Goal: Task Accomplishment & Management: Use online tool/utility

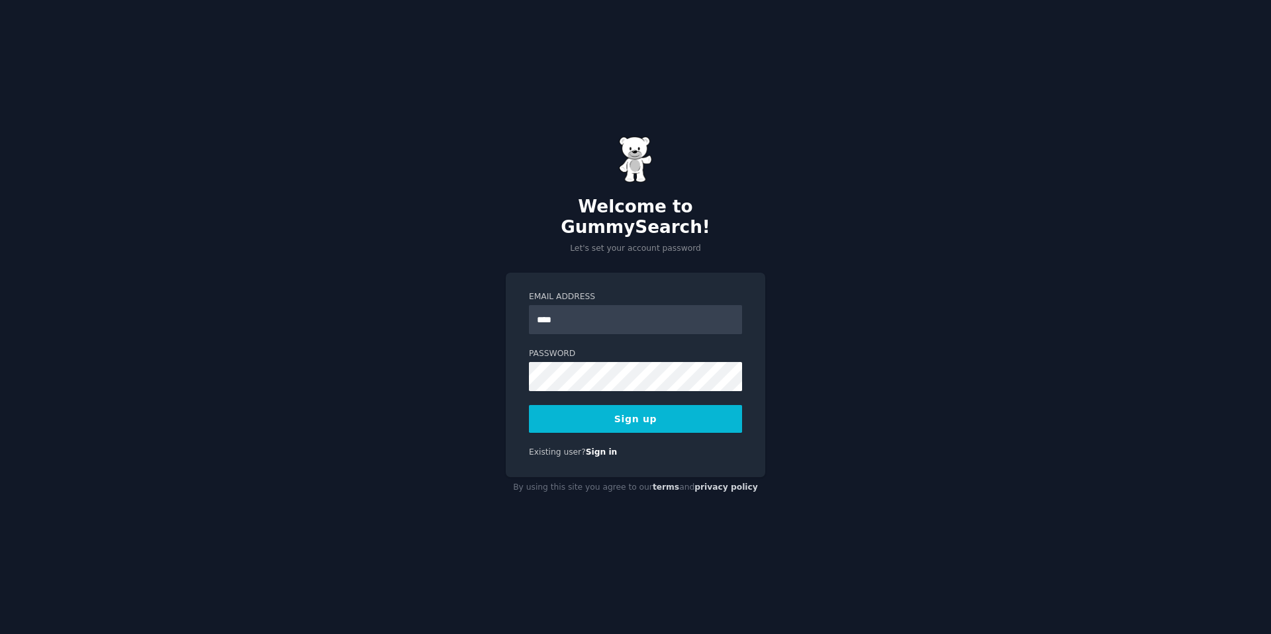
type input "**********"
click at [639, 415] on button "Sign up" at bounding box center [635, 419] width 213 height 28
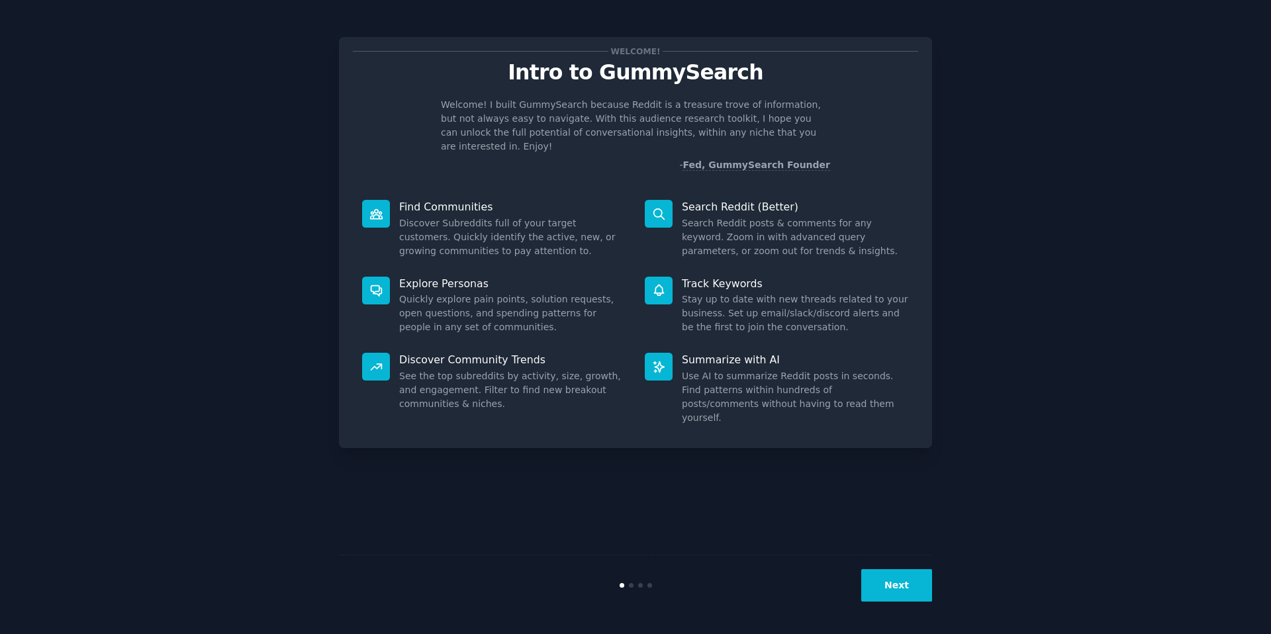
click at [890, 578] on button "Next" at bounding box center [896, 585] width 71 height 32
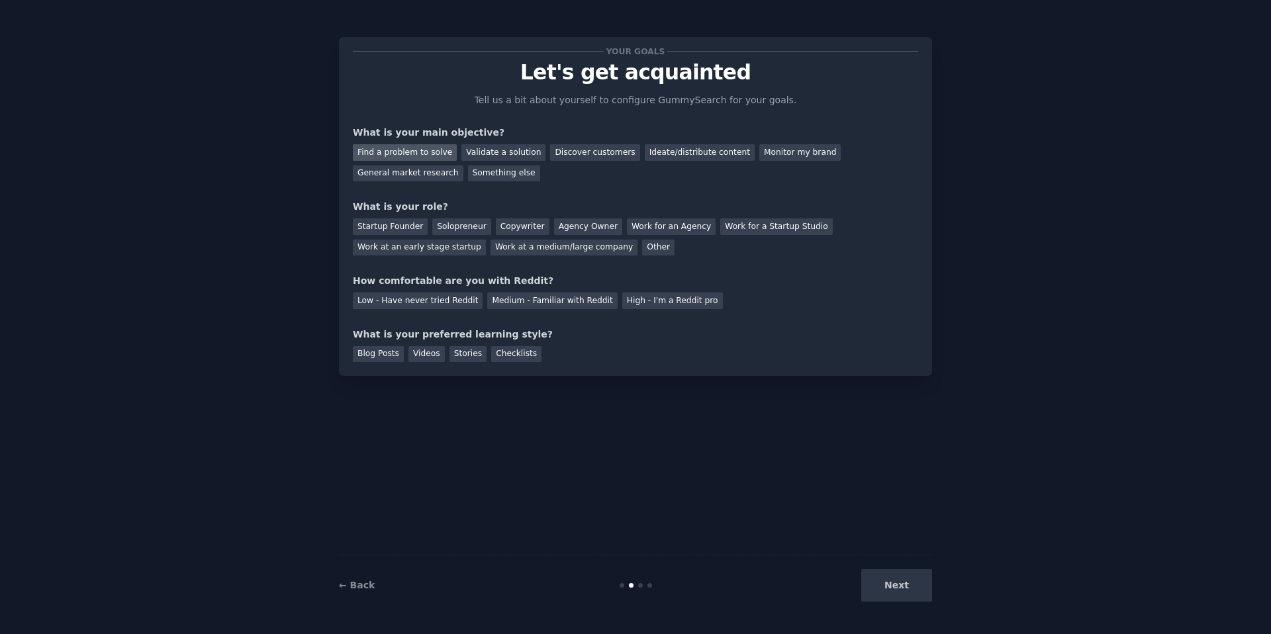
click at [419, 155] on div "Find a problem to solve" at bounding box center [405, 152] width 104 height 17
click at [517, 146] on div "Validate a solution" at bounding box center [503, 152] width 84 height 17
click at [428, 152] on div "Find a problem to solve" at bounding box center [405, 152] width 104 height 17
click at [576, 156] on div "Discover customers" at bounding box center [594, 152] width 89 height 17
click at [412, 156] on div "Find a problem to solve" at bounding box center [405, 152] width 104 height 17
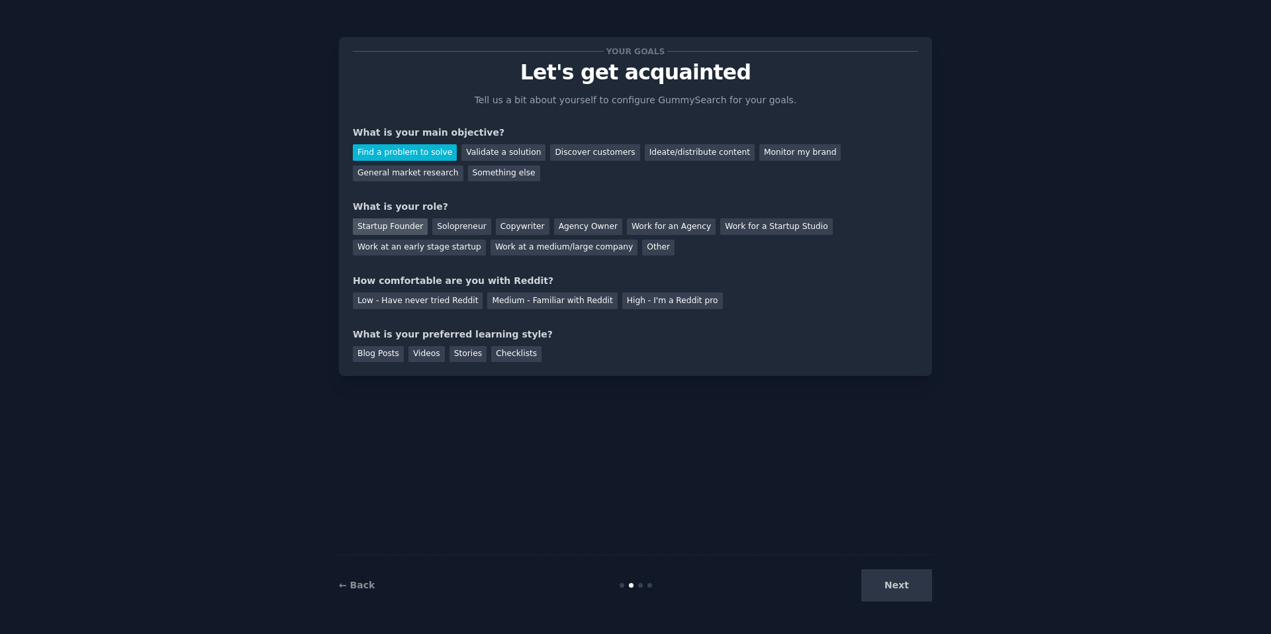
click at [402, 230] on div "Startup Founder" at bounding box center [390, 226] width 75 height 17
click at [545, 303] on div "Medium - Familiar with Reddit" at bounding box center [552, 301] width 130 height 17
click at [915, 582] on div "Next" at bounding box center [833, 585] width 198 height 32
click at [916, 588] on div "Next" at bounding box center [833, 585] width 198 height 32
click at [426, 353] on div "Videos" at bounding box center [426, 354] width 36 height 17
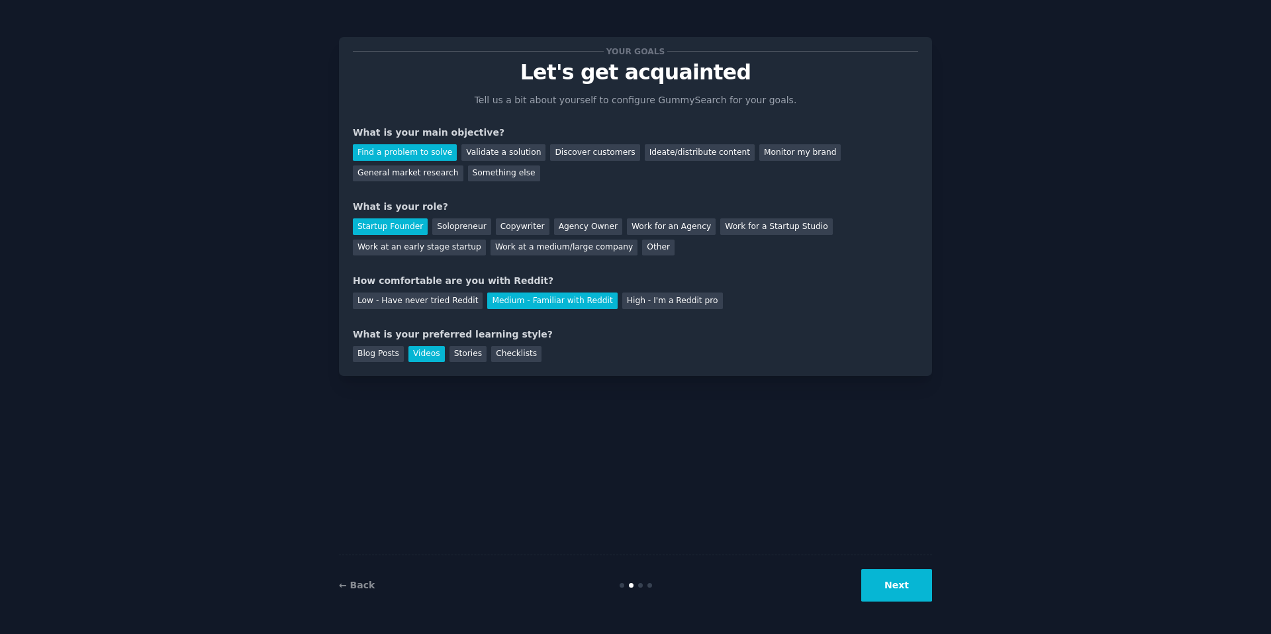
click at [884, 594] on button "Next" at bounding box center [896, 585] width 71 height 32
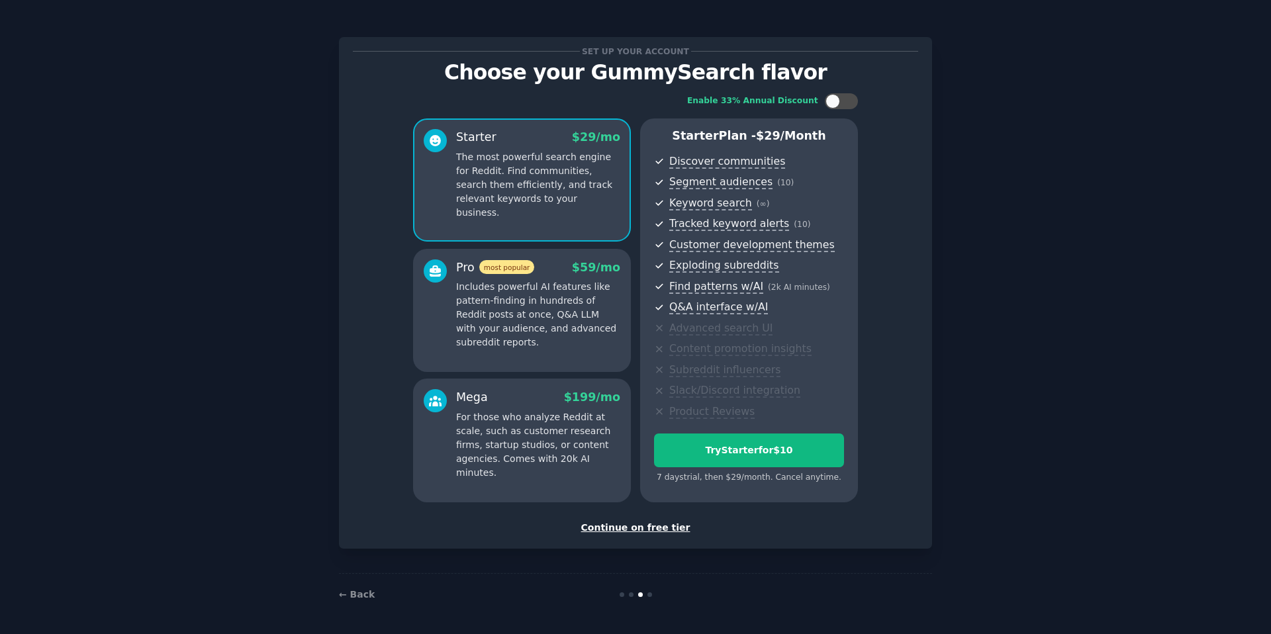
click at [526, 314] on p "Includes powerful AI features like pattern-finding in hundreds of Reddit posts …" at bounding box center [538, 314] width 164 height 69
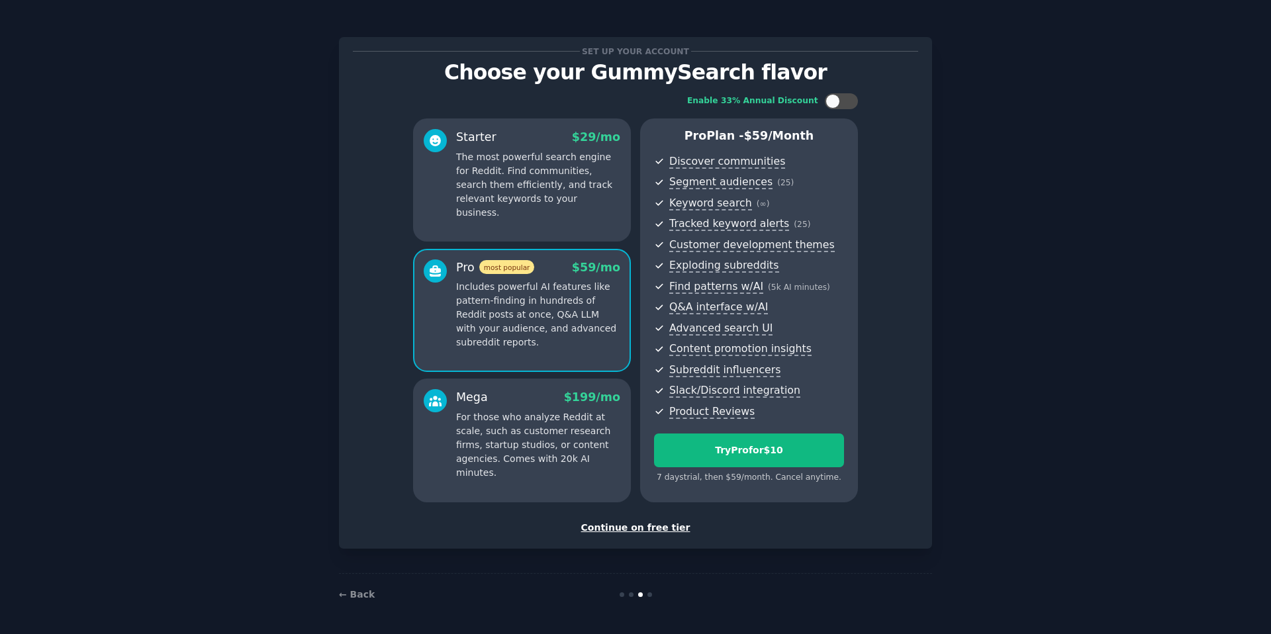
click at [545, 184] on p "The most powerful search engine for Reddit. Find communities, search them effic…" at bounding box center [538, 184] width 164 height 69
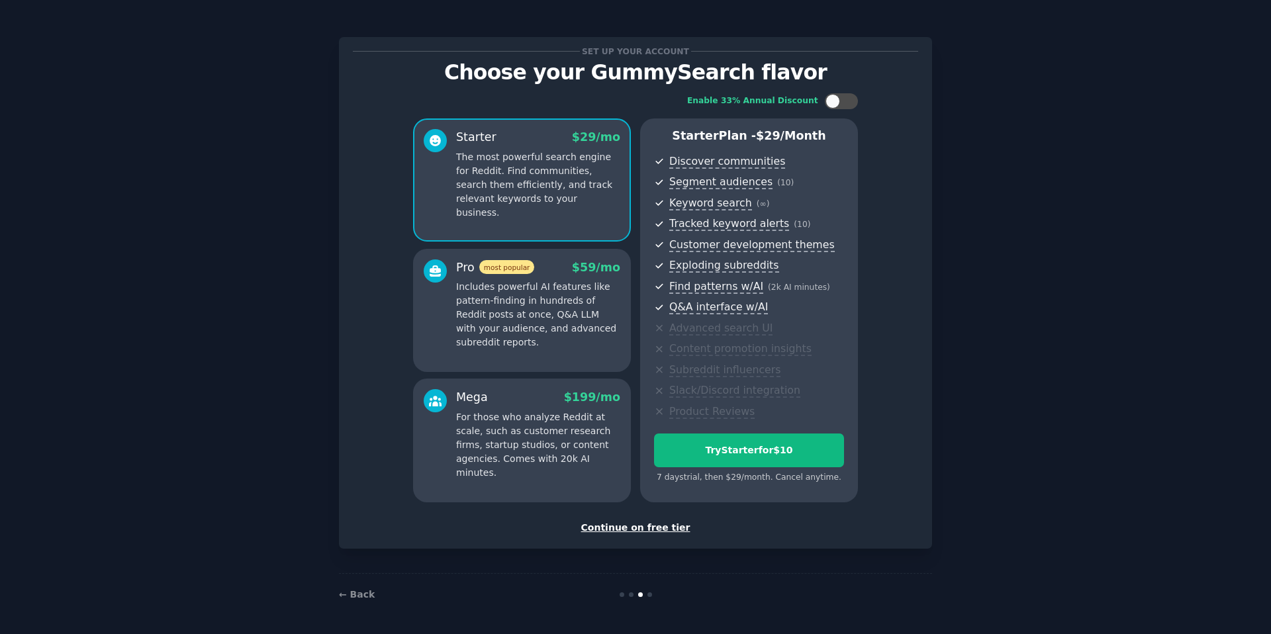
click at [554, 296] on p "Includes powerful AI features like pattern-finding in hundreds of Reddit posts …" at bounding box center [538, 314] width 164 height 69
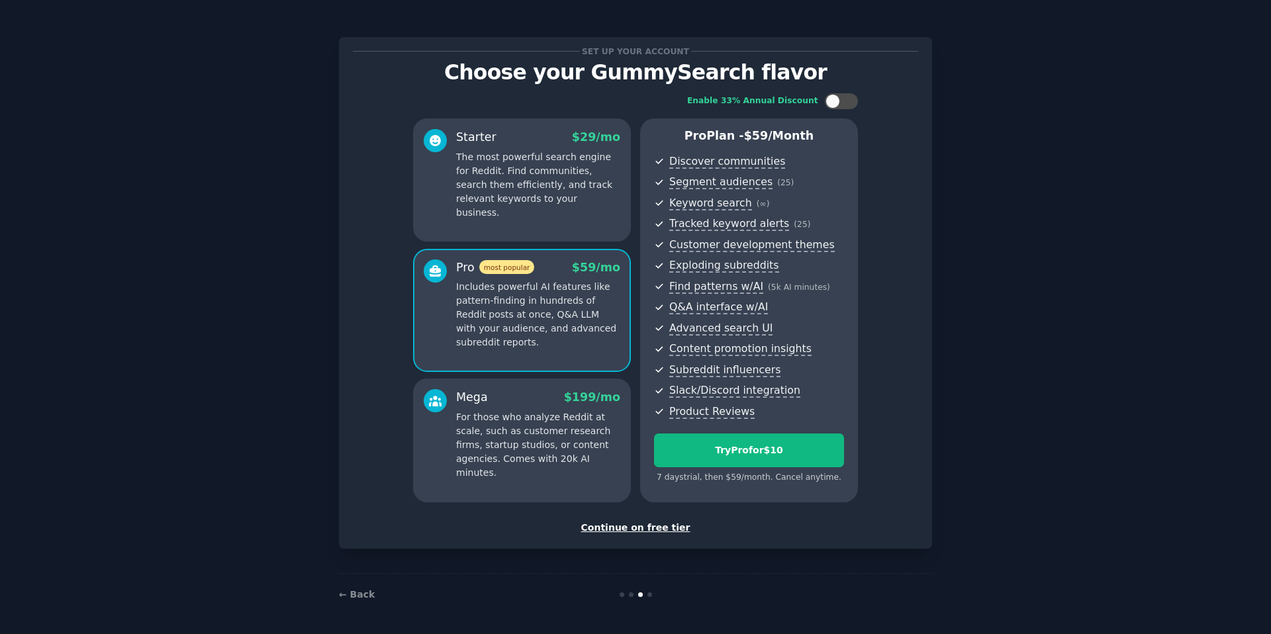
click at [515, 195] on p "The most powerful search engine for Reddit. Find communities, search them effic…" at bounding box center [538, 184] width 164 height 69
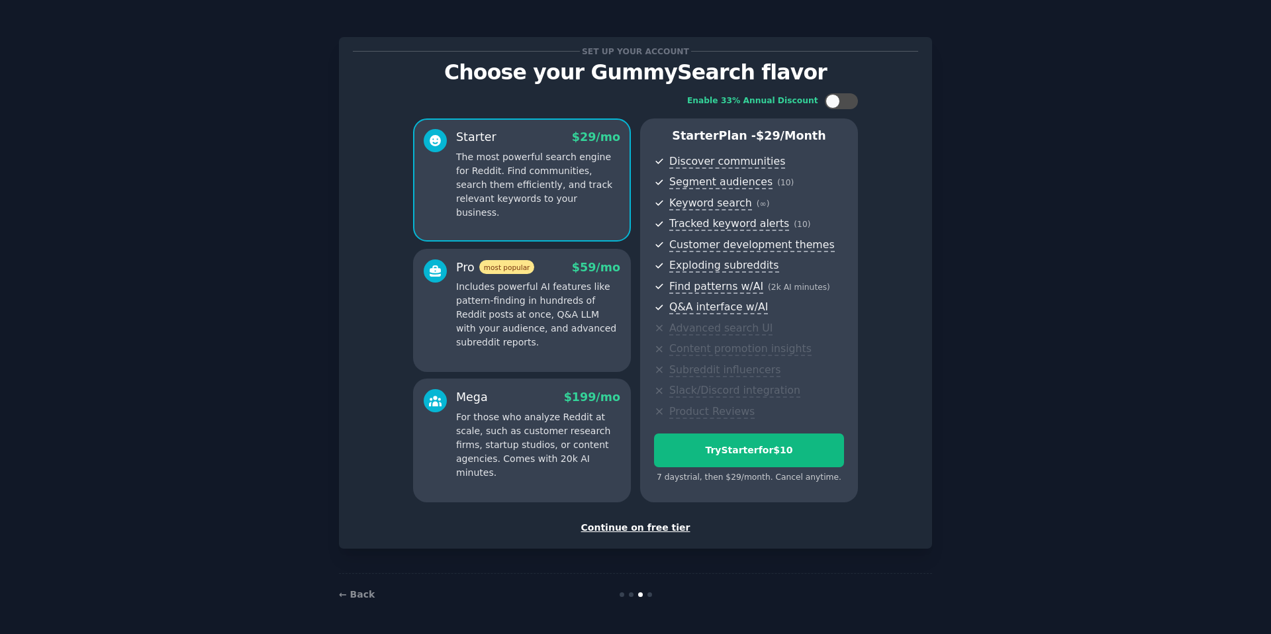
click at [543, 318] on p "Includes powerful AI features like pattern-finding in hundreds of Reddit posts …" at bounding box center [538, 314] width 164 height 69
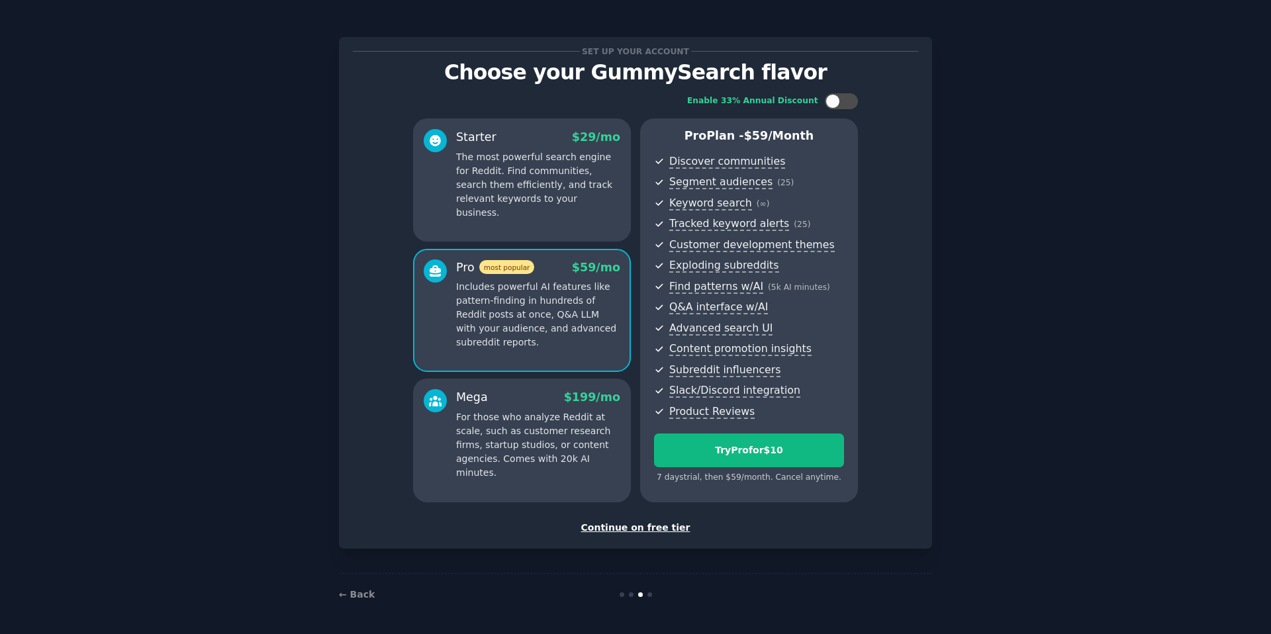
click at [537, 416] on p "For those who analyze Reddit at scale, such as customer research firms, startup…" at bounding box center [538, 444] width 164 height 69
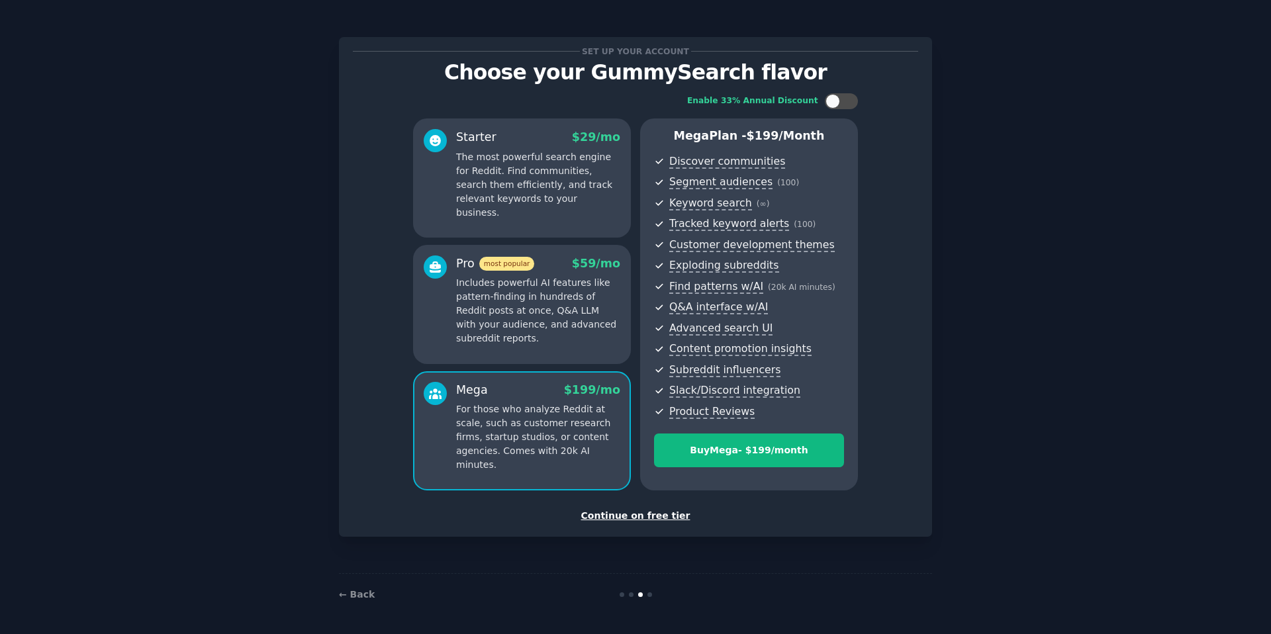
click at [518, 302] on p "Includes powerful AI features like pattern-finding in hundreds of Reddit posts …" at bounding box center [538, 310] width 164 height 69
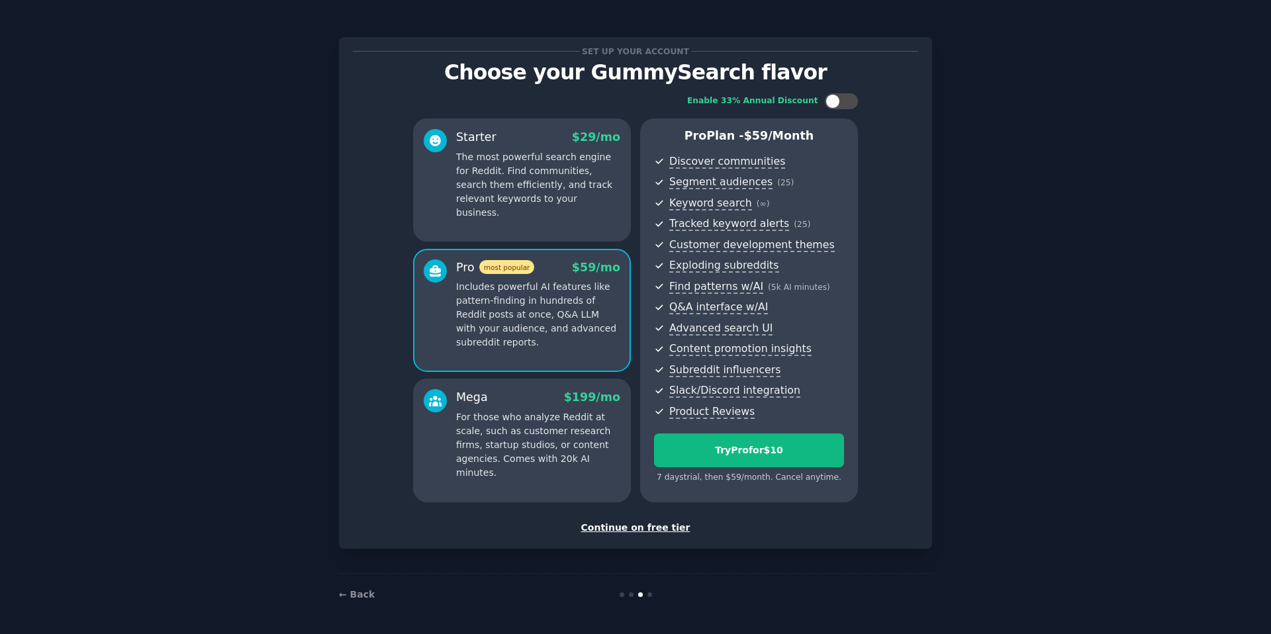
click at [520, 402] on div "Mega $ 199 /mo" at bounding box center [538, 397] width 164 height 17
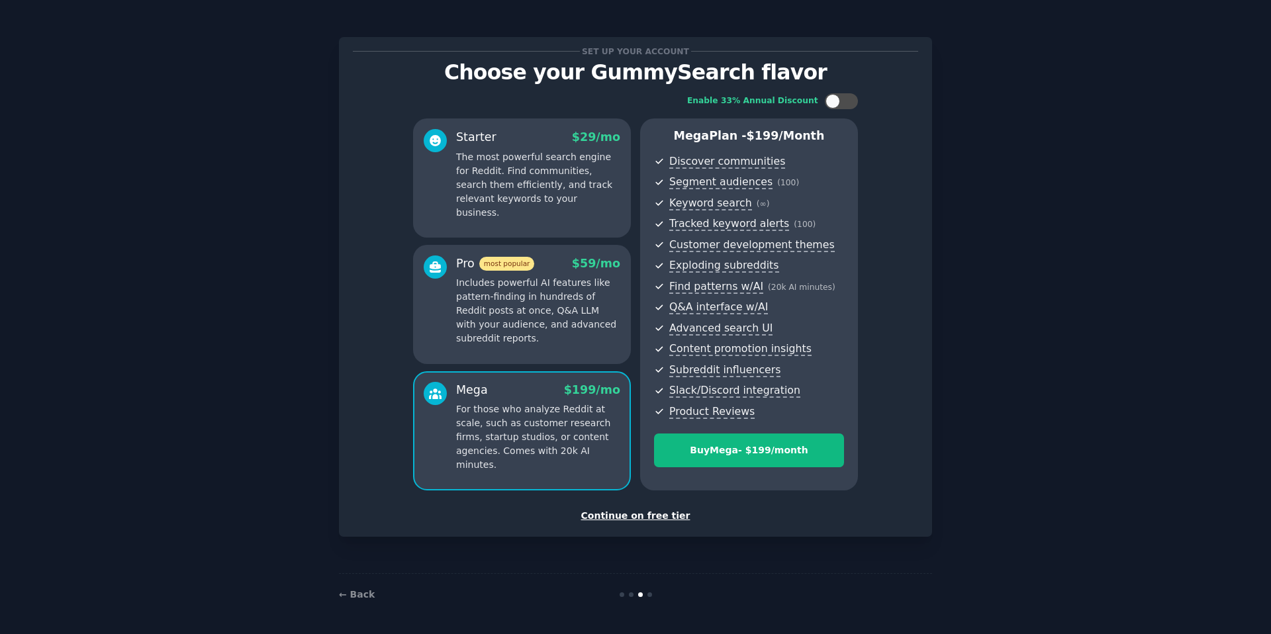
click at [522, 320] on p "Includes powerful AI features like pattern-finding in hundreds of Reddit posts …" at bounding box center [538, 310] width 164 height 69
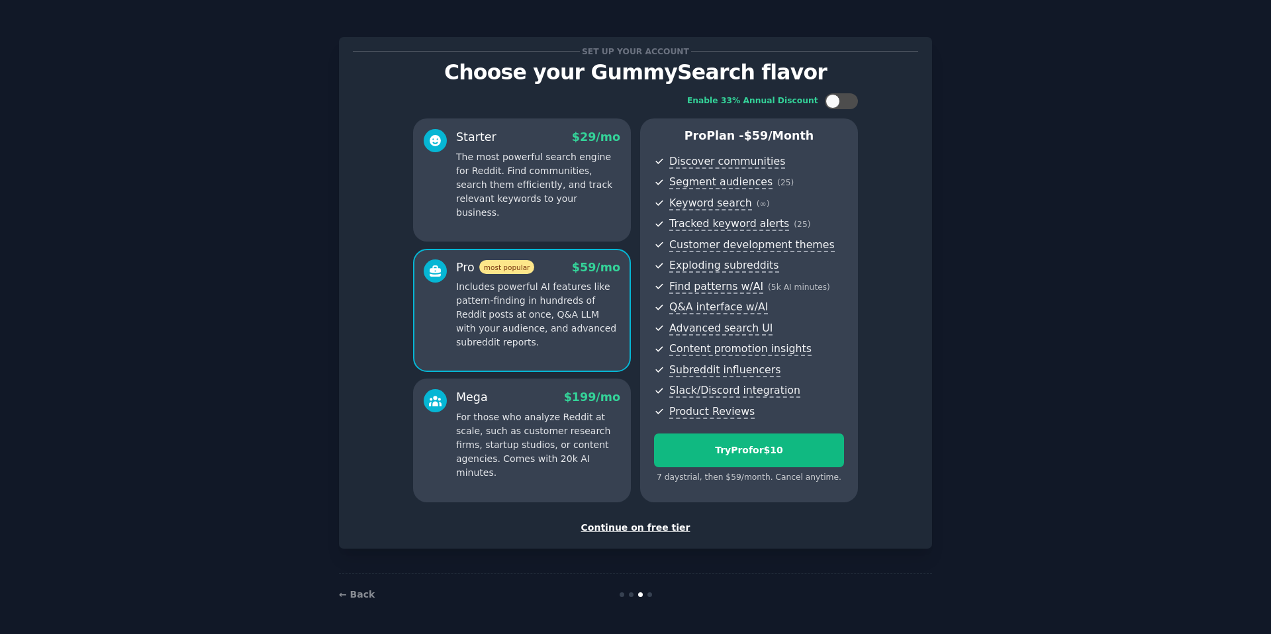
click at [528, 398] on div "Mega $ 199 /mo" at bounding box center [538, 397] width 164 height 17
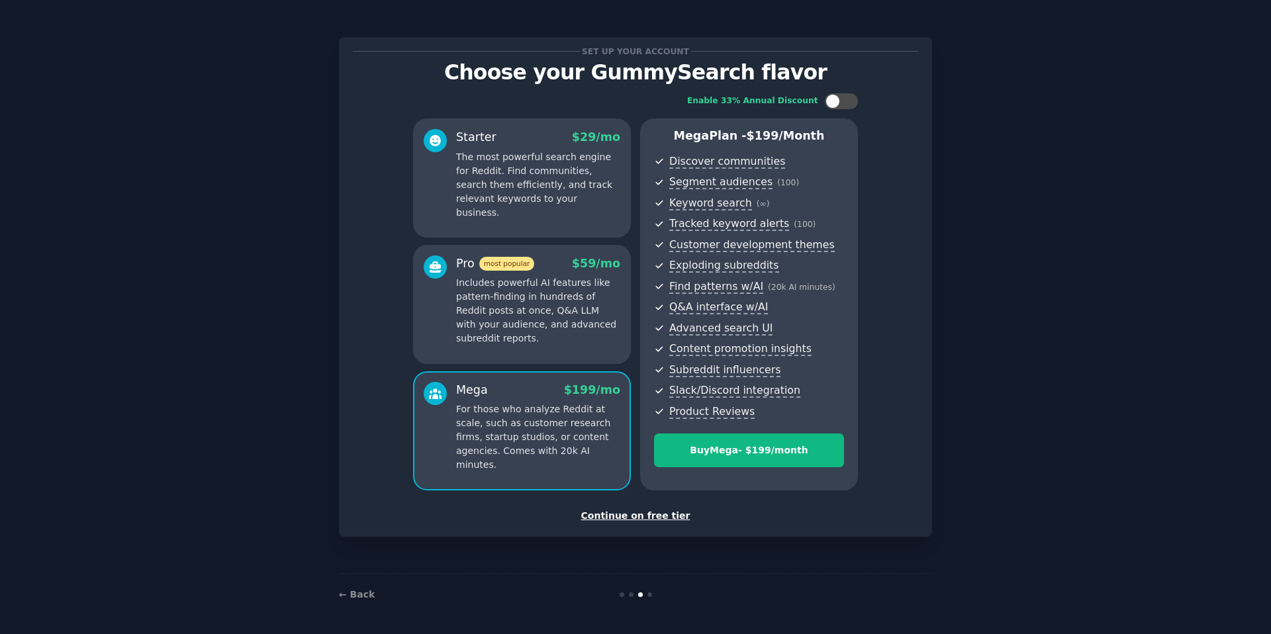
click at [526, 292] on p "Includes powerful AI features like pattern-finding in hundreds of Reddit posts …" at bounding box center [538, 310] width 164 height 69
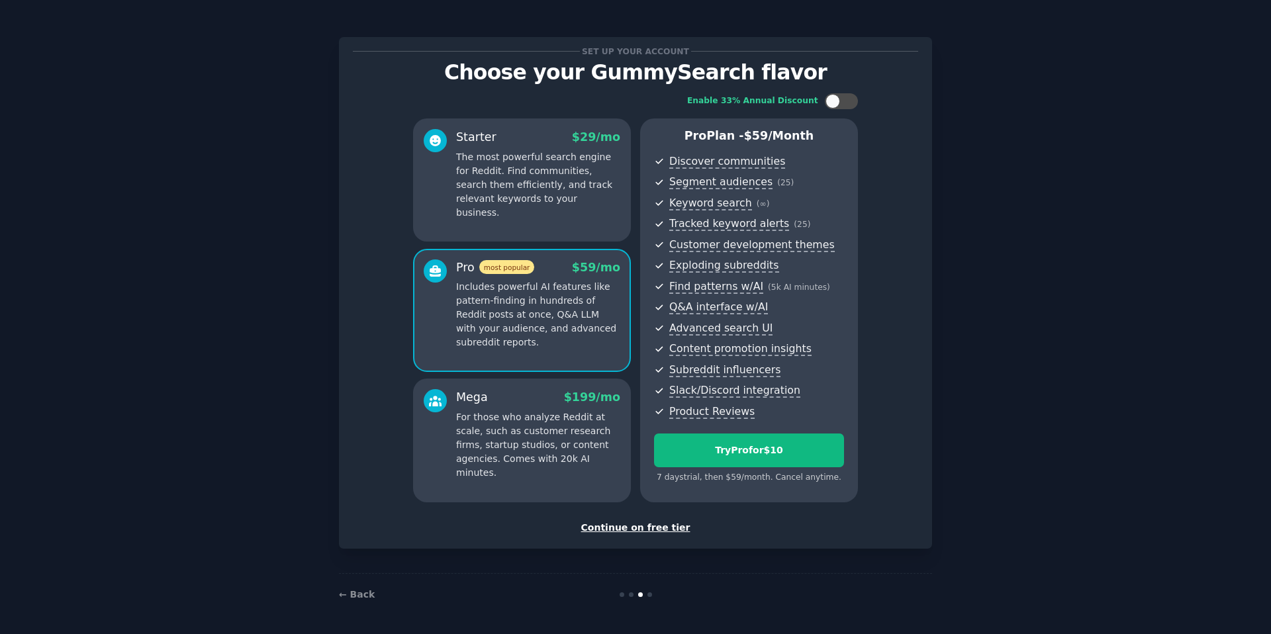
click at [527, 384] on div "Mega $ 199 /mo For those who analyze Reddit at scale, such as customer research…" at bounding box center [522, 440] width 218 height 123
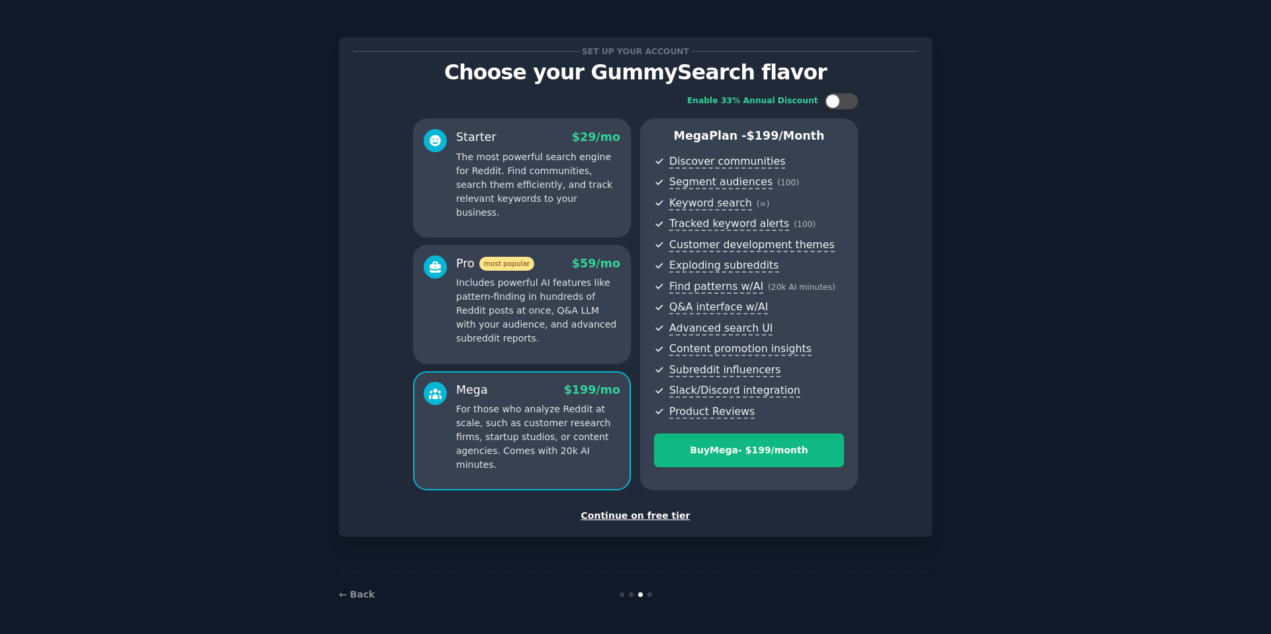
click at [526, 309] on p "Includes powerful AI features like pattern-finding in hundreds of Reddit posts …" at bounding box center [538, 310] width 164 height 69
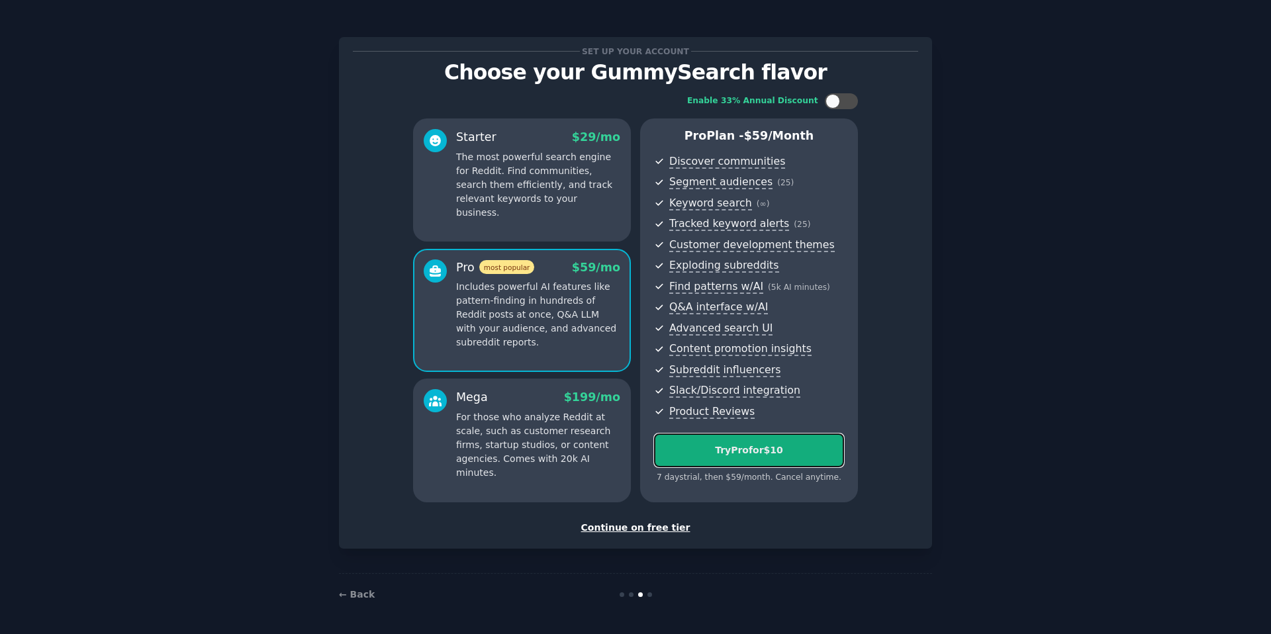
click at [813, 449] on div "Try Pro for $10" at bounding box center [749, 450] width 189 height 14
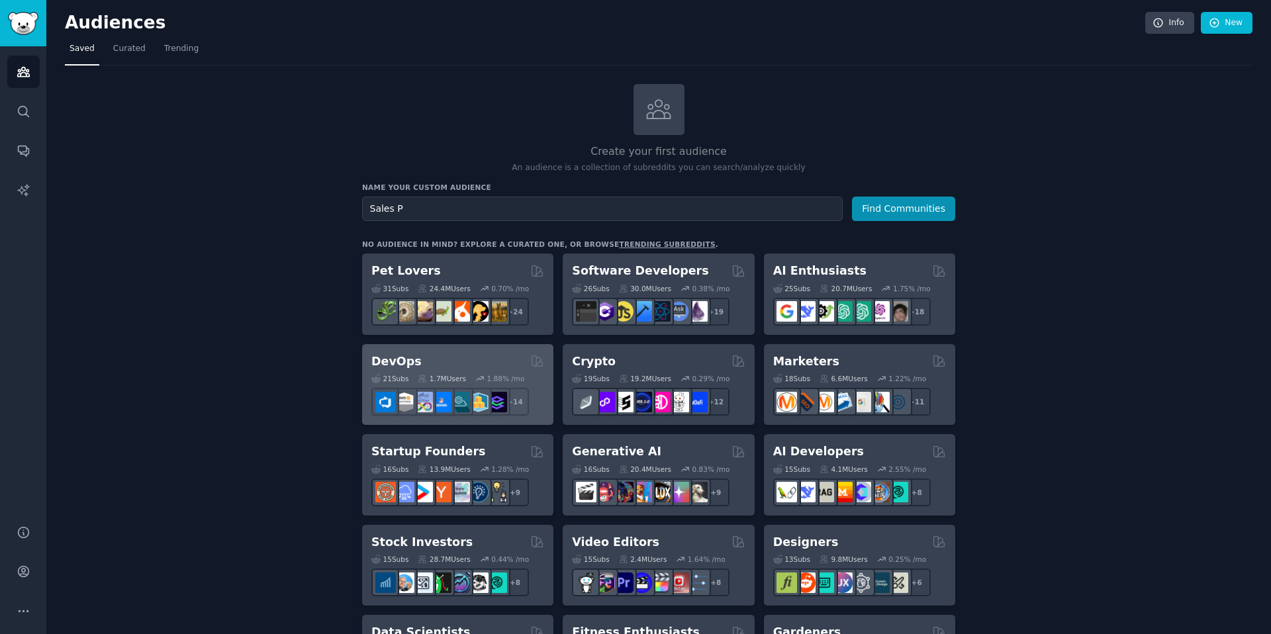
type input "Sales"
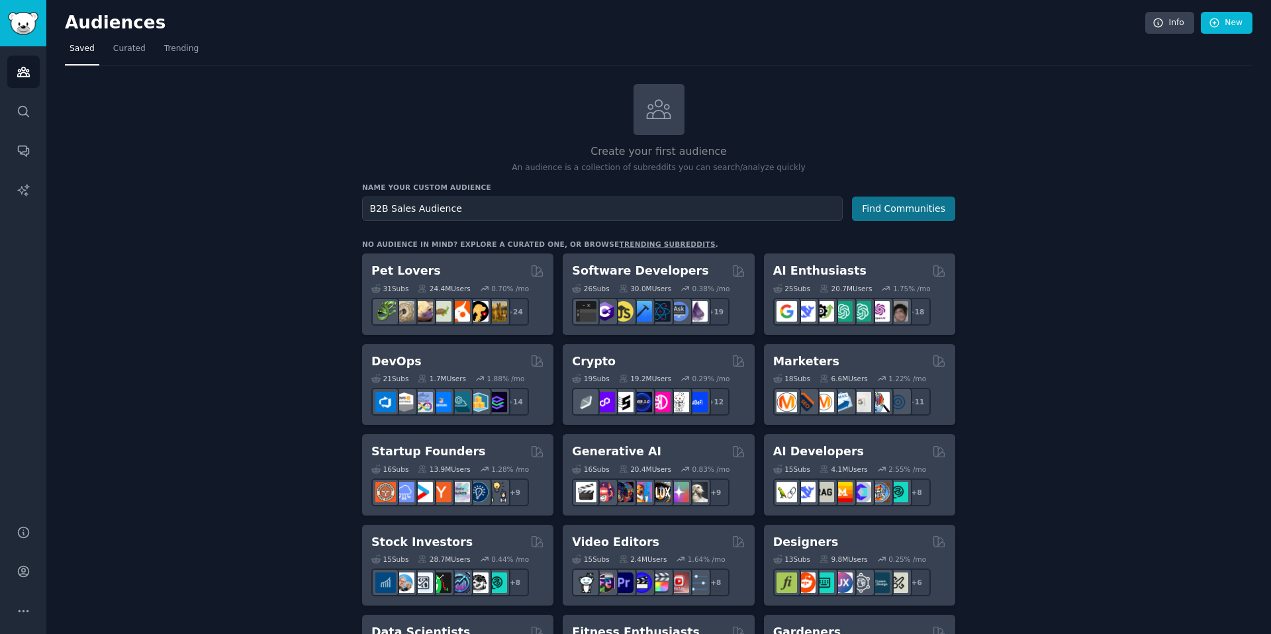
type input "B2B Sales Audience"
click at [929, 210] on button "Find Communities" at bounding box center [903, 209] width 103 height 24
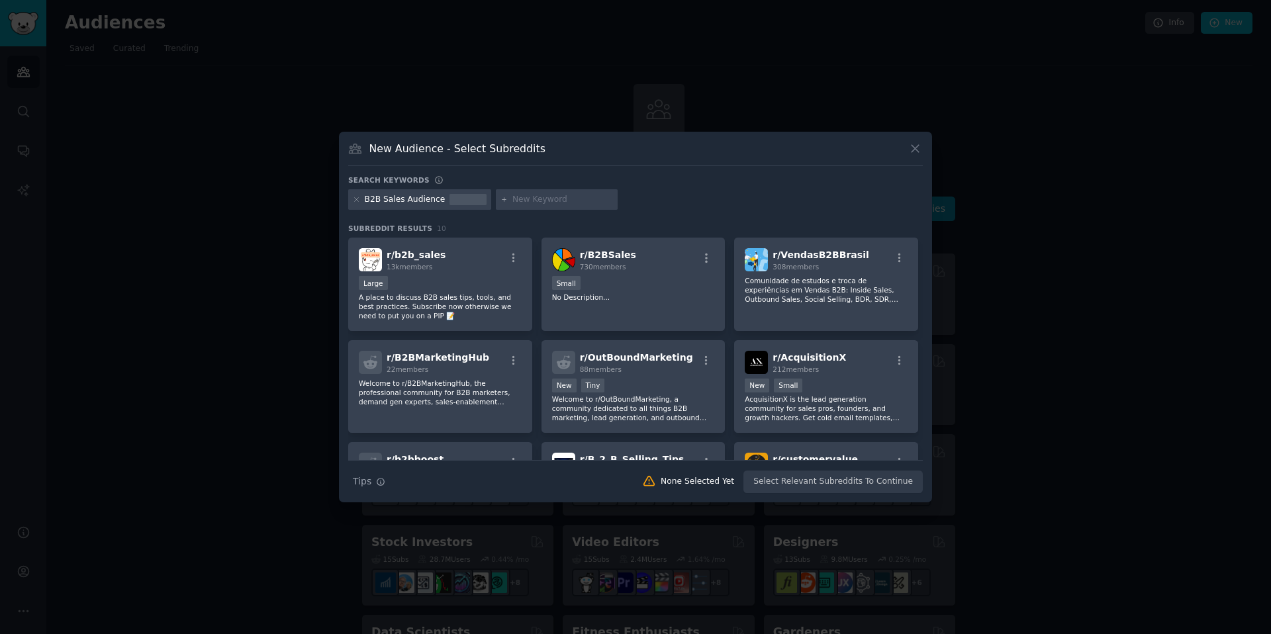
click at [528, 201] on input "text" at bounding box center [562, 200] width 101 height 12
type input "P"
click at [463, 290] on div "Large" at bounding box center [440, 284] width 163 height 17
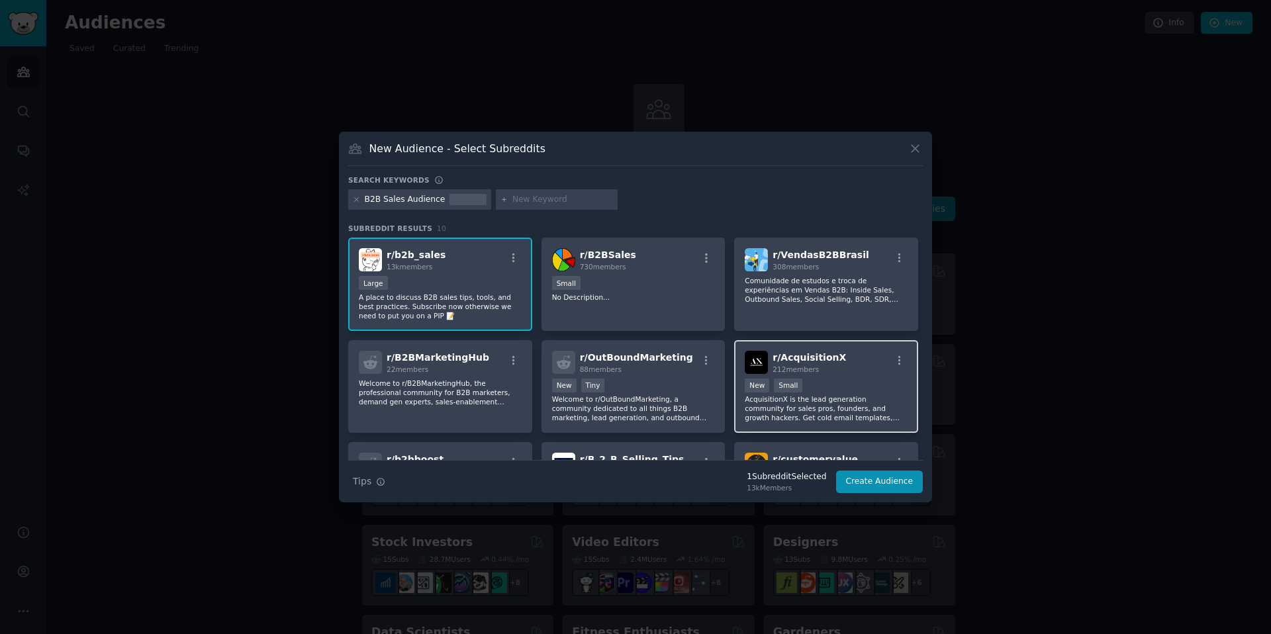
scroll to position [17, 0]
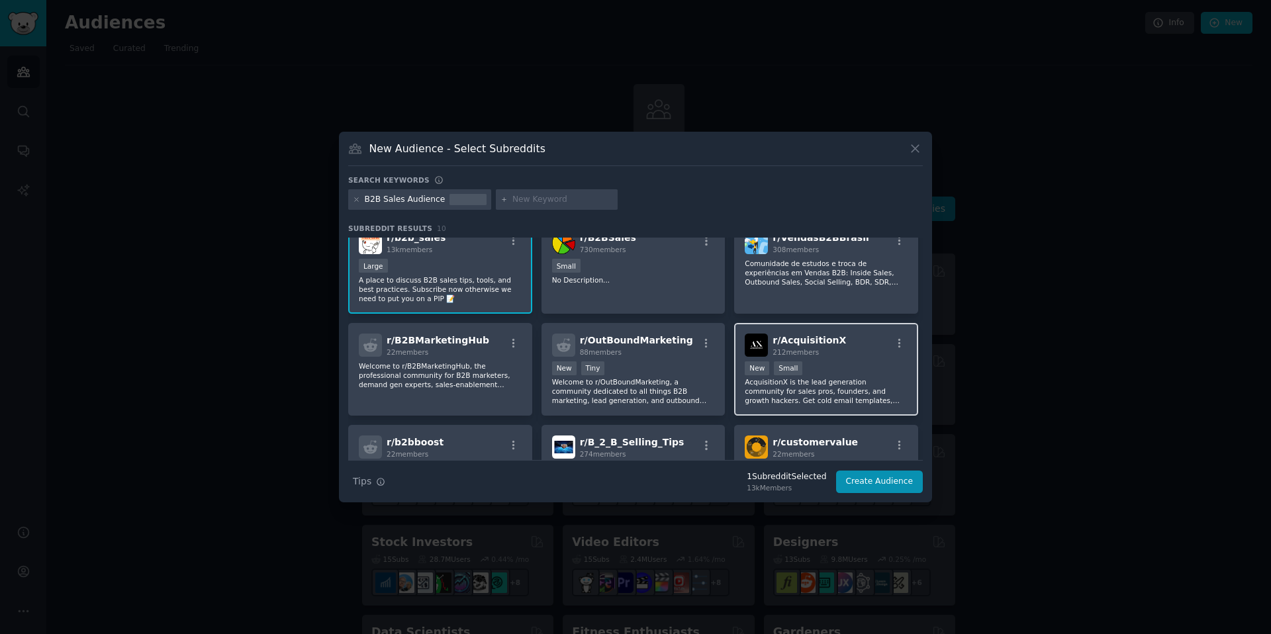
click at [841, 351] on div "r/ AcquisitionX 212 members" at bounding box center [826, 345] width 163 height 23
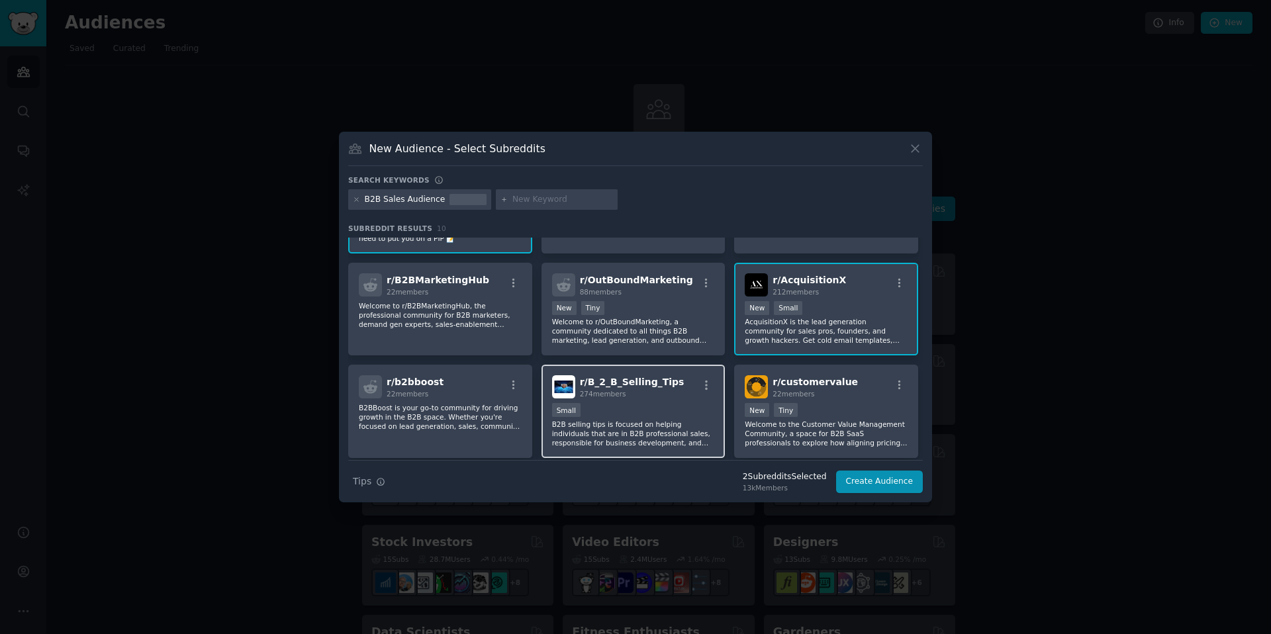
scroll to position [94, 0]
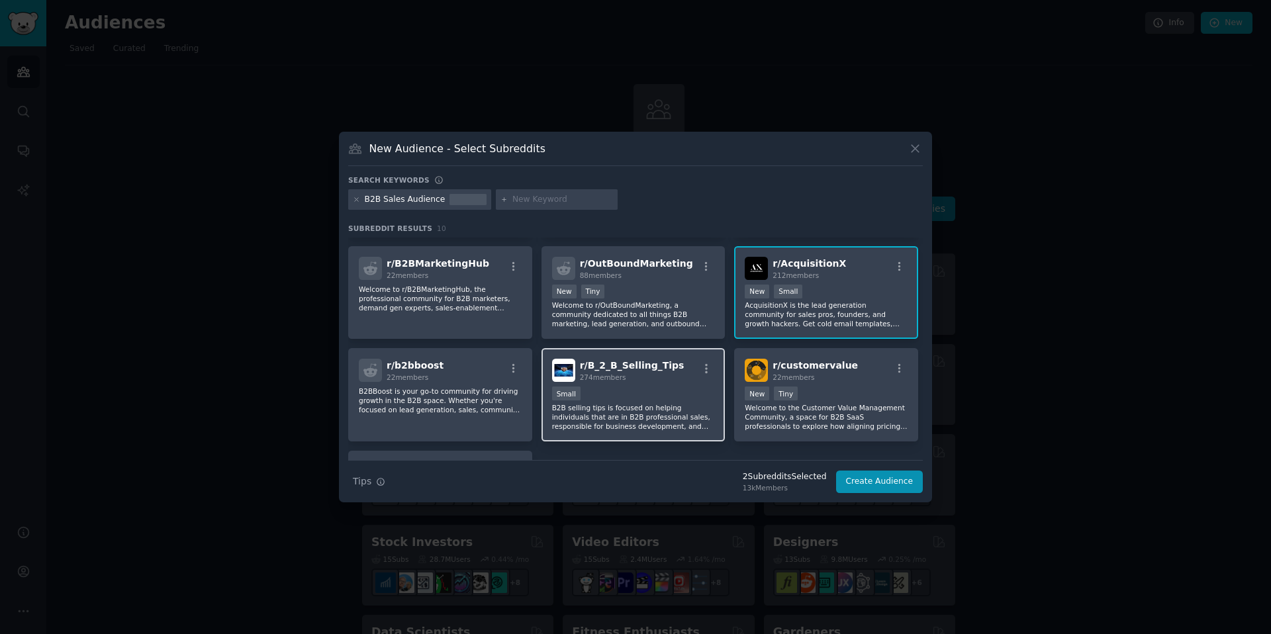
click at [636, 392] on div "Small" at bounding box center [633, 395] width 163 height 17
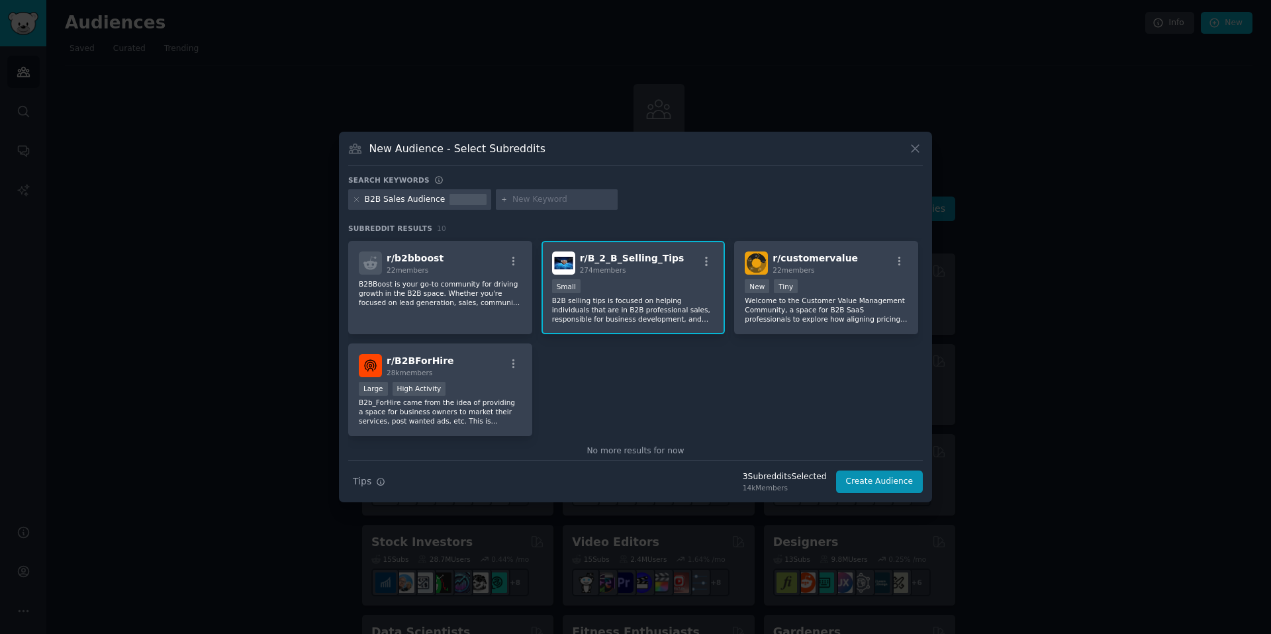
scroll to position [224, 0]
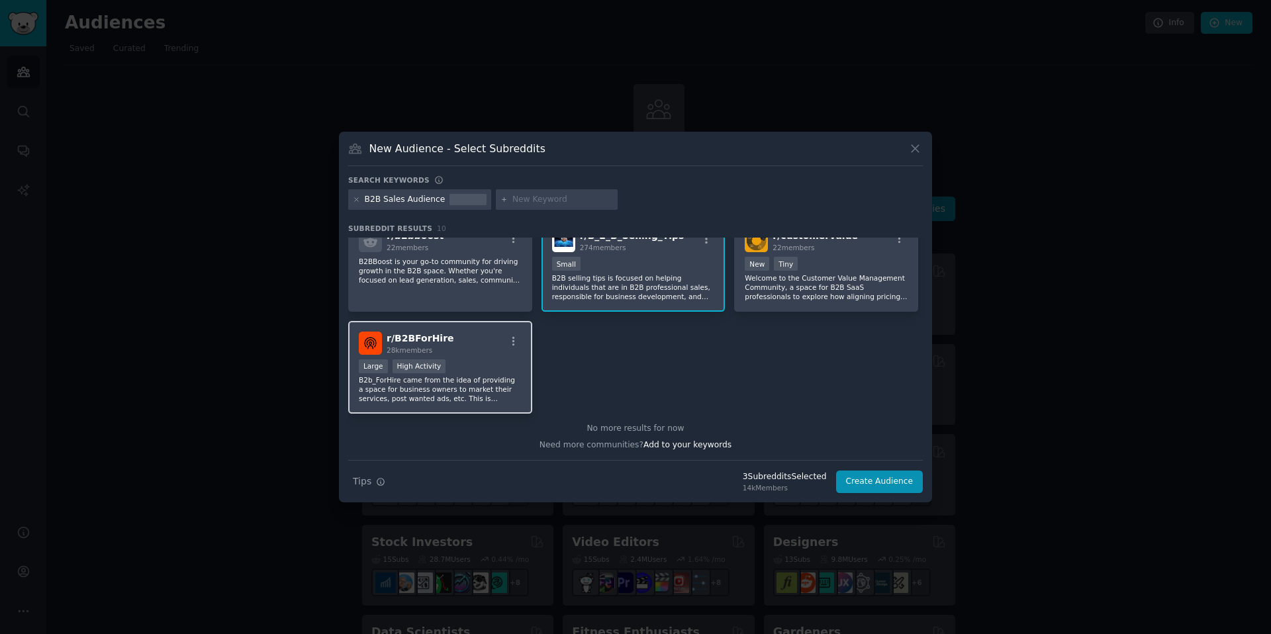
click at [462, 359] on div "Large High Activity" at bounding box center [440, 367] width 163 height 17
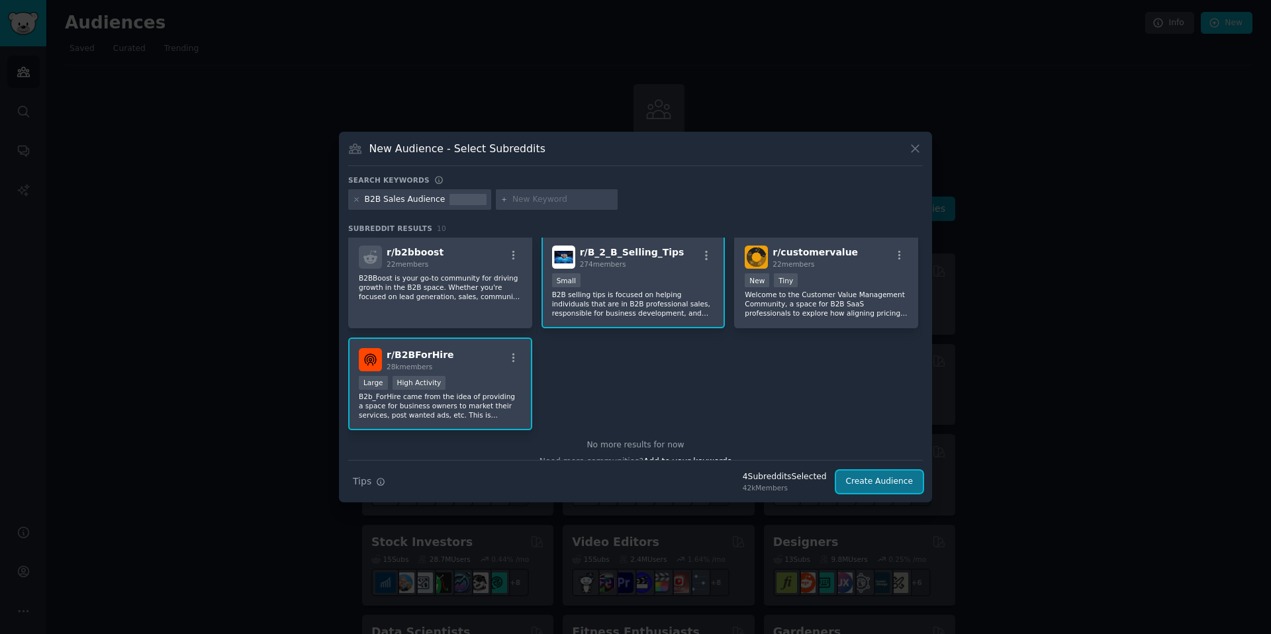
click at [880, 483] on button "Create Audience" at bounding box center [879, 482] width 87 height 23
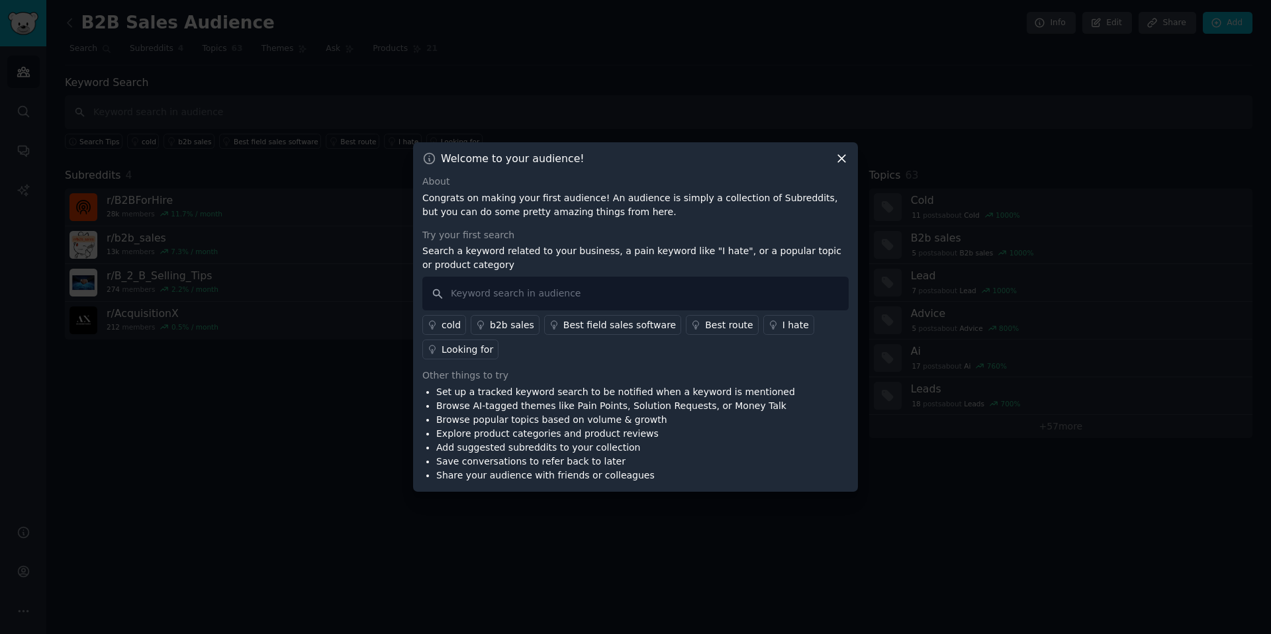
click at [841, 156] on icon at bounding box center [842, 159] width 14 height 14
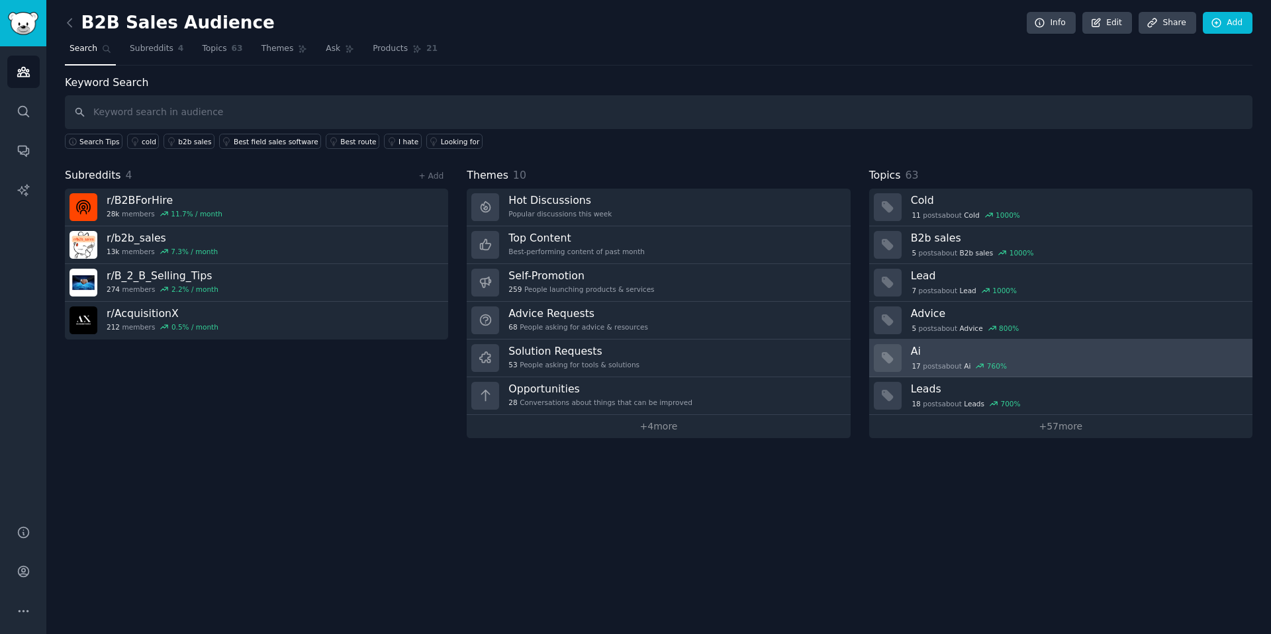
click at [1045, 350] on h3 "Ai" at bounding box center [1077, 351] width 332 height 14
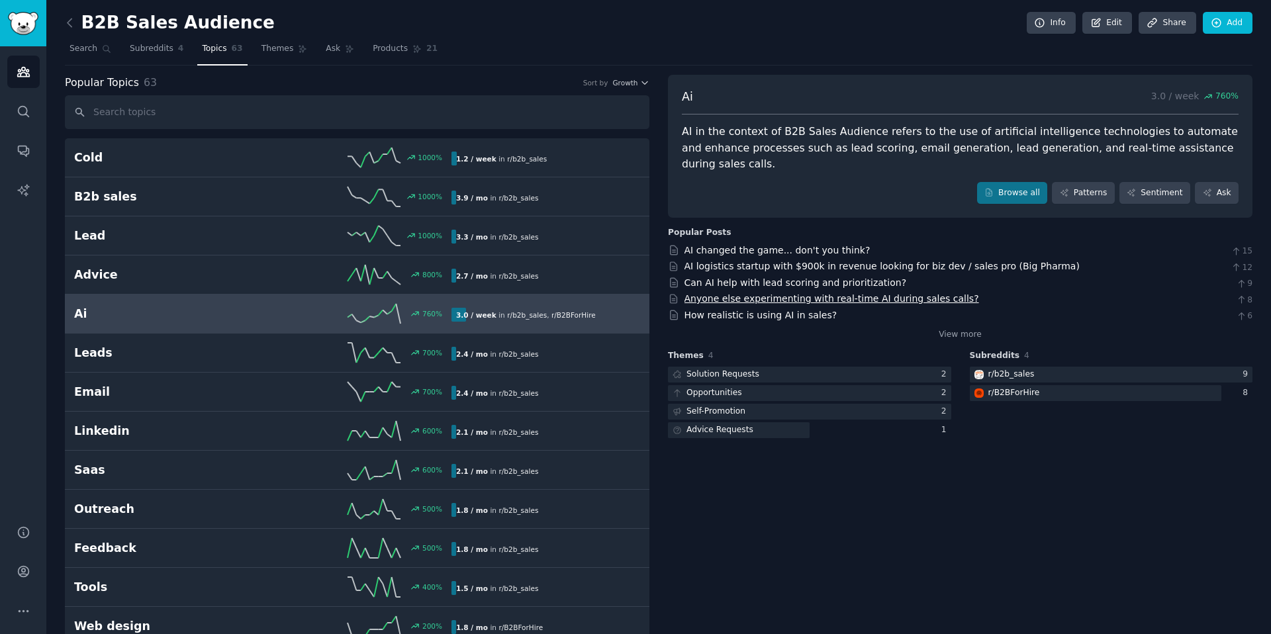
click at [807, 300] on link "Anyone else experimenting with real-time AI during sales calls?" at bounding box center [831, 298] width 295 height 11
click at [289, 54] on span "Themes" at bounding box center [277, 49] width 32 height 12
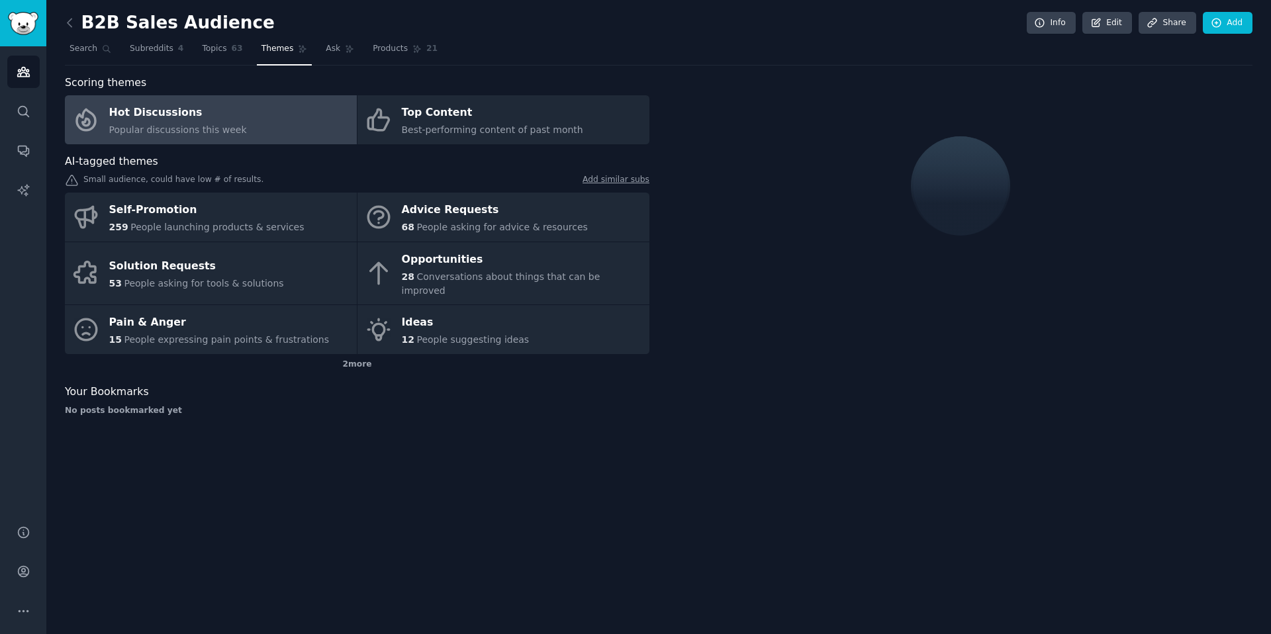
click at [242, 121] on link "Hot Discussions Popular discussions this week" at bounding box center [211, 119] width 292 height 49
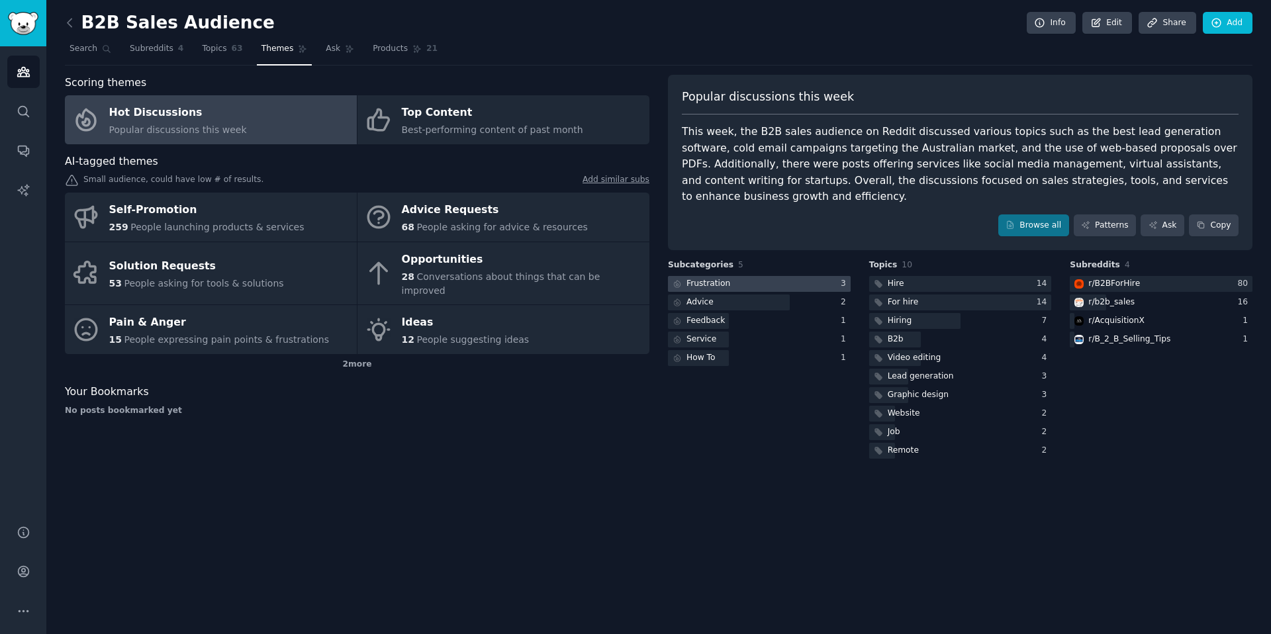
click at [755, 276] on div at bounding box center [759, 284] width 183 height 17
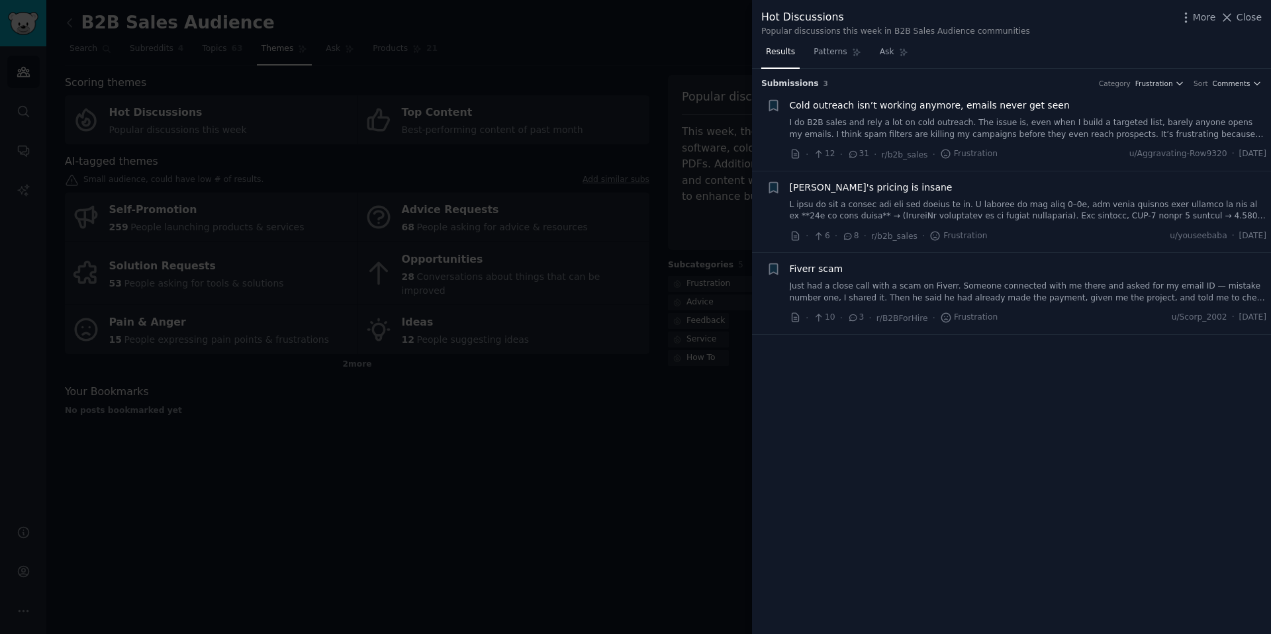
click at [948, 115] on div "Cold outreach isn’t working anymore, emails never get seen I do B2B sales and r…" at bounding box center [1028, 120] width 477 height 42
click at [984, 126] on link "I do B2B sales and rely a lot on cold outreach. The issue is, even when I build…" at bounding box center [1028, 128] width 477 height 23
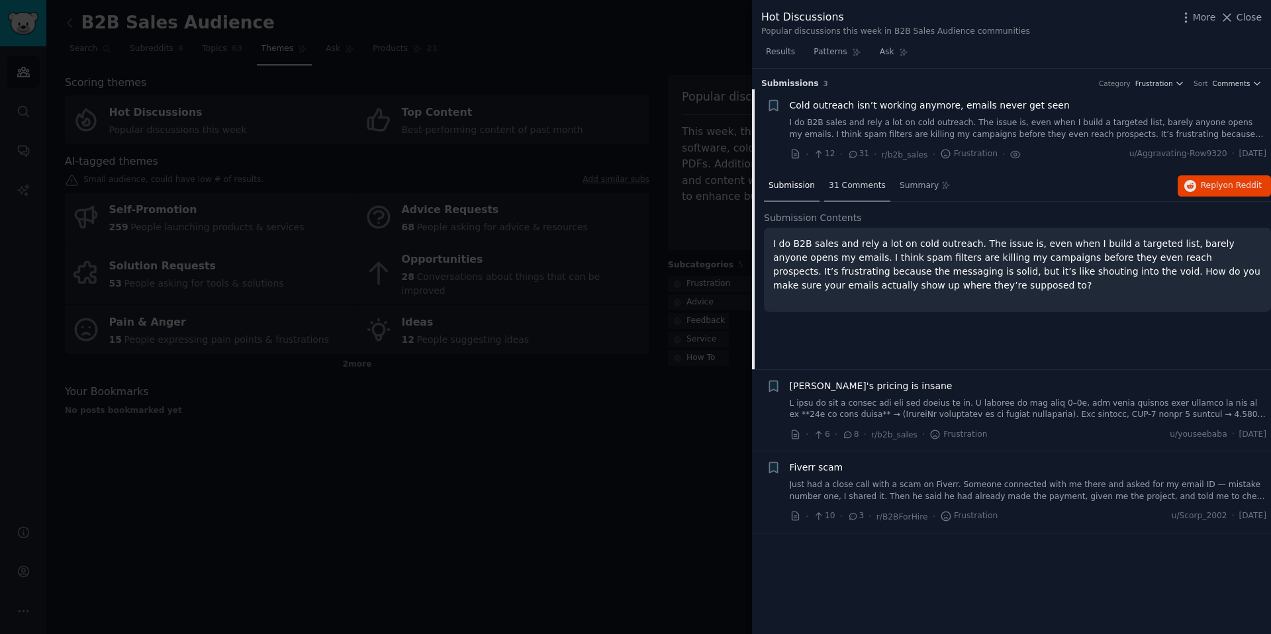
click at [856, 179] on div "31 Comments" at bounding box center [857, 187] width 66 height 32
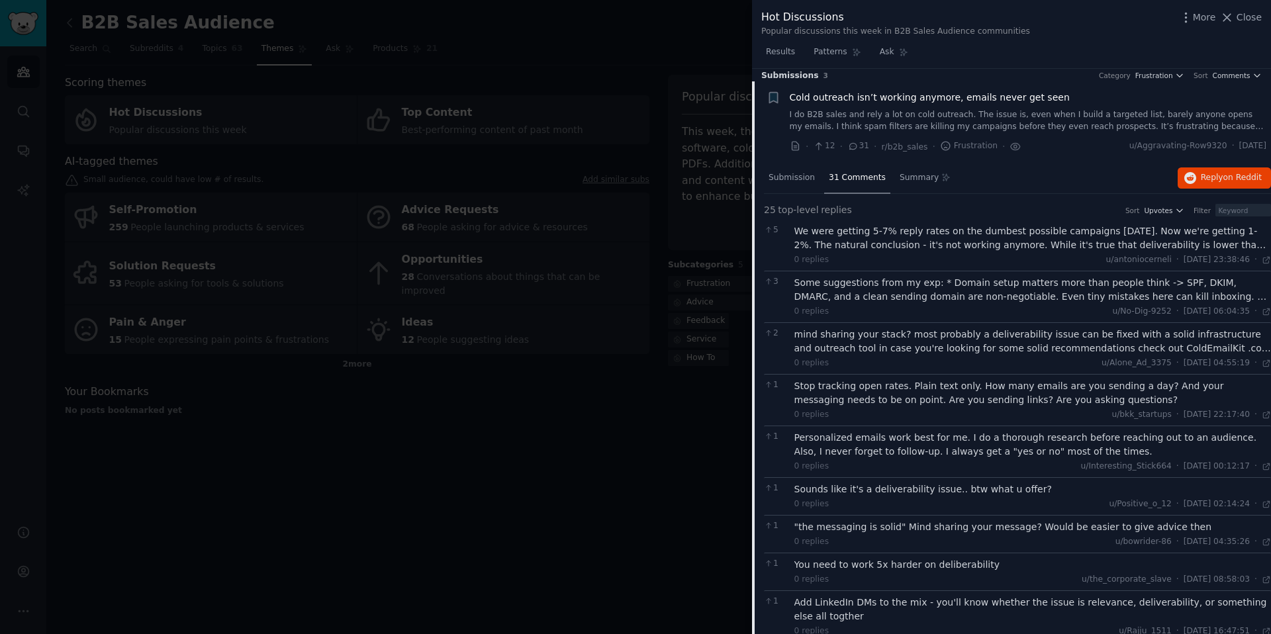
scroll to position [17, 0]
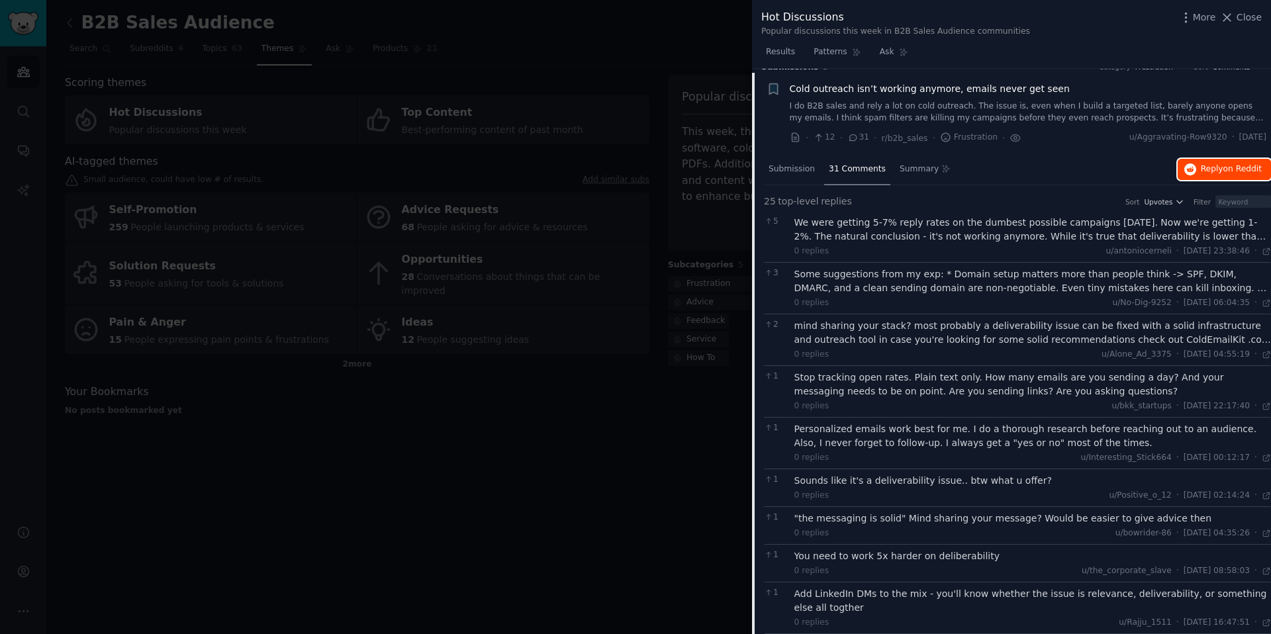
click at [1210, 171] on span "Reply on Reddit" at bounding box center [1231, 169] width 61 height 12
drag, startPoint x: 1229, startPoint y: 19, endPoint x: 1217, endPoint y: 28, distance: 15.1
click at [1229, 19] on icon at bounding box center [1227, 17] width 7 height 7
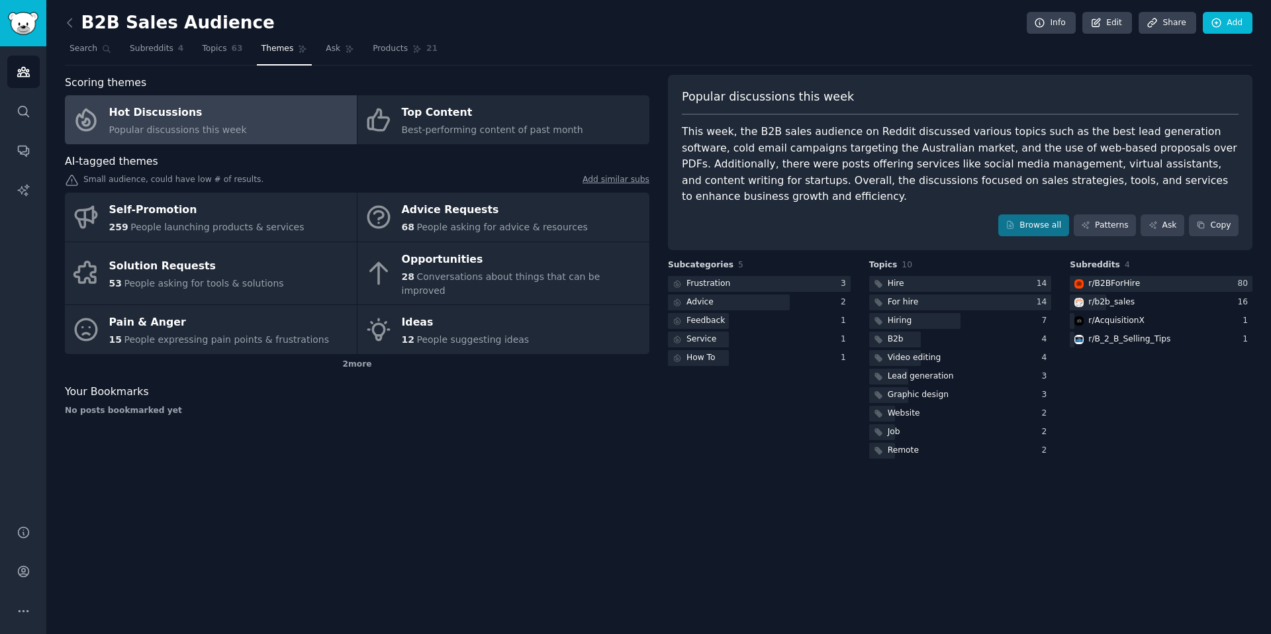
click at [192, 46] on nav "Search Subreddits 4 Topics 63 Themes Ask Products 21" at bounding box center [658, 51] width 1187 height 27
click at [209, 50] on span "Topics" at bounding box center [214, 49] width 24 height 12
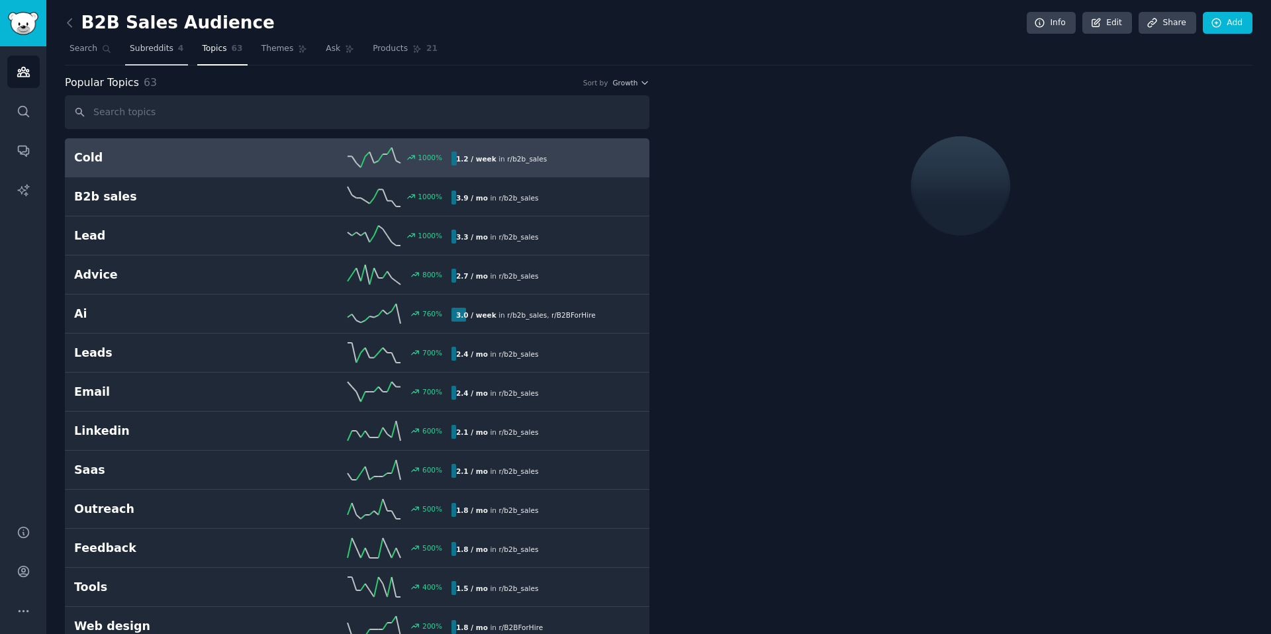
click at [161, 56] on link "Subreddits 4" at bounding box center [156, 51] width 63 height 27
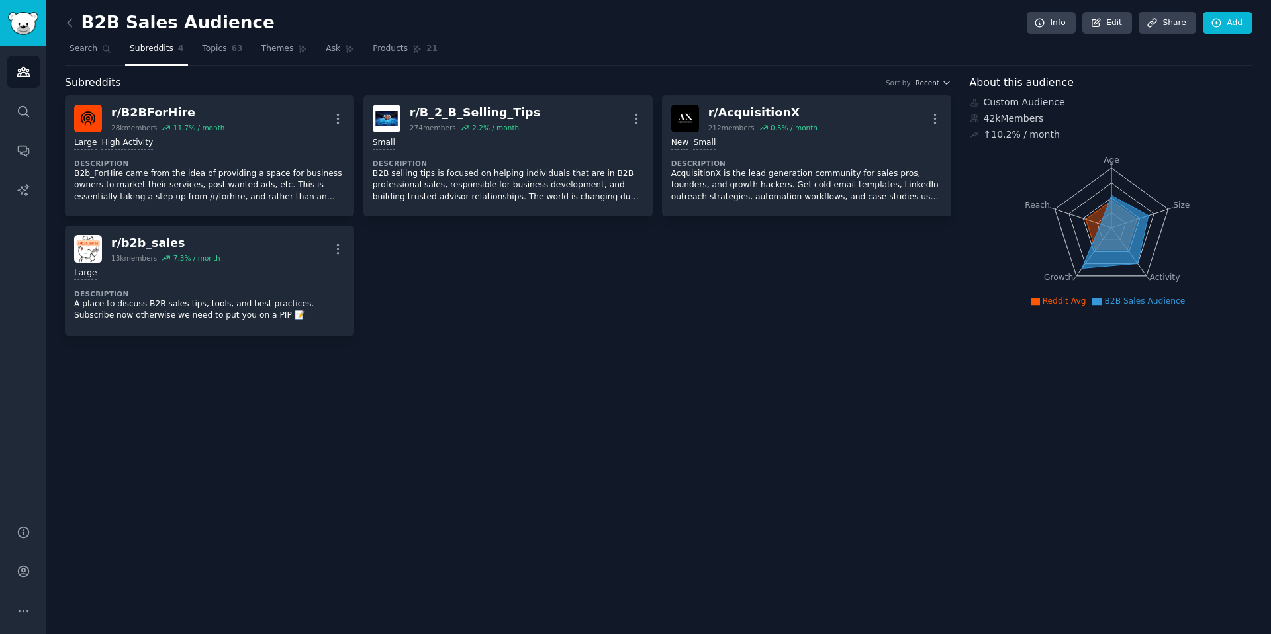
click at [79, 24] on link at bounding box center [73, 23] width 17 height 21
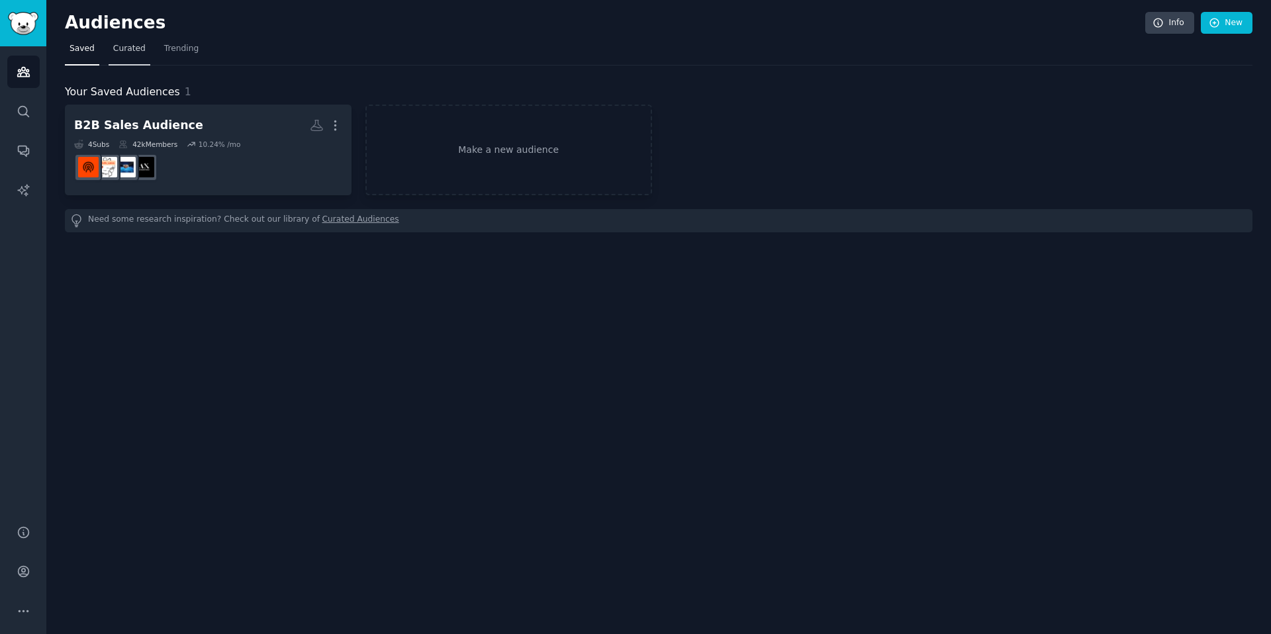
click at [125, 63] on link "Curated" at bounding box center [130, 51] width 42 height 27
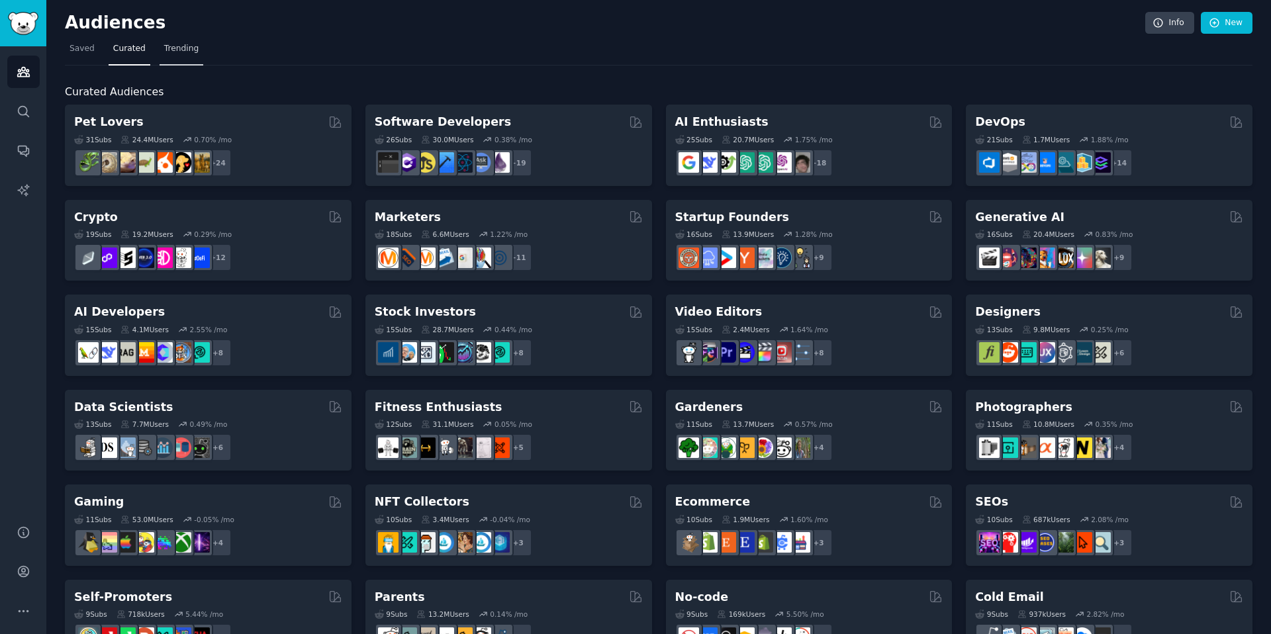
click at [173, 51] on span "Trending" at bounding box center [181, 49] width 34 height 12
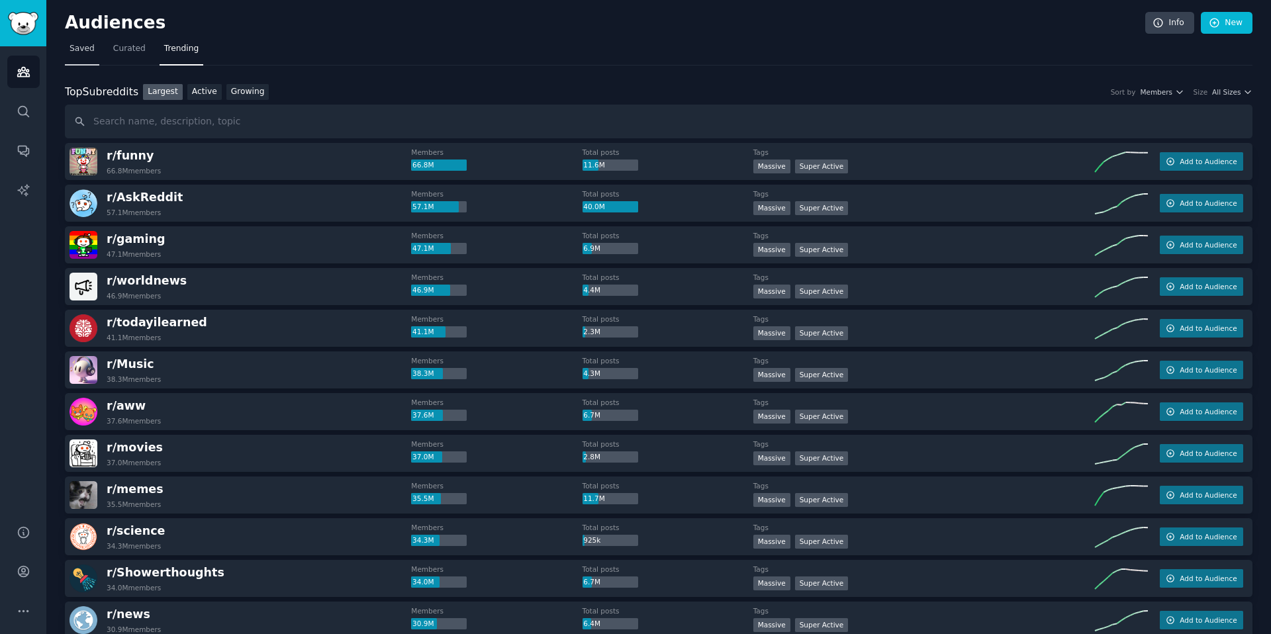
click at [75, 54] on span "Saved" at bounding box center [81, 49] width 25 height 12
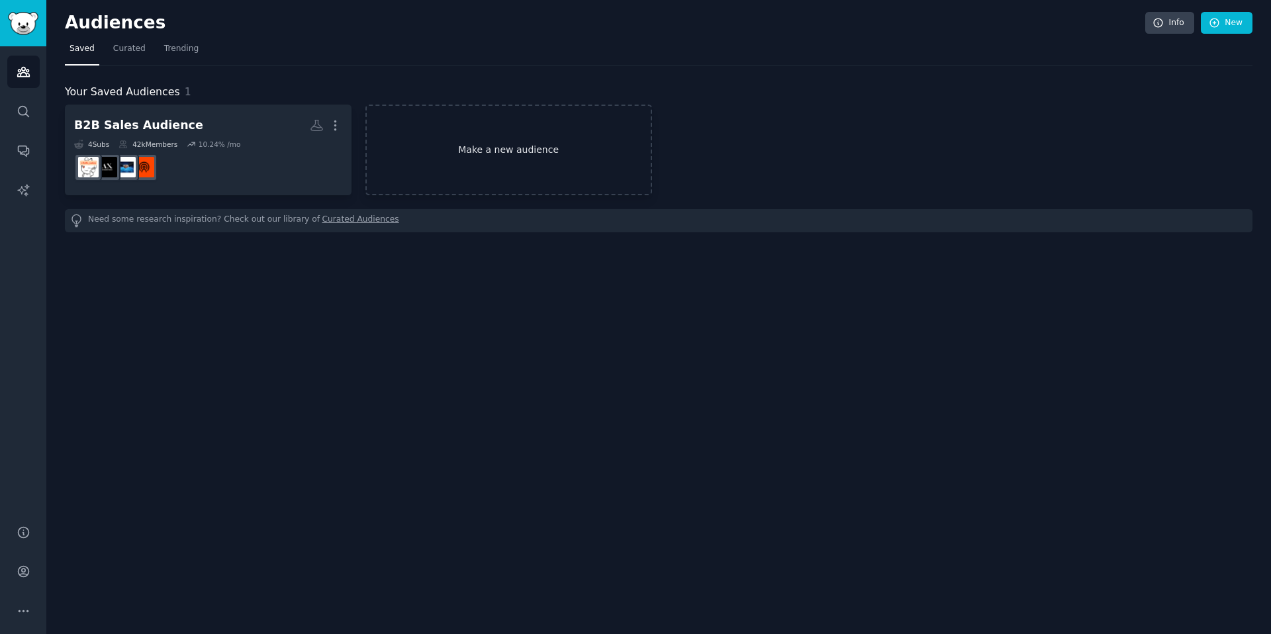
click at [481, 157] on link "Make a new audience" at bounding box center [508, 150] width 287 height 91
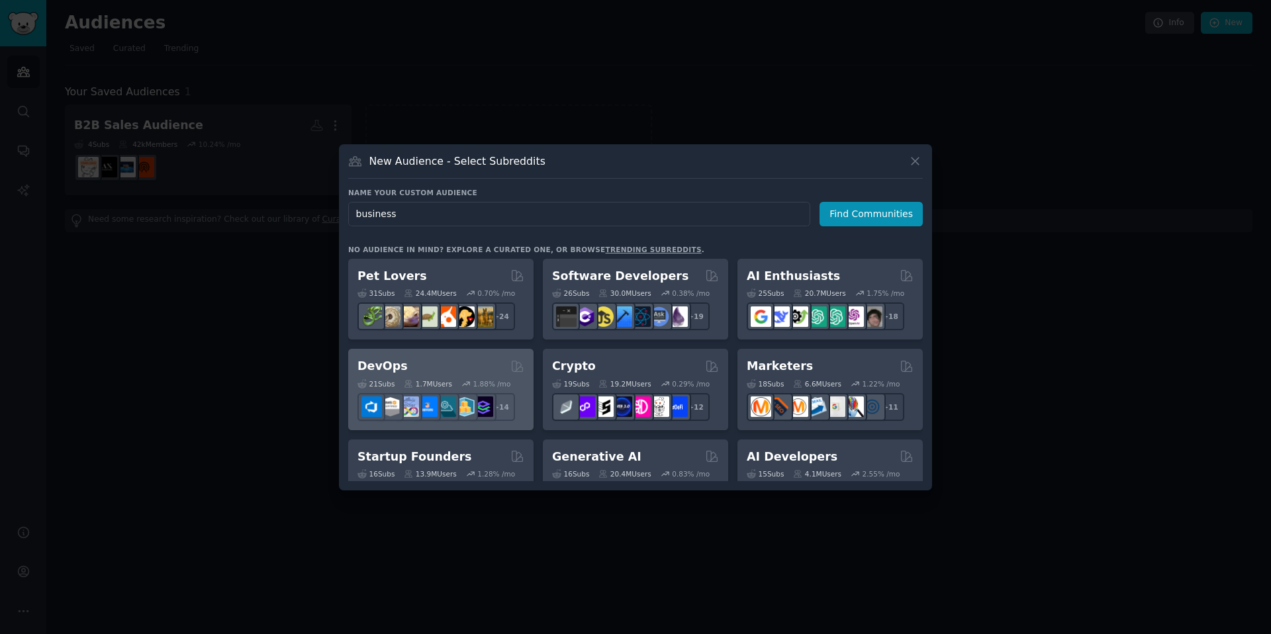
type input "business"
type input "sales pipeline"
type input "S"
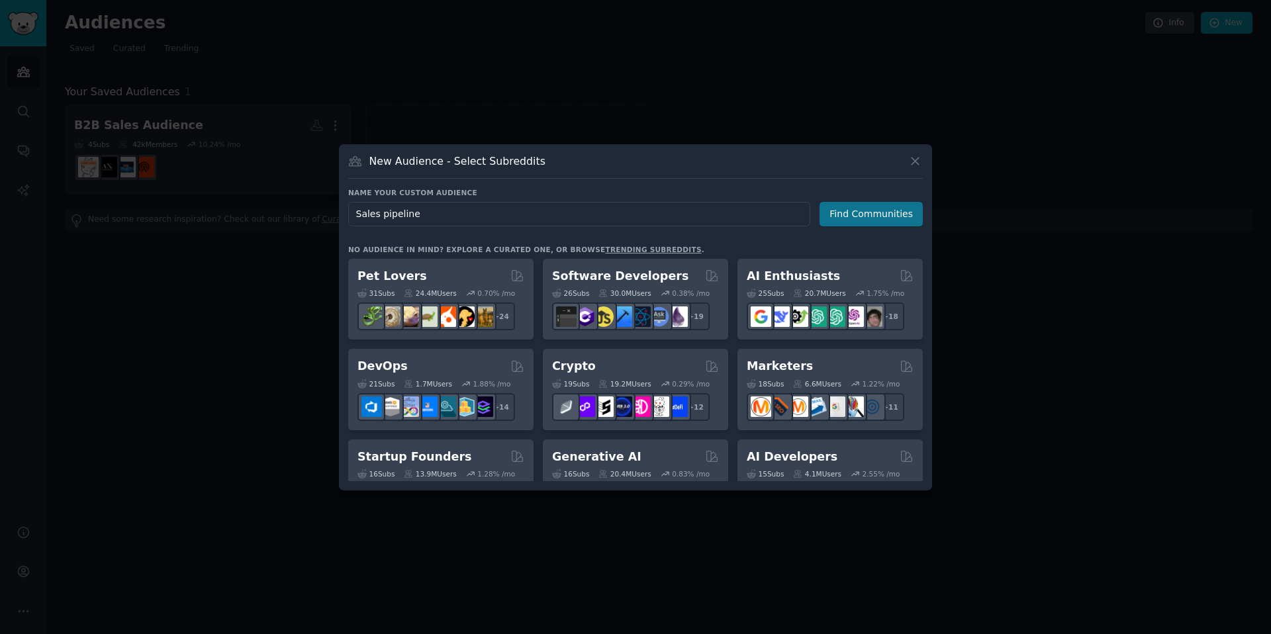
type input "Sales pipeline"
click at [852, 222] on button "Find Communities" at bounding box center [870, 214] width 103 height 24
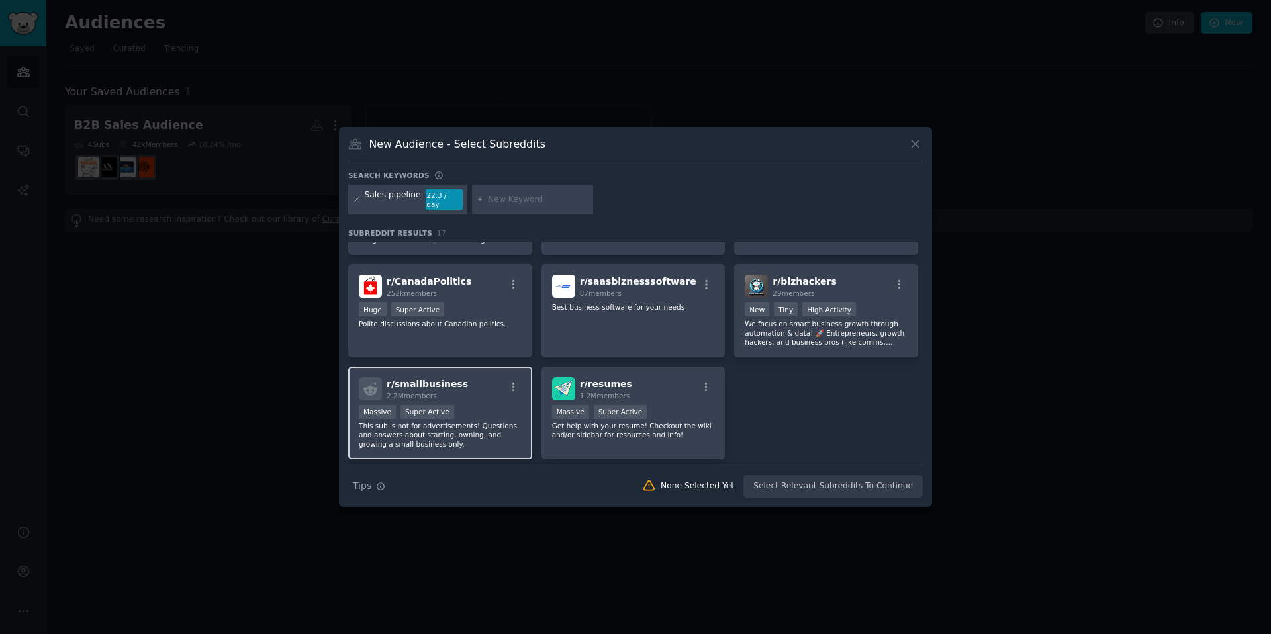
scroll to position [361, 0]
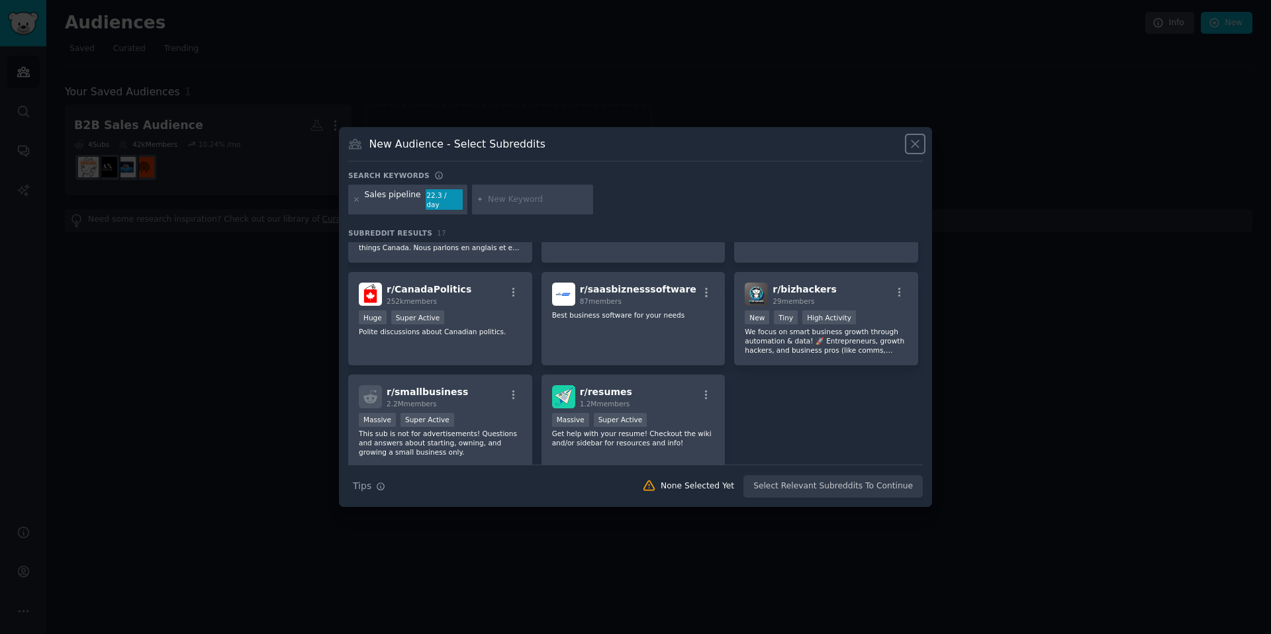
click at [917, 151] on icon at bounding box center [915, 144] width 14 height 14
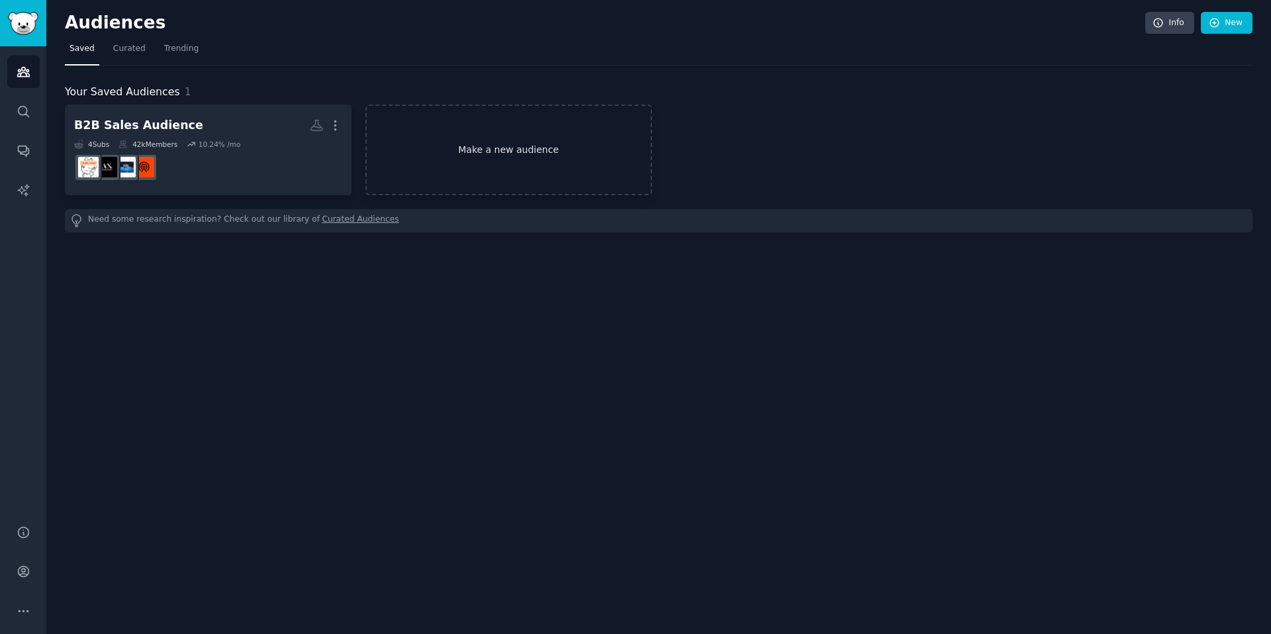
click at [558, 150] on link "Make a new audience" at bounding box center [508, 150] width 287 height 91
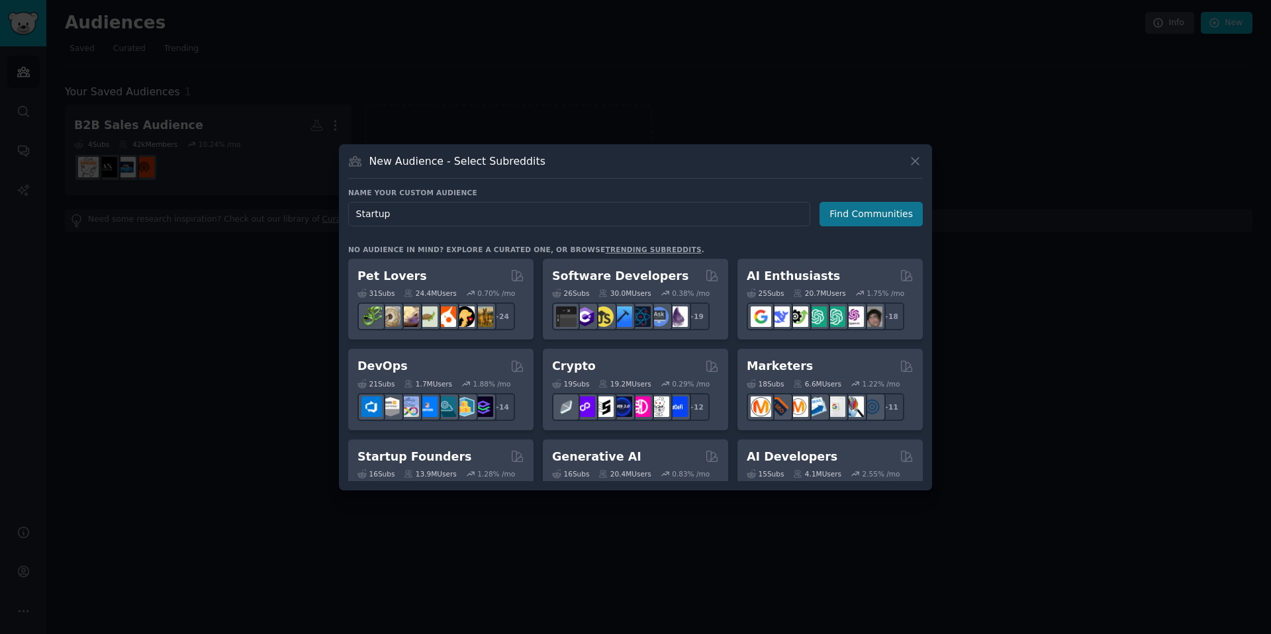
type input "Startup"
click at [833, 209] on button "Find Communities" at bounding box center [870, 214] width 103 height 24
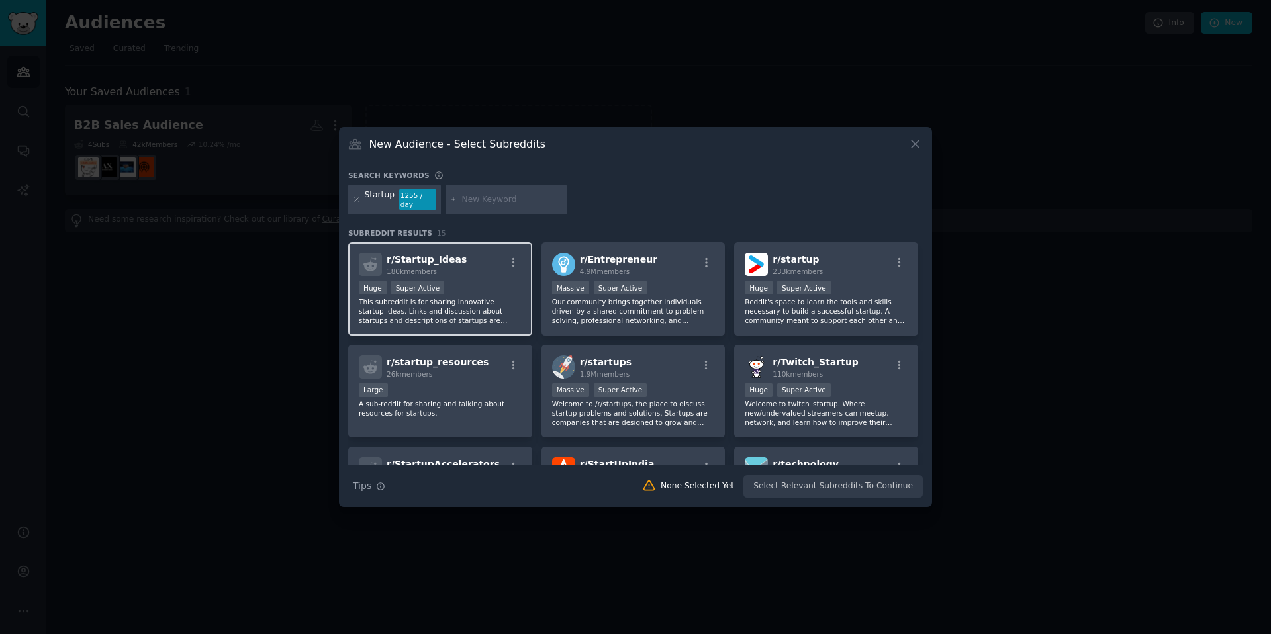
click at [483, 267] on div "r/ Startup_Ideas 180k members" at bounding box center [440, 264] width 163 height 23
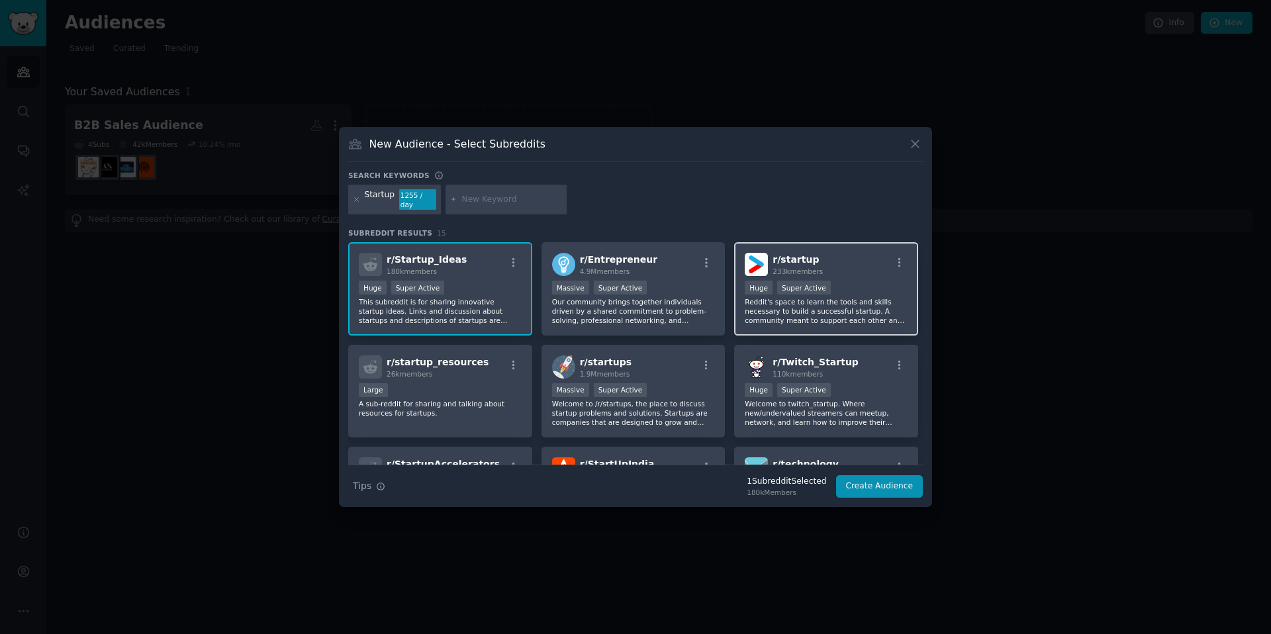
click at [814, 267] on span "233k members" at bounding box center [797, 271] width 50 height 8
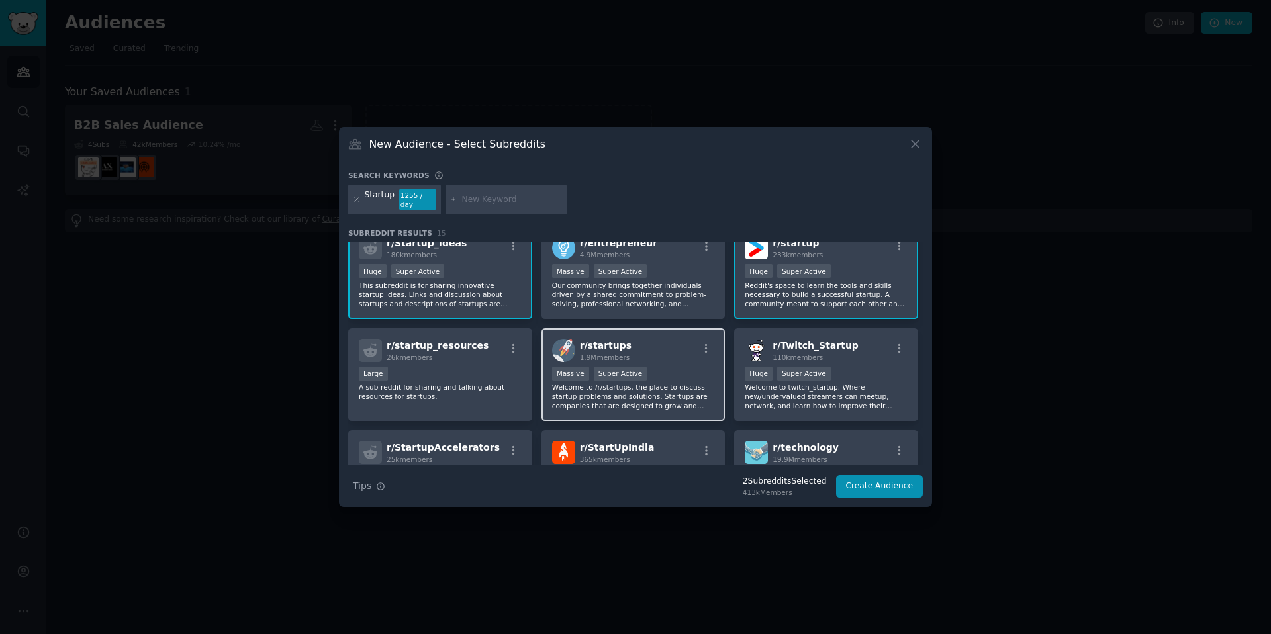
scroll to position [25, 0]
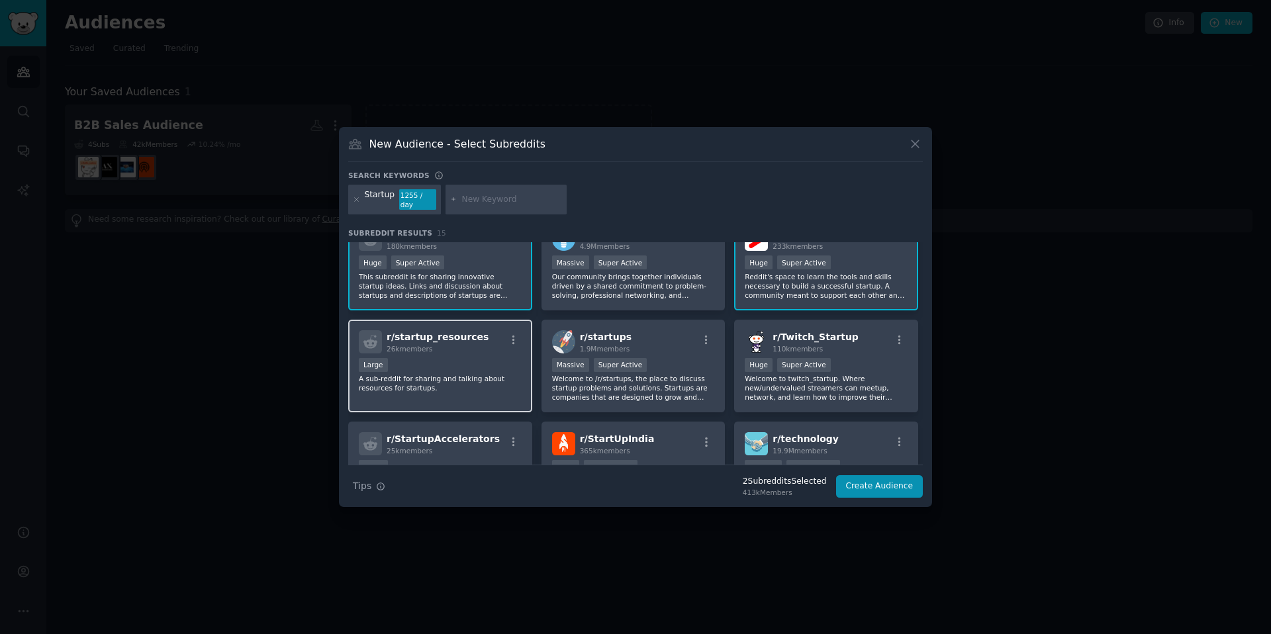
click at [490, 344] on div "r/ startup_resources 26k members" at bounding box center [440, 341] width 163 height 23
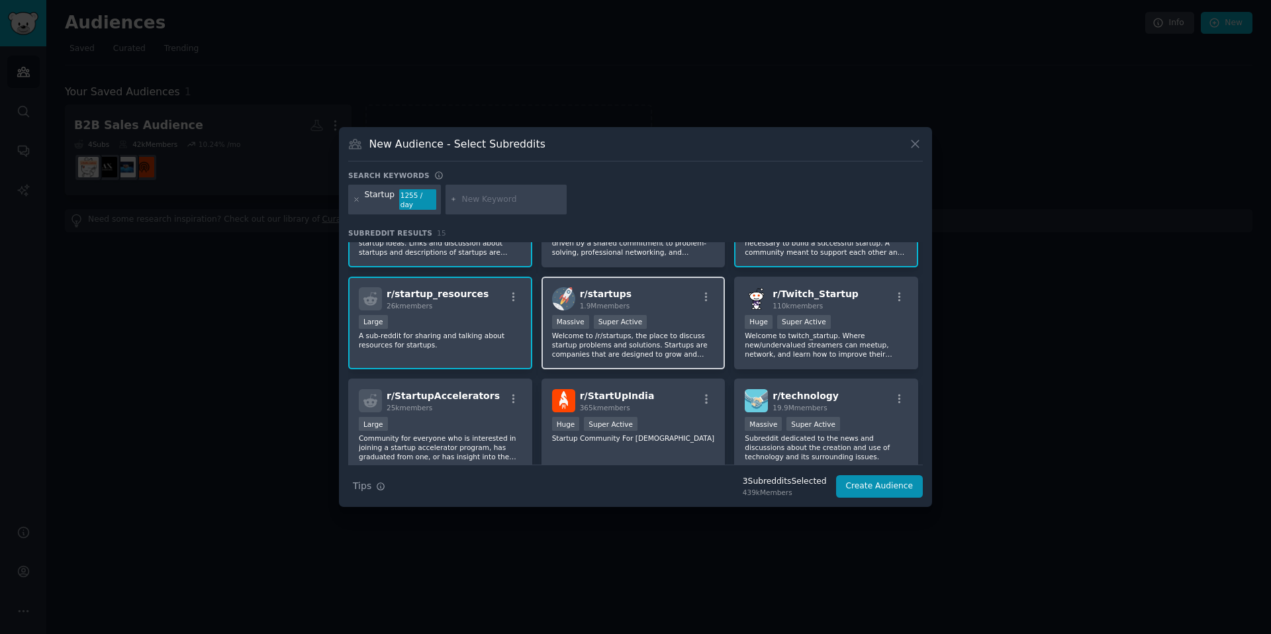
scroll to position [77, 0]
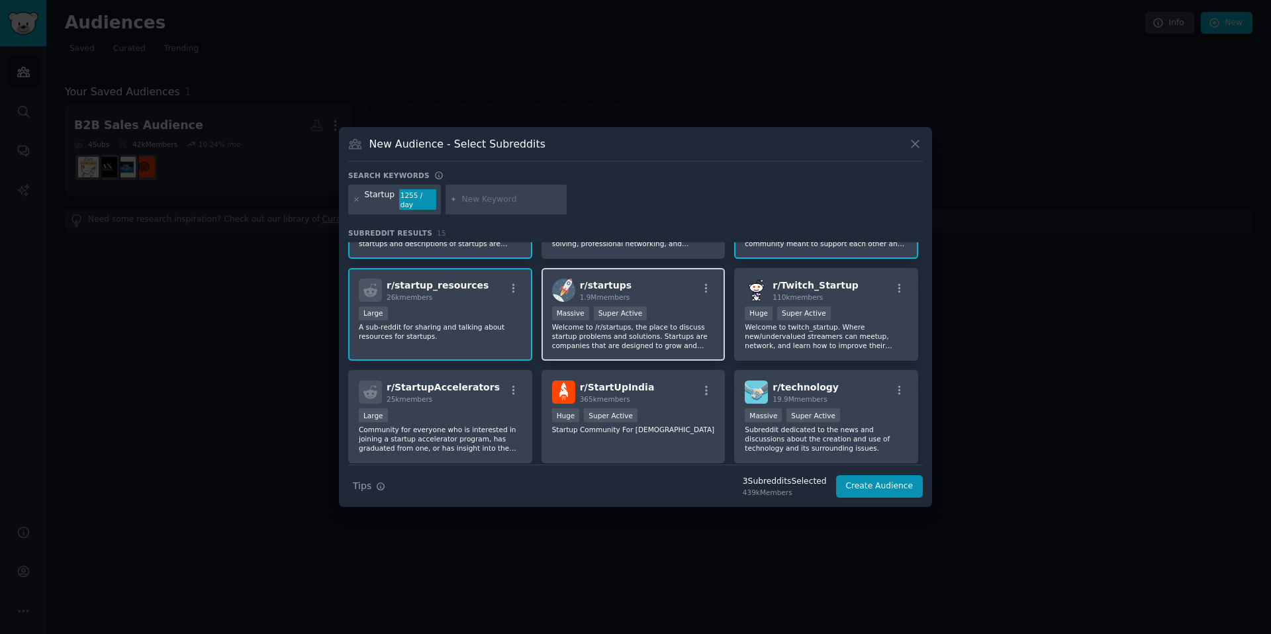
click at [665, 336] on p "Welcome to /r/startups, the place to discuss startup problems and solutions. St…" at bounding box center [633, 336] width 163 height 28
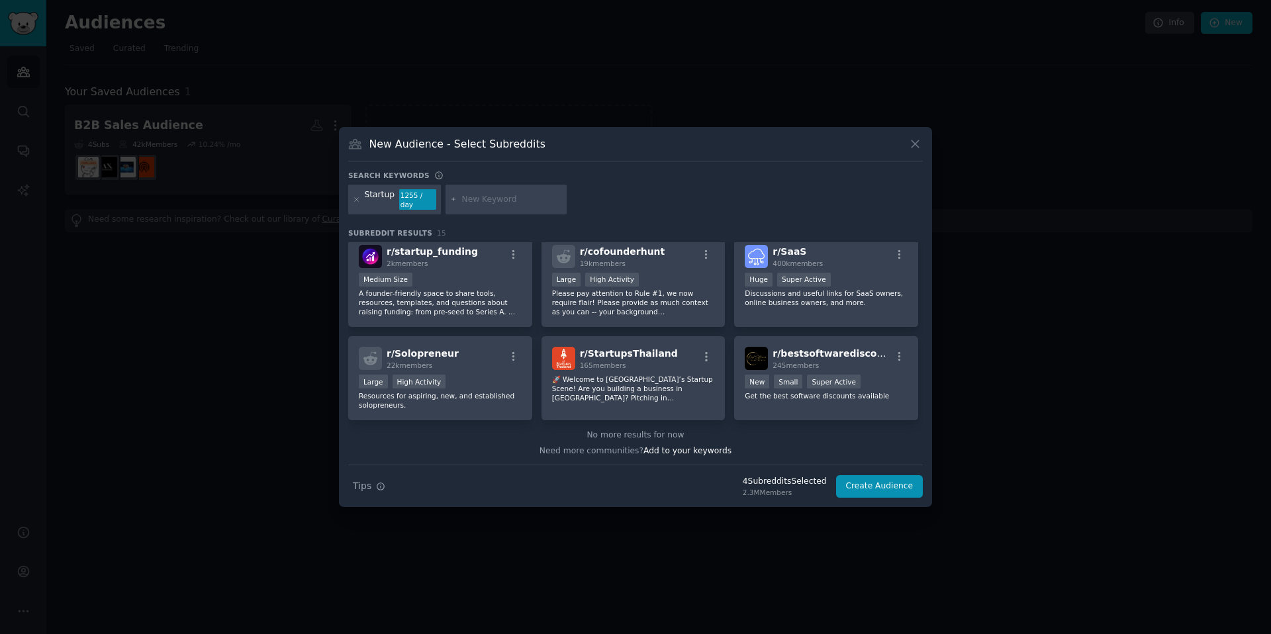
scroll to position [258, 0]
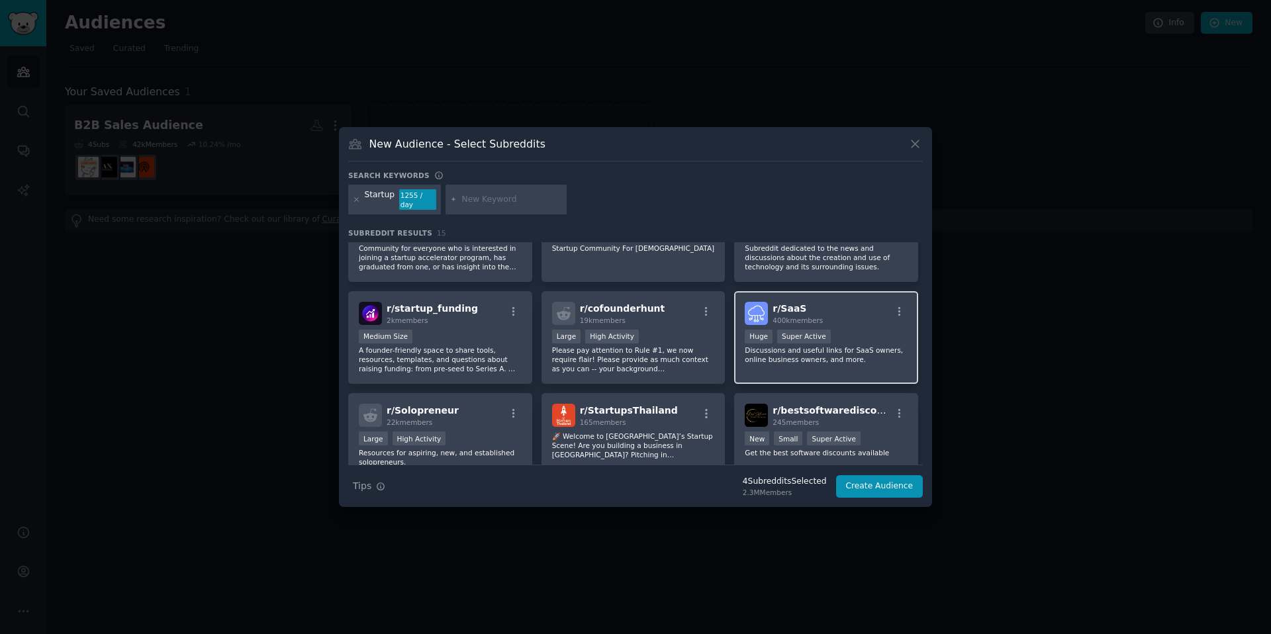
click at [844, 332] on div "Huge Super Active" at bounding box center [826, 338] width 163 height 17
click at [872, 481] on button "Create Audience" at bounding box center [879, 486] width 87 height 23
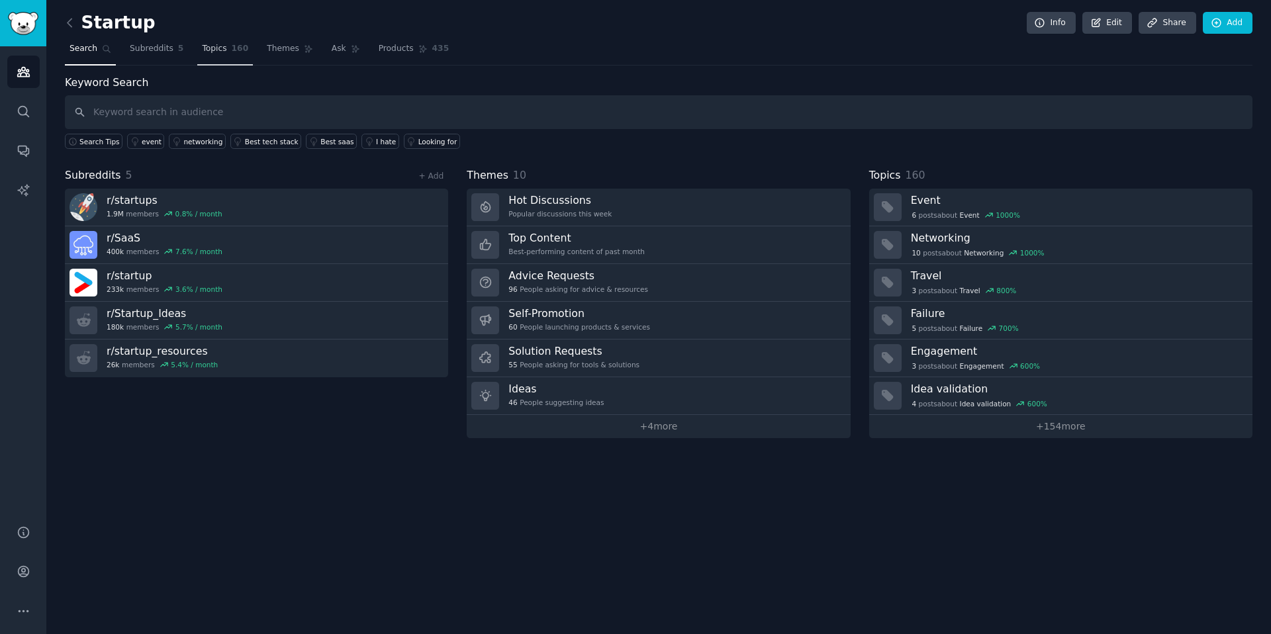
click at [207, 50] on span "Topics" at bounding box center [214, 49] width 24 height 12
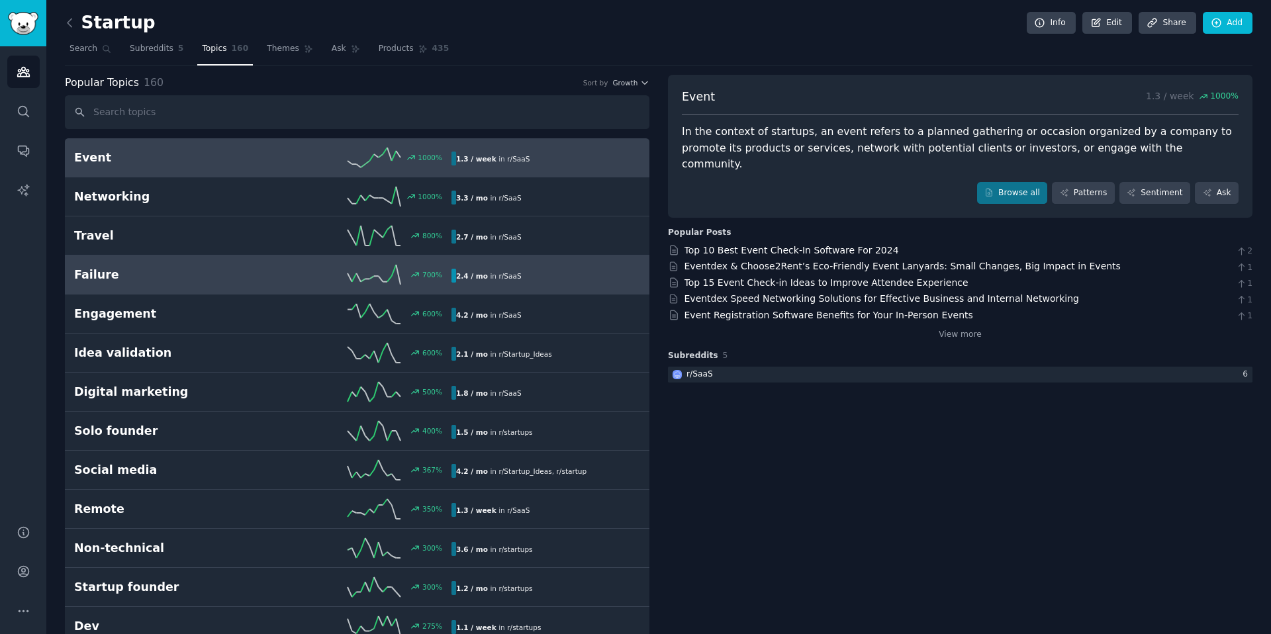
click at [208, 277] on h2 "Failure" at bounding box center [168, 275] width 189 height 17
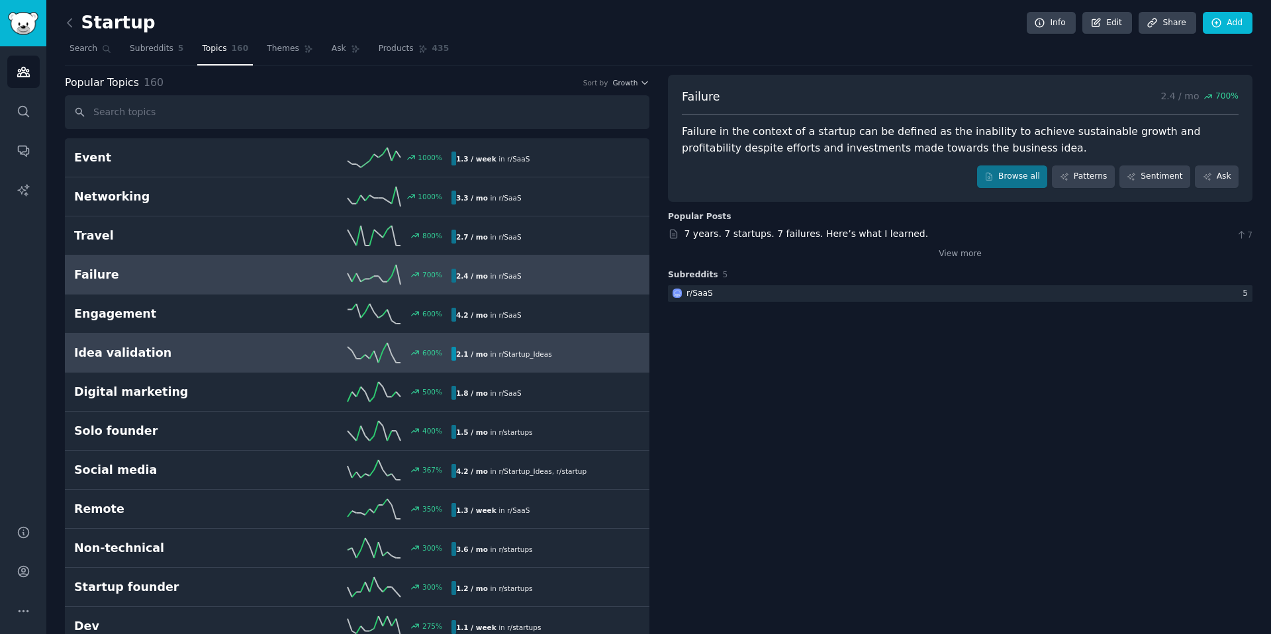
click at [195, 349] on h2 "Idea validation" at bounding box center [168, 353] width 189 height 17
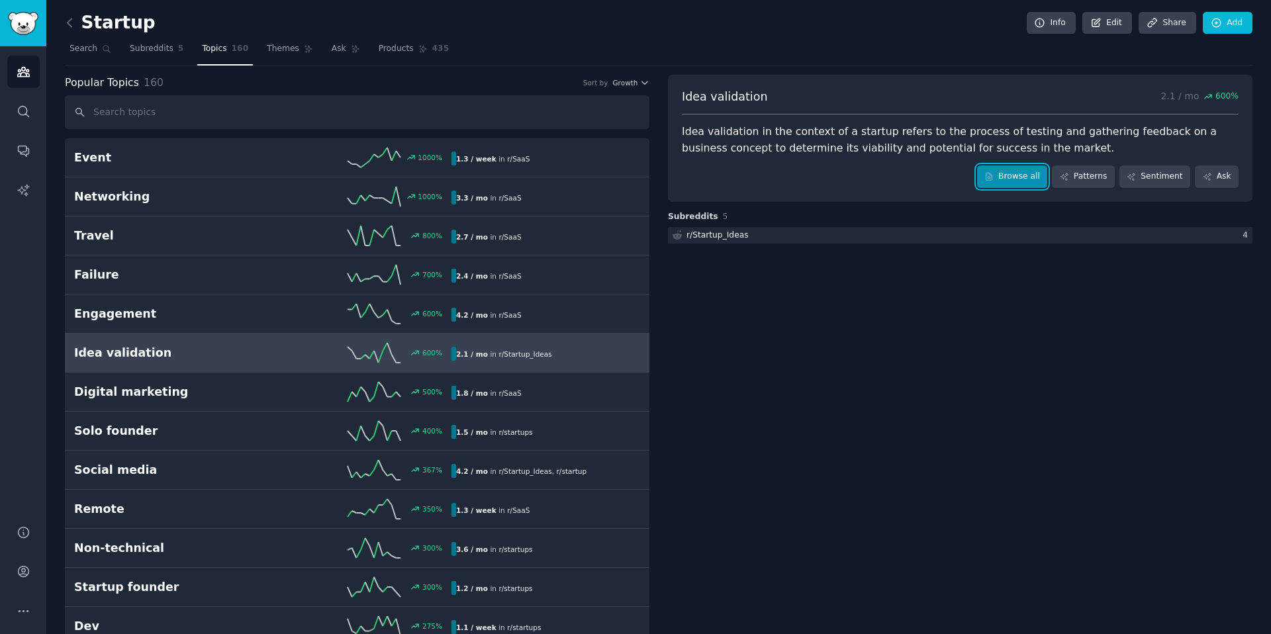
click at [1027, 181] on link "Browse all" at bounding box center [1012, 176] width 71 height 23
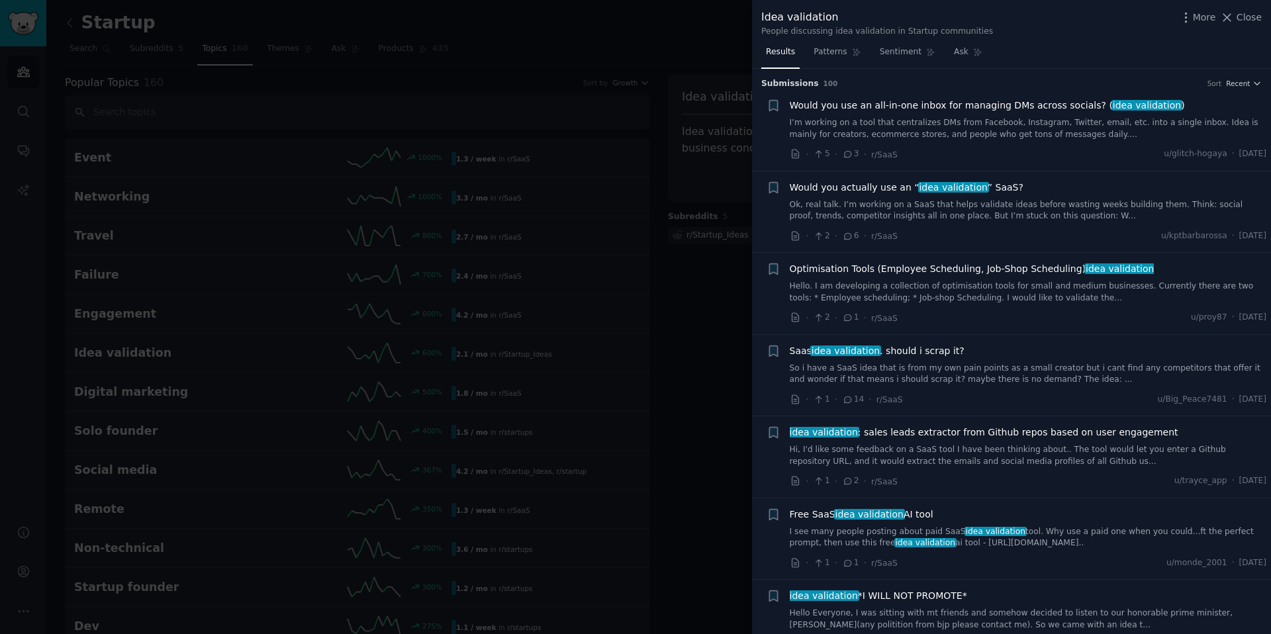
click at [960, 208] on link "Ok, real talk. I’m working on a SaaS that helps validate ideas before wasting w…" at bounding box center [1028, 210] width 477 height 23
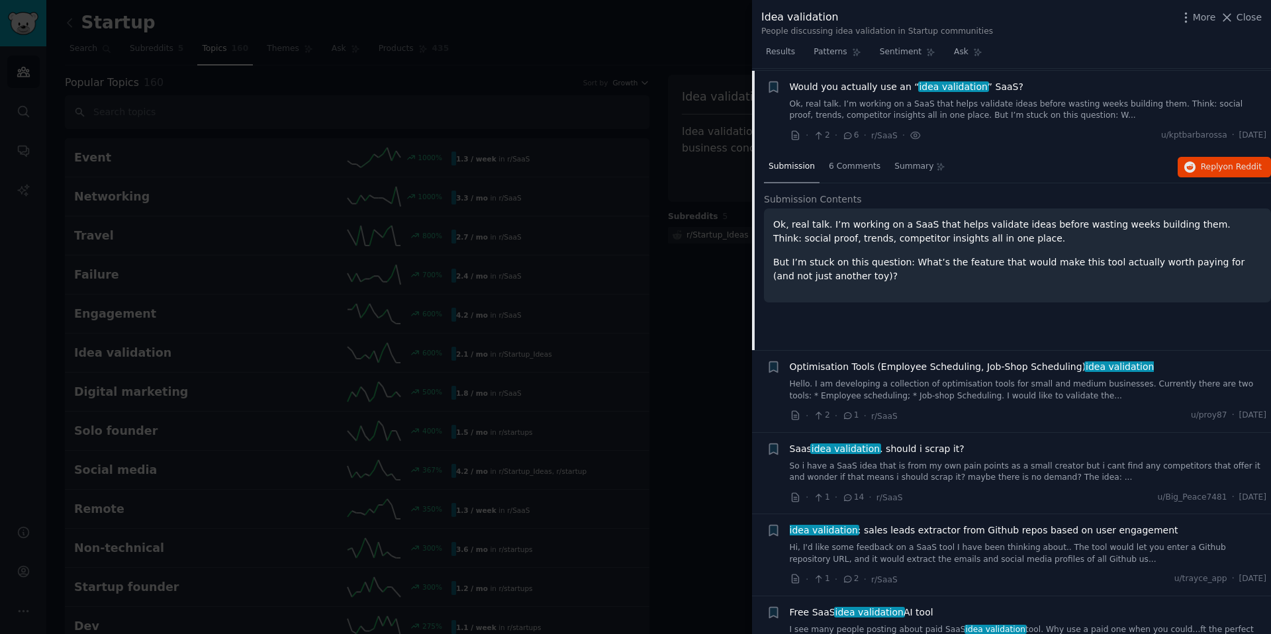
scroll to position [103, 0]
click at [862, 165] on span "6 Comments" at bounding box center [855, 165] width 52 height 12
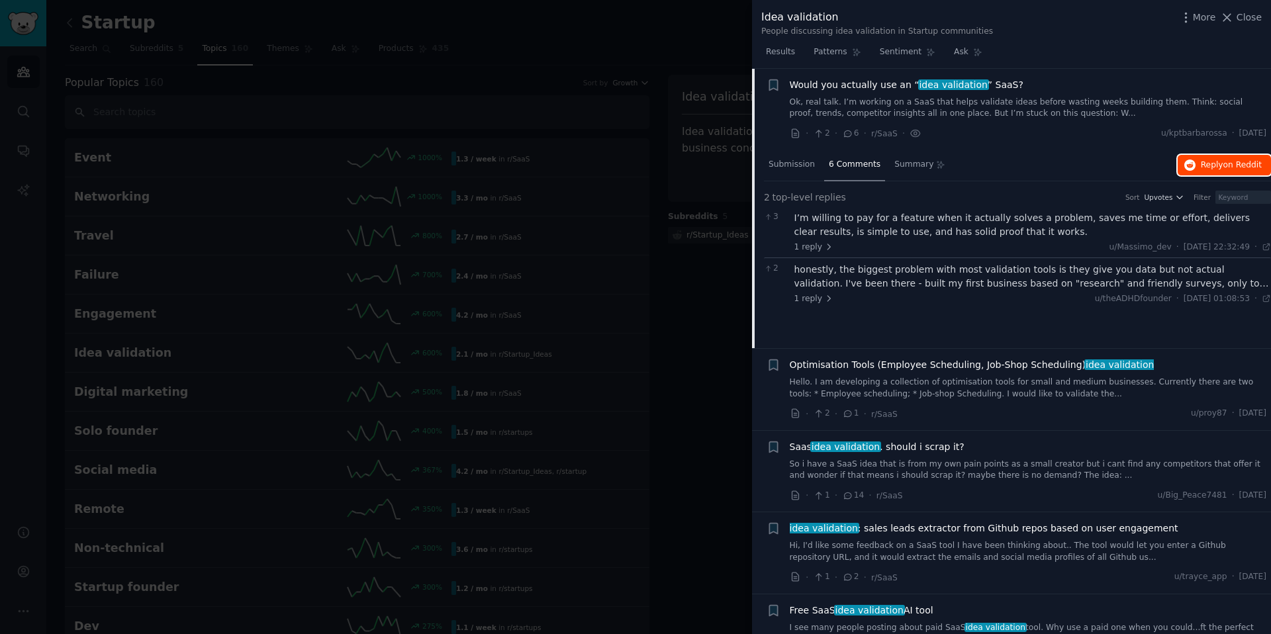
click at [1209, 163] on span "Reply on Reddit" at bounding box center [1231, 166] width 61 height 12
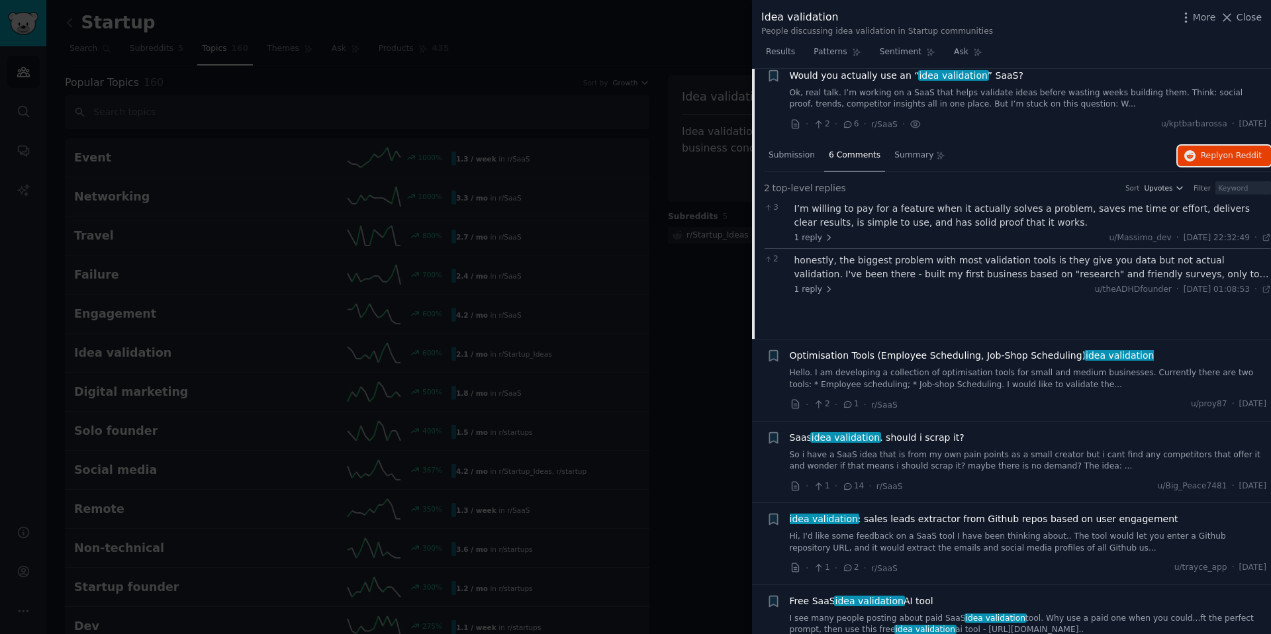
scroll to position [0, 0]
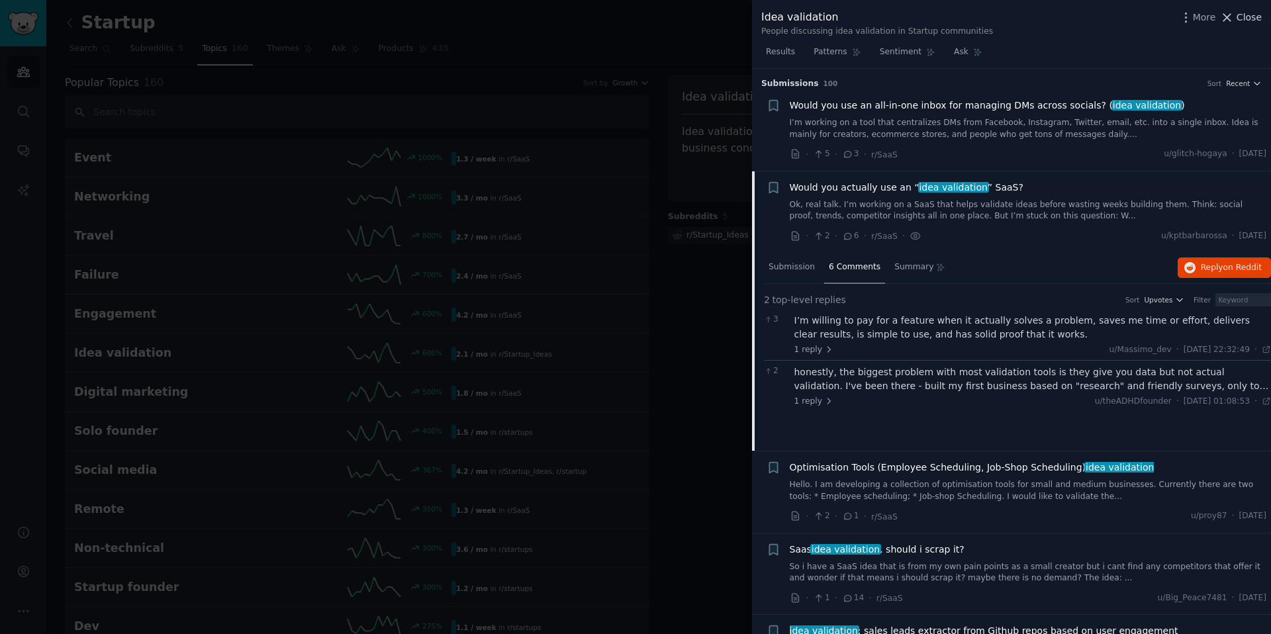
click at [1249, 19] on span "Close" at bounding box center [1248, 18] width 25 height 14
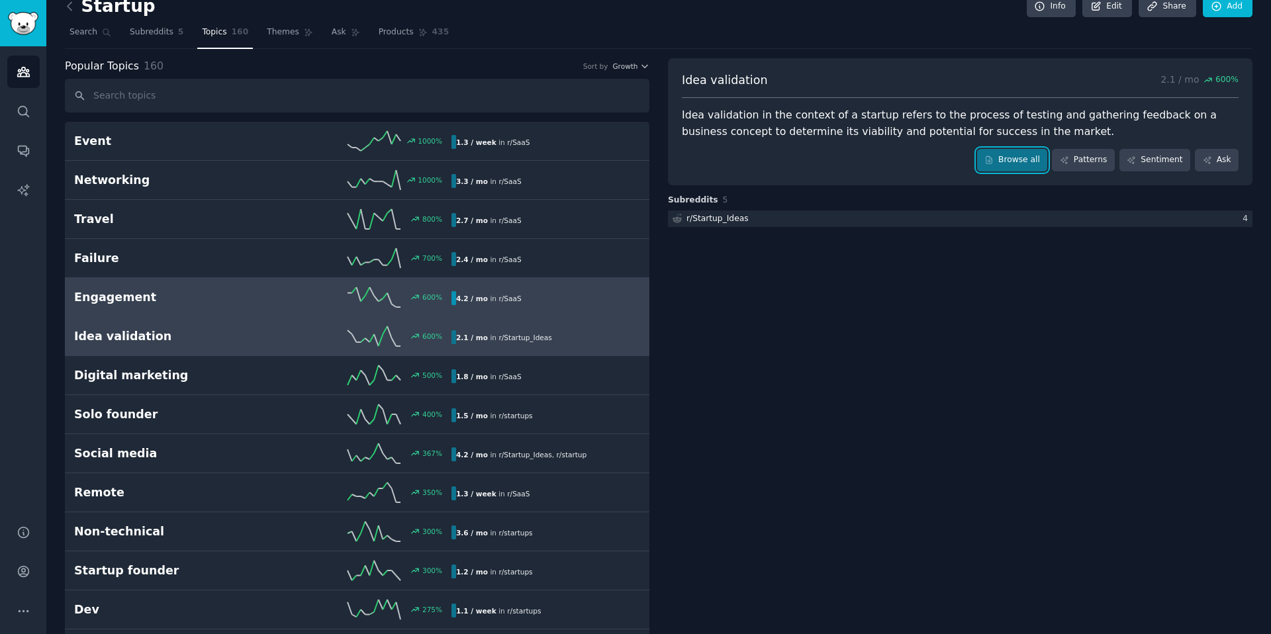
scroll to position [41, 0]
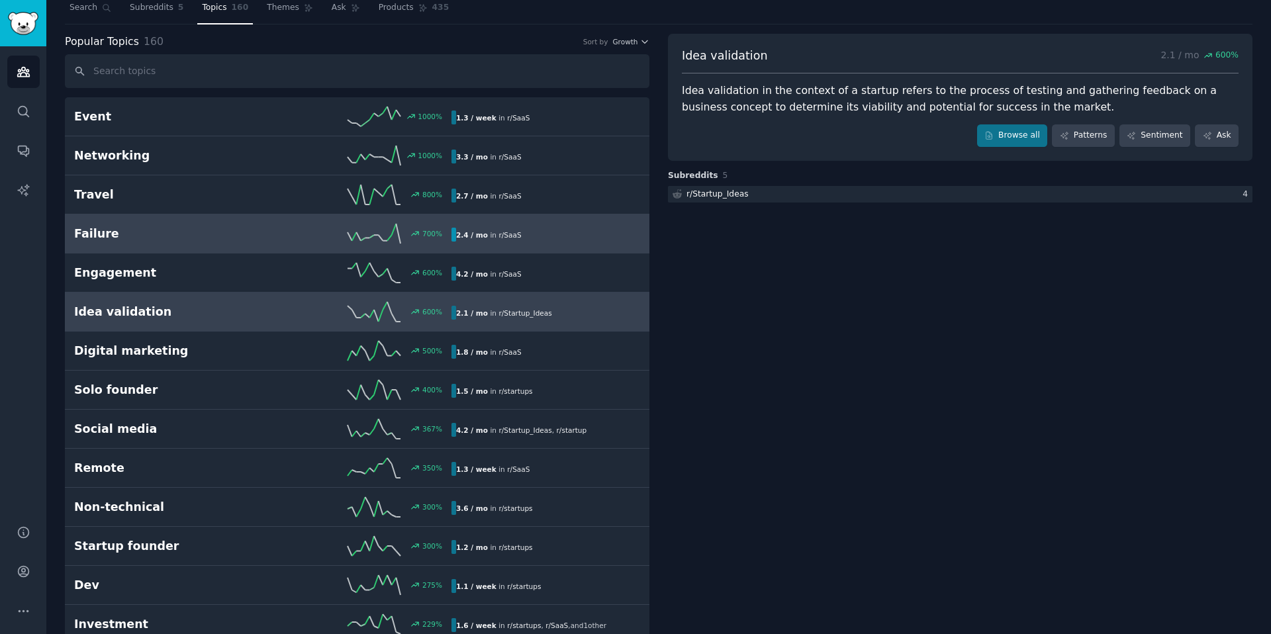
click at [154, 229] on h2 "Failure" at bounding box center [168, 234] width 189 height 17
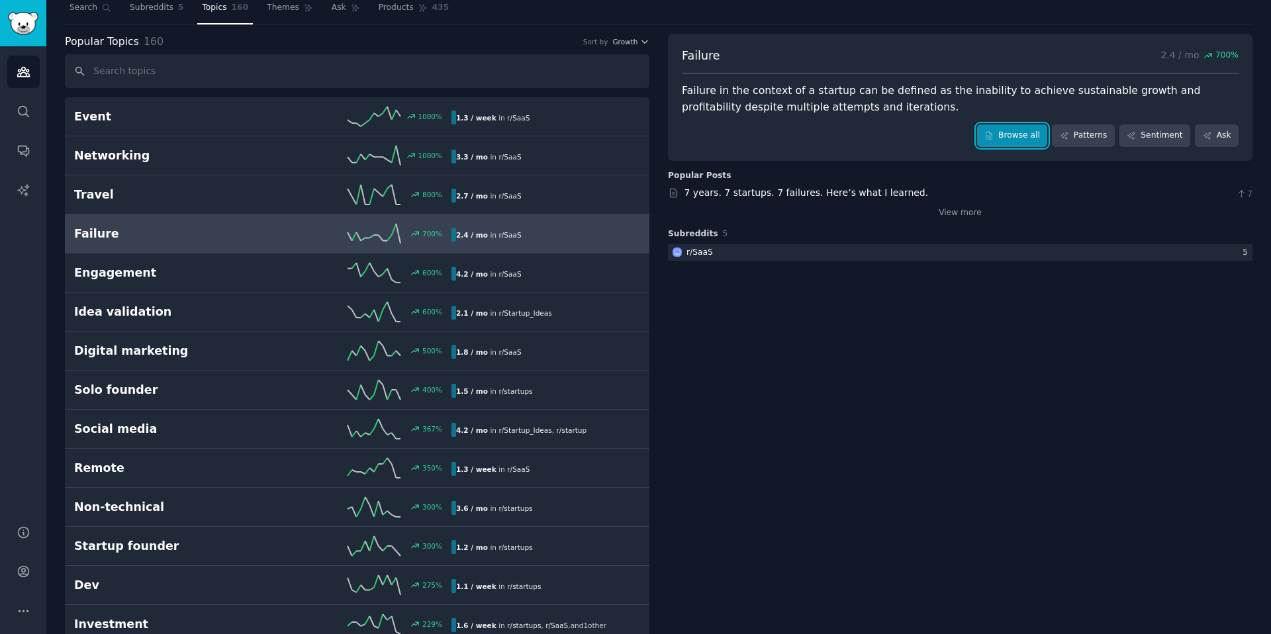
click at [1013, 132] on link "Browse all" at bounding box center [1012, 135] width 71 height 23
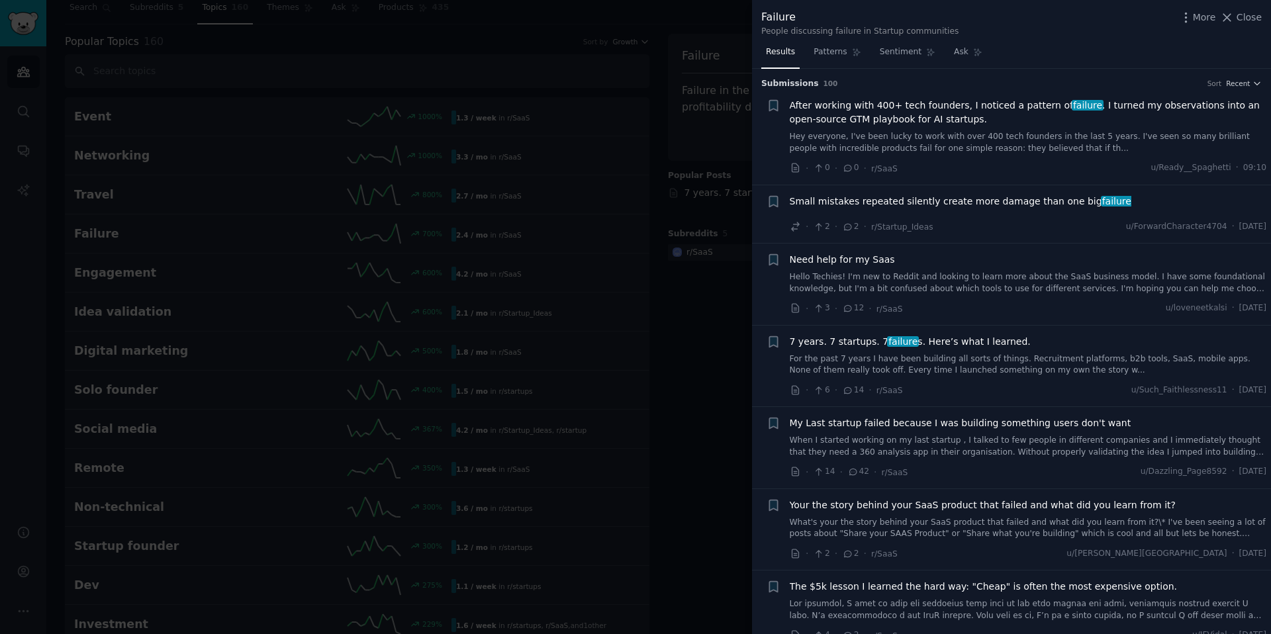
click at [990, 342] on span "7 years. 7 startups. 7 failure s. Here’s what I learned." at bounding box center [910, 342] width 241 height 14
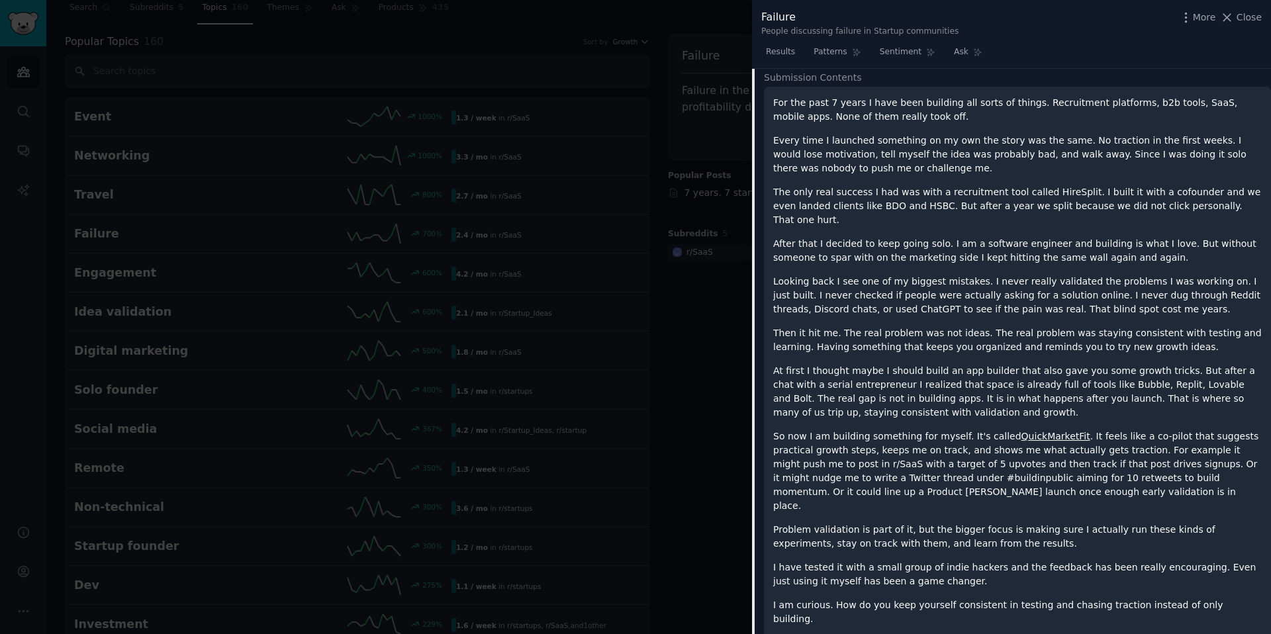
scroll to position [385, 0]
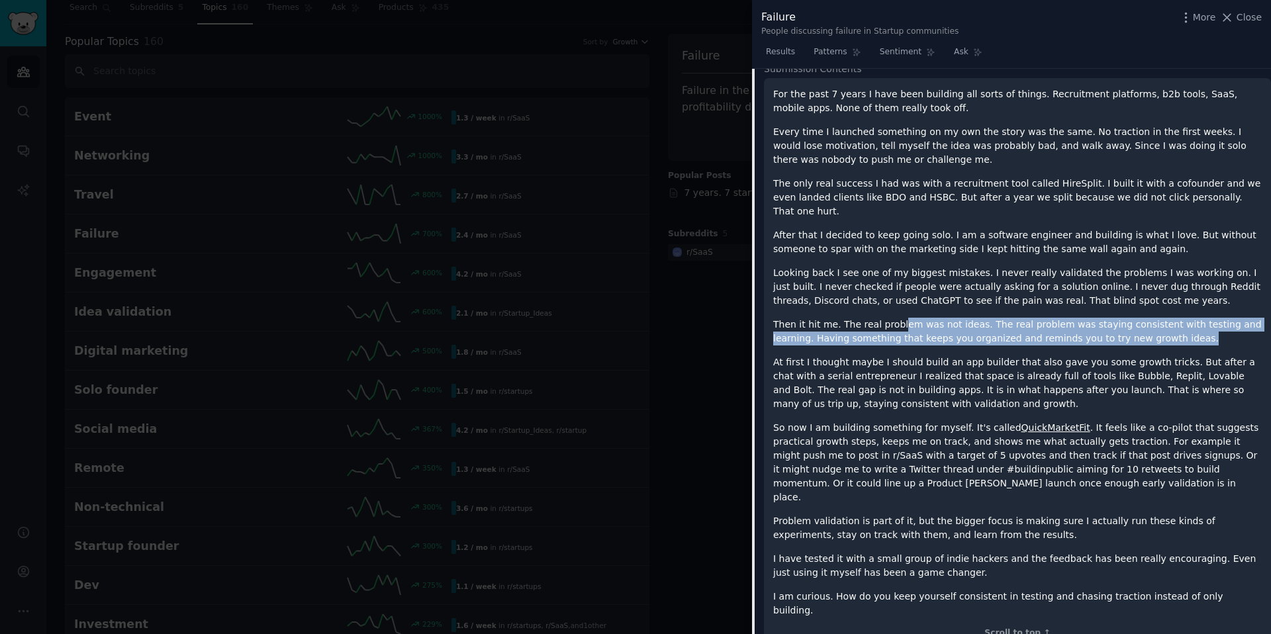
drag, startPoint x: 899, startPoint y: 310, endPoint x: 1149, endPoint y: 321, distance: 249.8
click at [1149, 321] on p "Then it hit me. The real problem was not ideas. The real problem was staying co…" at bounding box center [1017, 332] width 488 height 28
click at [1157, 323] on p "Then it hit me. The real problem was not ideas. The real problem was staying co…" at bounding box center [1017, 332] width 488 height 28
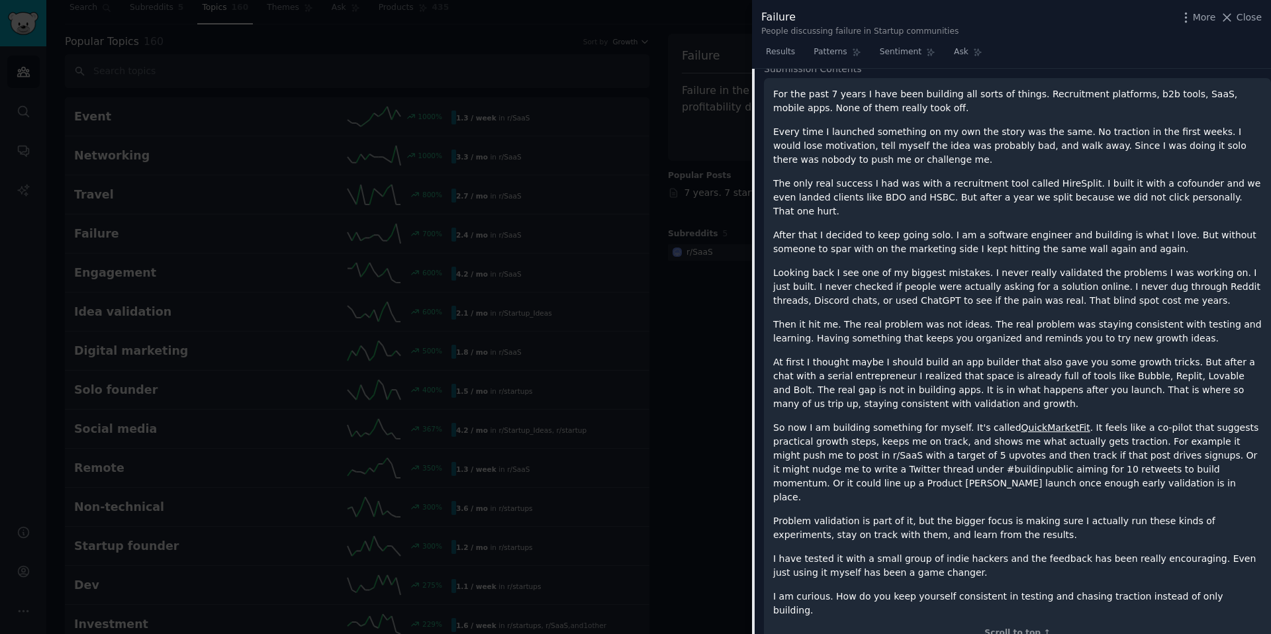
drag, startPoint x: 1187, startPoint y: 310, endPoint x: 1197, endPoint y: 326, distance: 18.2
click at [1212, 328] on p "Then it hit me. The real problem was not ideas. The real problem was staying co…" at bounding box center [1017, 332] width 488 height 28
click at [1136, 318] on p "Then it hit me. The real problem was not ideas. The real problem was staying co…" at bounding box center [1017, 332] width 488 height 28
drag, startPoint x: 1115, startPoint y: 321, endPoint x: 924, endPoint y: 350, distance: 192.8
click at [931, 337] on div "For the past 7 years I have been building all sorts of things. Recruitment plat…" at bounding box center [1017, 352] width 488 height 530
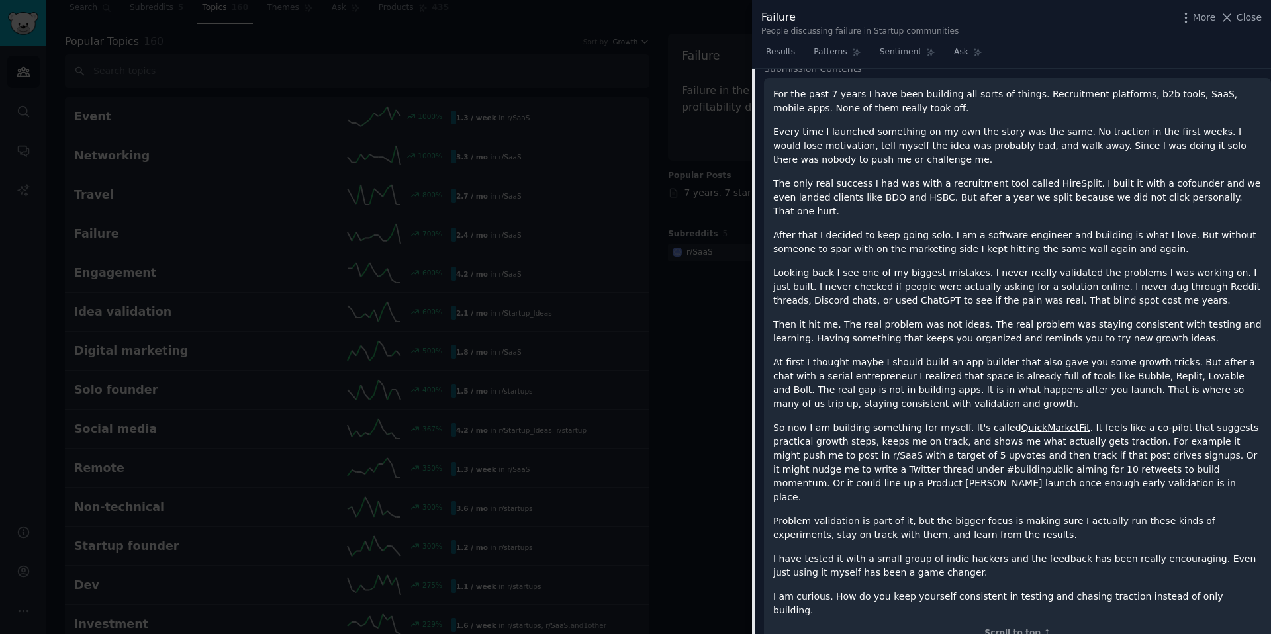
click at [923, 355] on p "At first I thought maybe I should build an app builder that also gave you some …" at bounding box center [1017, 383] width 488 height 56
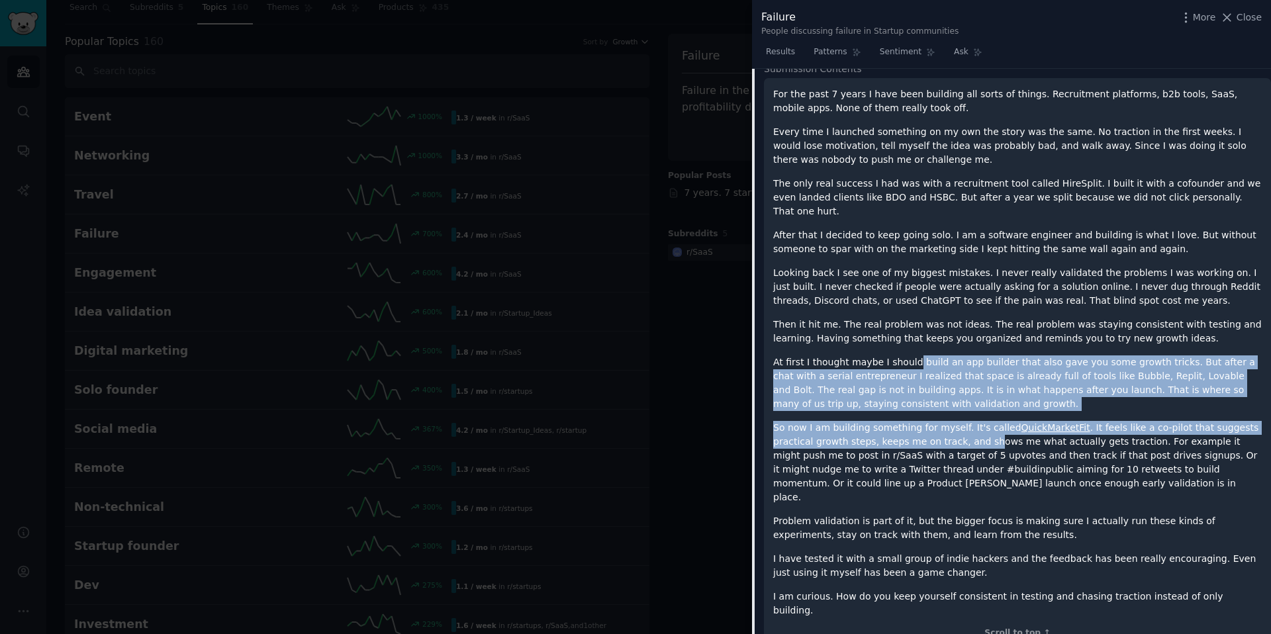
drag, startPoint x: 907, startPoint y: 348, endPoint x: 992, endPoint y: 426, distance: 114.8
click at [990, 426] on div "For the past 7 years I have been building all sorts of things. Recruitment plat…" at bounding box center [1017, 352] width 488 height 530
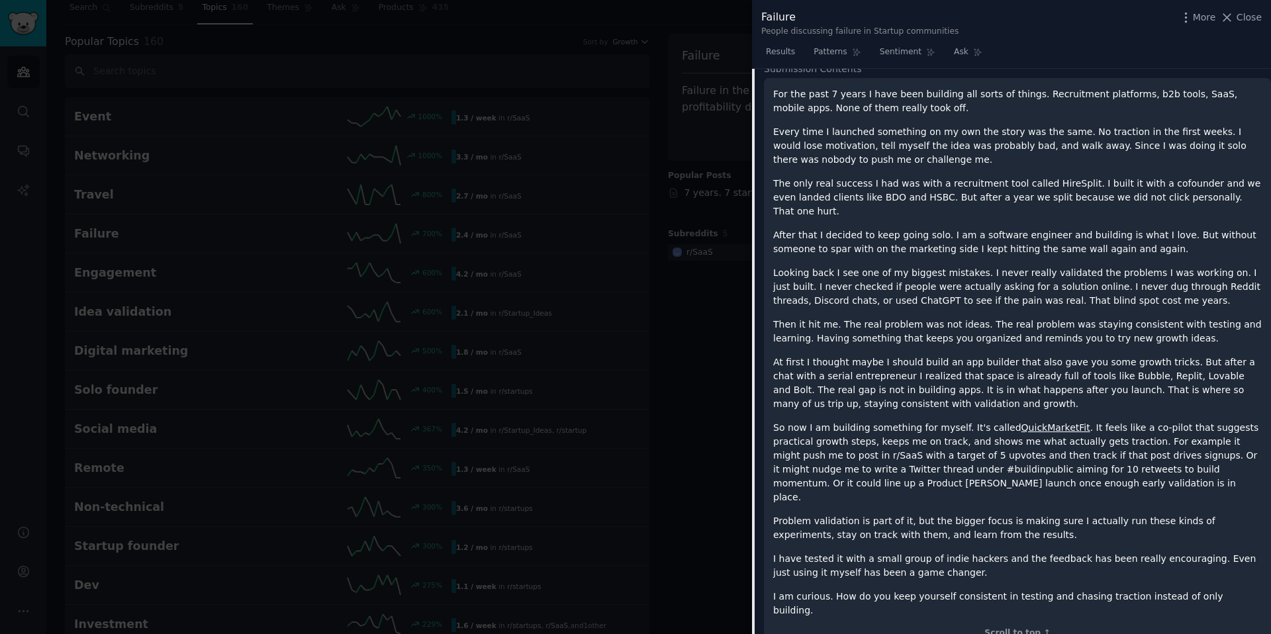
click at [984, 443] on p "So now I am building something for myself. It's called QuickMarketFit . It feel…" at bounding box center [1017, 462] width 488 height 83
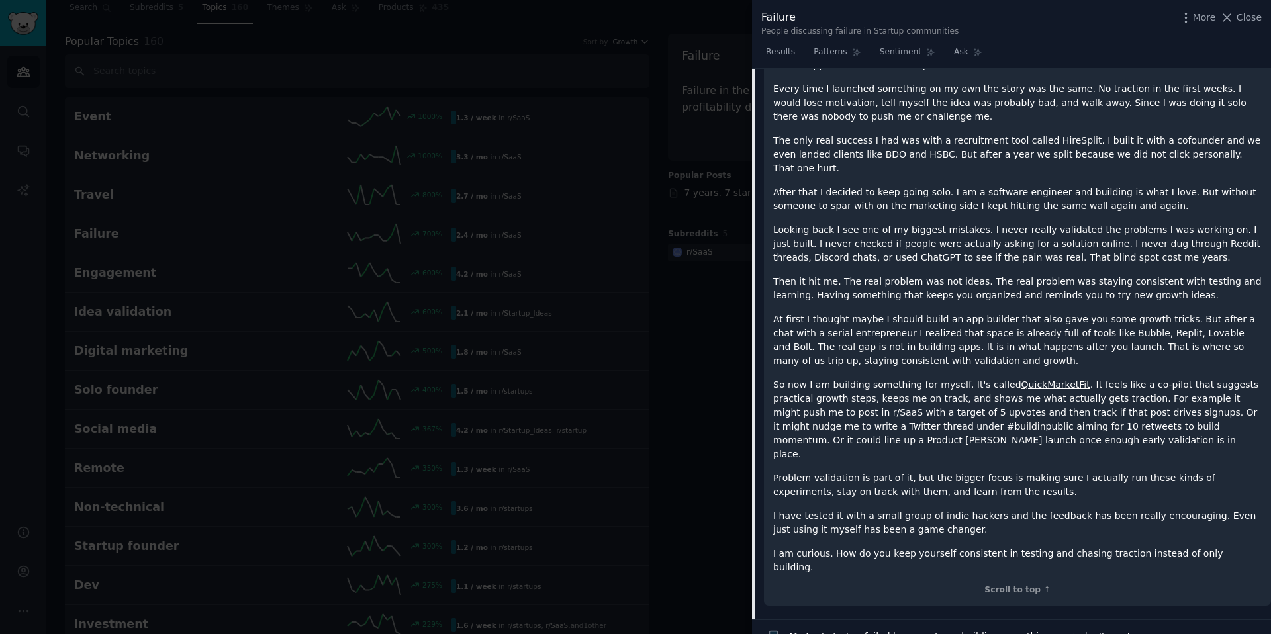
scroll to position [437, 0]
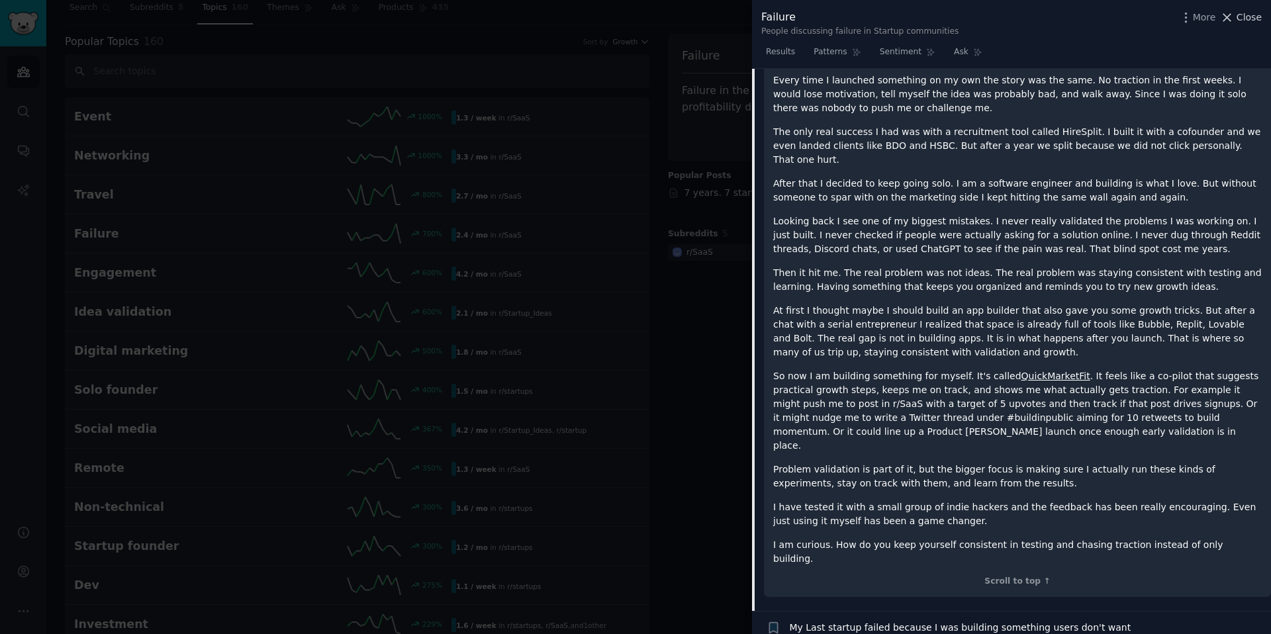
click at [1247, 19] on span "Close" at bounding box center [1248, 18] width 25 height 14
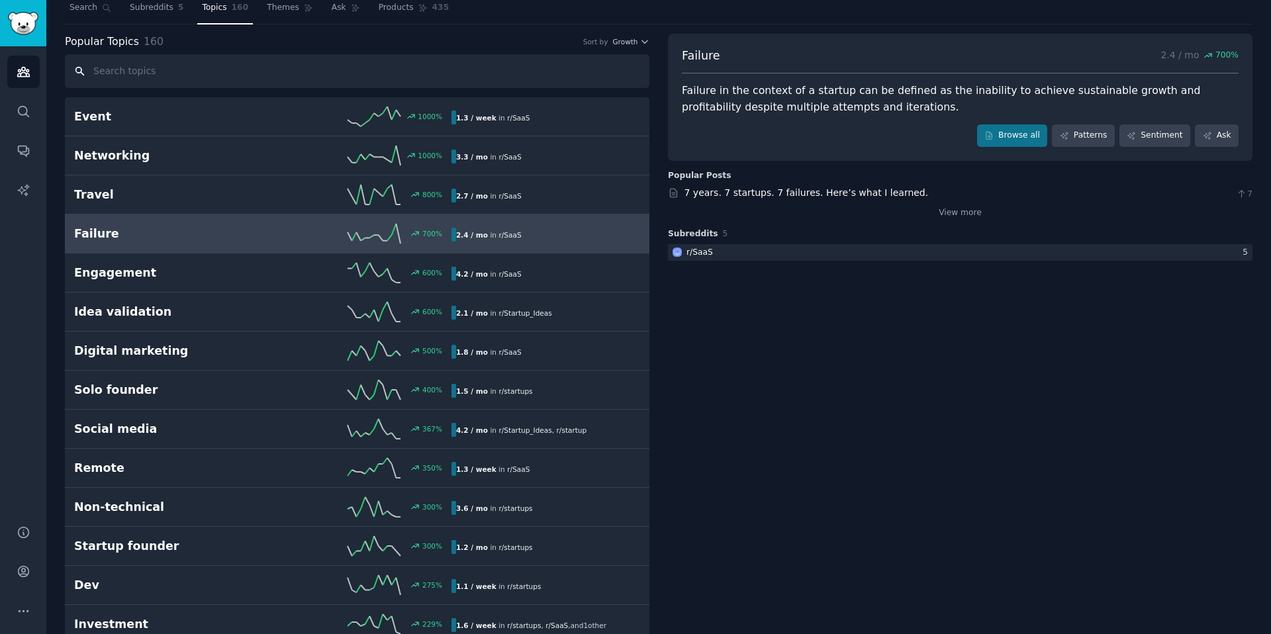
click at [251, 59] on input "text" at bounding box center [357, 71] width 584 height 34
click at [92, 17] on link "Search" at bounding box center [90, 10] width 51 height 27
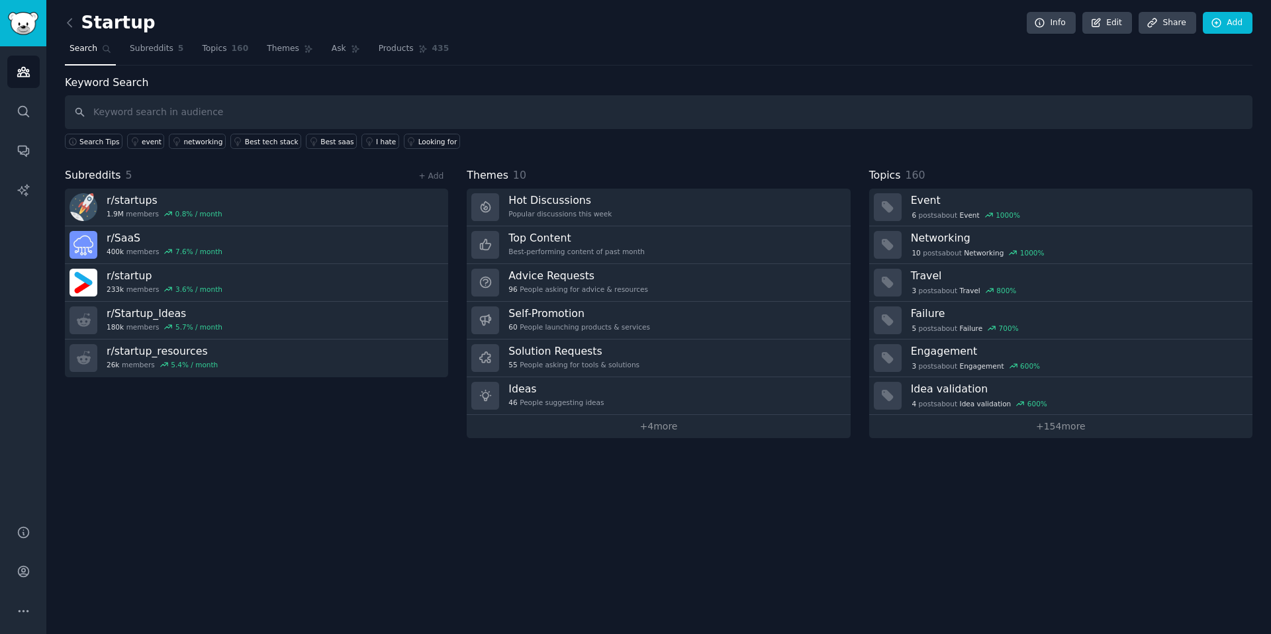
click at [61, 25] on div "Startup Info Edit Share Add Search Subreddits 5 Topics 160 Themes Ask Products …" at bounding box center [658, 317] width 1224 height 634
click at [67, 24] on icon at bounding box center [70, 23] width 14 height 14
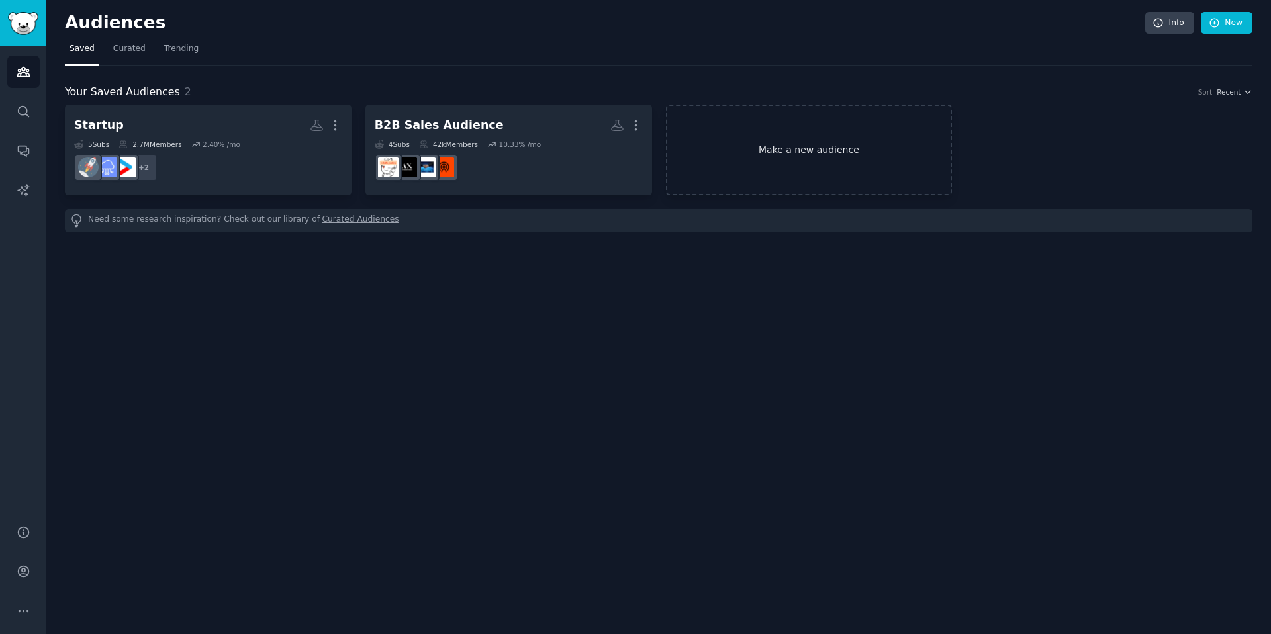
click at [764, 160] on link "Make a new audience" at bounding box center [809, 150] width 287 height 91
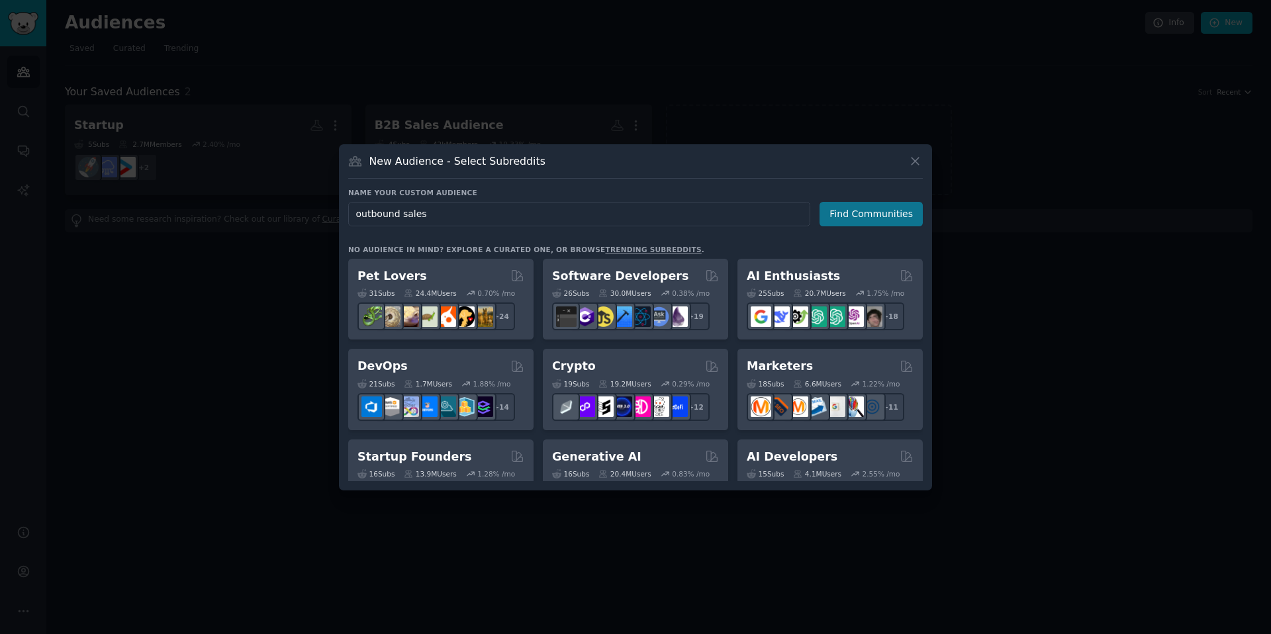
type input "outbound sales"
click at [870, 220] on button "Find Communities" at bounding box center [870, 214] width 103 height 24
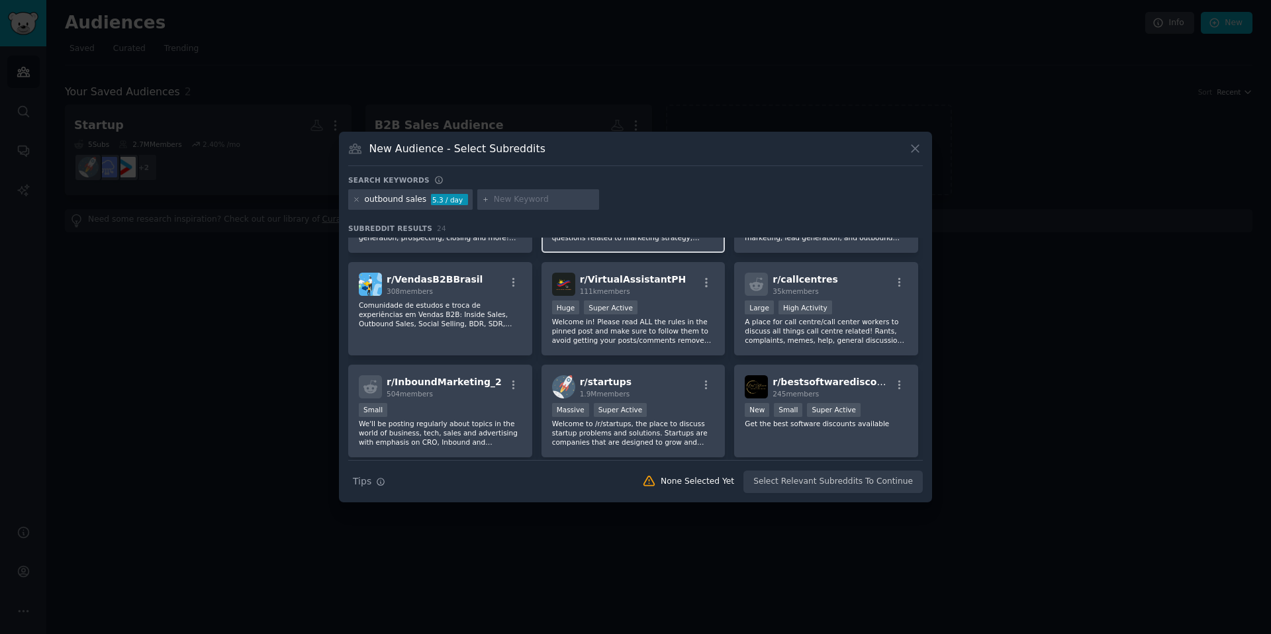
scroll to position [154, 0]
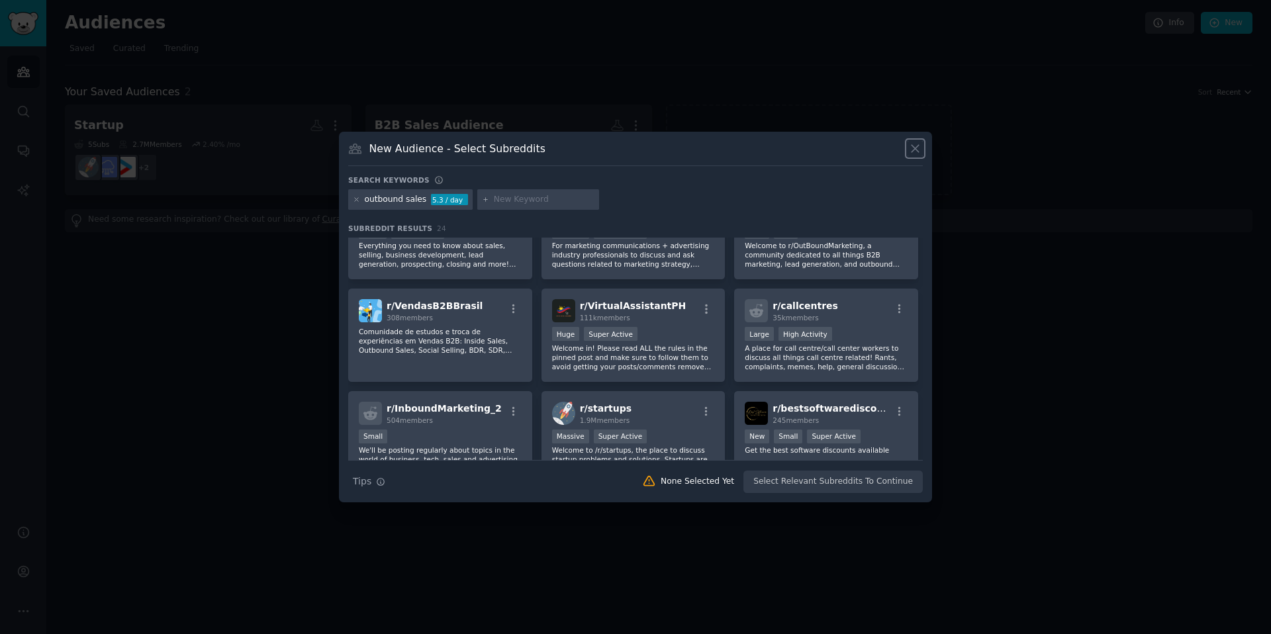
click at [920, 150] on icon at bounding box center [915, 149] width 14 height 14
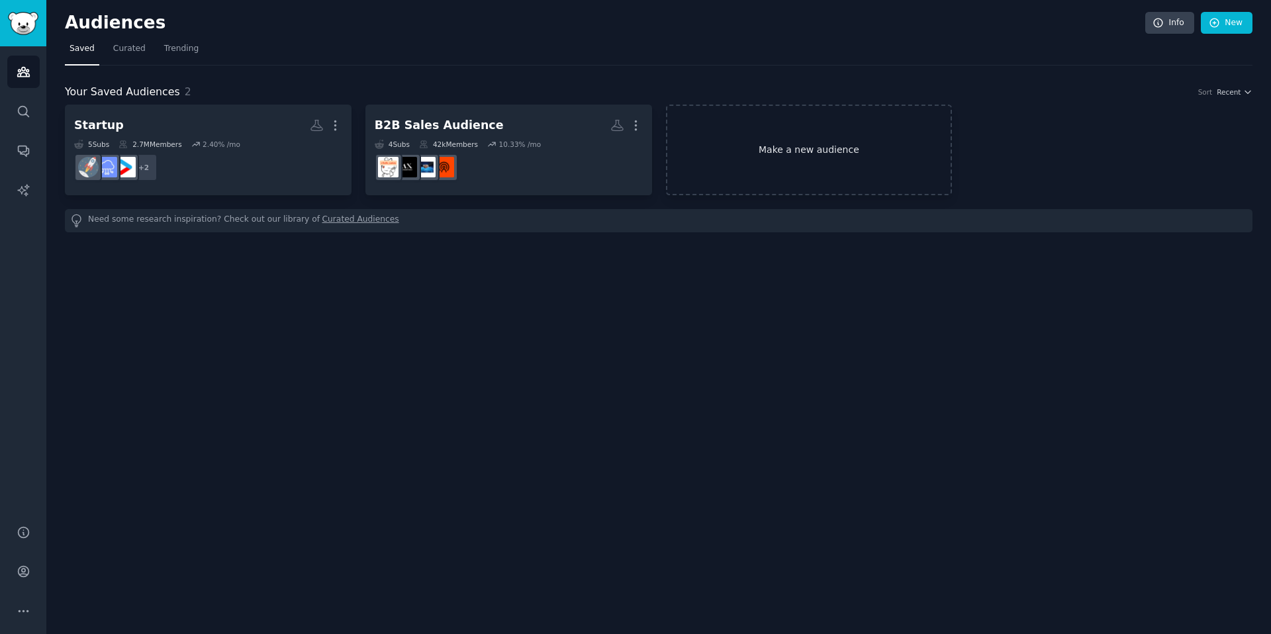
click at [764, 147] on link "Make a new audience" at bounding box center [809, 150] width 287 height 91
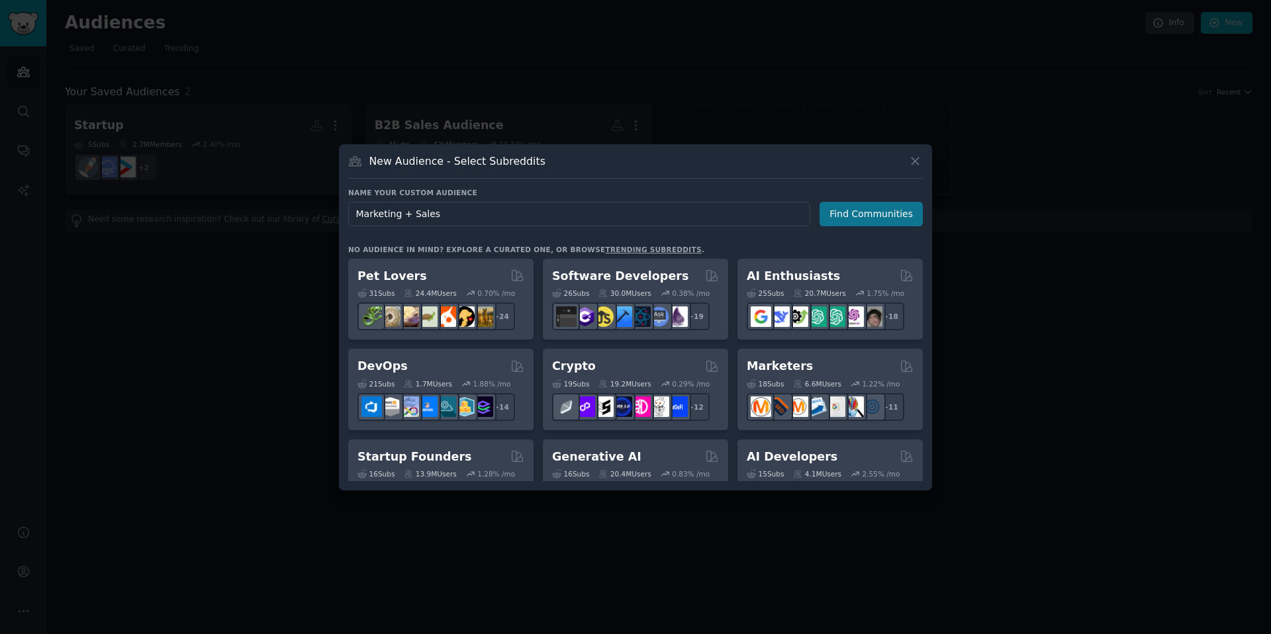
type input "Marketing + Sales"
click at [882, 219] on button "Find Communities" at bounding box center [870, 214] width 103 height 24
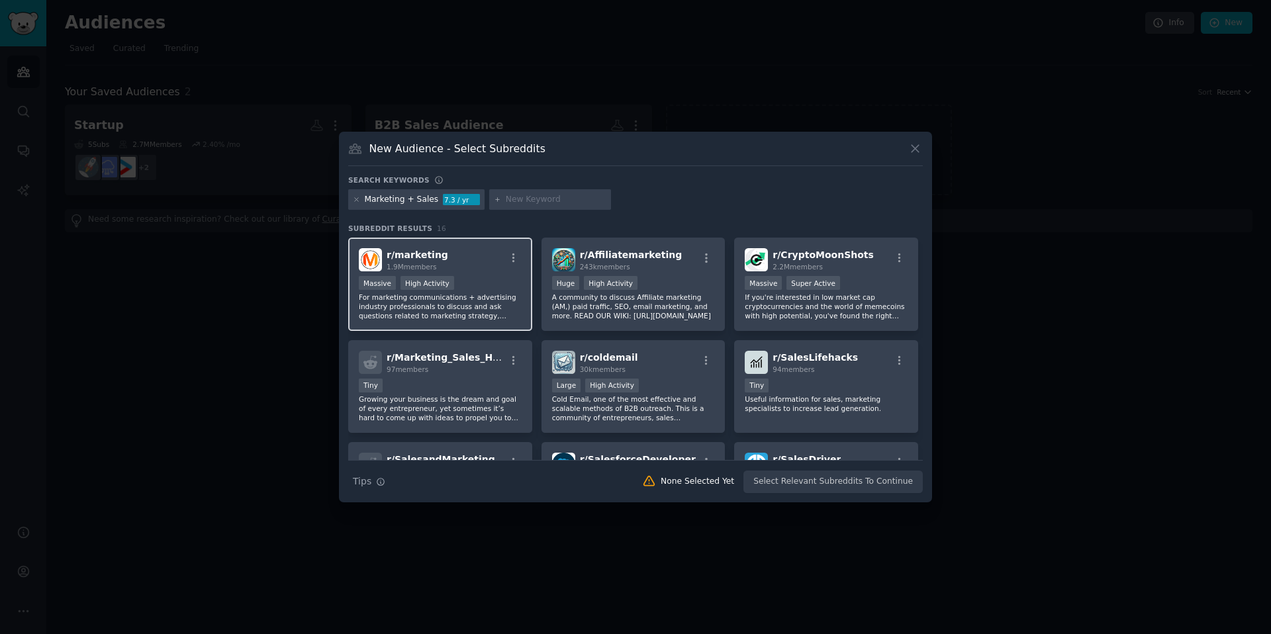
click at [481, 266] on div "r/ marketing 1.9M members" at bounding box center [440, 259] width 163 height 23
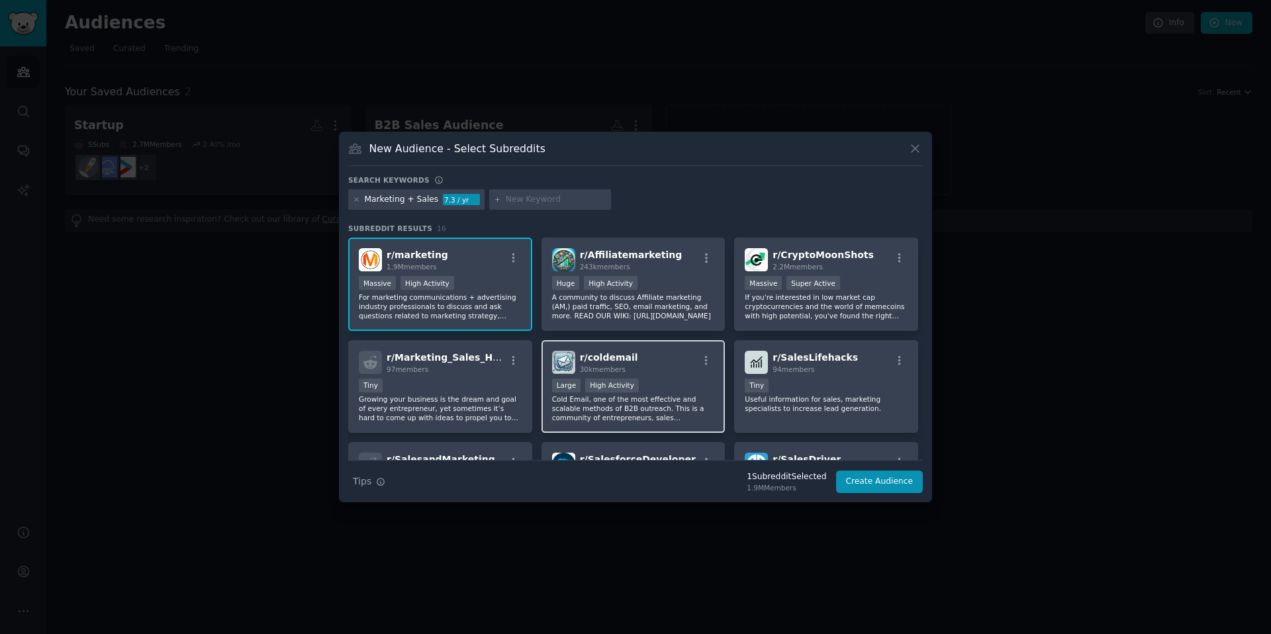
scroll to position [8, 0]
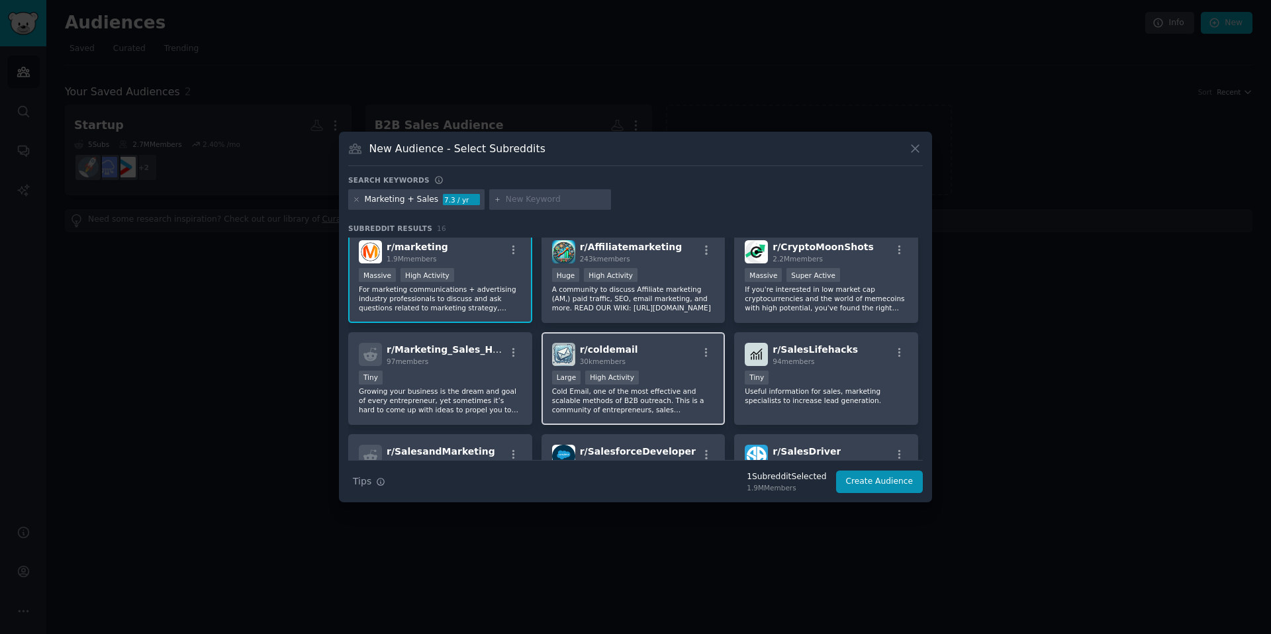
click at [653, 363] on div "r/ coldemail 30k members" at bounding box center [633, 354] width 163 height 23
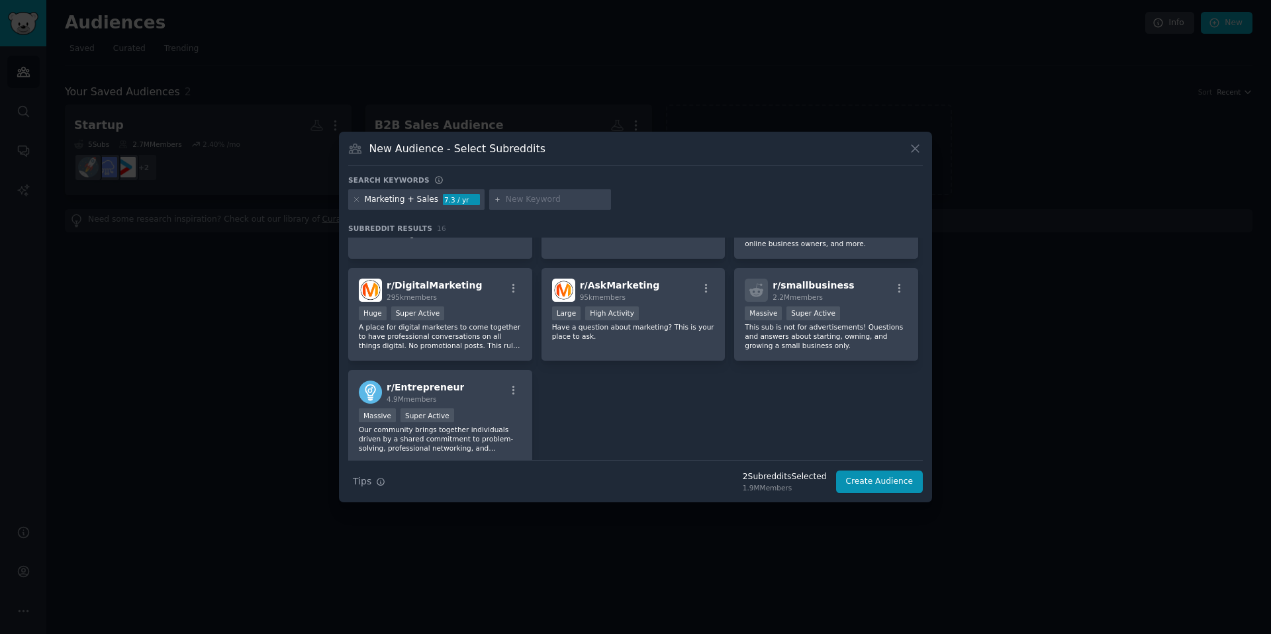
scroll to position [0, 0]
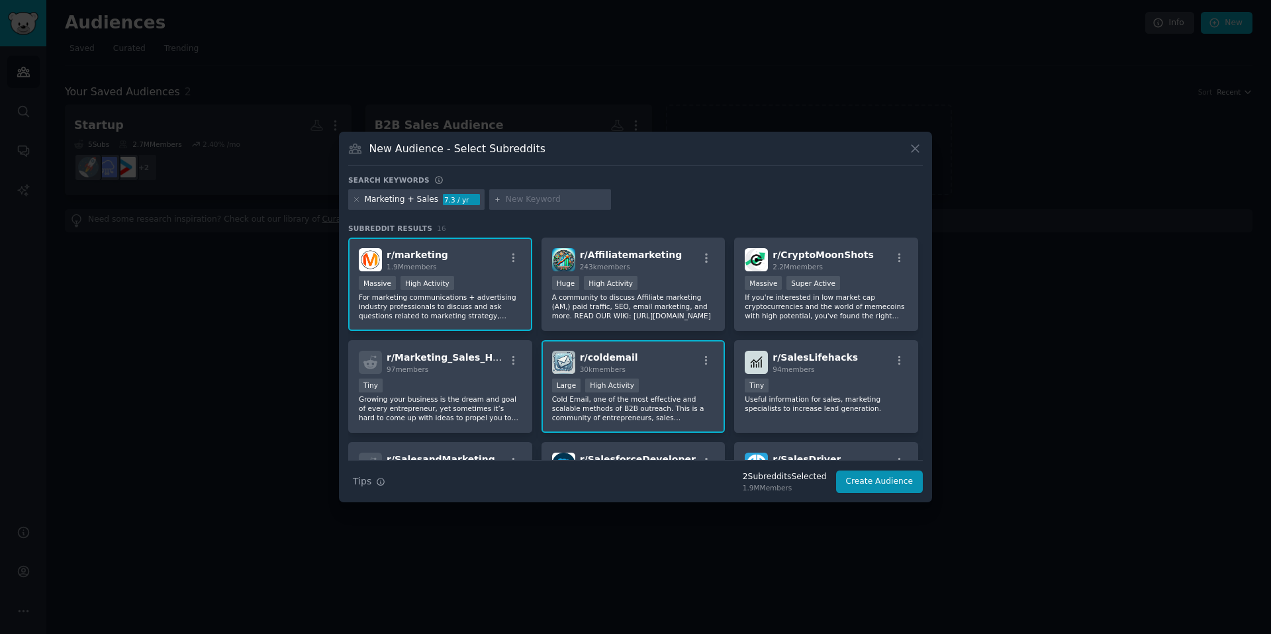
click at [541, 202] on input "text" at bounding box center [556, 200] width 101 height 12
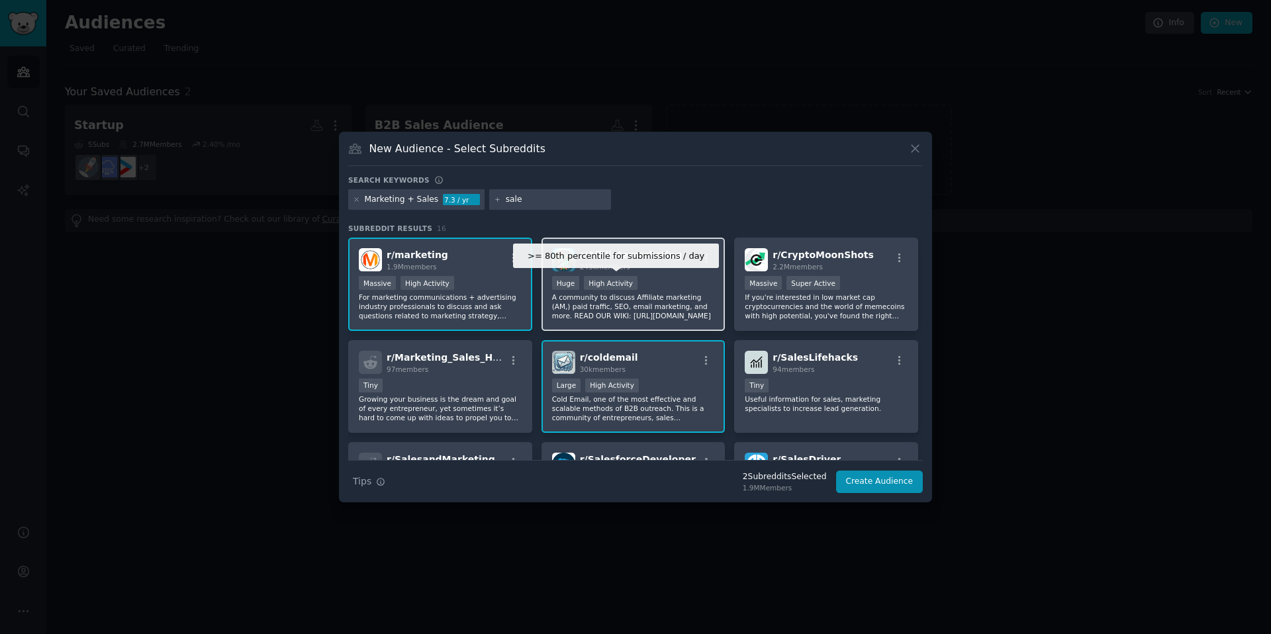
type input "sales"
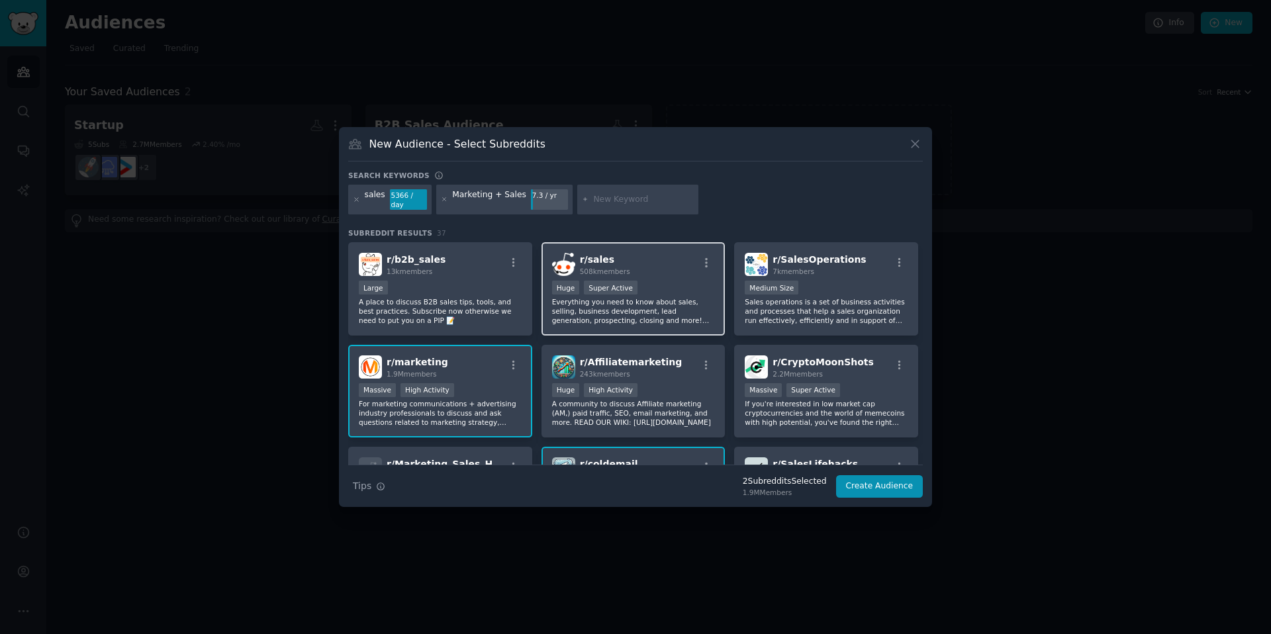
click at [649, 283] on div ">= 95th percentile for submissions / day Huge Super Active" at bounding box center [633, 289] width 163 height 17
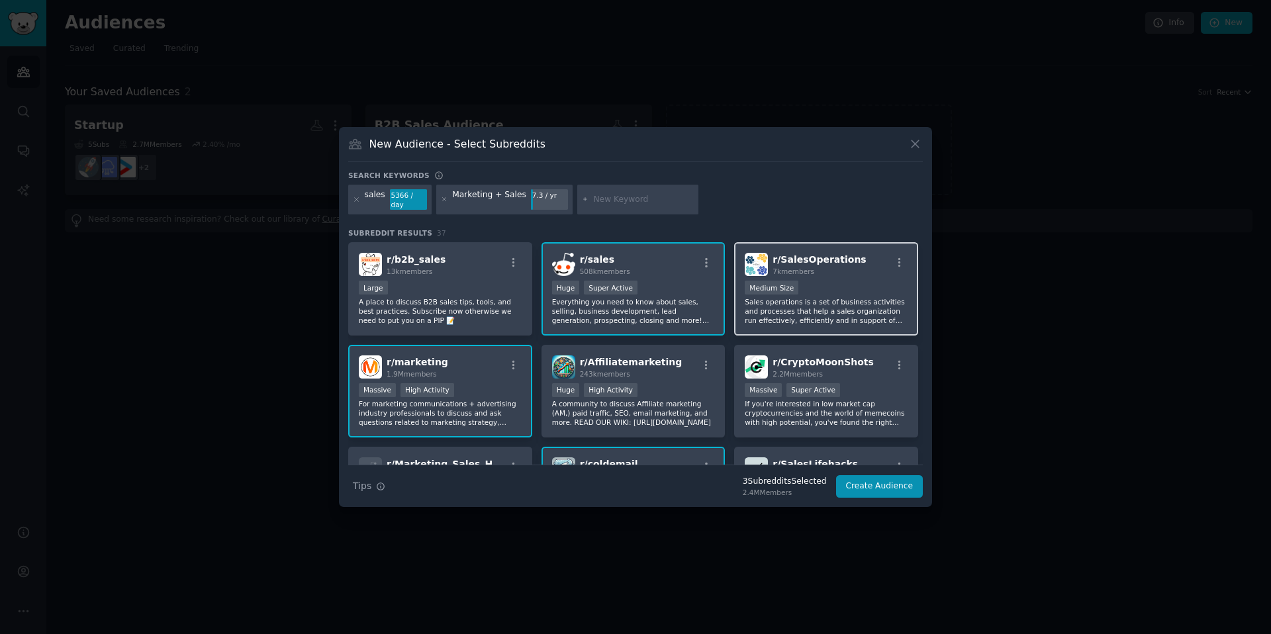
click at [823, 282] on div "1000 - 10,000 members Medium Size" at bounding box center [826, 289] width 163 height 17
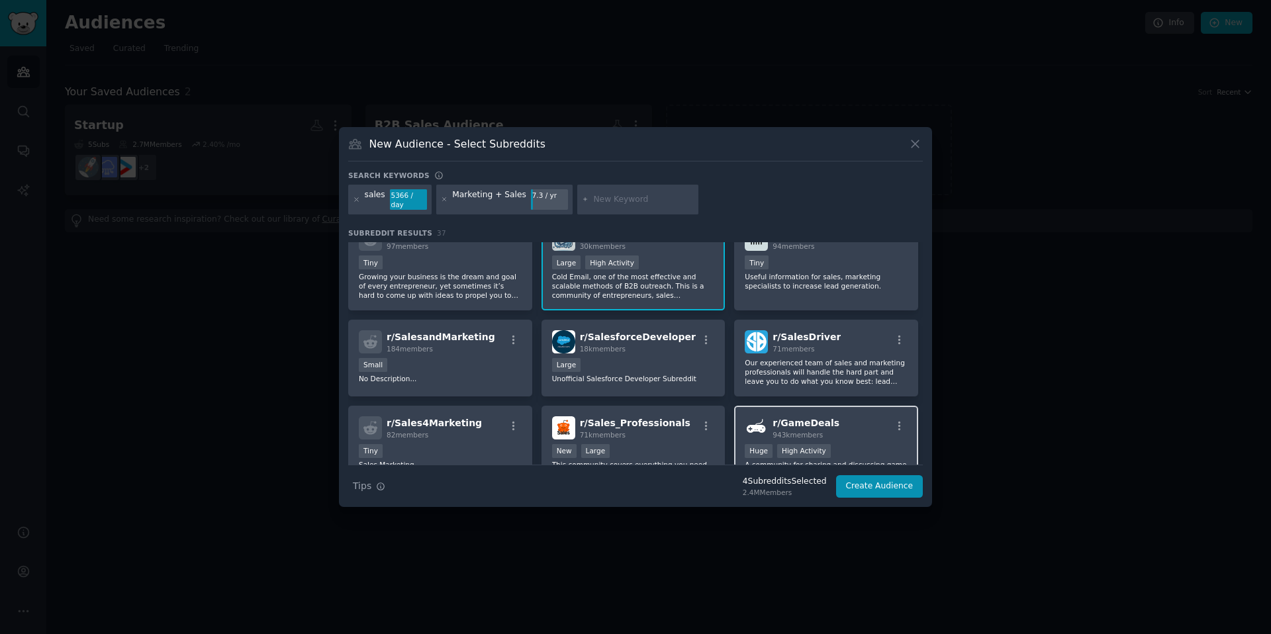
scroll to position [255, 0]
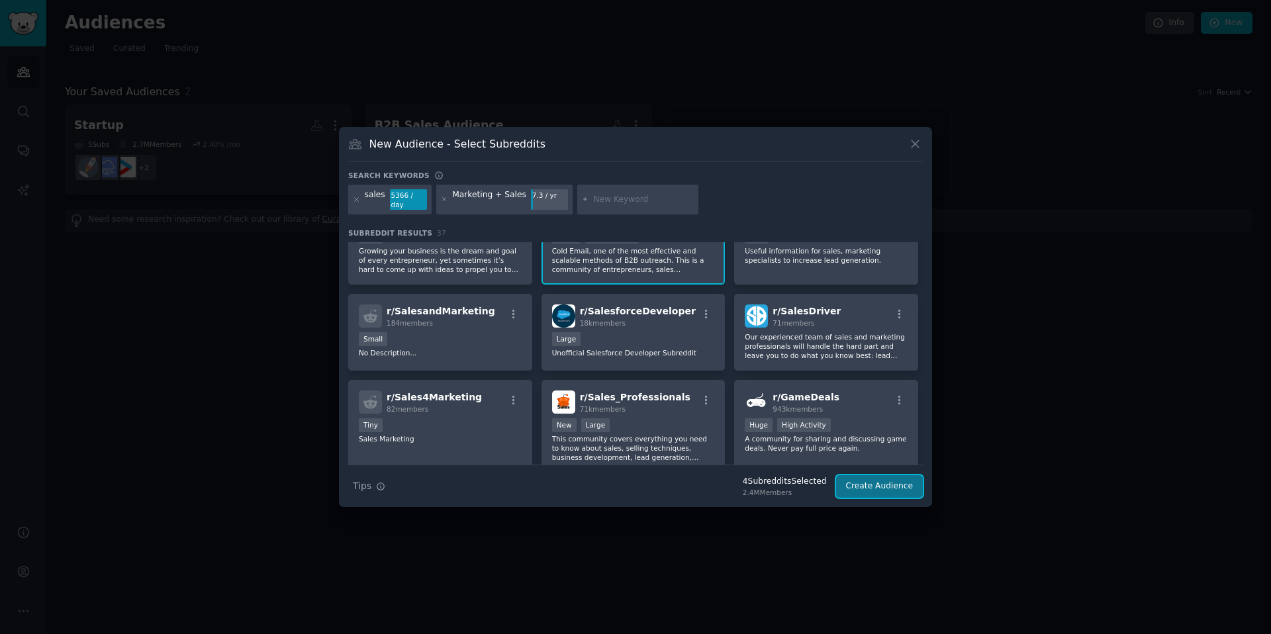
click at [862, 481] on button "Create Audience" at bounding box center [879, 486] width 87 height 23
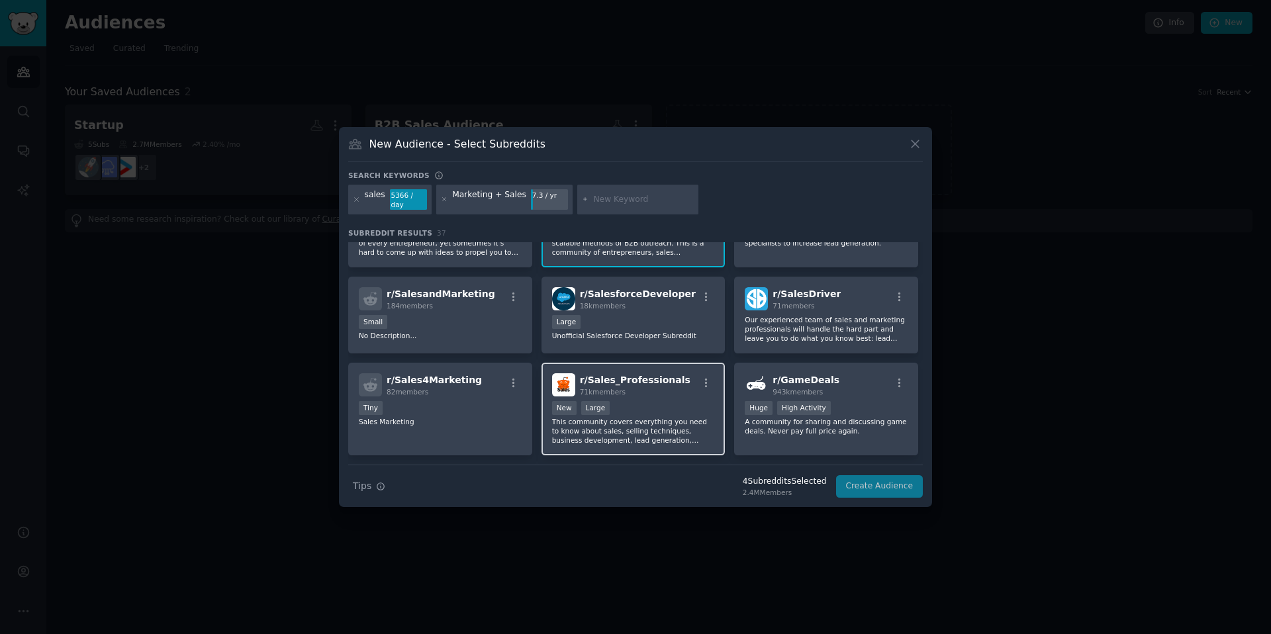
scroll to position [281, 0]
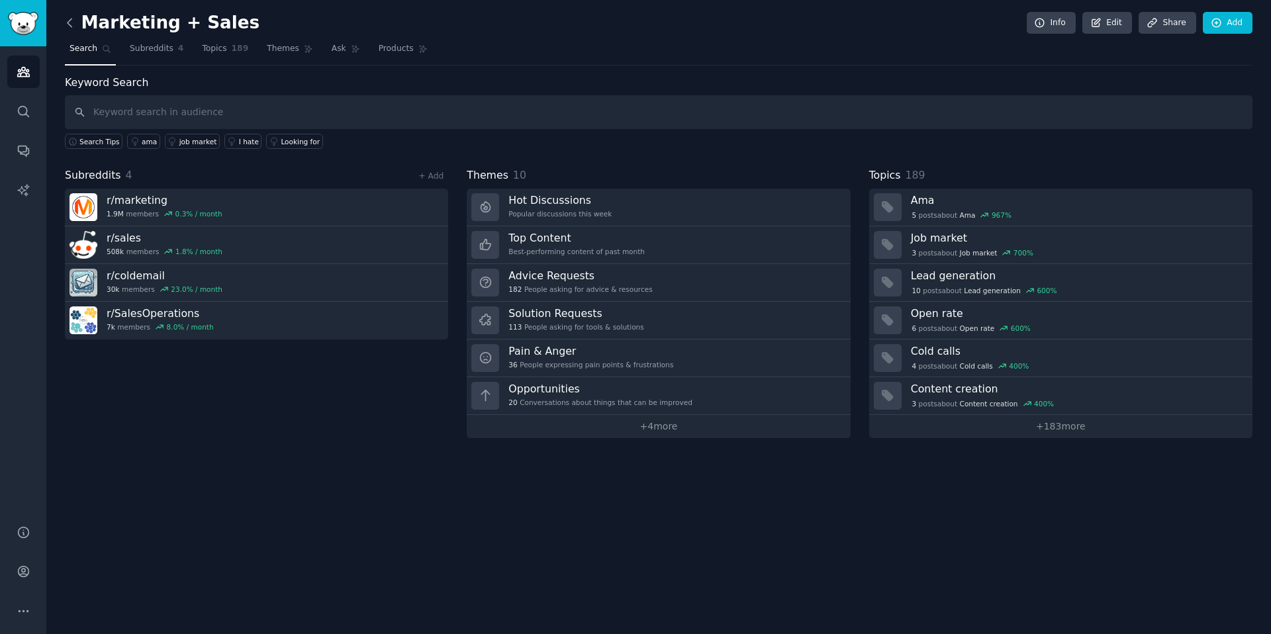
click at [66, 24] on icon at bounding box center [70, 23] width 14 height 14
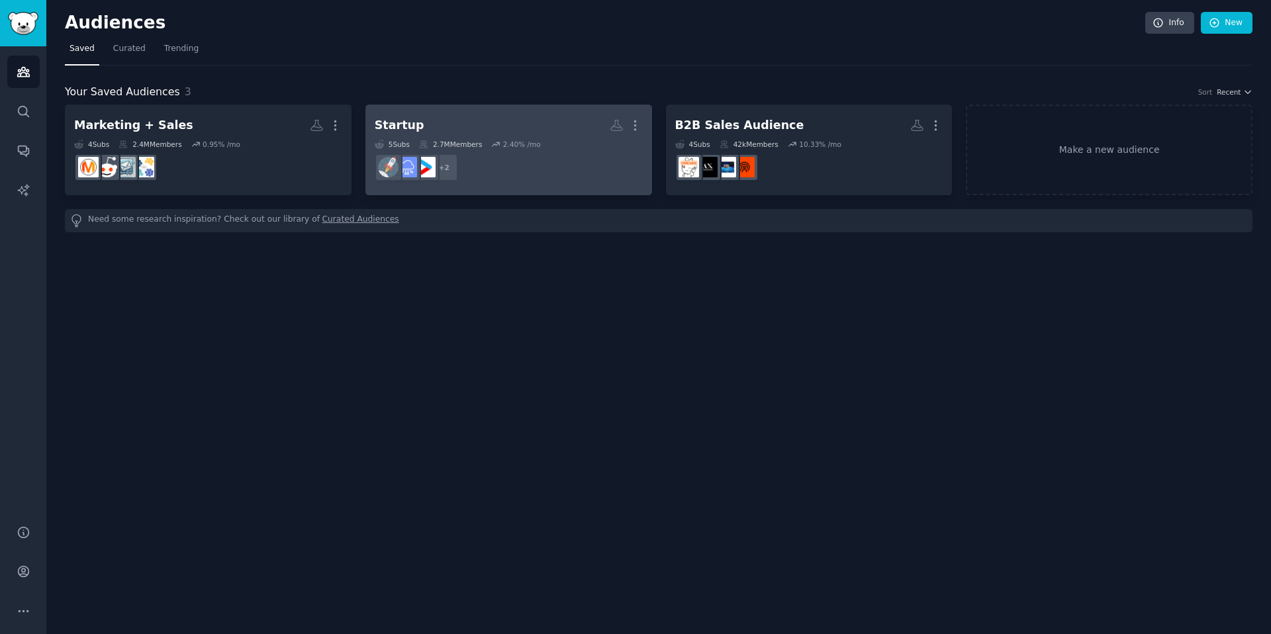
click at [465, 143] on div "2.7M Members" at bounding box center [450, 144] width 63 height 9
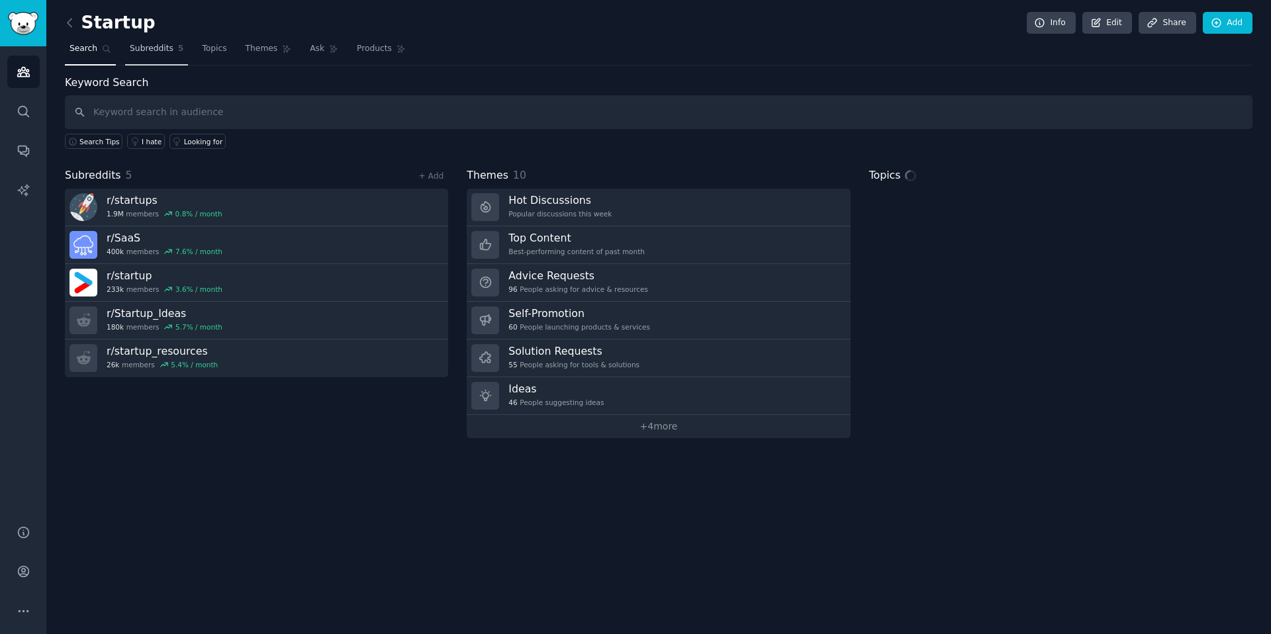
click at [161, 49] on span "Subreddits" at bounding box center [152, 49] width 44 height 12
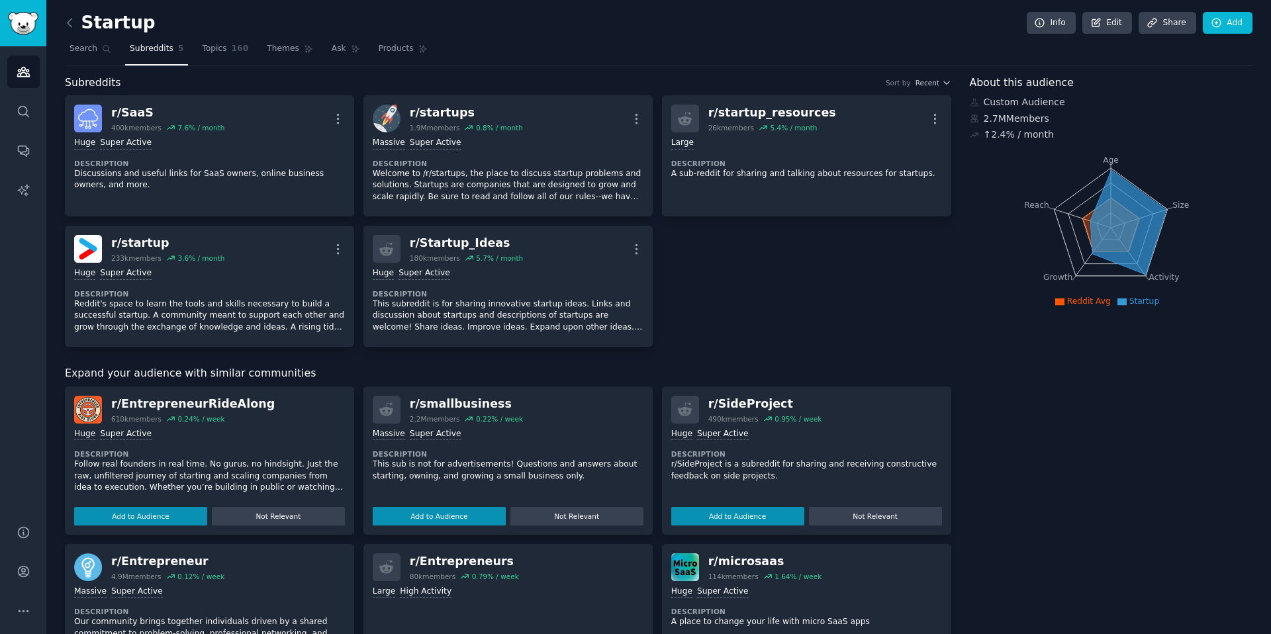
click at [751, 281] on div "r/ SaaS 400k members 7.6 % / month More Huge Super Active Description Discussio…" at bounding box center [508, 221] width 886 height 252
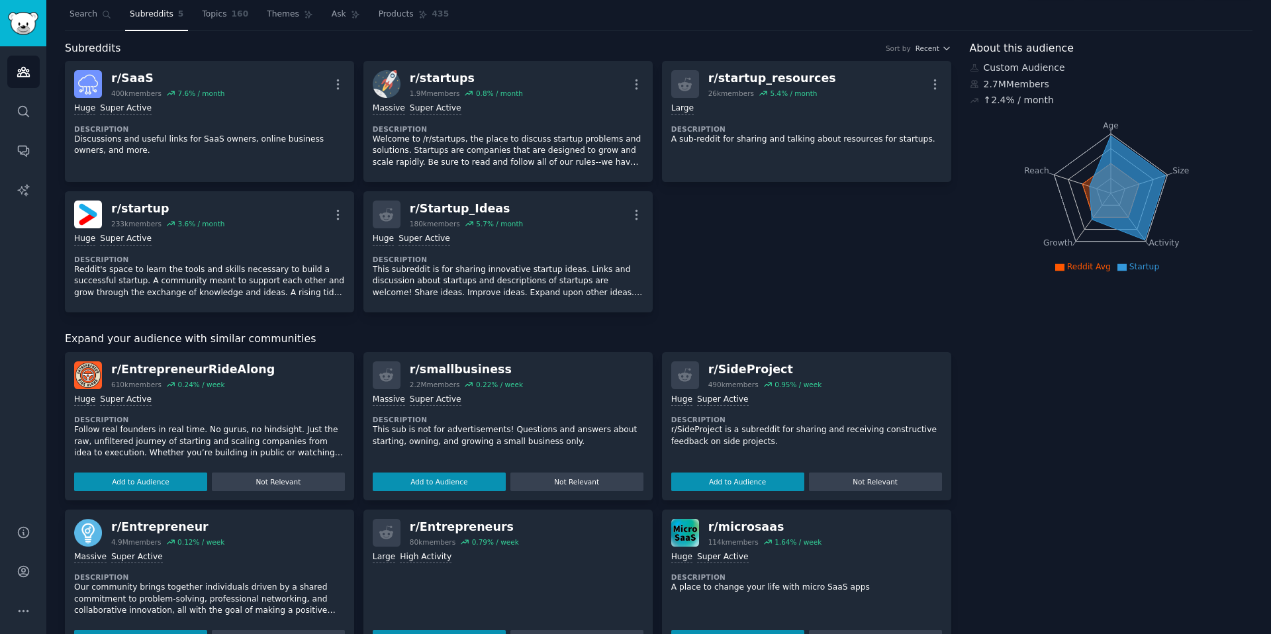
scroll to position [43, 0]
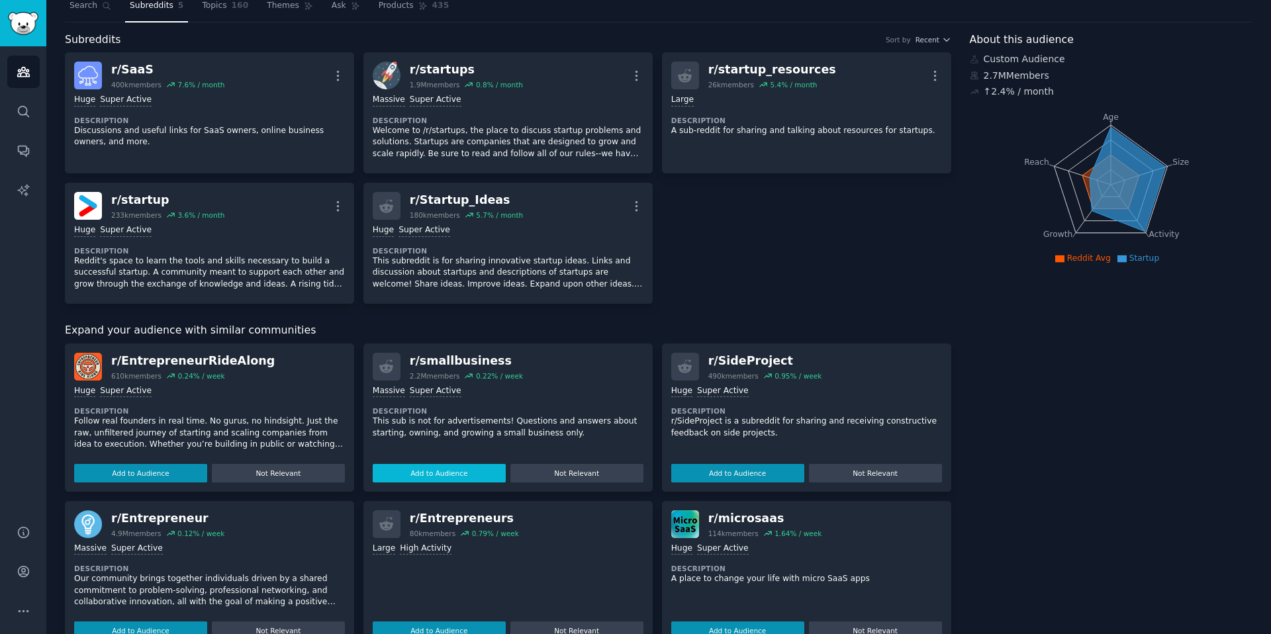
click at [449, 471] on button "Add to Audience" at bounding box center [439, 473] width 133 height 19
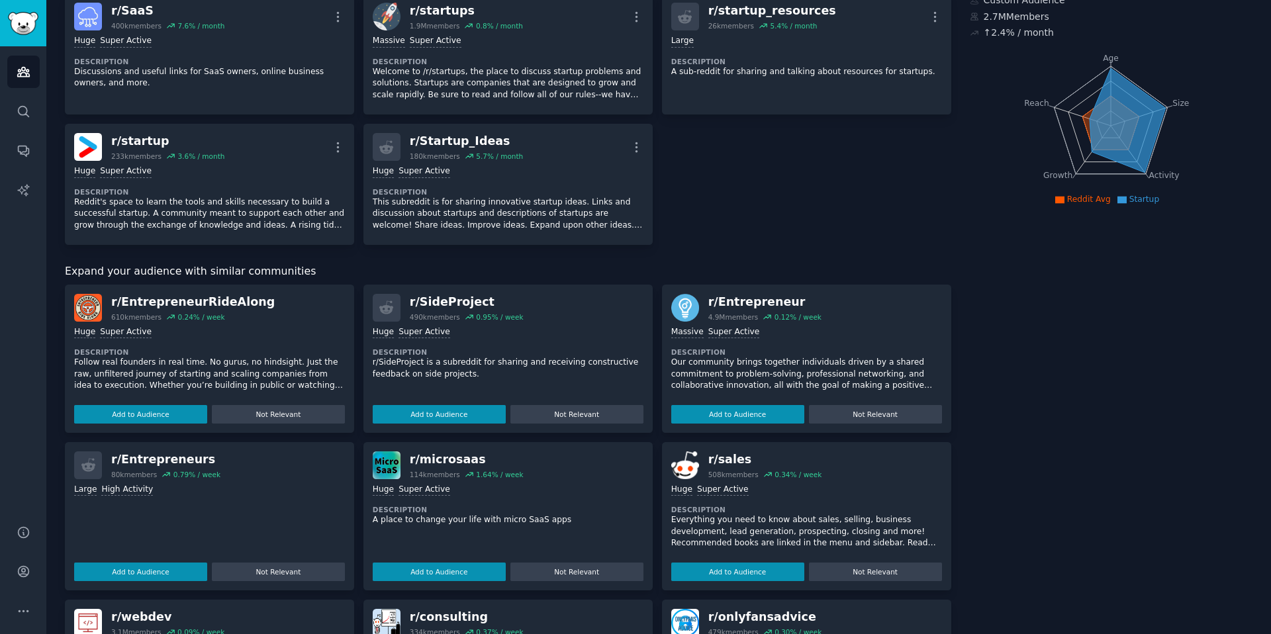
scroll to position [154, 0]
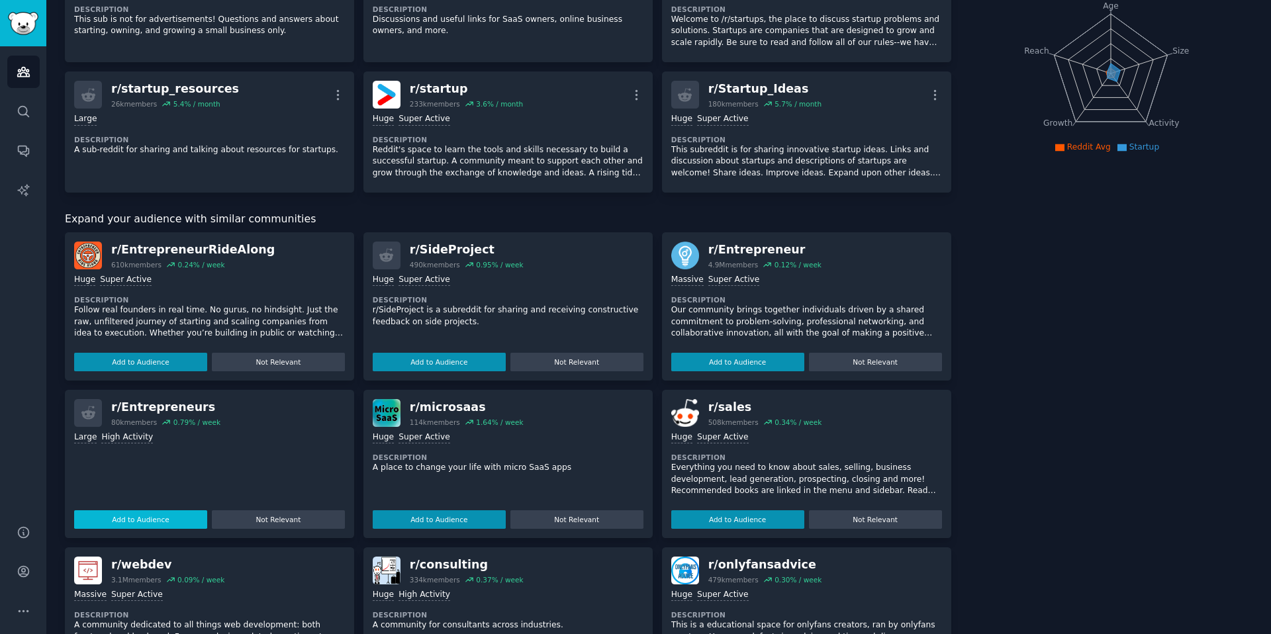
click at [731, 365] on button "Add to Audience" at bounding box center [737, 362] width 133 height 19
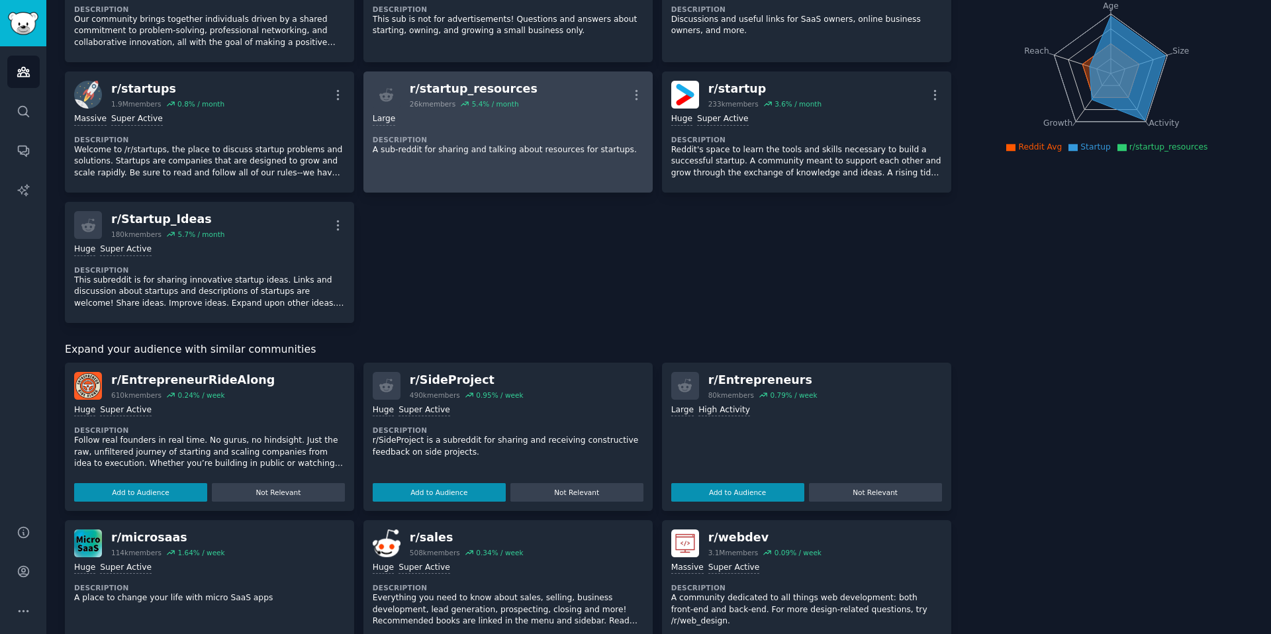
scroll to position [0, 0]
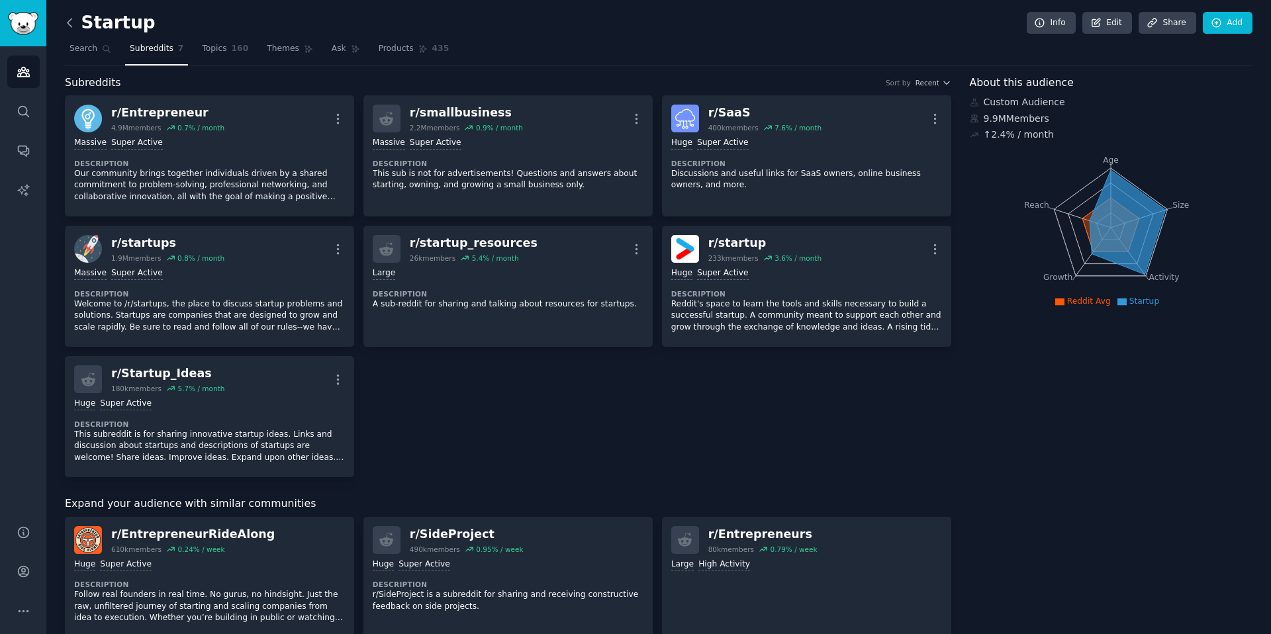
click at [73, 19] on icon at bounding box center [70, 23] width 14 height 14
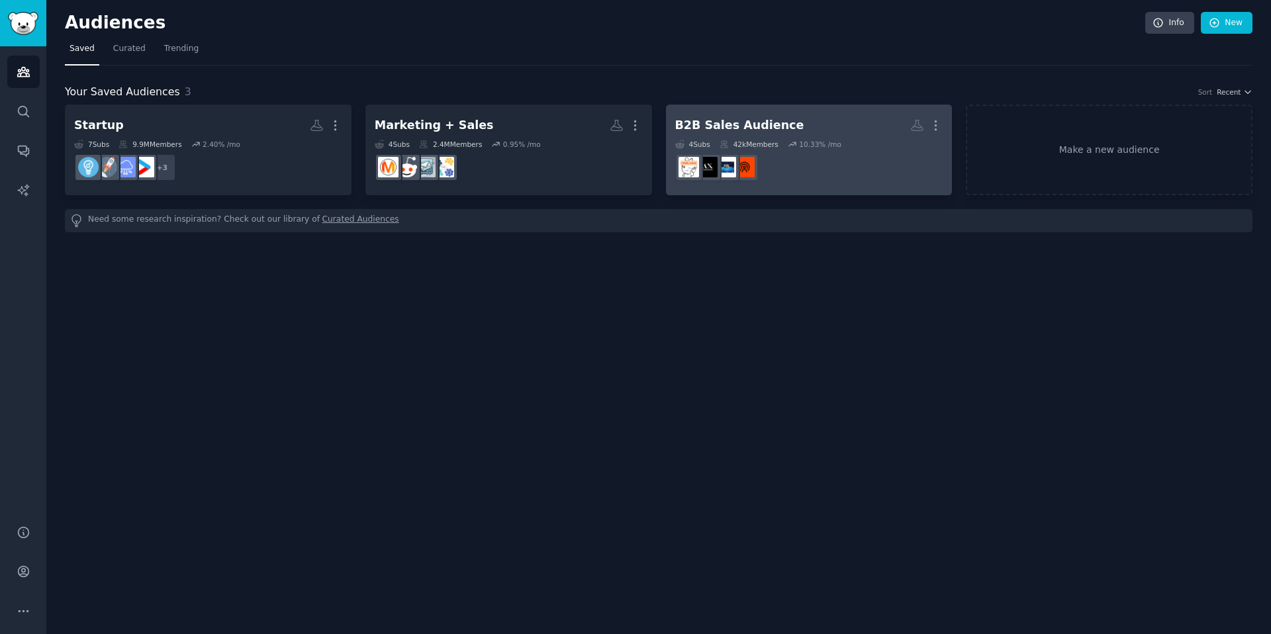
click at [780, 121] on div "B2B Sales Audience" at bounding box center [739, 125] width 129 height 17
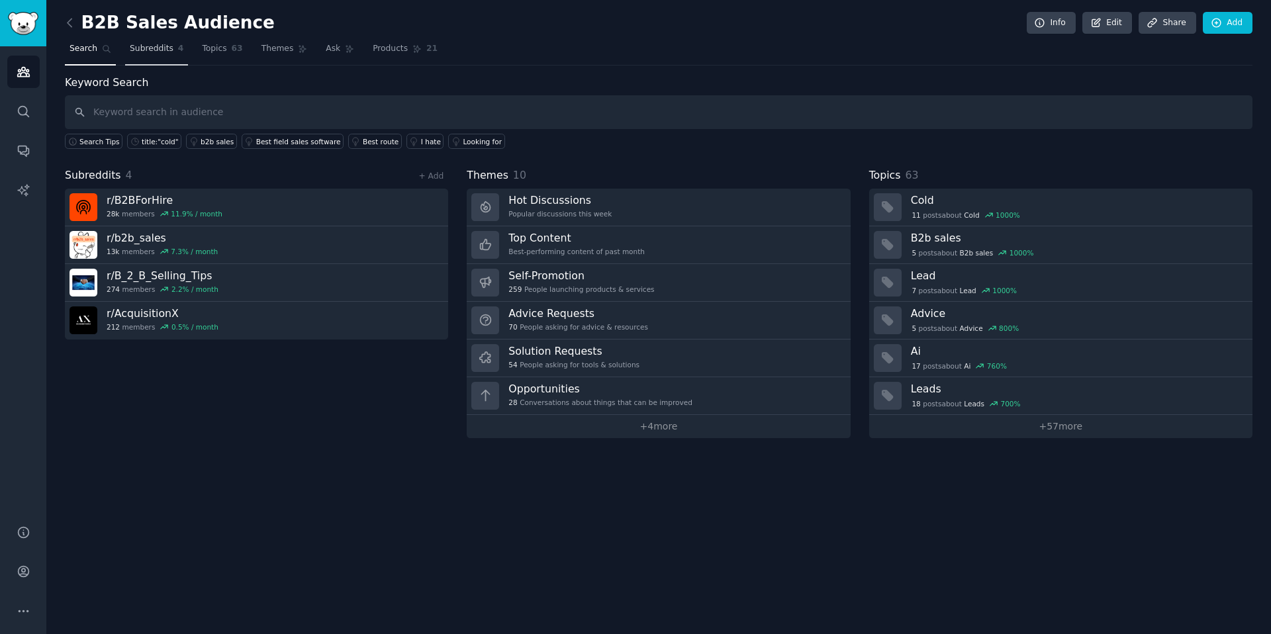
click at [162, 52] on span "Subreddits" at bounding box center [152, 49] width 44 height 12
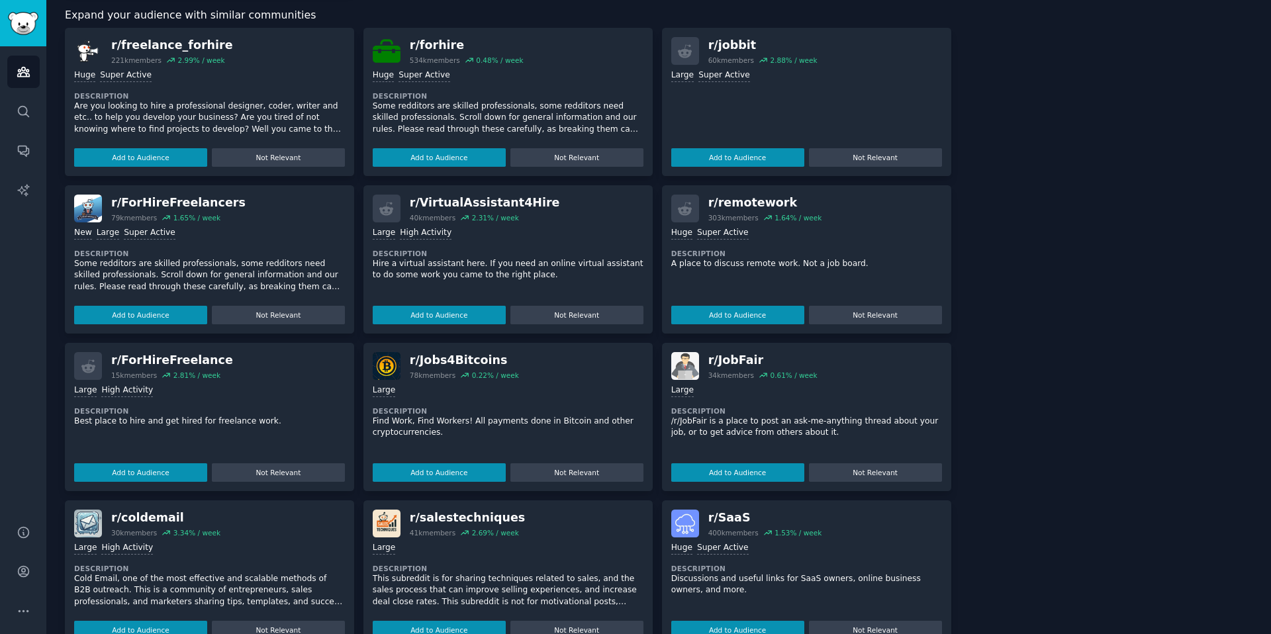
scroll to position [380, 0]
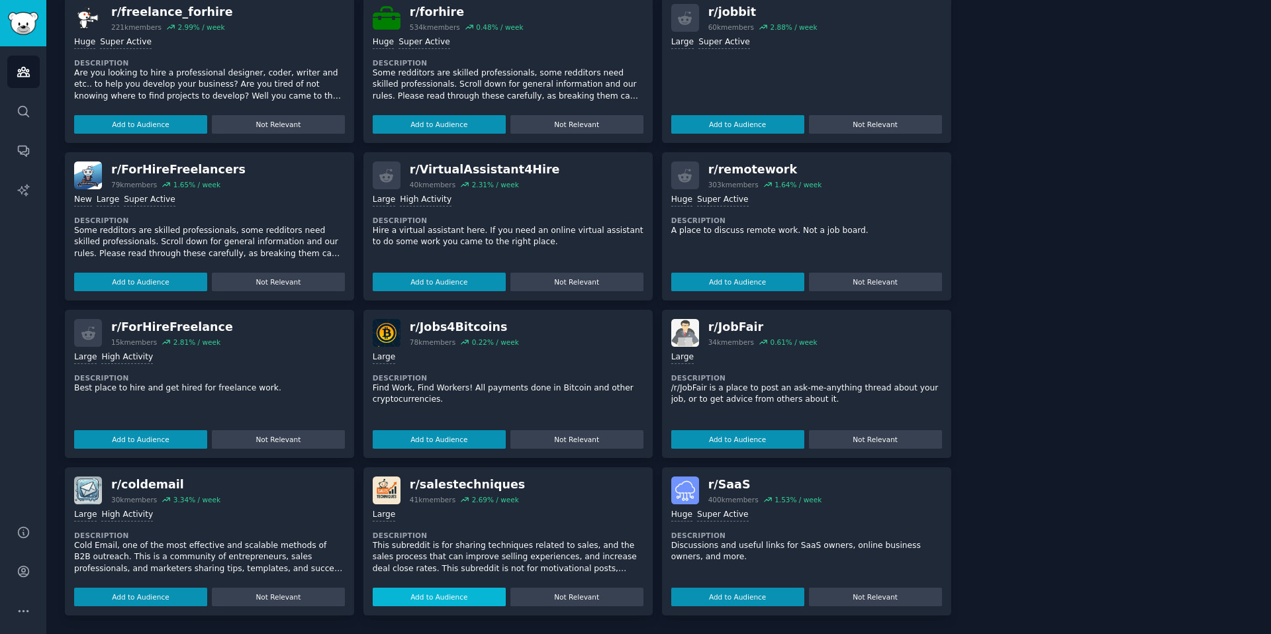
click at [466, 598] on button "Add to Audience" at bounding box center [439, 597] width 133 height 19
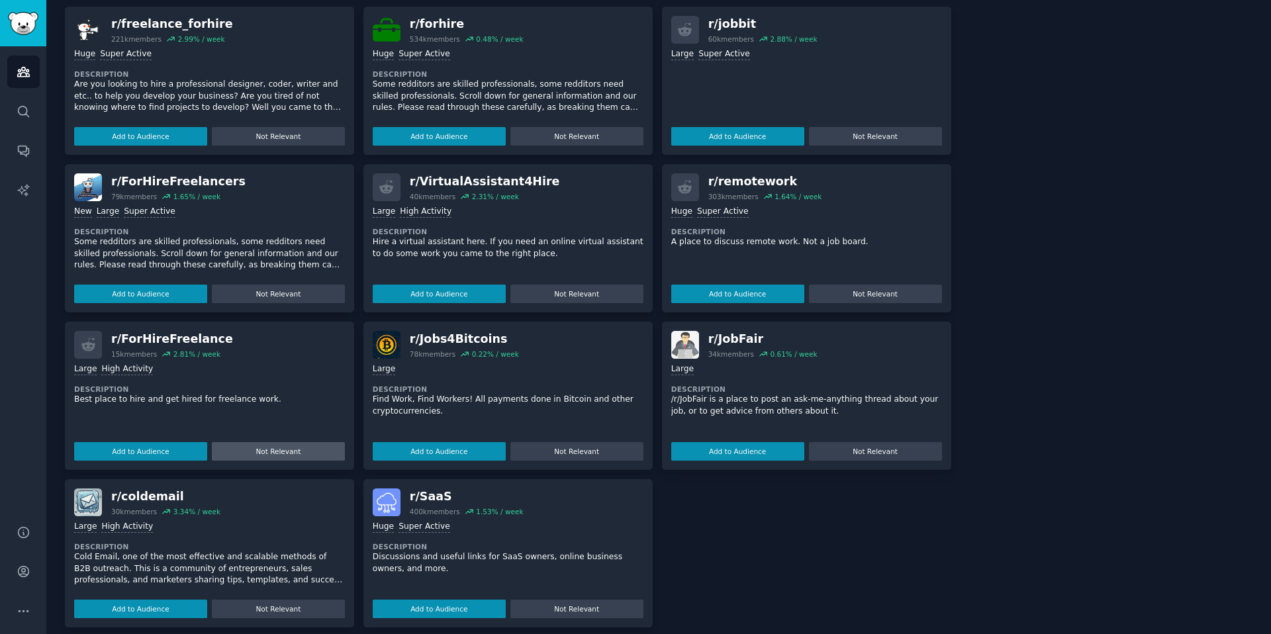
scroll to position [391, 0]
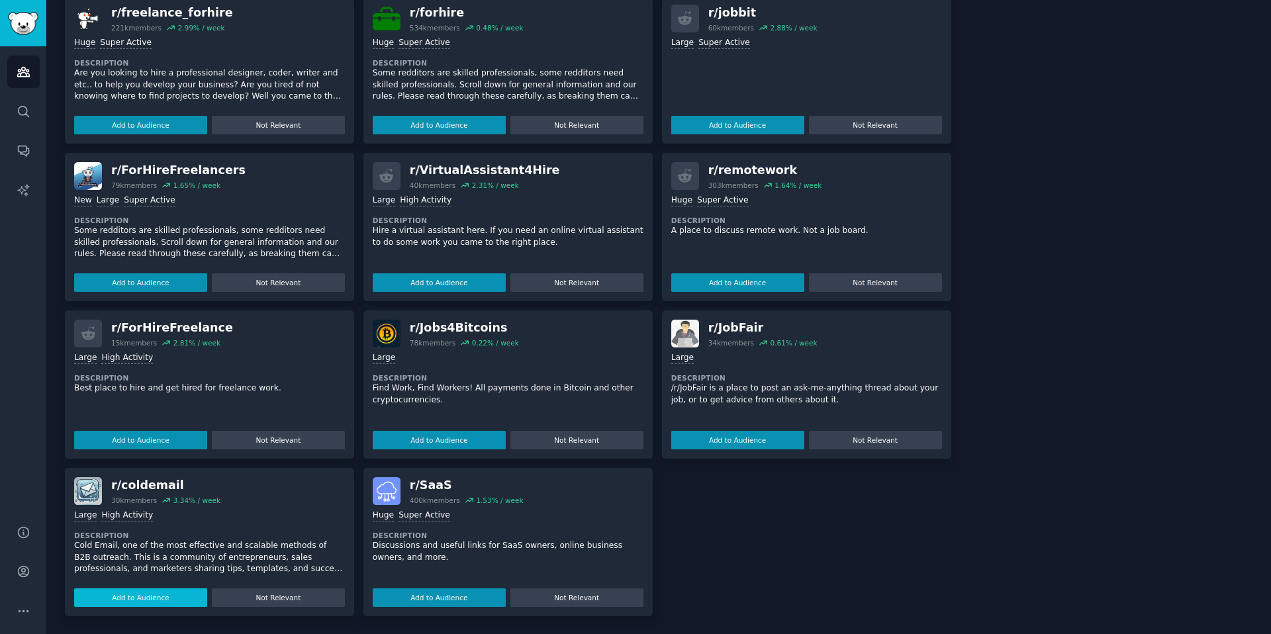
click at [132, 597] on button "Add to Audience" at bounding box center [140, 597] width 133 height 19
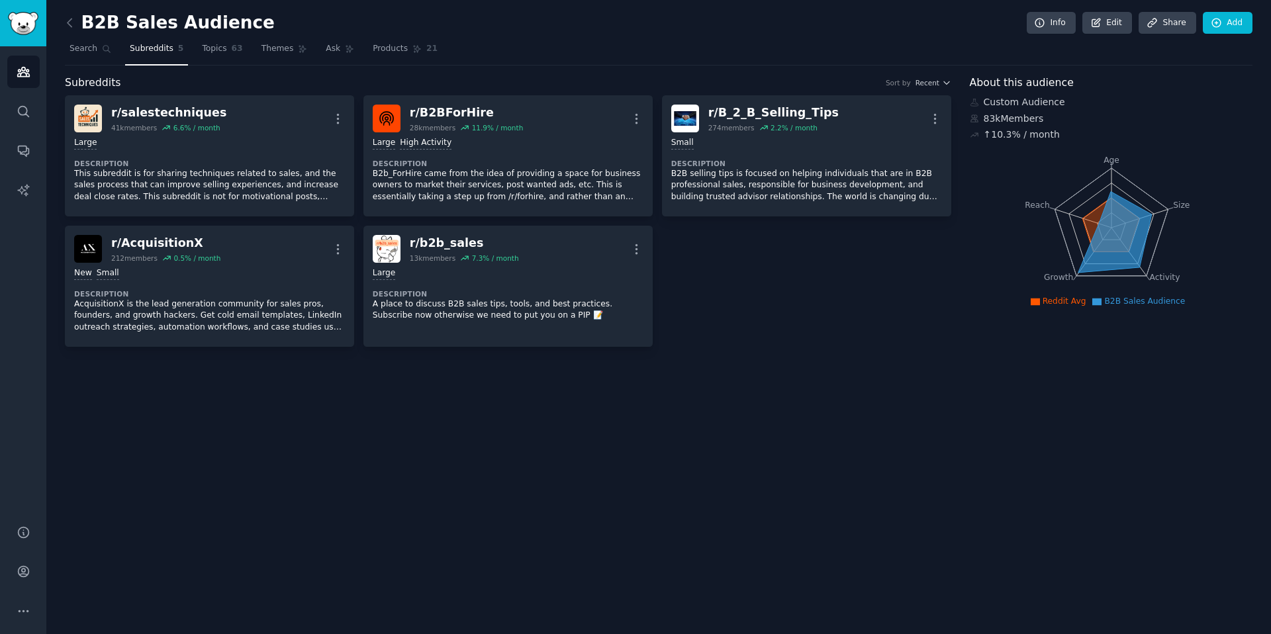
scroll to position [0, 0]
click at [222, 49] on span "Topics" at bounding box center [214, 49] width 24 height 12
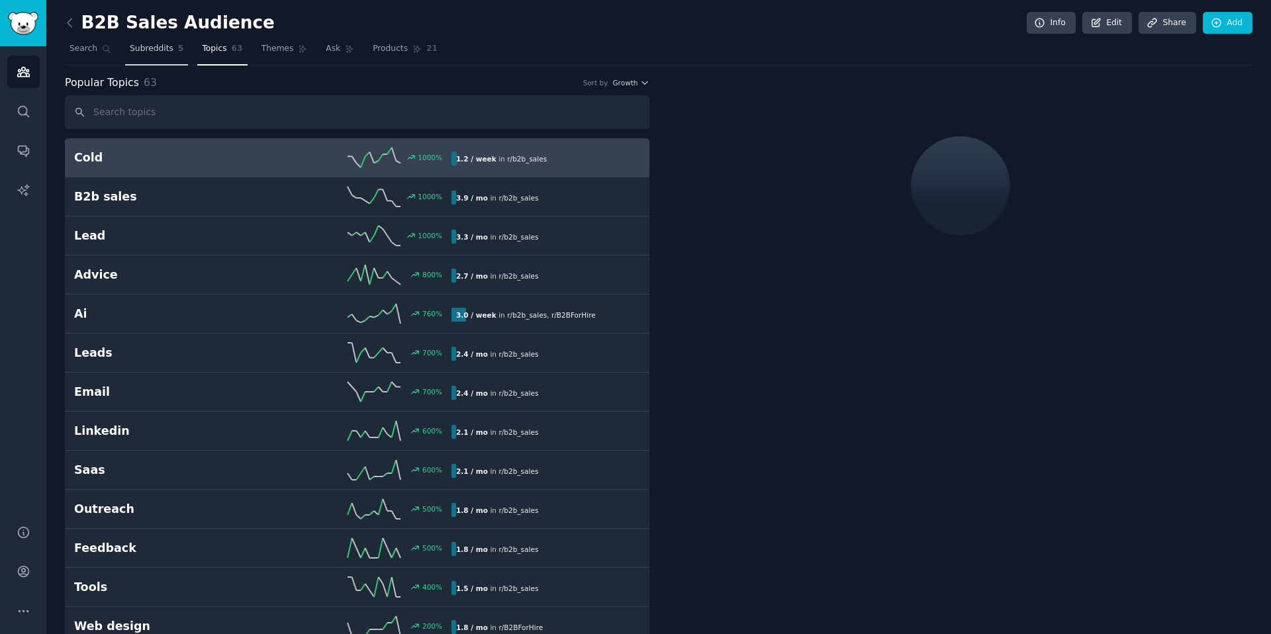
click at [161, 50] on span "Subreddits" at bounding box center [152, 49] width 44 height 12
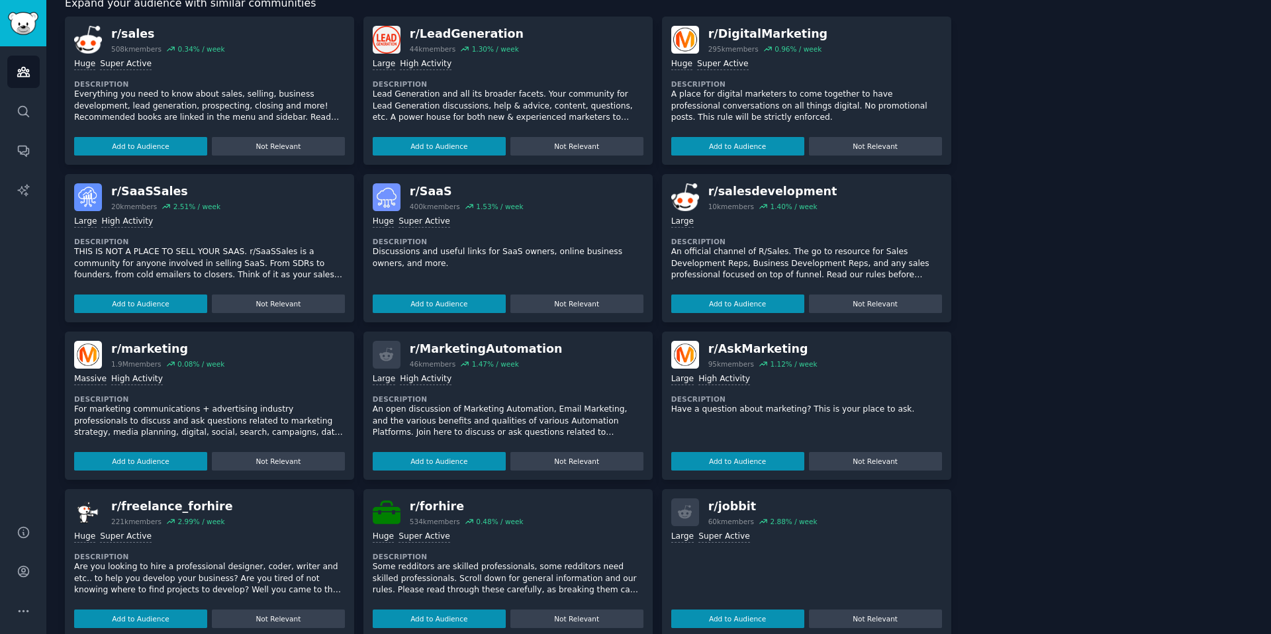
scroll to position [391, 0]
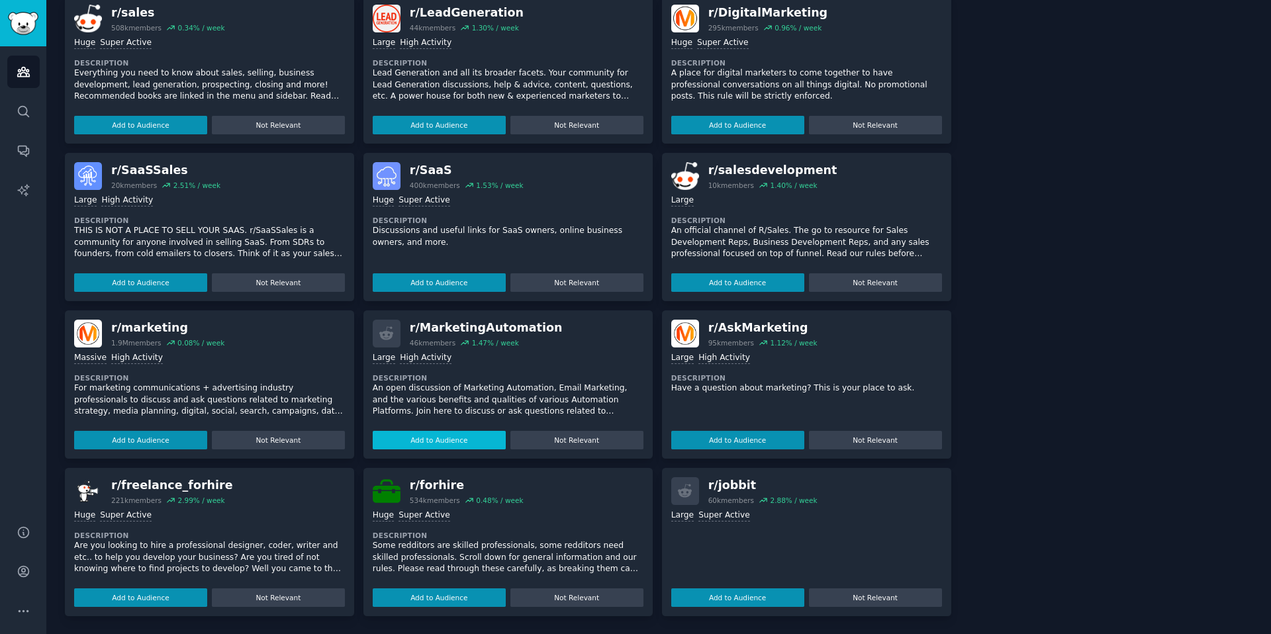
click at [455, 439] on button "Add to Audience" at bounding box center [439, 440] width 133 height 19
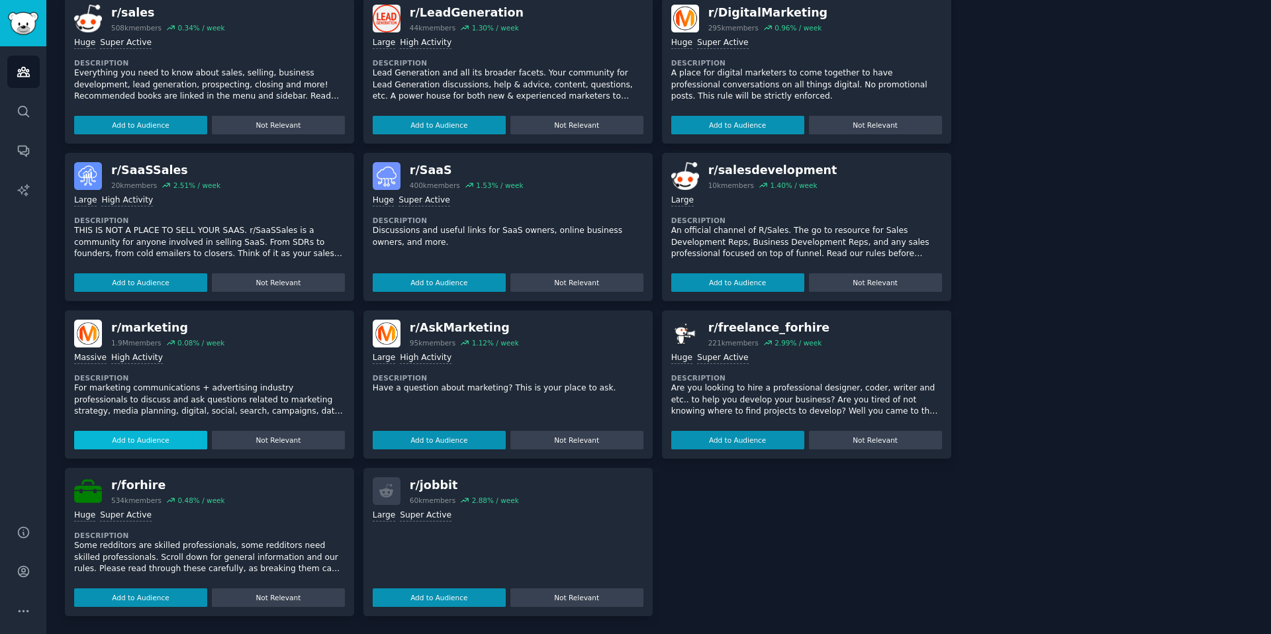
click at [165, 437] on button "Add to Audience" at bounding box center [140, 440] width 133 height 19
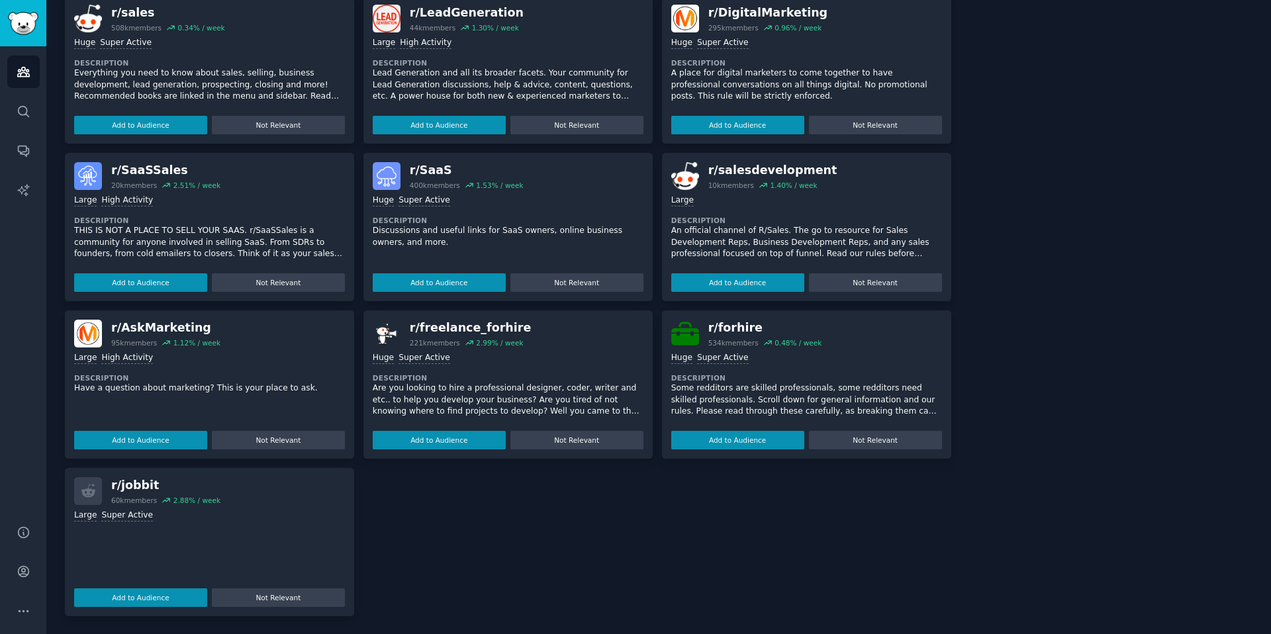
scroll to position [187, 0]
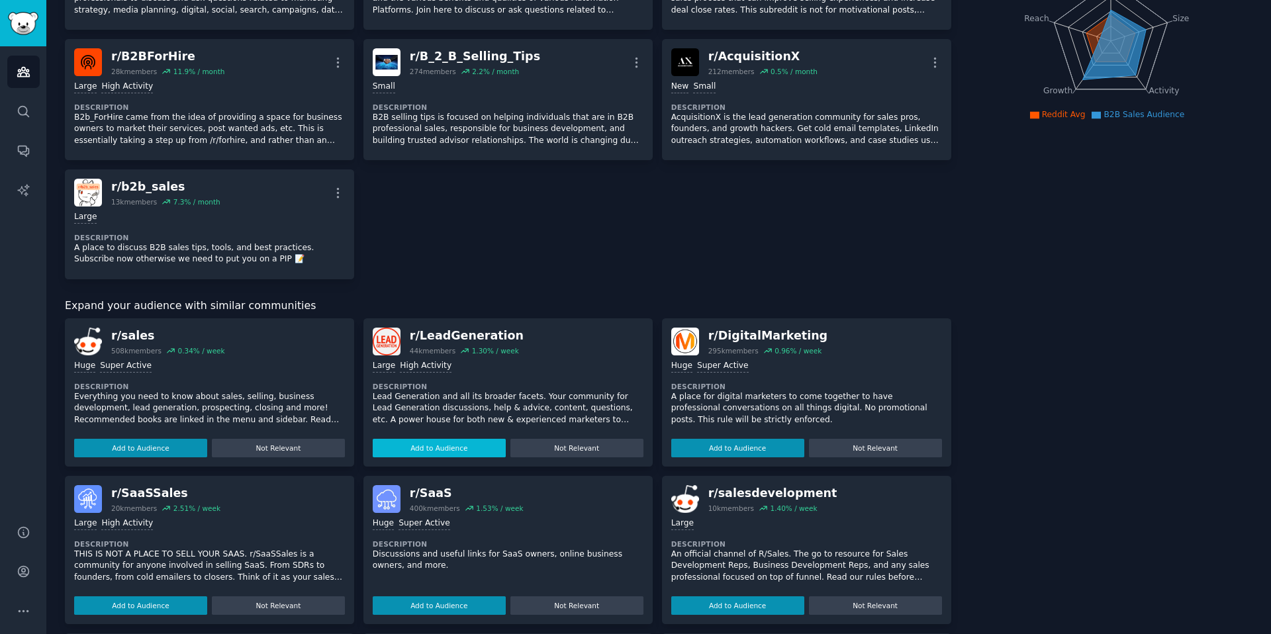
click at [448, 451] on button "Add to Audience" at bounding box center [439, 448] width 133 height 19
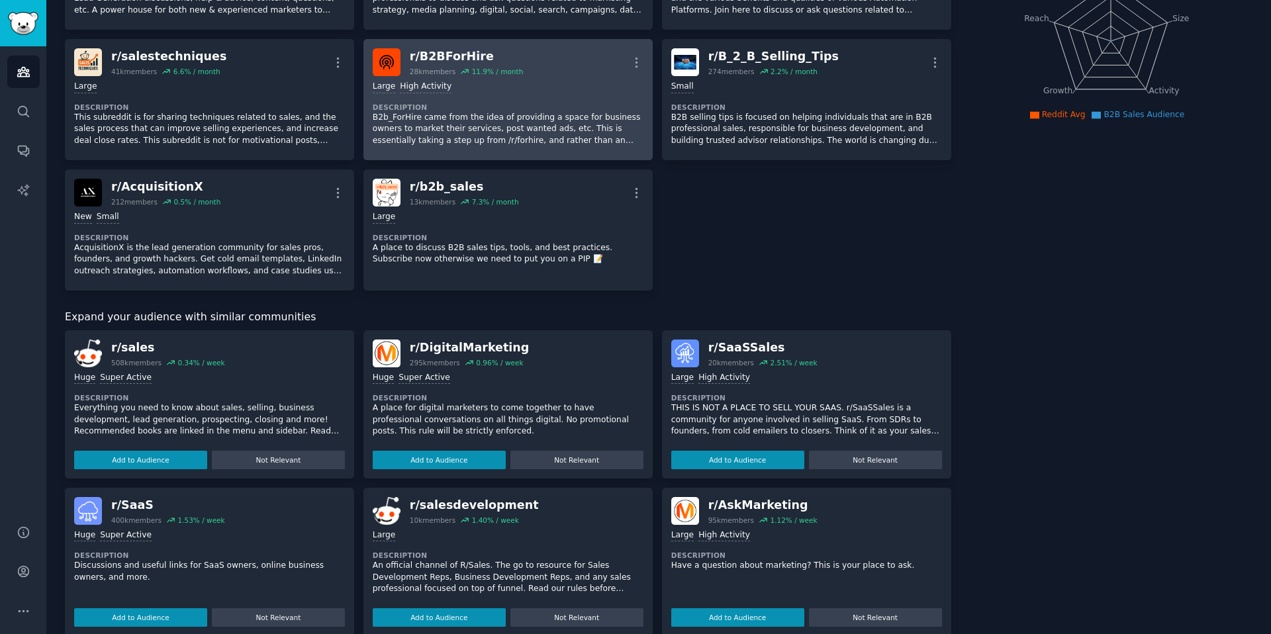
scroll to position [68, 0]
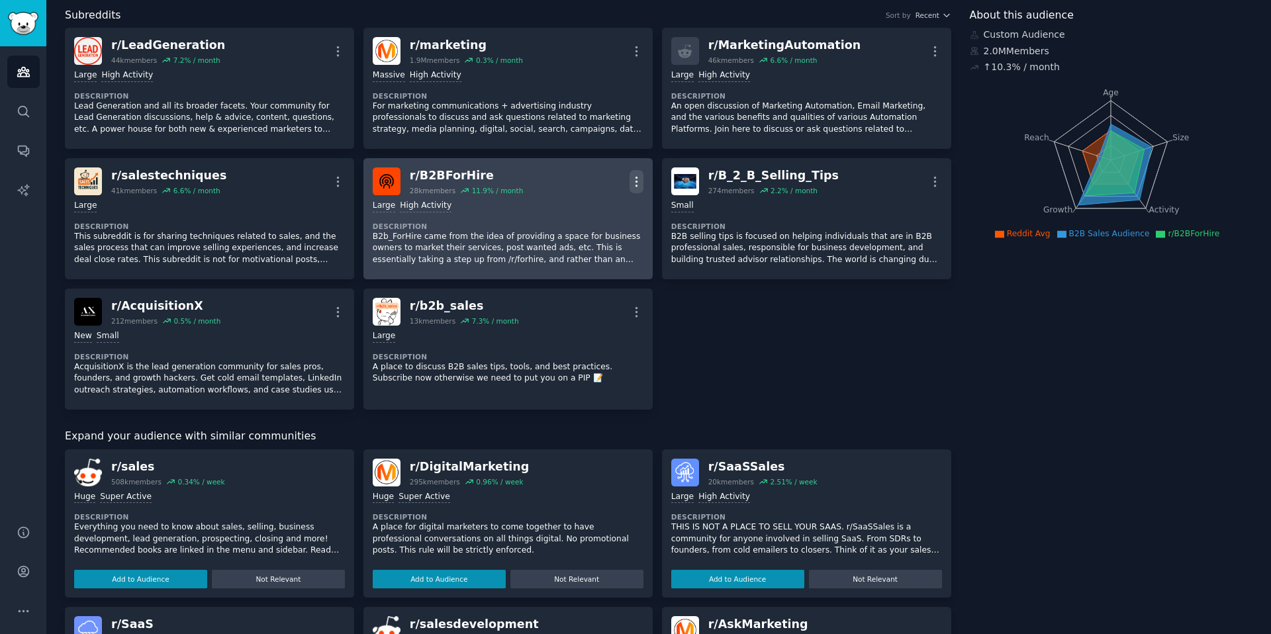
click at [636, 181] on icon "button" at bounding box center [636, 182] width 14 height 14
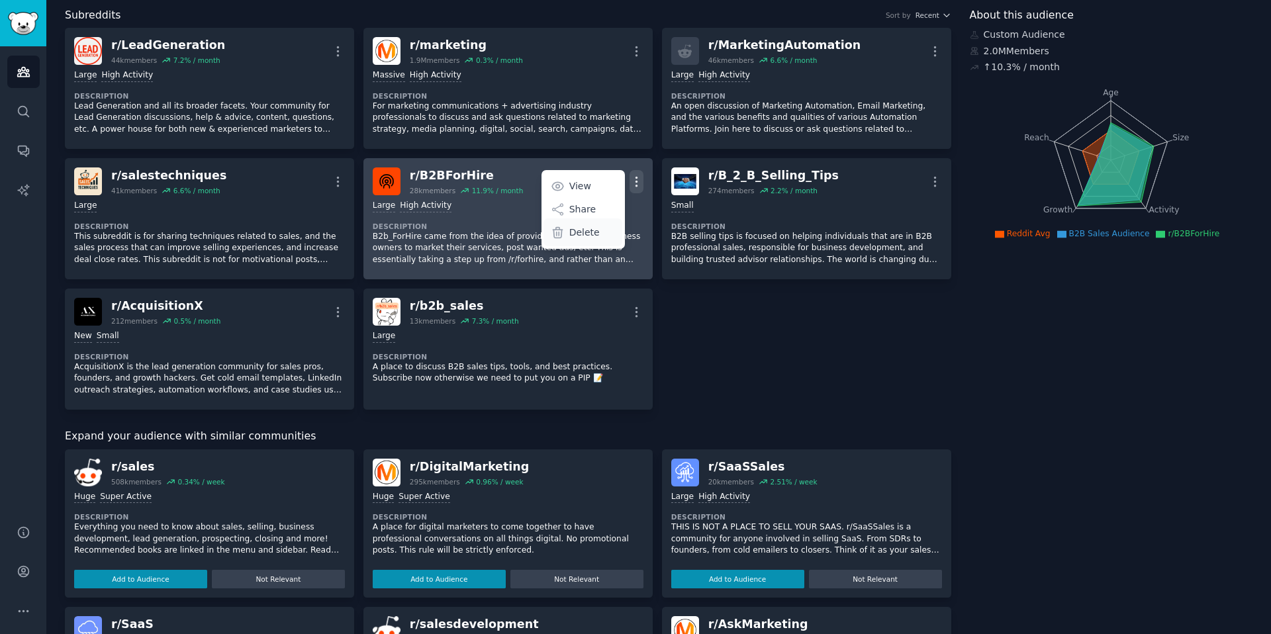
click at [583, 232] on p "Delete" at bounding box center [584, 233] width 30 height 14
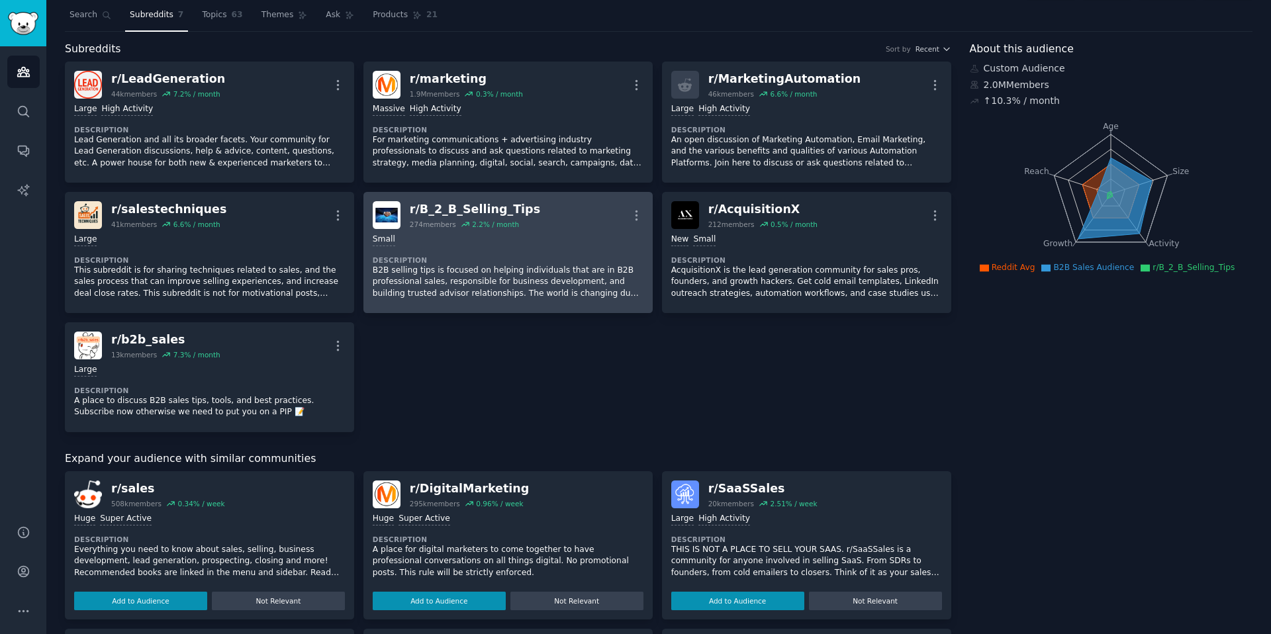
scroll to position [0, 0]
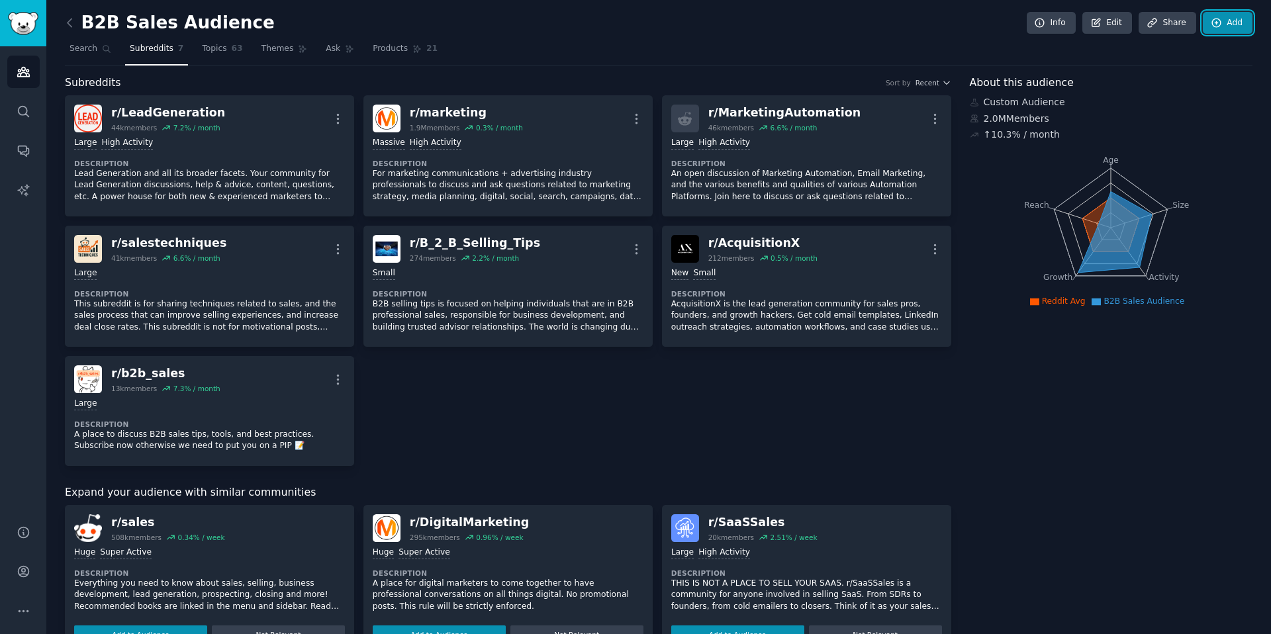
click at [1226, 28] on link "Add" at bounding box center [1228, 23] width 50 height 23
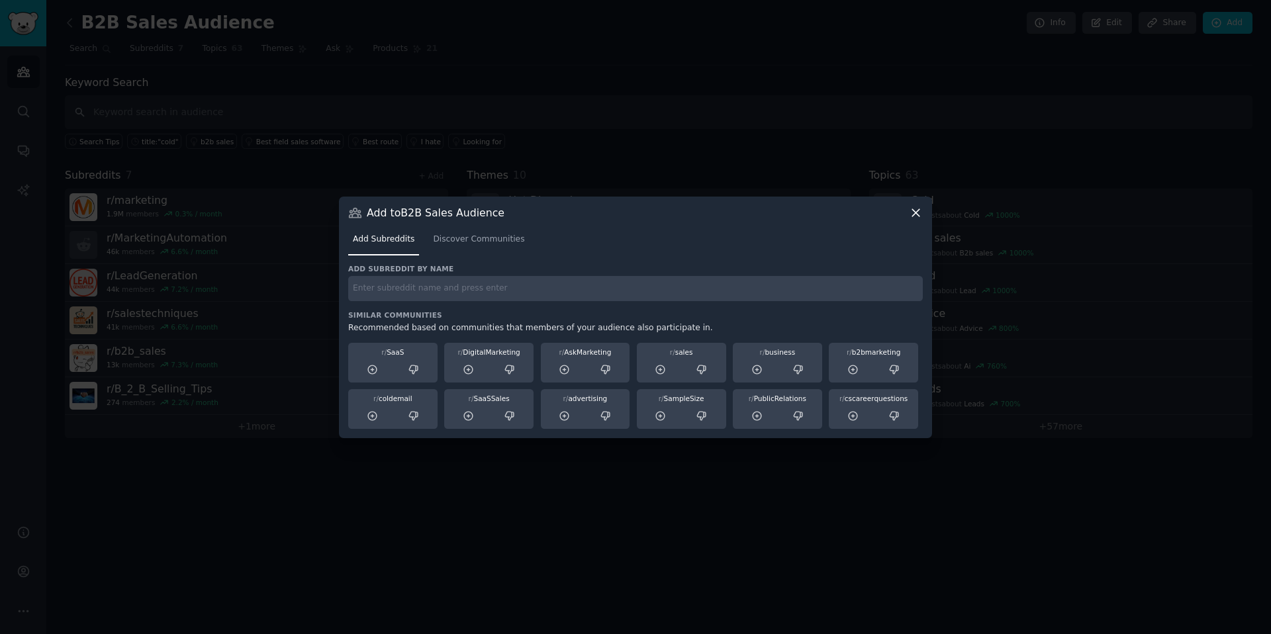
click at [451, 288] on input "text" at bounding box center [635, 289] width 575 height 26
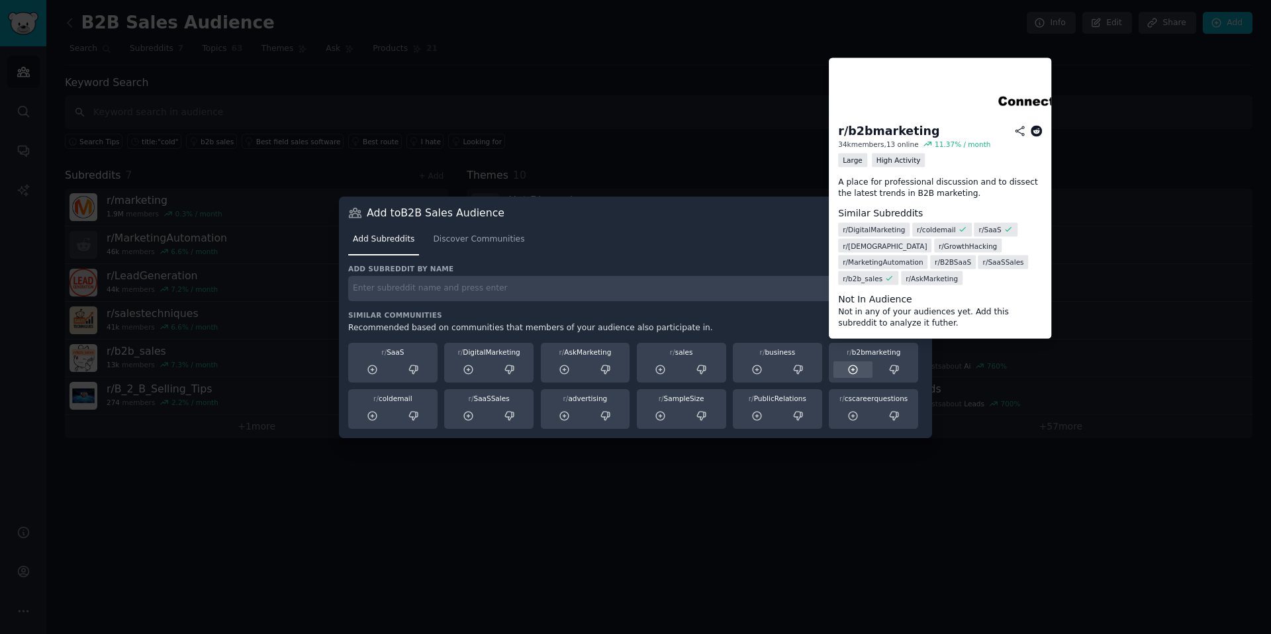
click at [858, 371] on div at bounding box center [852, 369] width 39 height 17
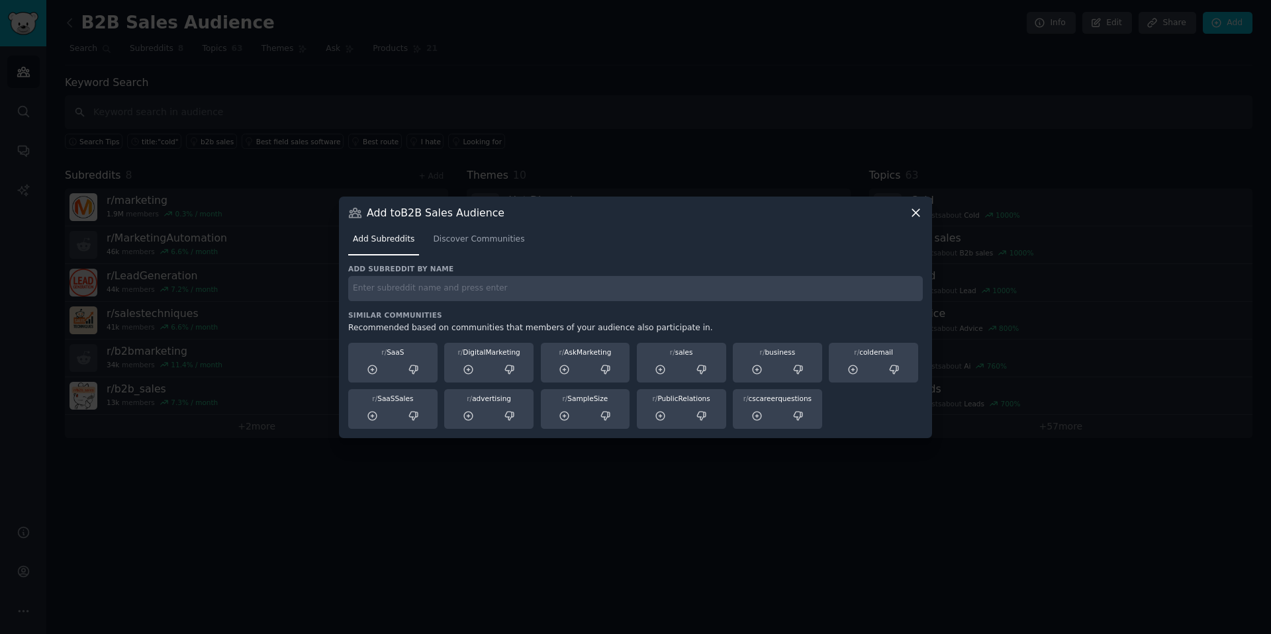
click at [445, 295] on input "text" at bounding box center [635, 289] width 575 height 26
click at [909, 215] on icon at bounding box center [916, 213] width 14 height 14
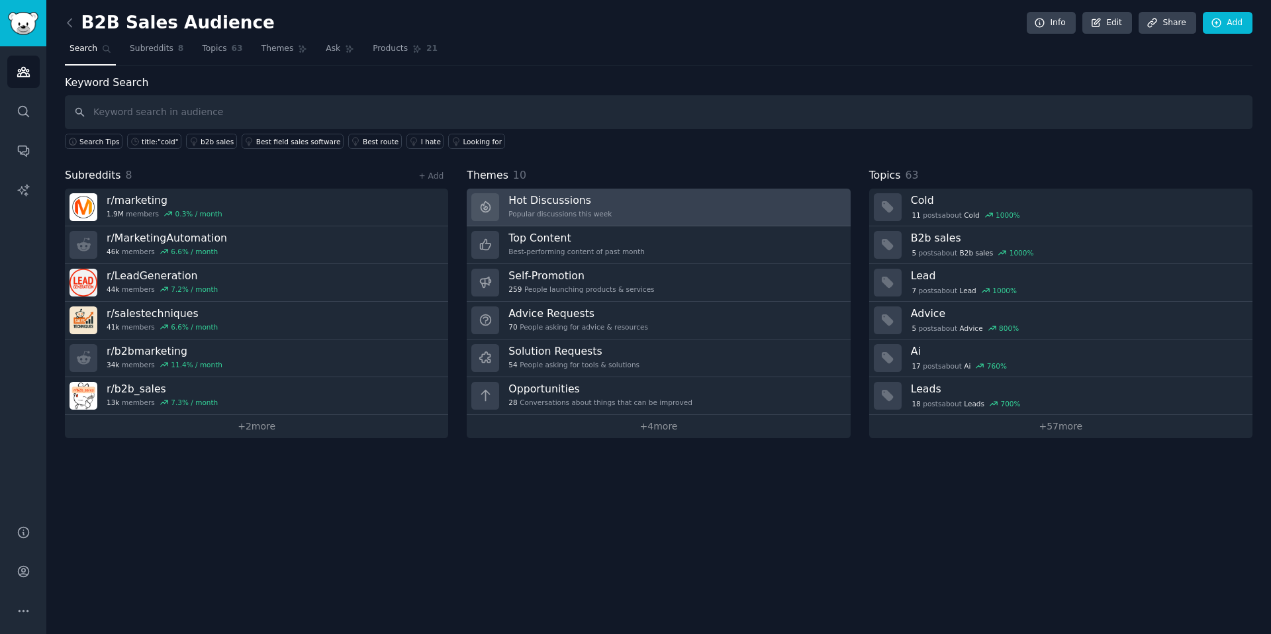
click at [625, 209] on link "Hot Discussions Popular discussions this week" at bounding box center [658, 208] width 383 height 38
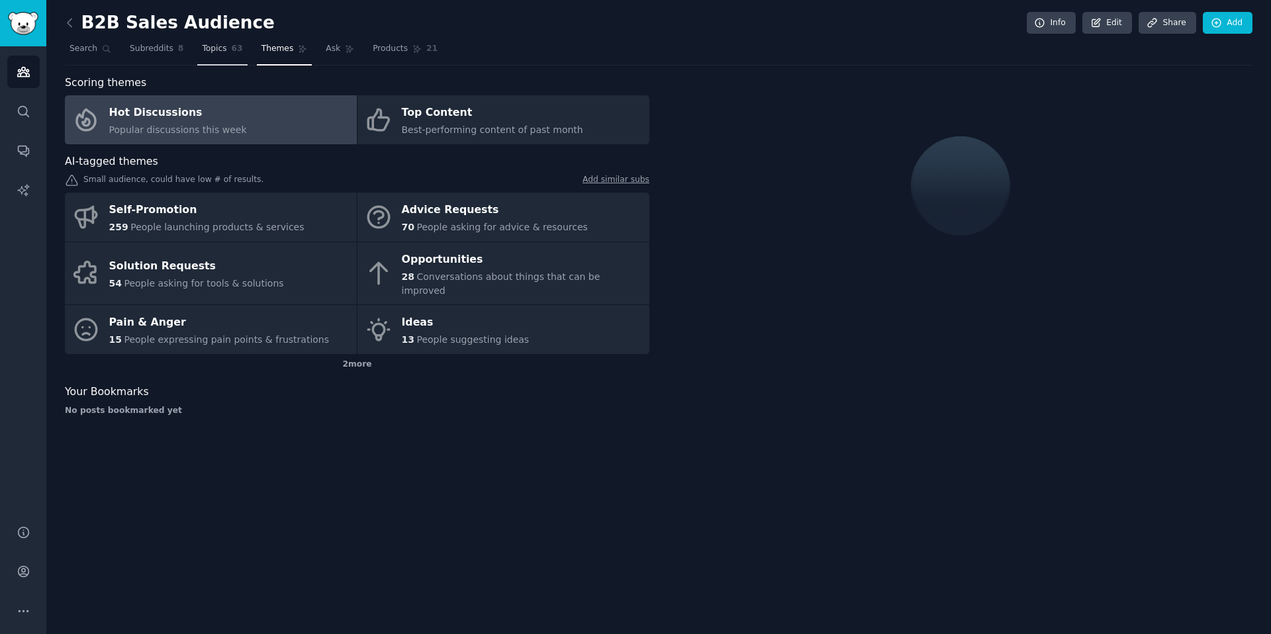
click at [232, 46] on span "63" at bounding box center [237, 49] width 11 height 12
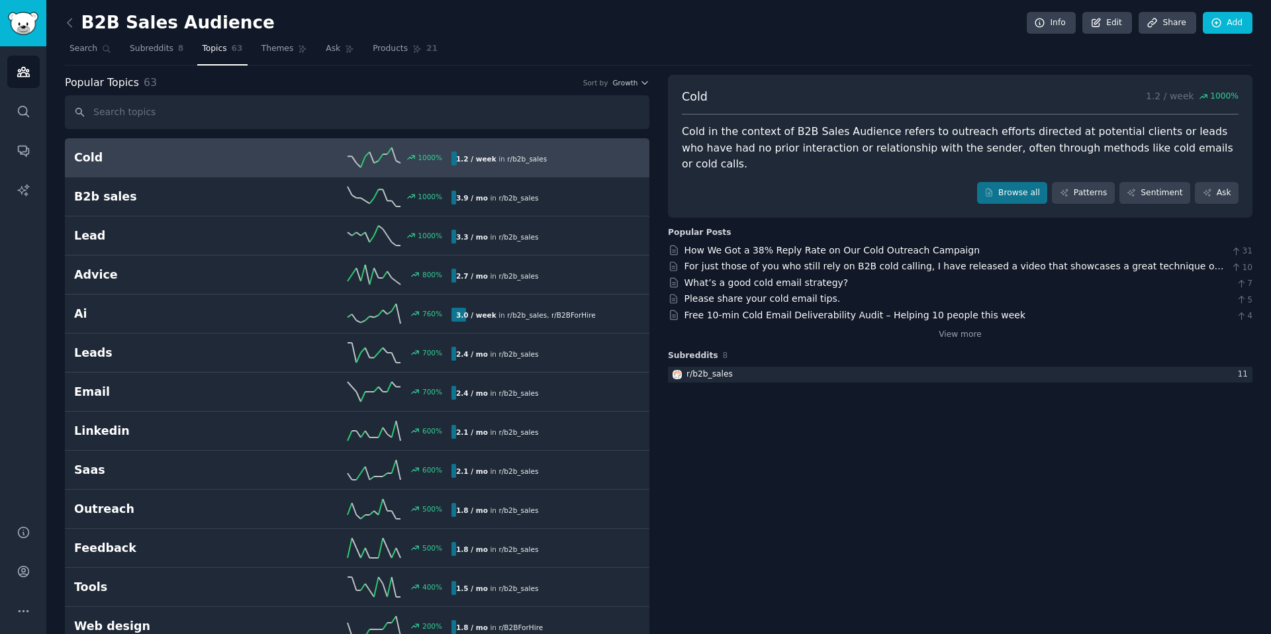
click at [75, 32] on link at bounding box center [73, 23] width 17 height 21
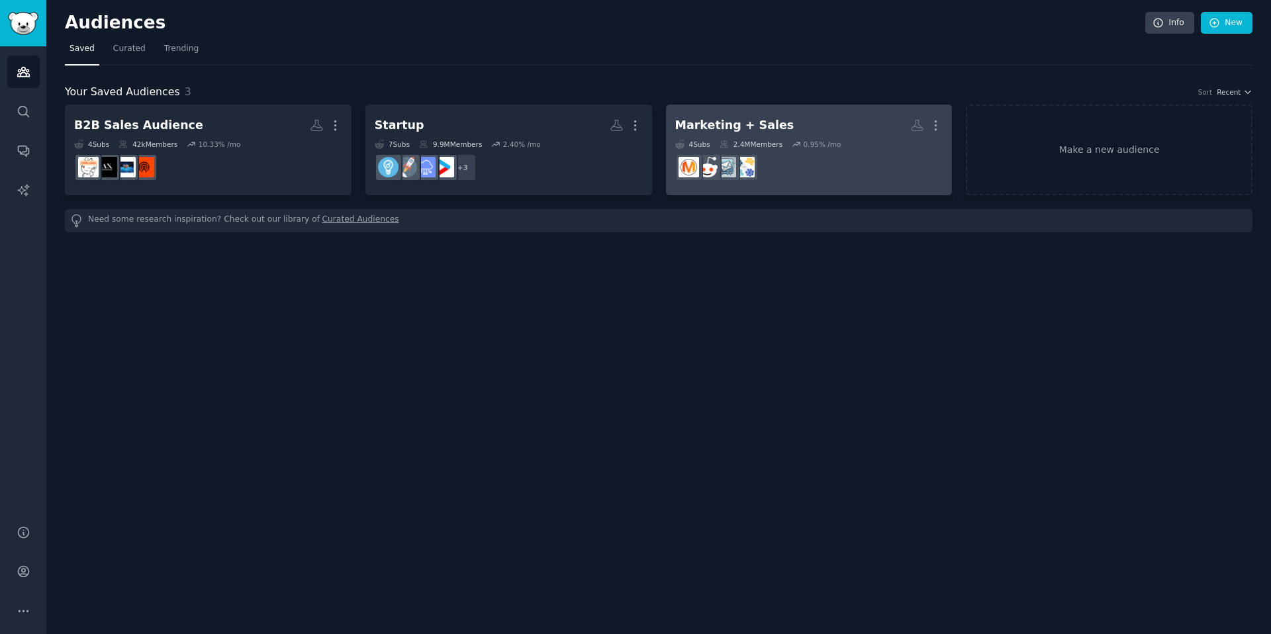
click at [739, 129] on div "Marketing + Sales" at bounding box center [734, 125] width 119 height 17
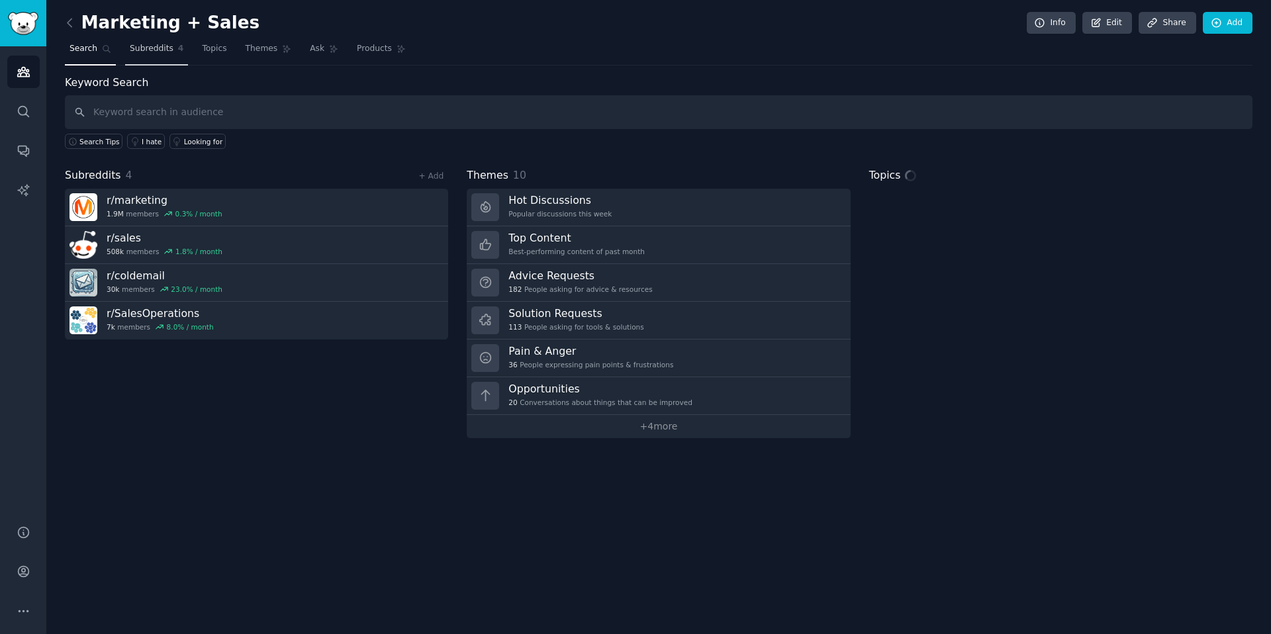
click at [167, 54] on span "Subreddits" at bounding box center [152, 49] width 44 height 12
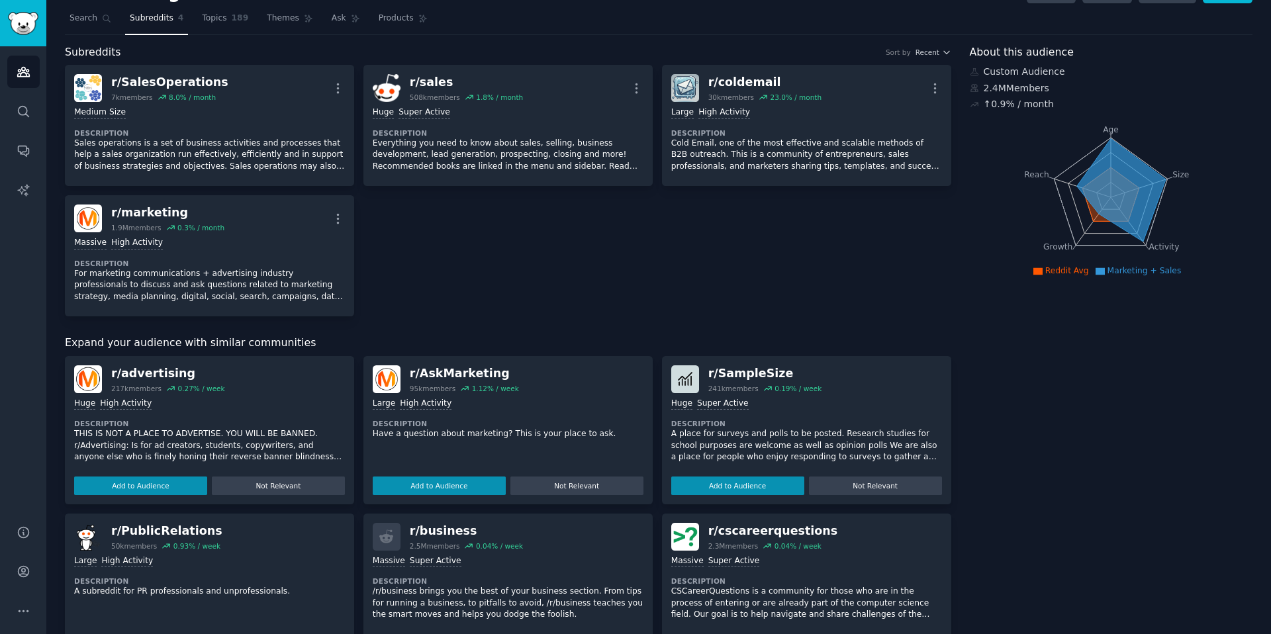
scroll to position [126, 0]
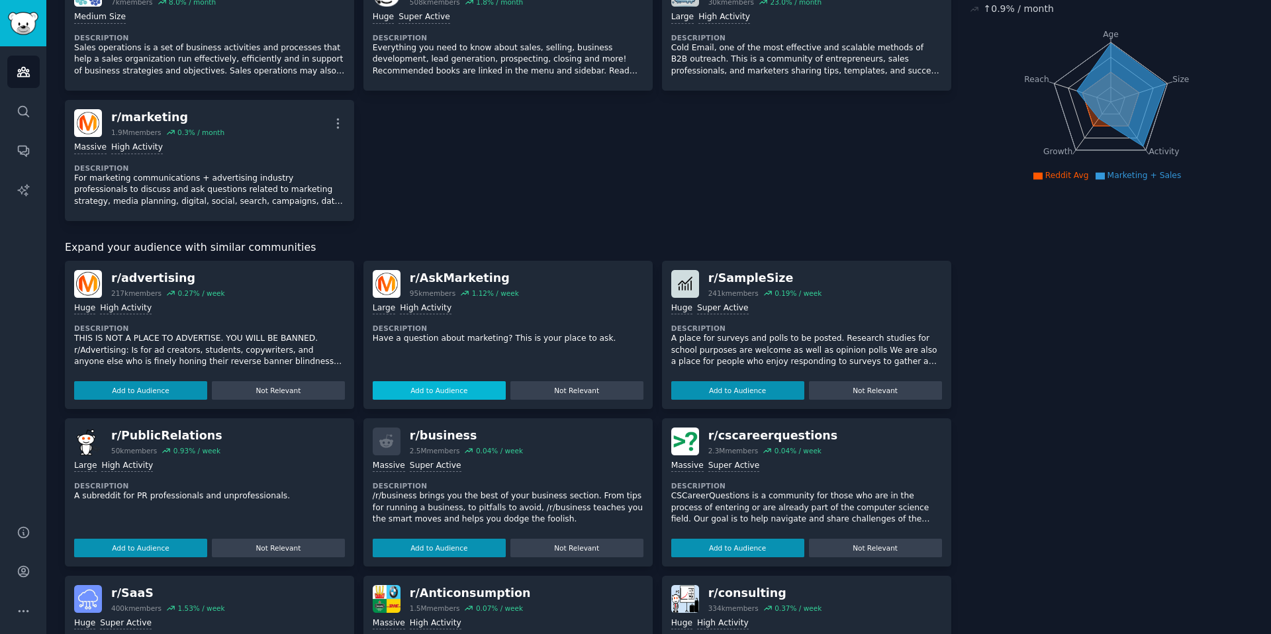
click at [449, 389] on button "Add to Audience" at bounding box center [439, 390] width 133 height 19
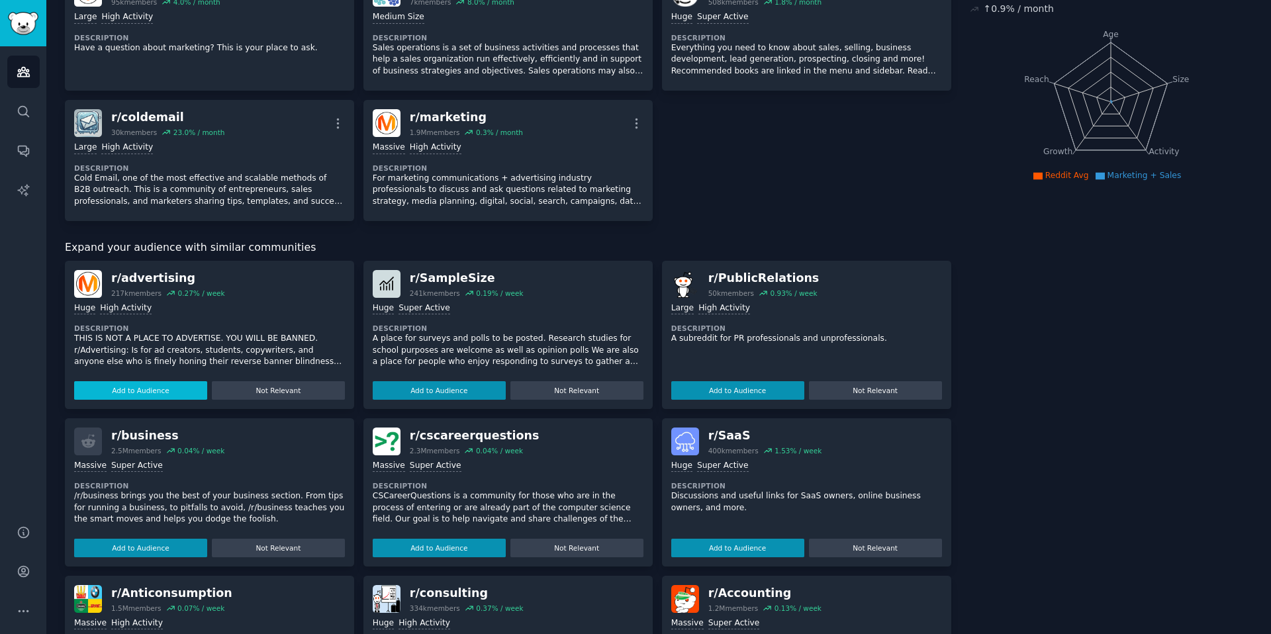
click at [173, 389] on button "Add to Audience" at bounding box center [140, 390] width 133 height 19
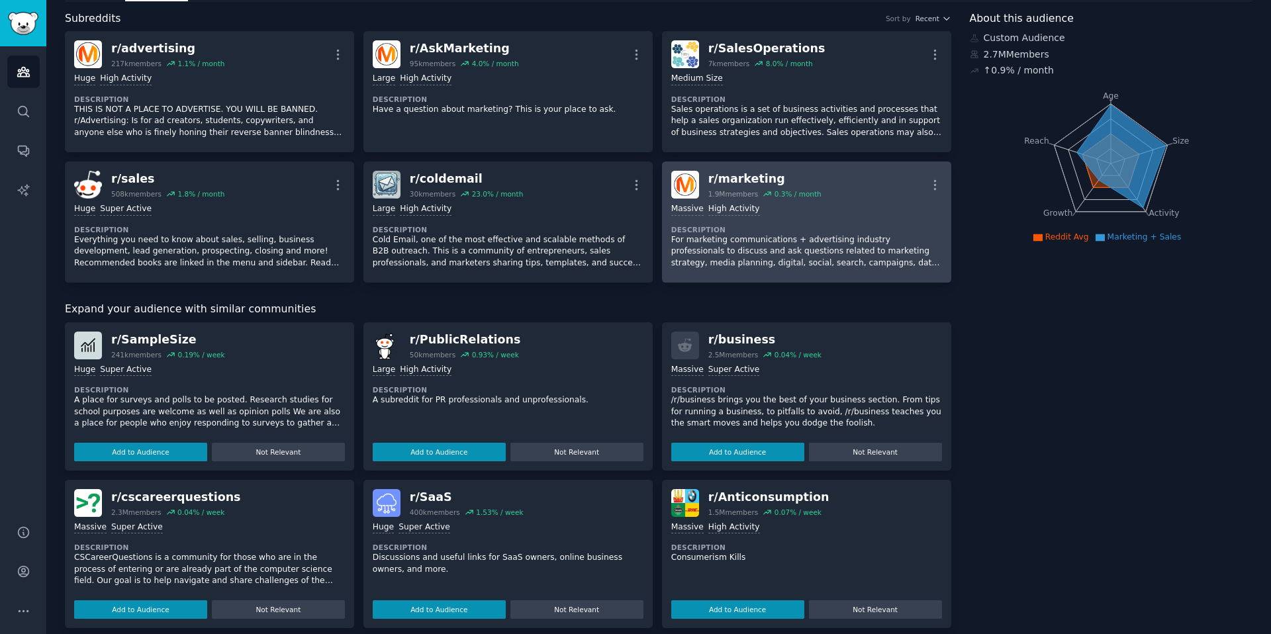
scroll to position [0, 0]
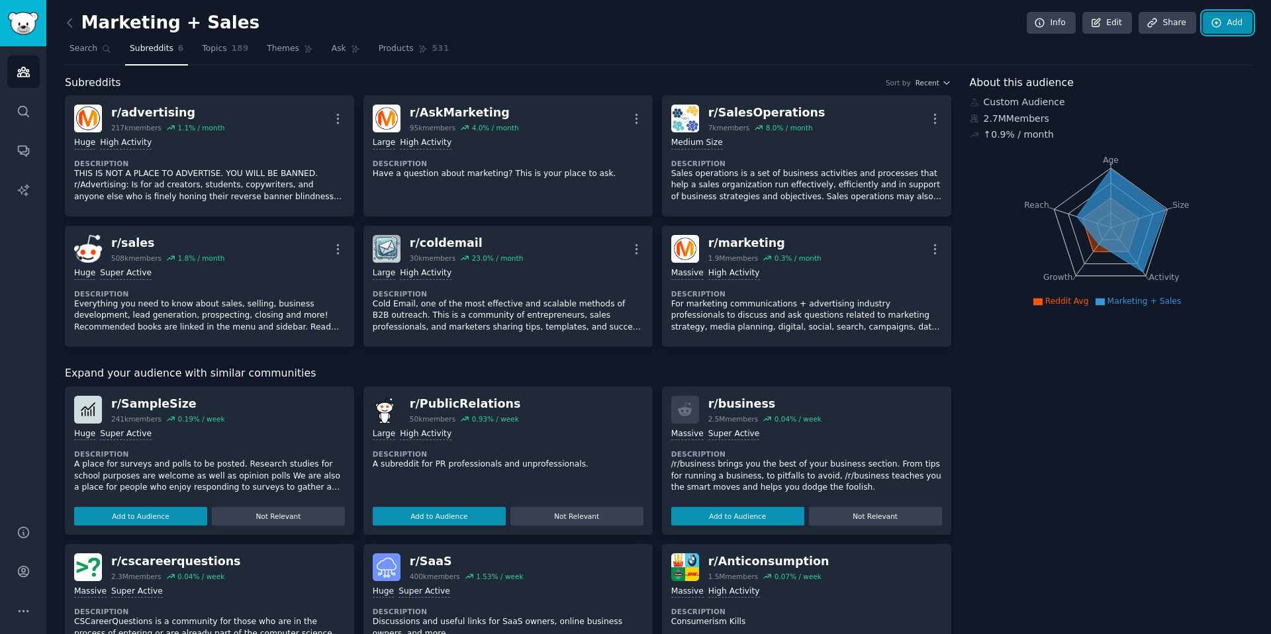
click at [1230, 32] on link "Add" at bounding box center [1228, 23] width 50 height 23
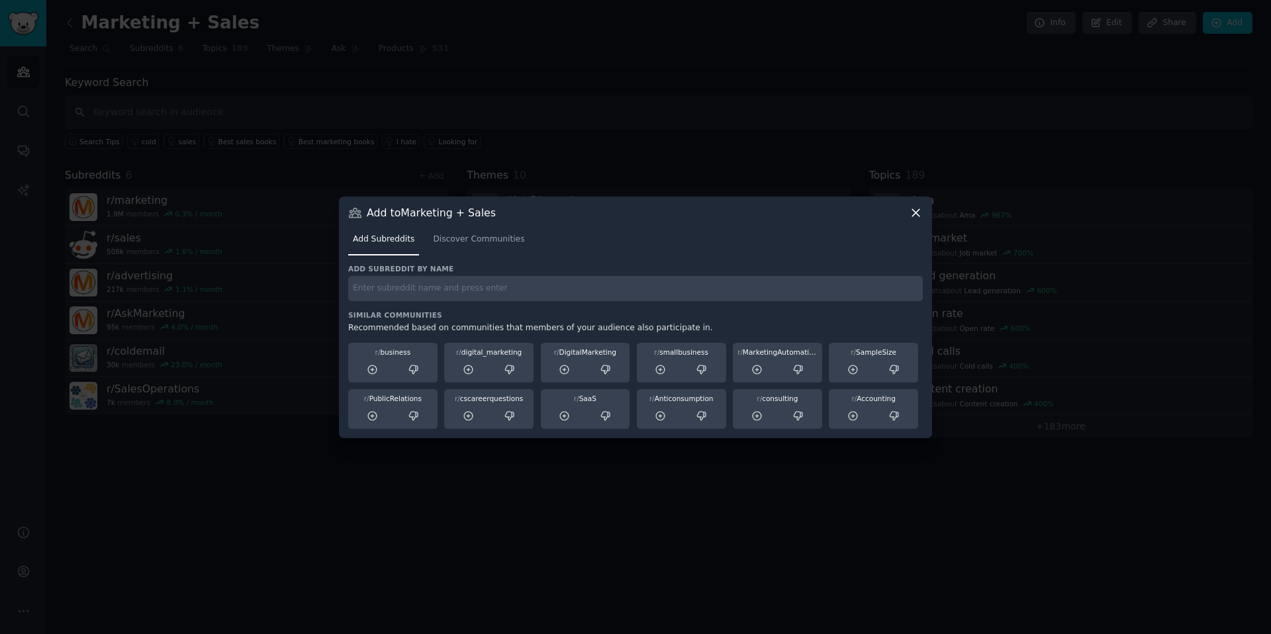
click at [490, 297] on input "text" at bounding box center [635, 289] width 575 height 26
type input "lead generation"
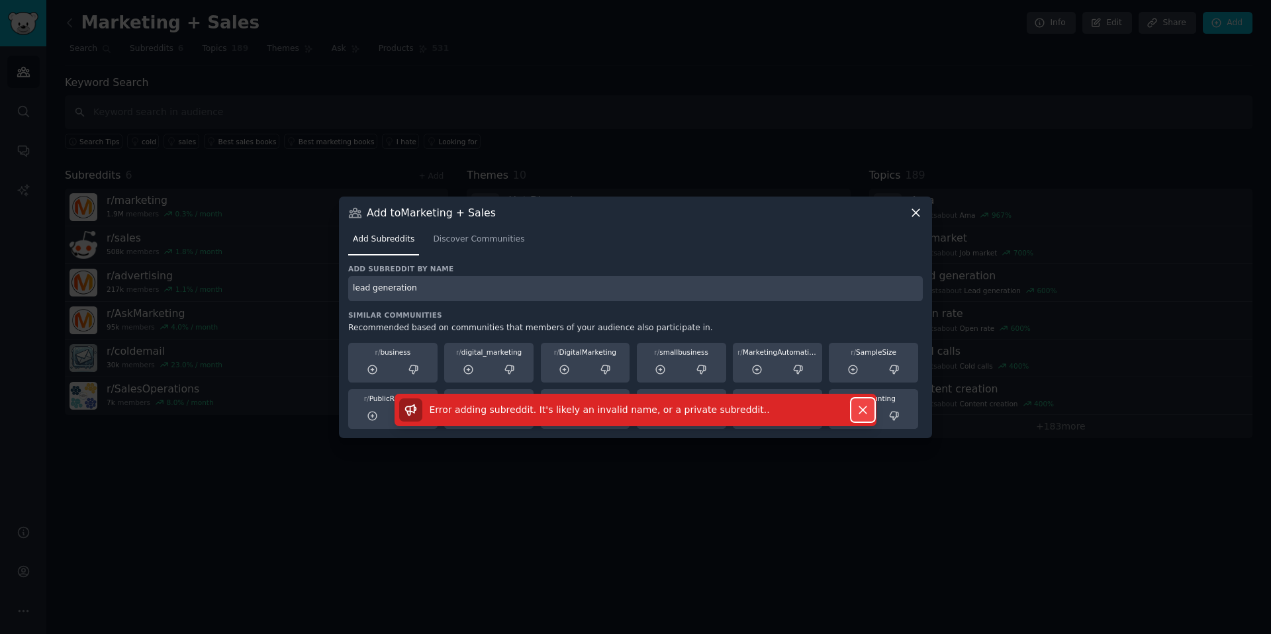
click at [865, 412] on icon "button" at bounding box center [862, 409] width 7 height 7
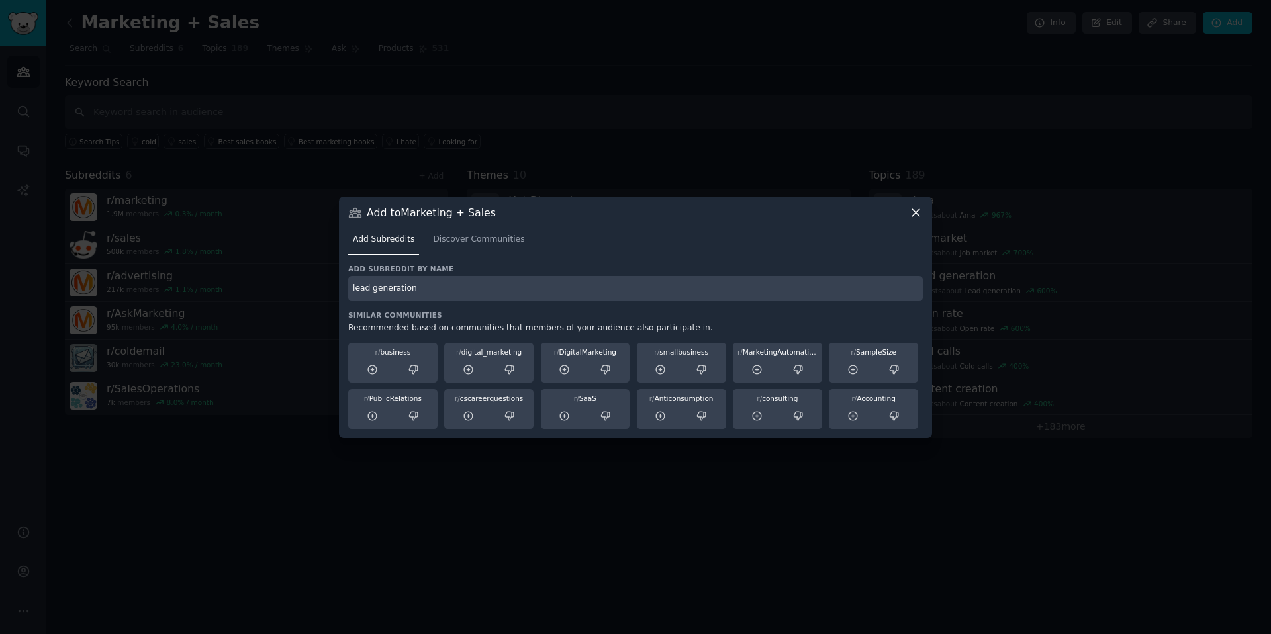
click at [911, 207] on icon at bounding box center [916, 213] width 14 height 14
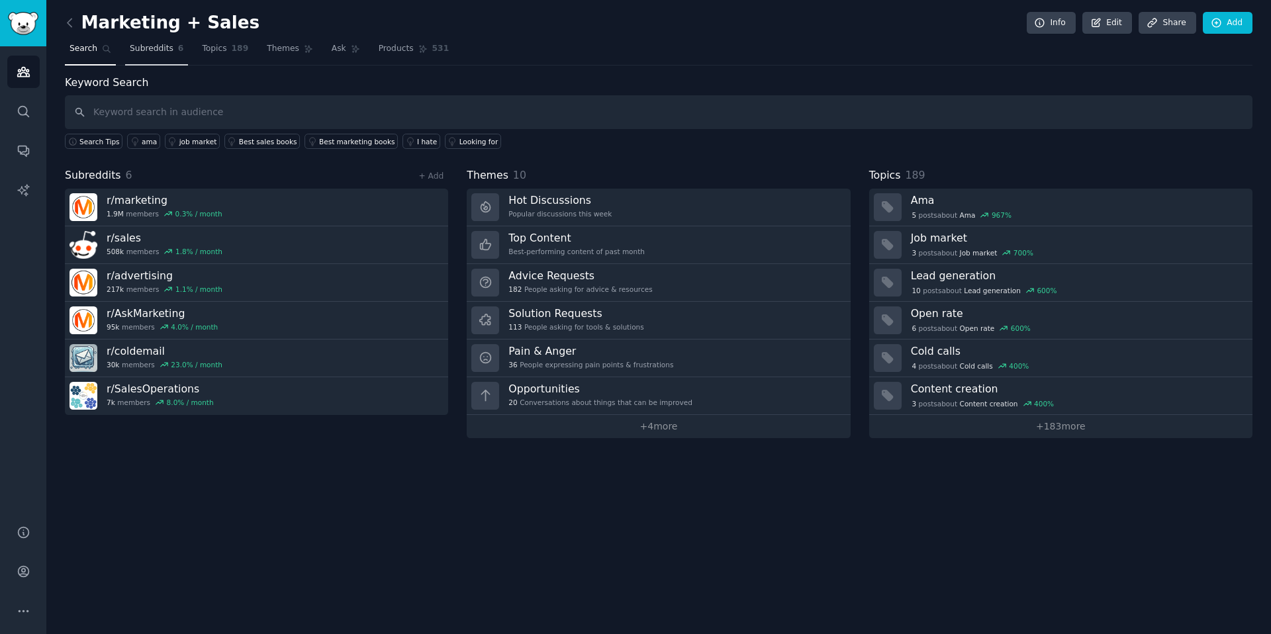
click at [147, 50] on span "Subreddits" at bounding box center [152, 49] width 44 height 12
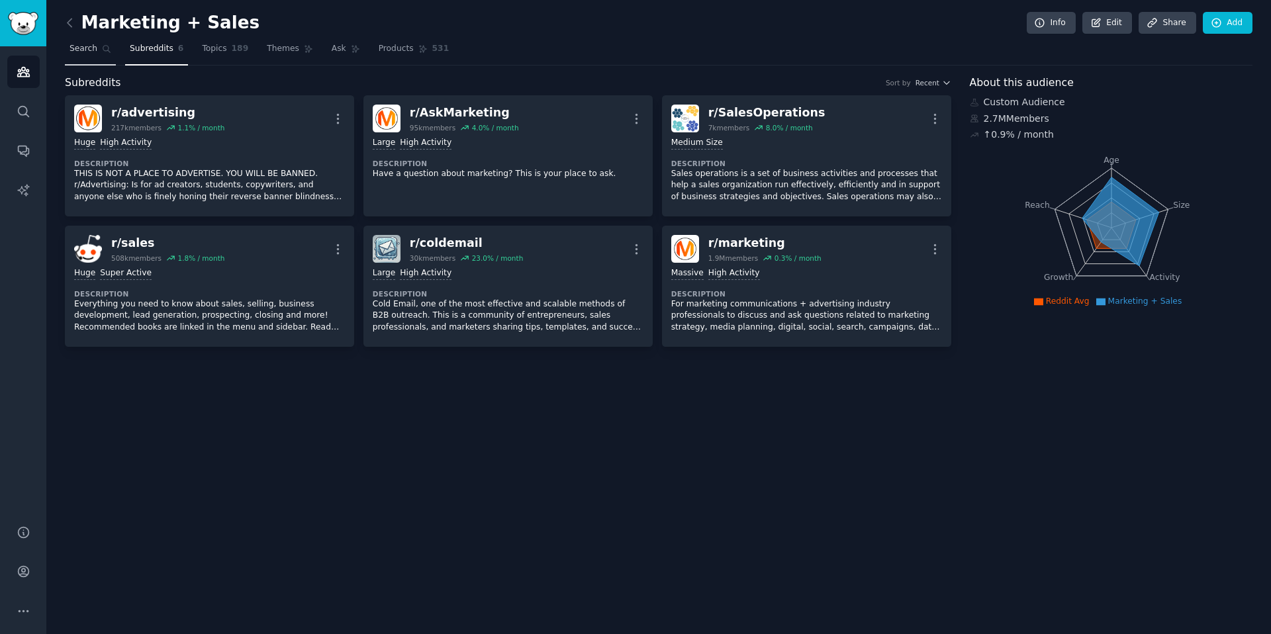
click at [85, 46] on span "Search" at bounding box center [83, 49] width 28 height 12
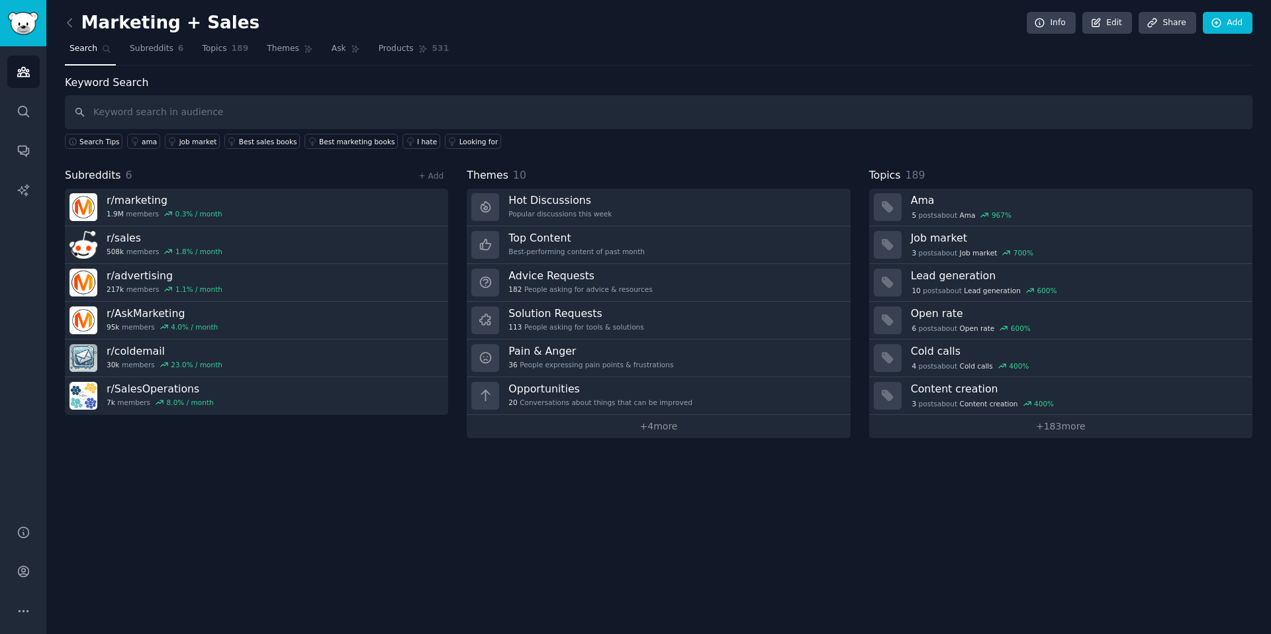
click at [154, 111] on input "text" at bounding box center [658, 112] width 1187 height 34
click at [160, 52] on span "Subreddits" at bounding box center [152, 49] width 44 height 12
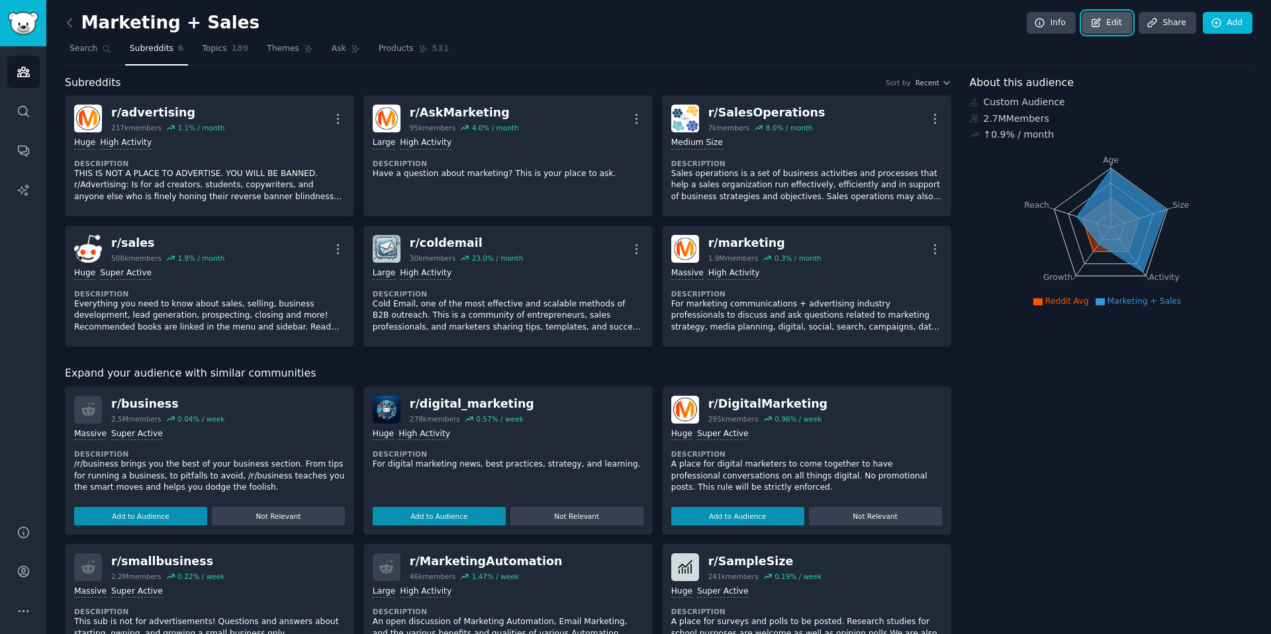
click at [1090, 29] on link "Edit" at bounding box center [1107, 23] width 50 height 23
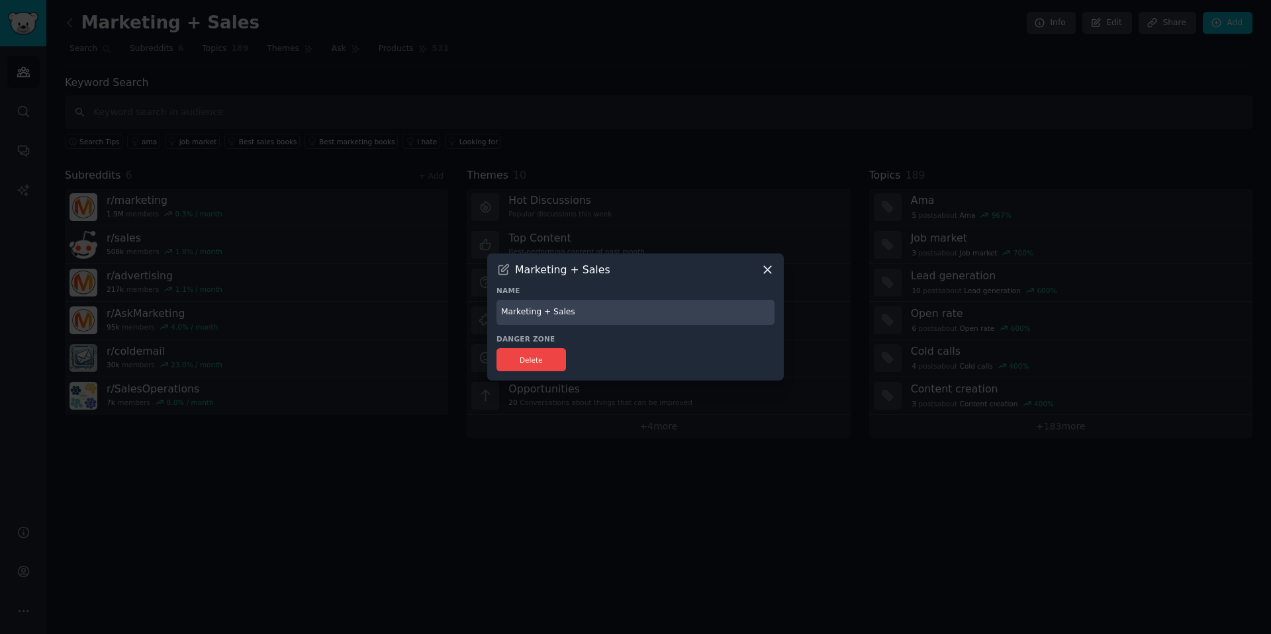
click at [771, 263] on icon at bounding box center [767, 270] width 14 height 14
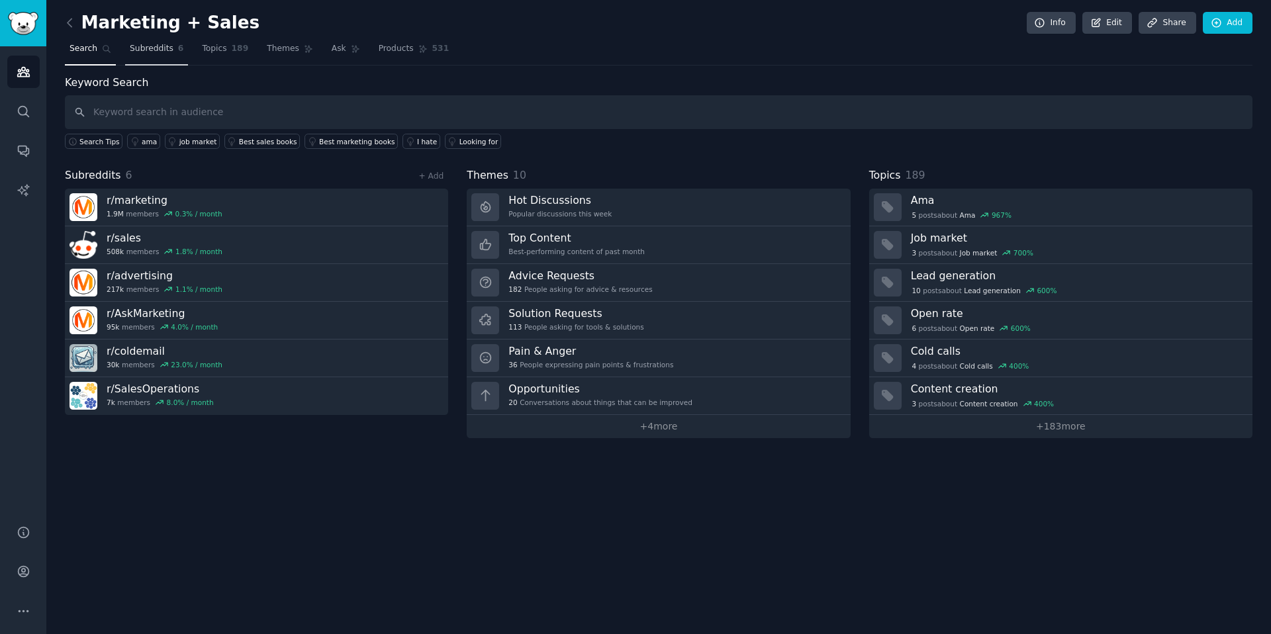
click at [160, 46] on span "Subreddits" at bounding box center [152, 49] width 44 height 12
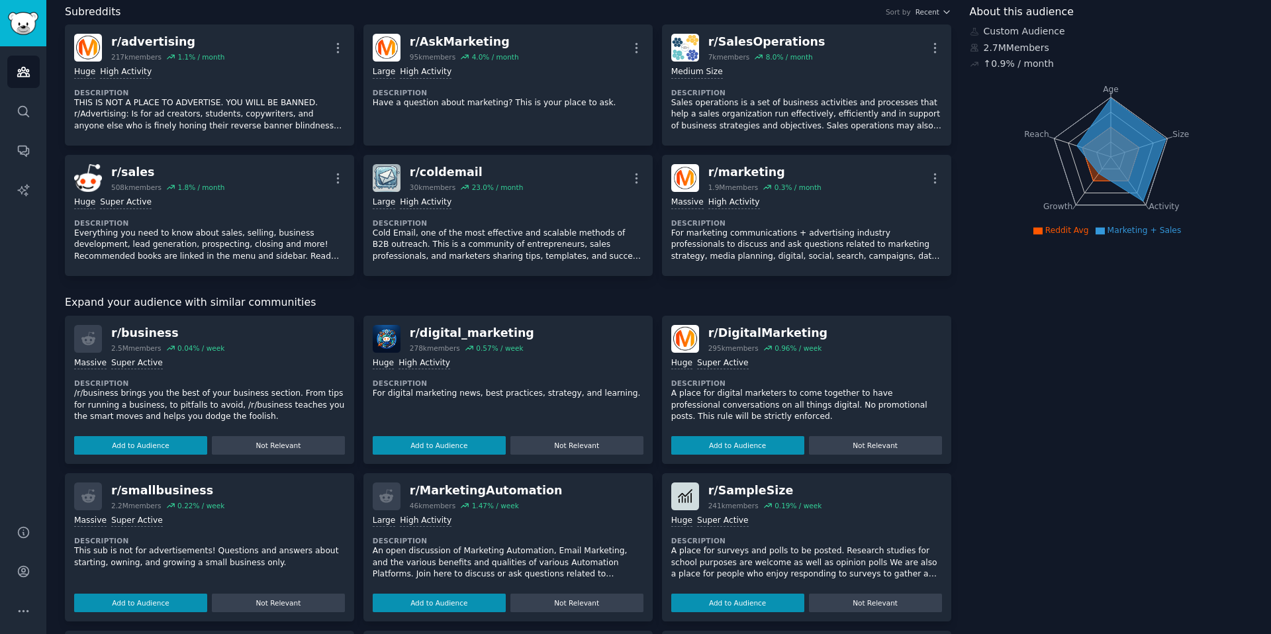
scroll to position [104, 0]
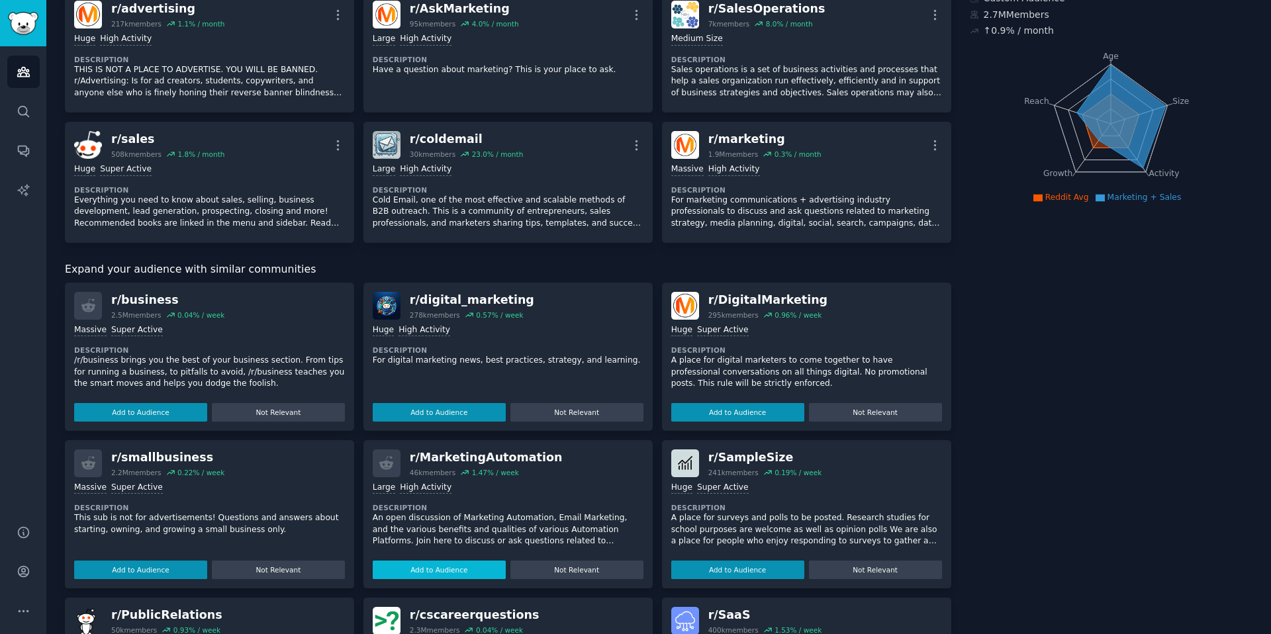
click at [430, 572] on button "Add to Audience" at bounding box center [439, 570] width 133 height 19
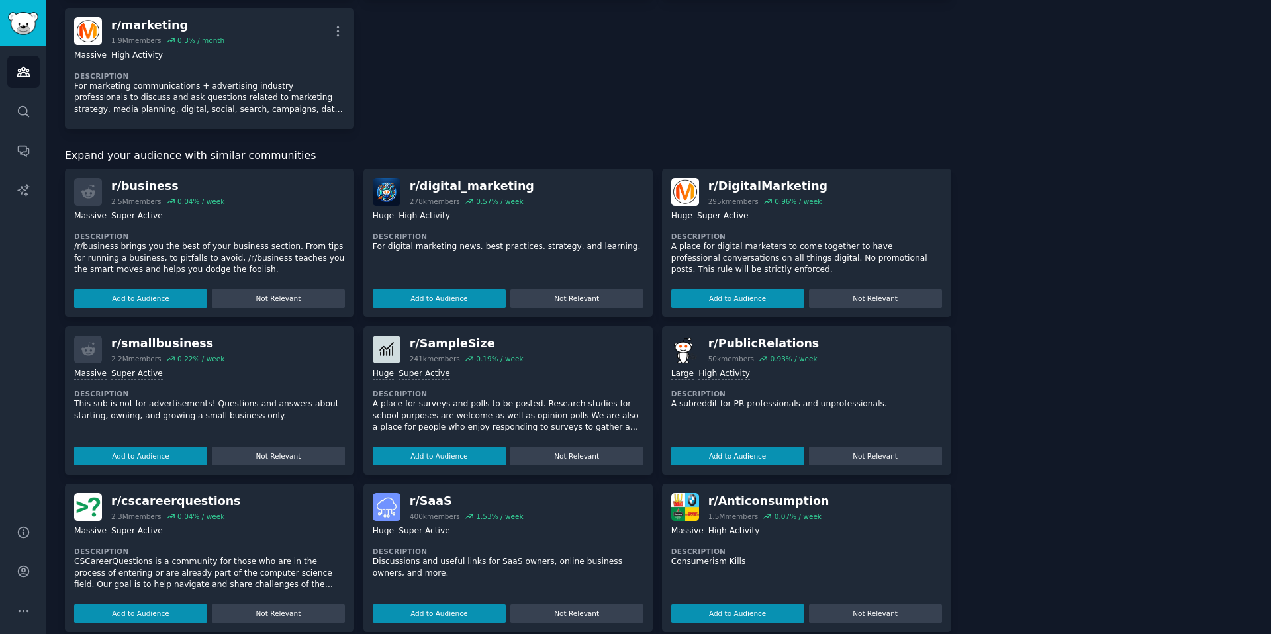
scroll to position [522, 0]
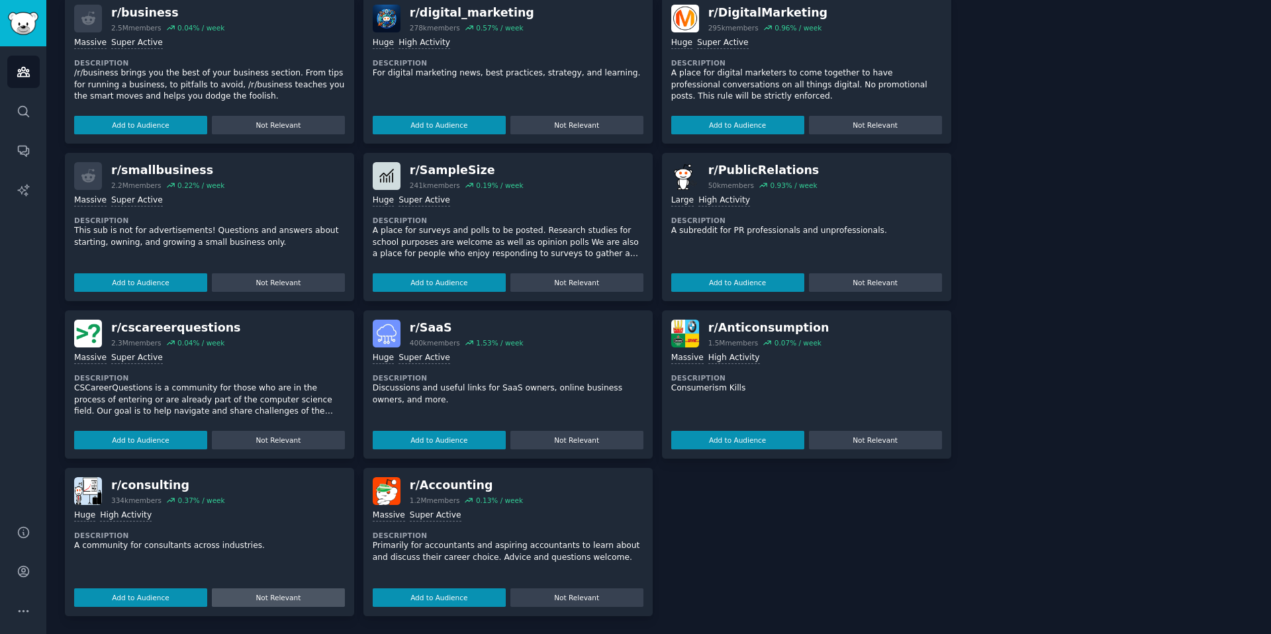
click at [276, 602] on button "Not Relevant" at bounding box center [278, 597] width 133 height 19
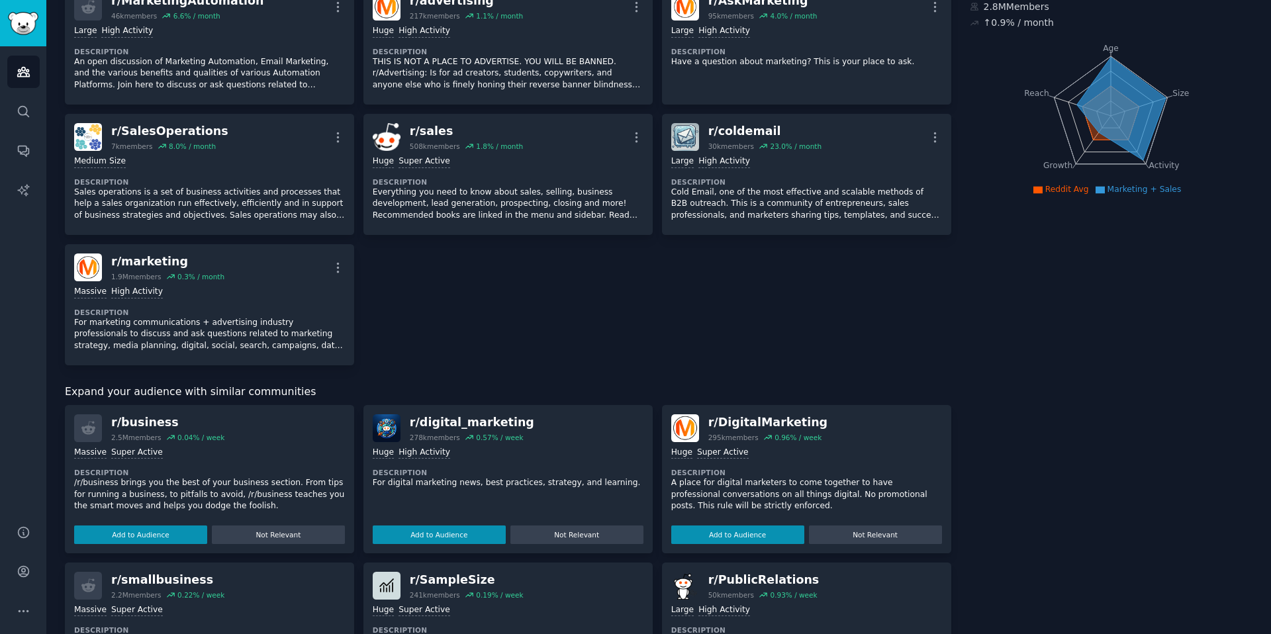
scroll to position [0, 0]
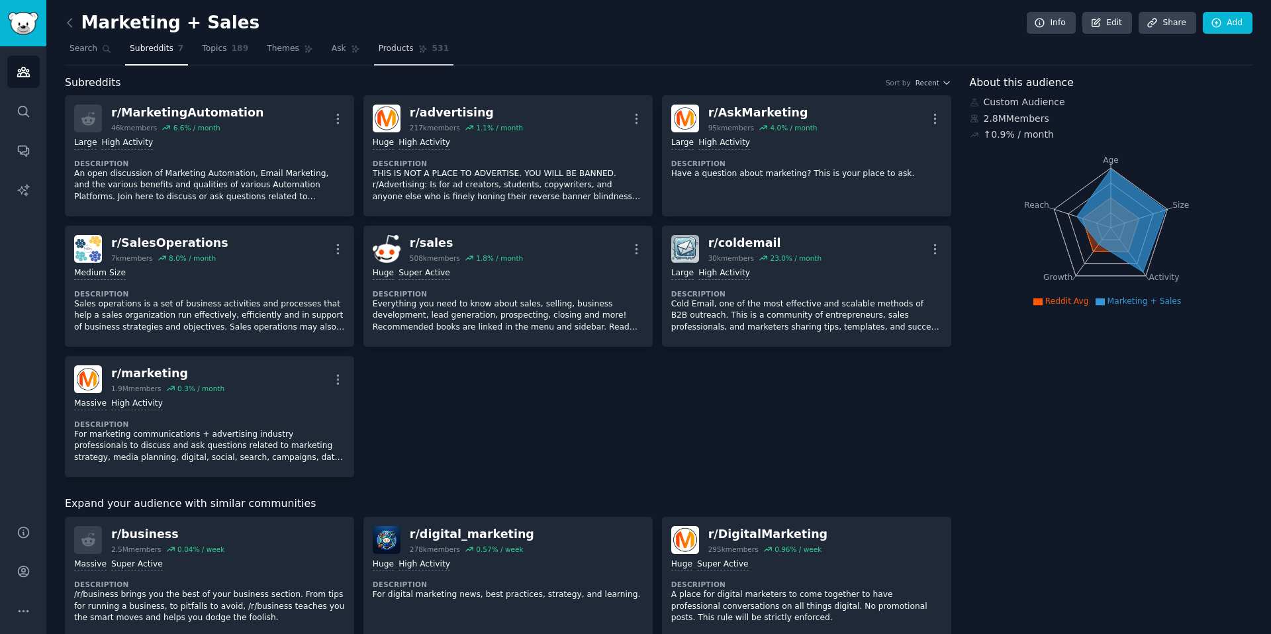
click at [379, 54] on link "Products 531" at bounding box center [413, 51] width 79 height 27
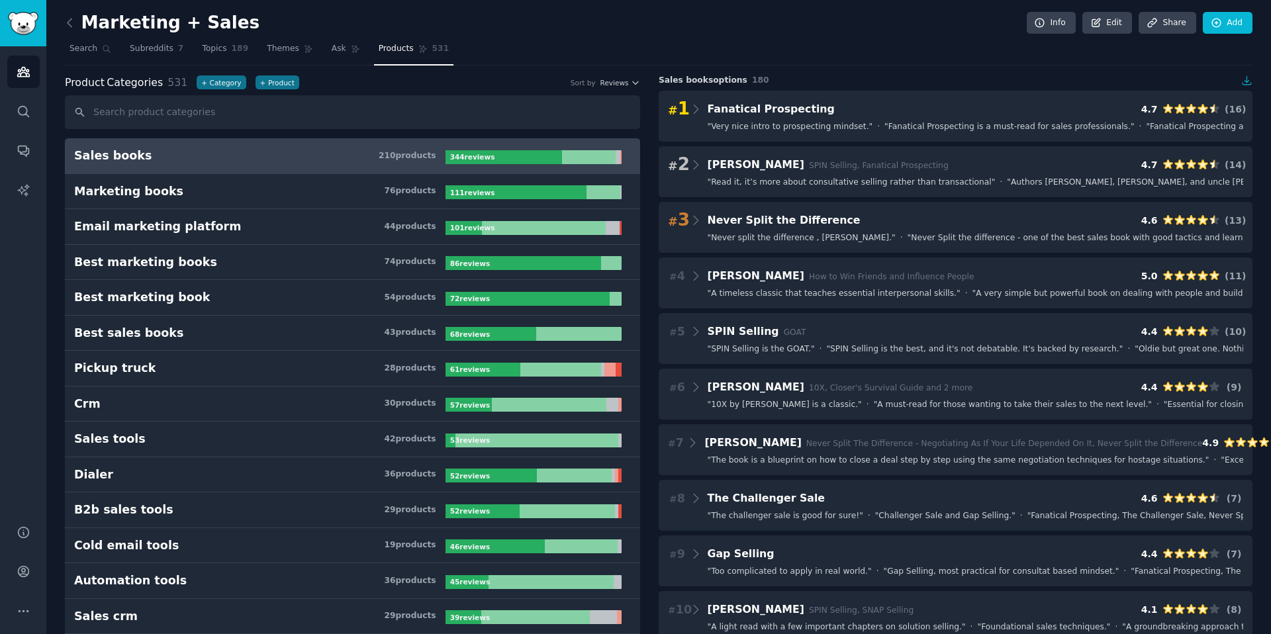
click at [314, 56] on nav "Search Subreddits 7 Topics 189 Themes Ask Products 531" at bounding box center [658, 51] width 1187 height 27
click at [333, 50] on span "Ask" at bounding box center [339, 49] width 15 height 12
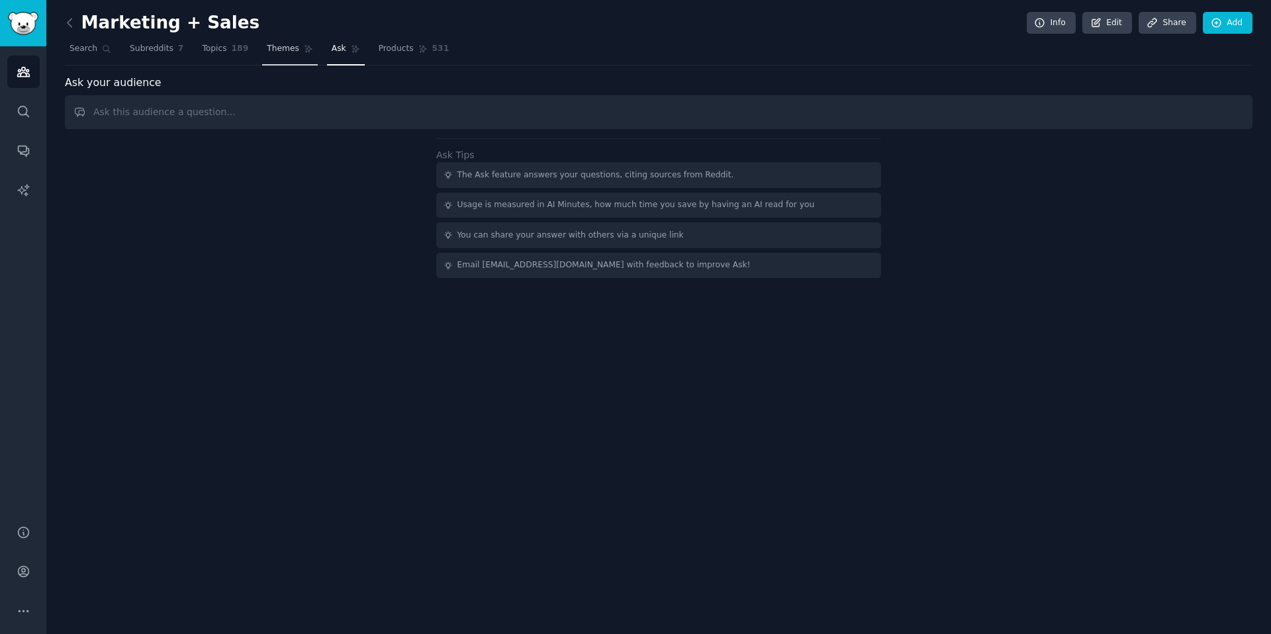
click at [277, 48] on span "Themes" at bounding box center [283, 49] width 32 height 12
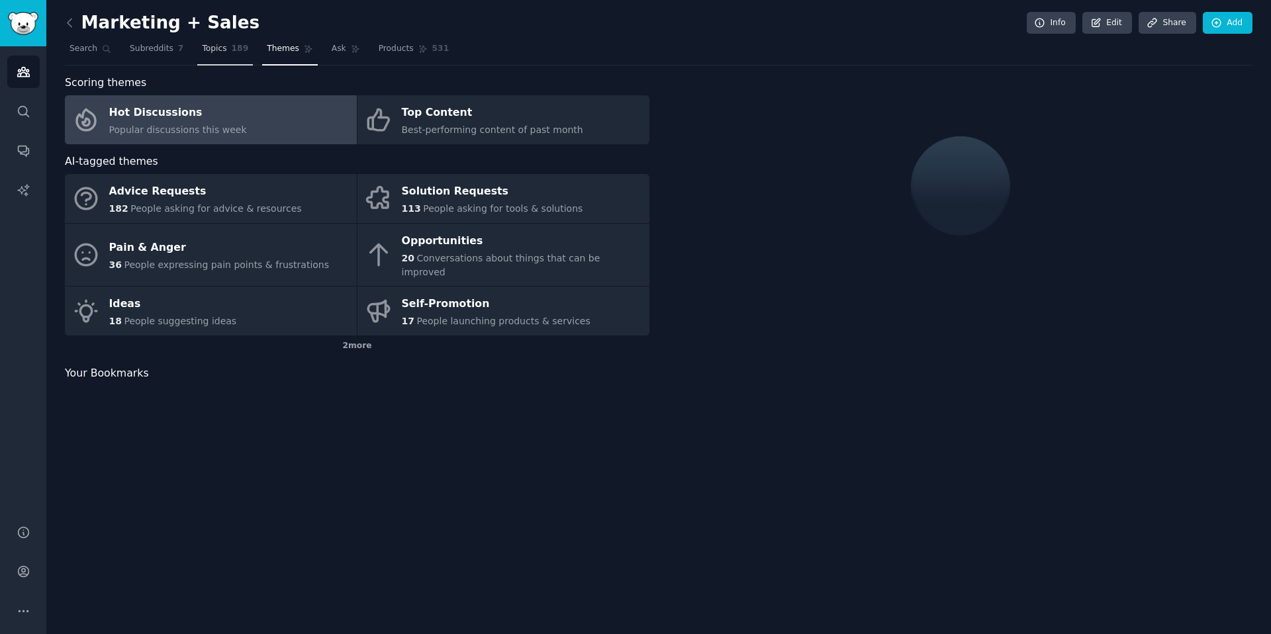
click at [227, 46] on link "Topics 189" at bounding box center [225, 51] width 56 height 27
click at [159, 45] on span "Subreddits" at bounding box center [152, 49] width 44 height 12
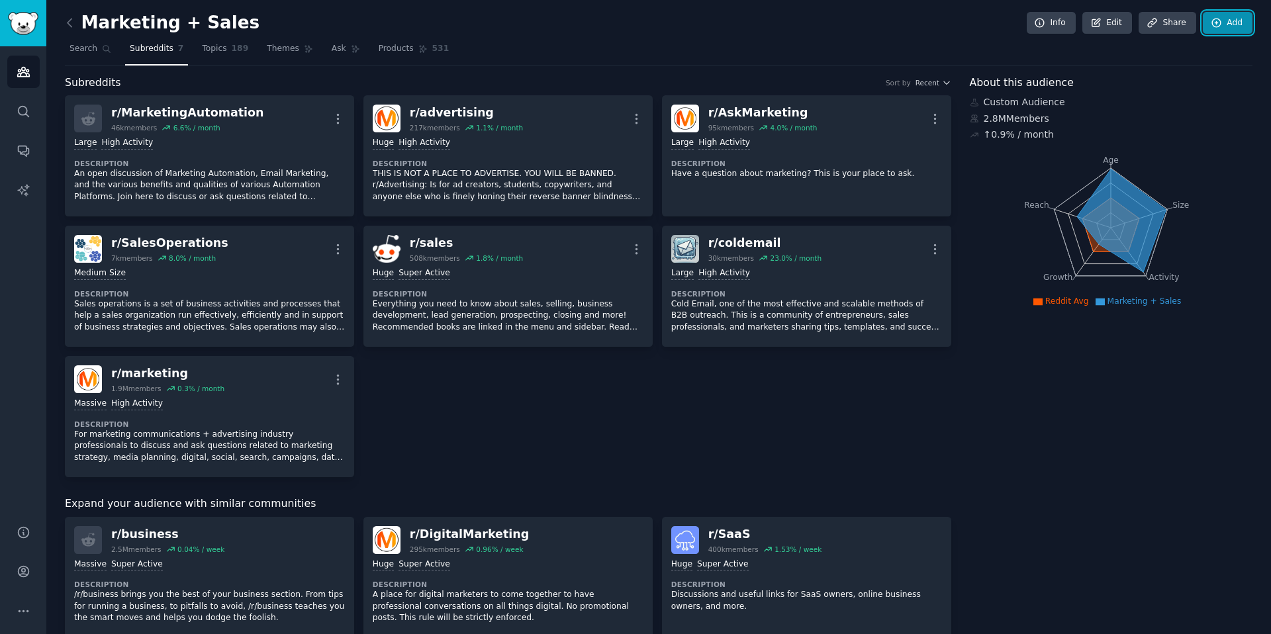
click at [1225, 24] on link "Add" at bounding box center [1228, 23] width 50 height 23
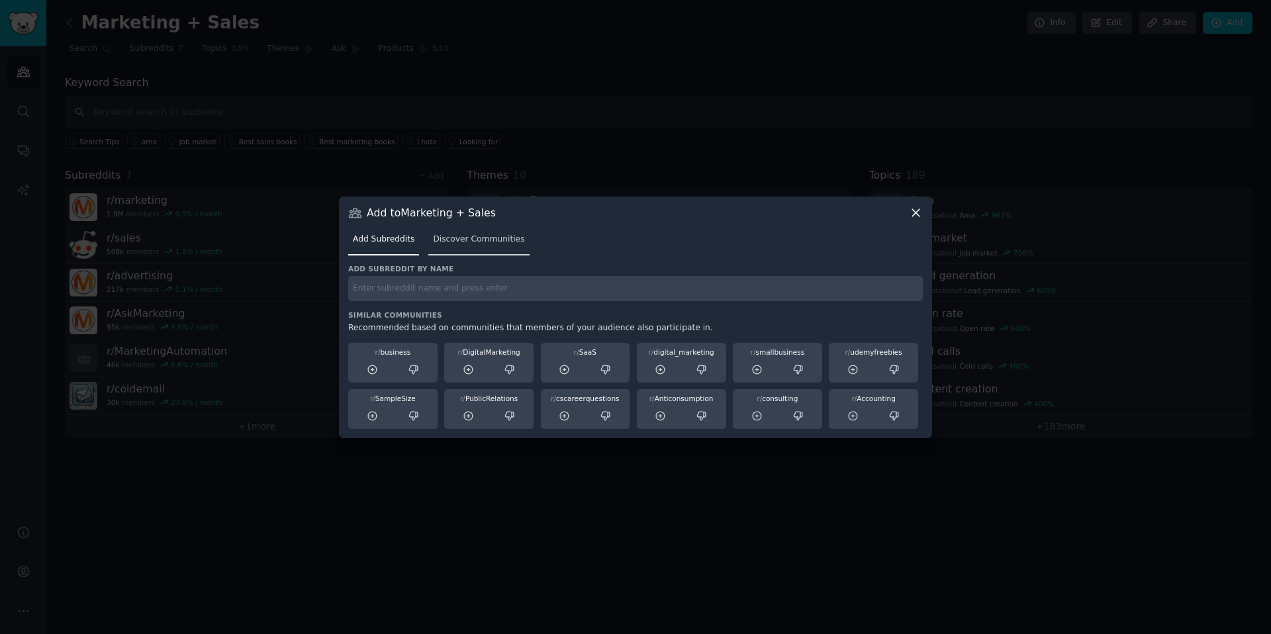
click at [463, 243] on span "Discover Communities" at bounding box center [478, 240] width 91 height 12
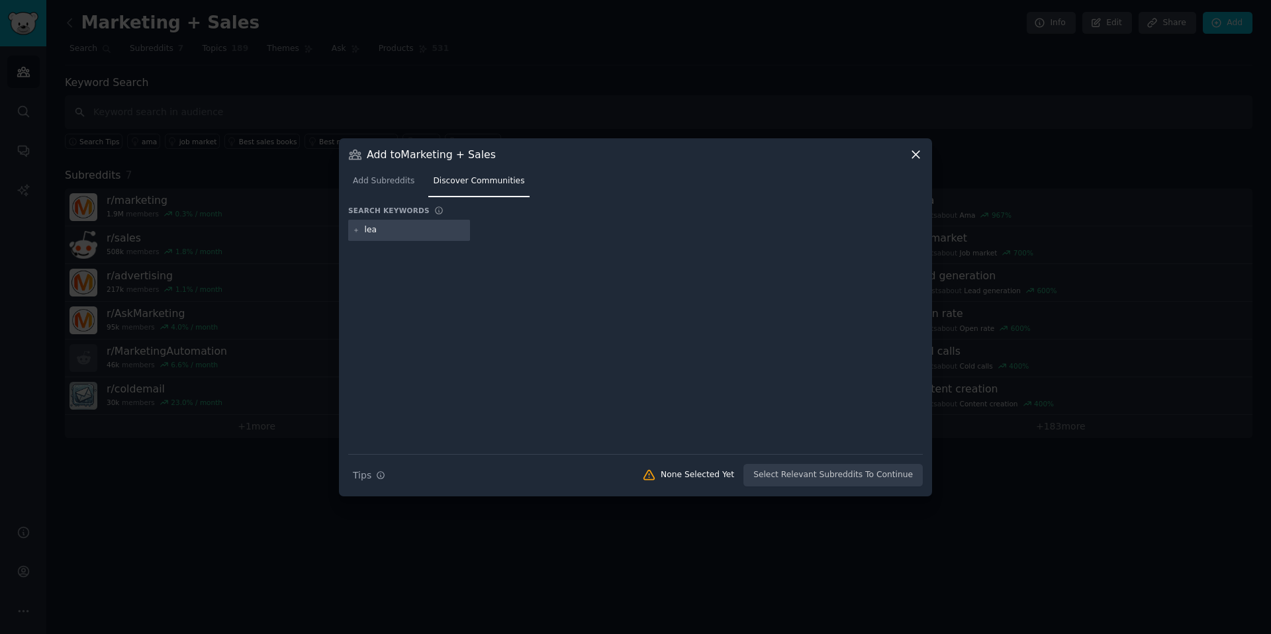
type input "lead"
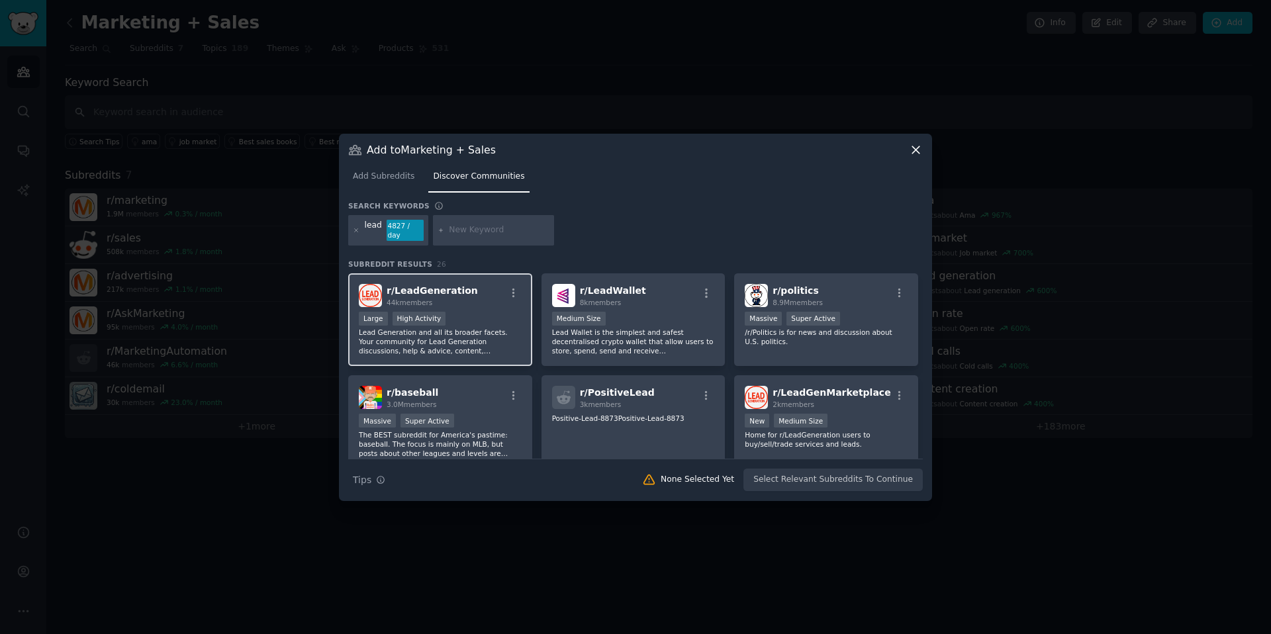
click at [496, 312] on div ">= 80th percentile for submissions / day Large High Activity" at bounding box center [440, 320] width 163 height 17
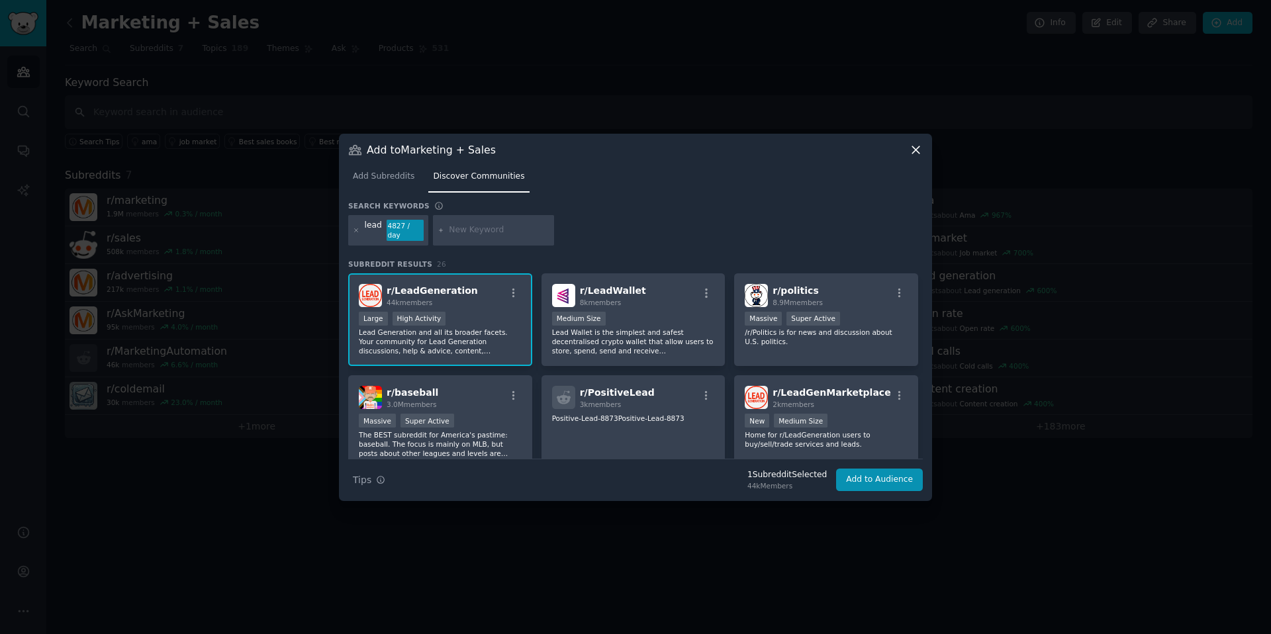
click at [497, 230] on input "text" at bounding box center [499, 230] width 101 height 12
type input "outbound"
click at [443, 225] on div "outbound" at bounding box center [494, 230] width 122 height 30
click at [440, 230] on icon at bounding box center [441, 230] width 7 height 7
click at [440, 234] on div "outbound" at bounding box center [494, 230] width 122 height 30
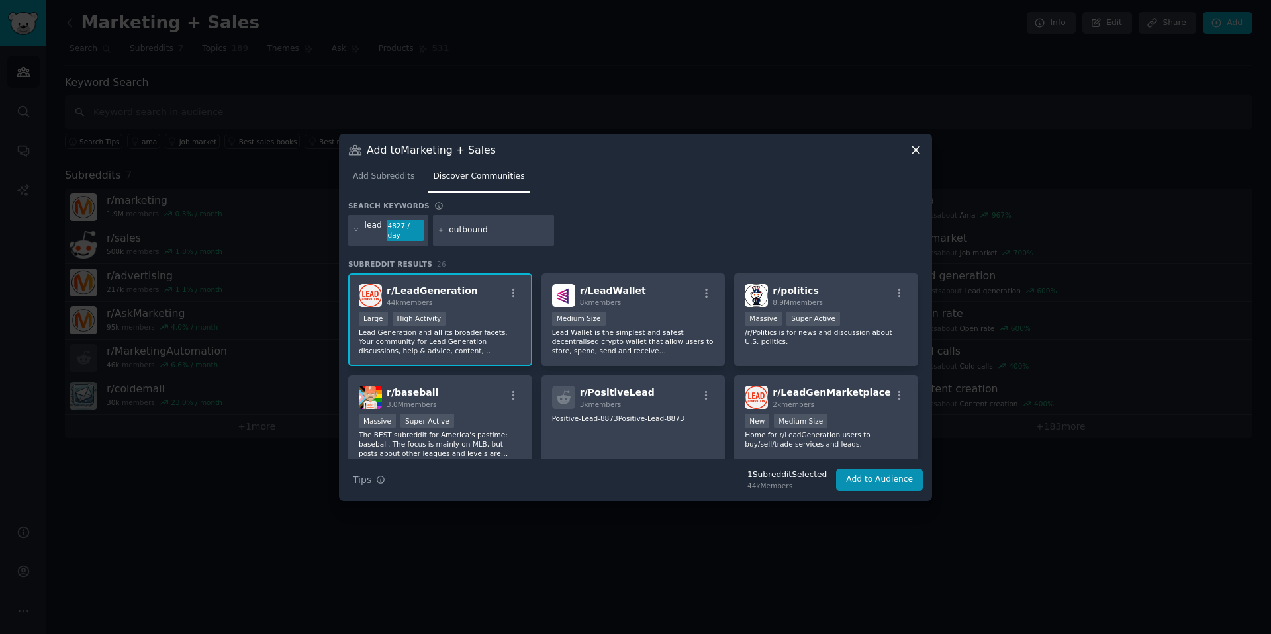
click at [604, 240] on div "lead 4827 / day outbound" at bounding box center [635, 232] width 575 height 35
click at [864, 486] on button "Add to Audience" at bounding box center [879, 480] width 87 height 23
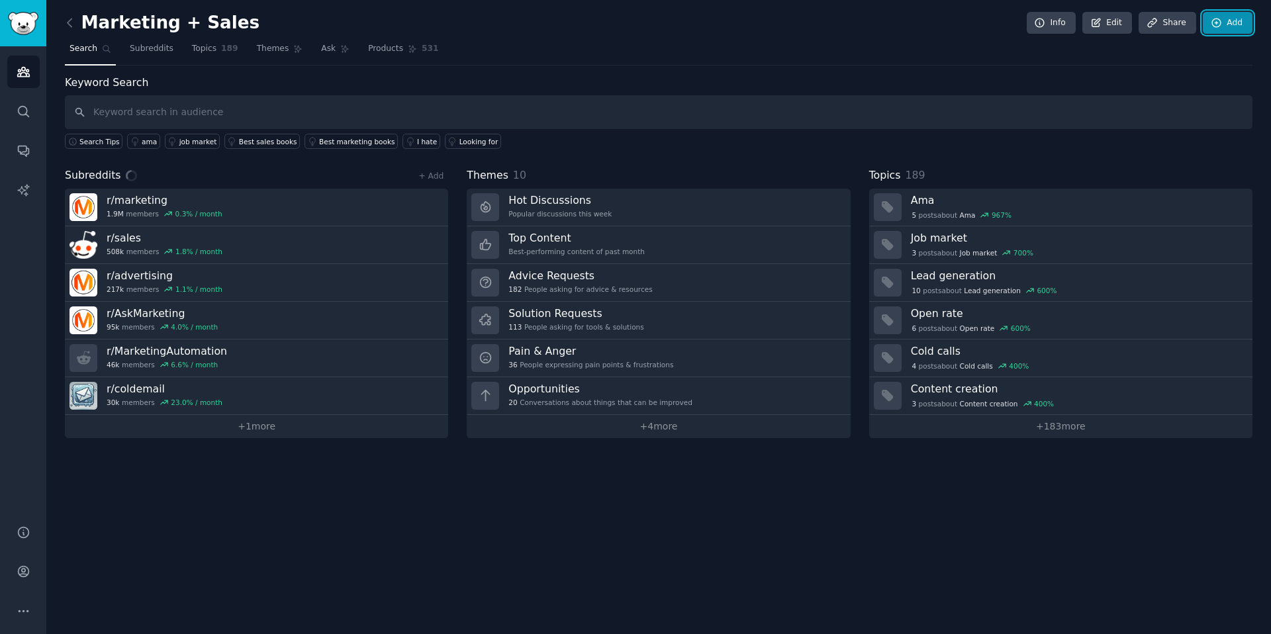
click at [1234, 21] on link "Add" at bounding box center [1228, 23] width 50 height 23
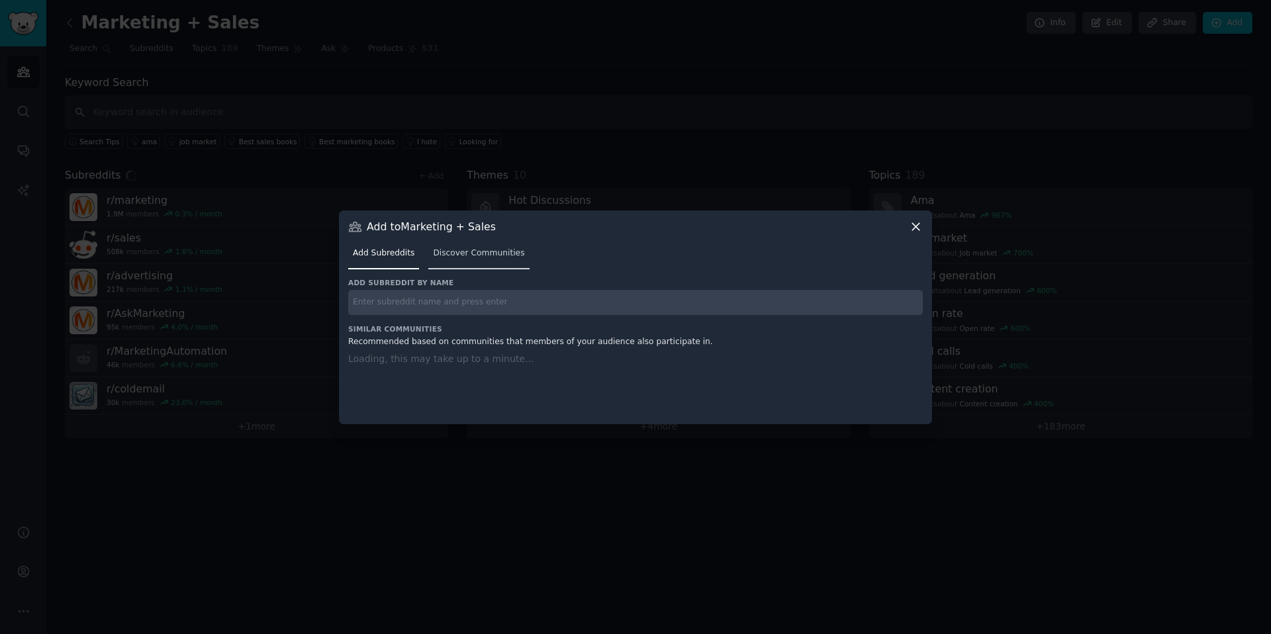
click at [447, 248] on span "Discover Communities" at bounding box center [478, 254] width 91 height 12
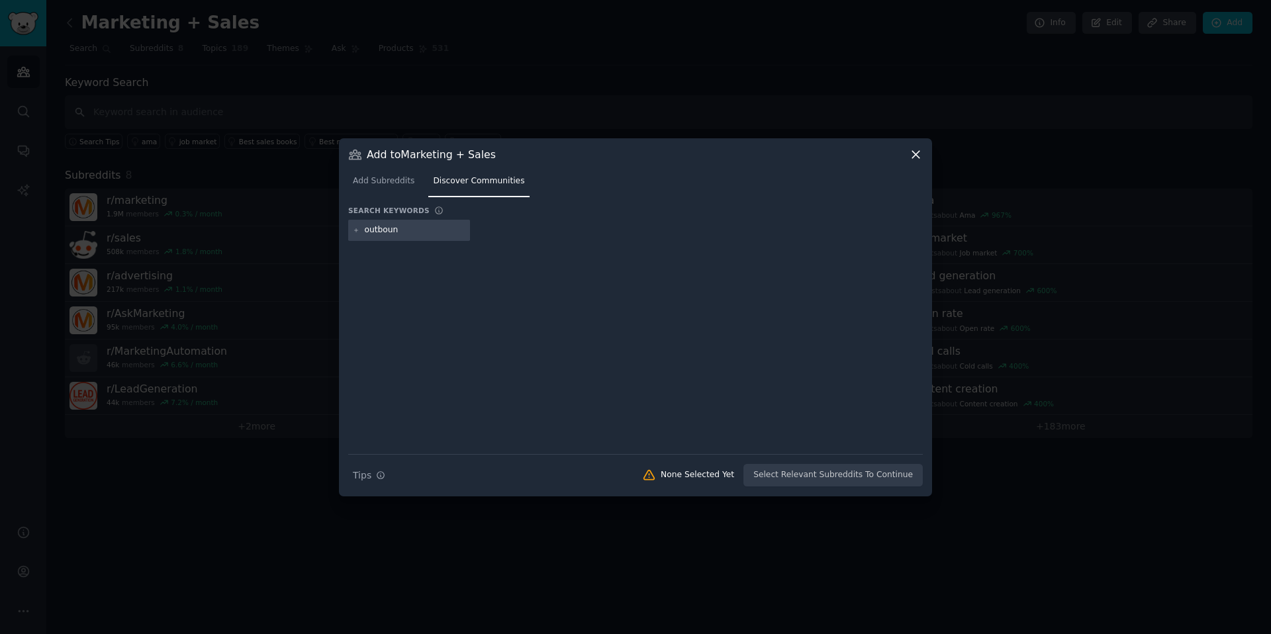
type input "outbound"
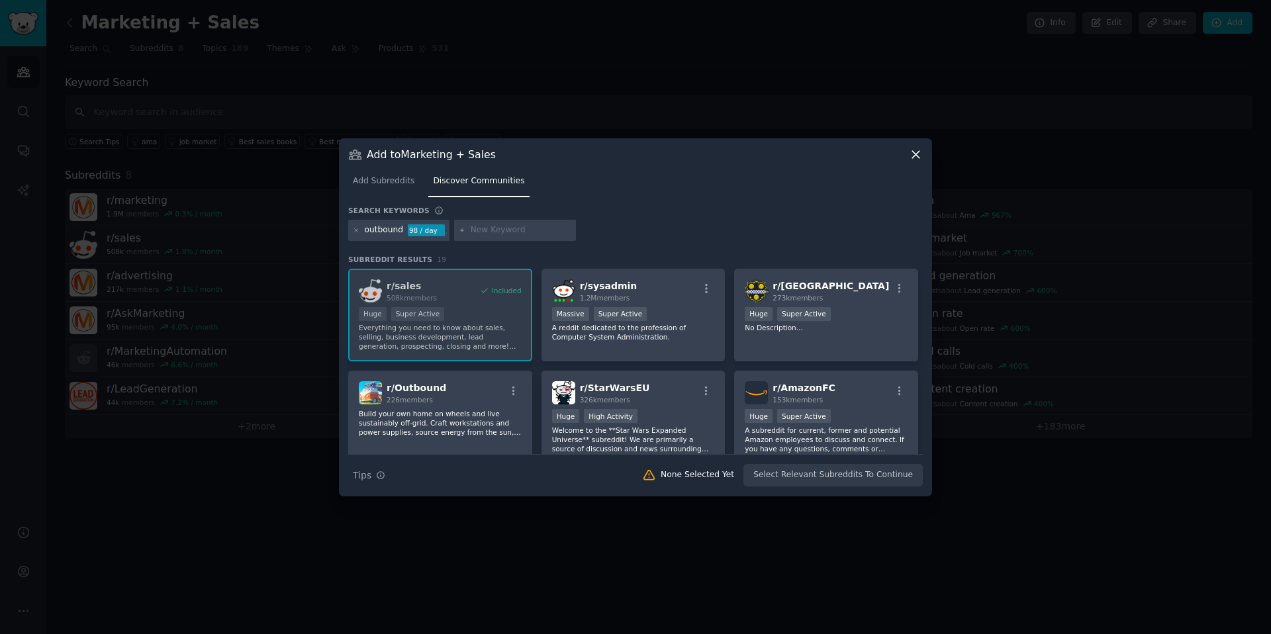
scroll to position [202, 0]
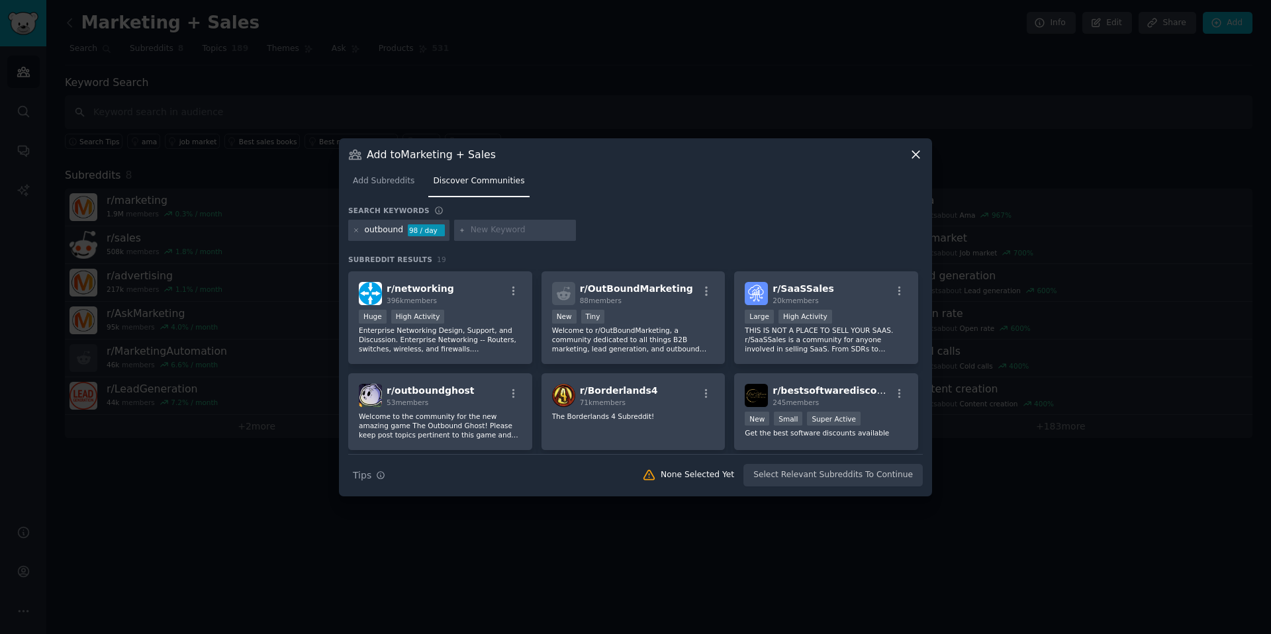
click at [921, 159] on icon at bounding box center [916, 155] width 14 height 14
